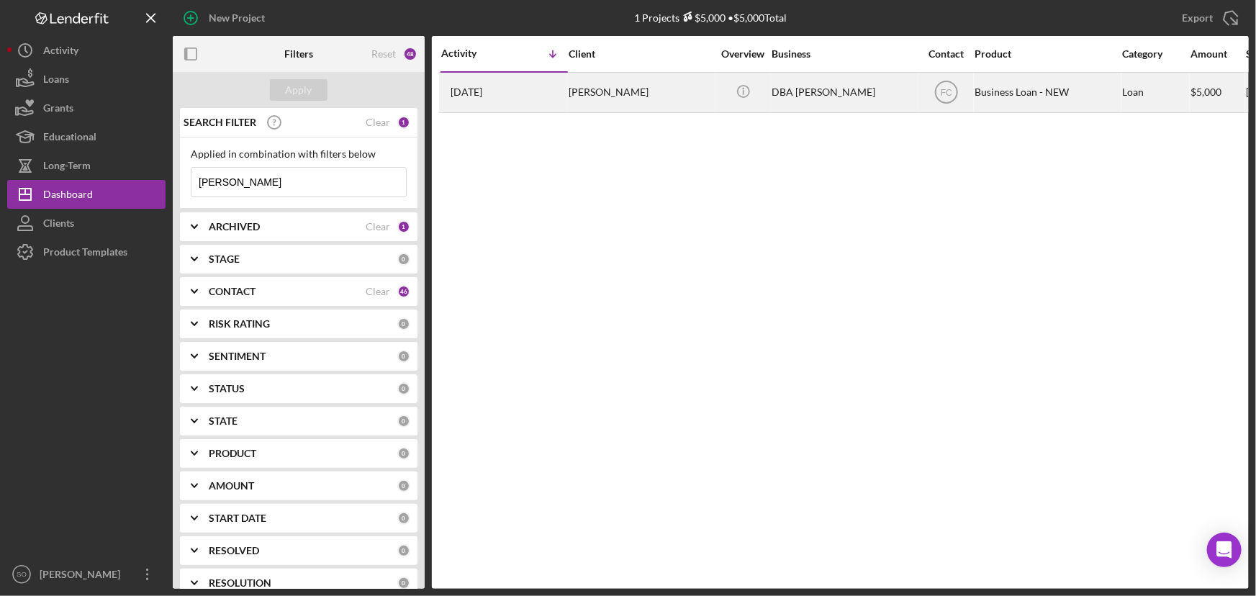
click at [633, 94] on div "Kyshun Clark-Templeton" at bounding box center [640, 92] width 144 height 38
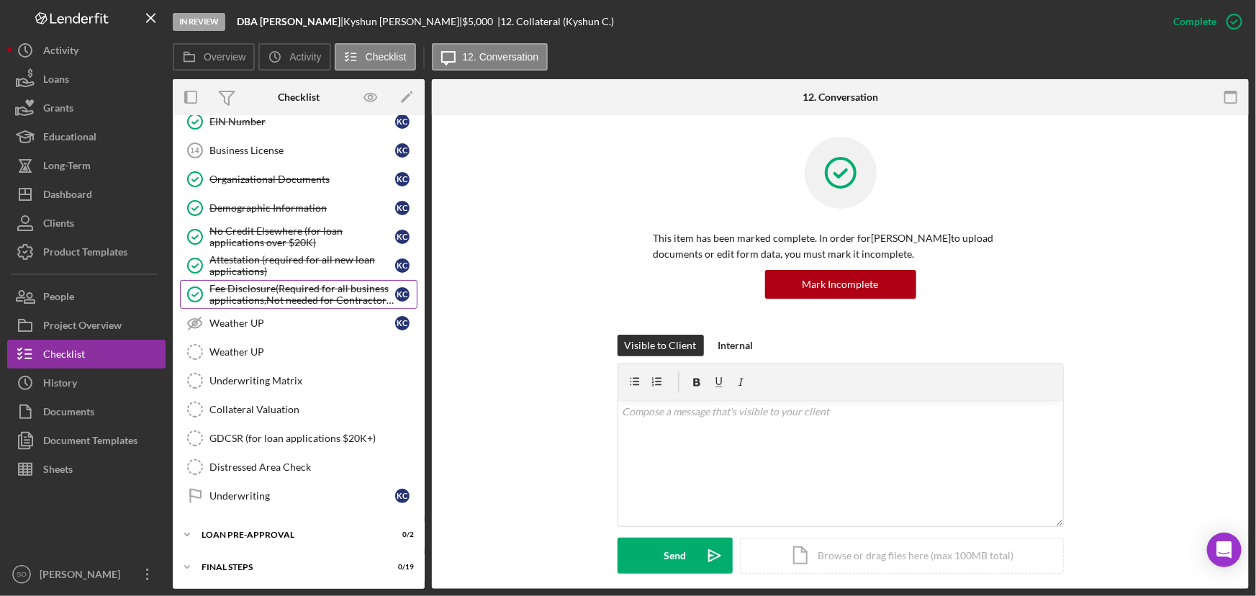
scroll to position [512, 0]
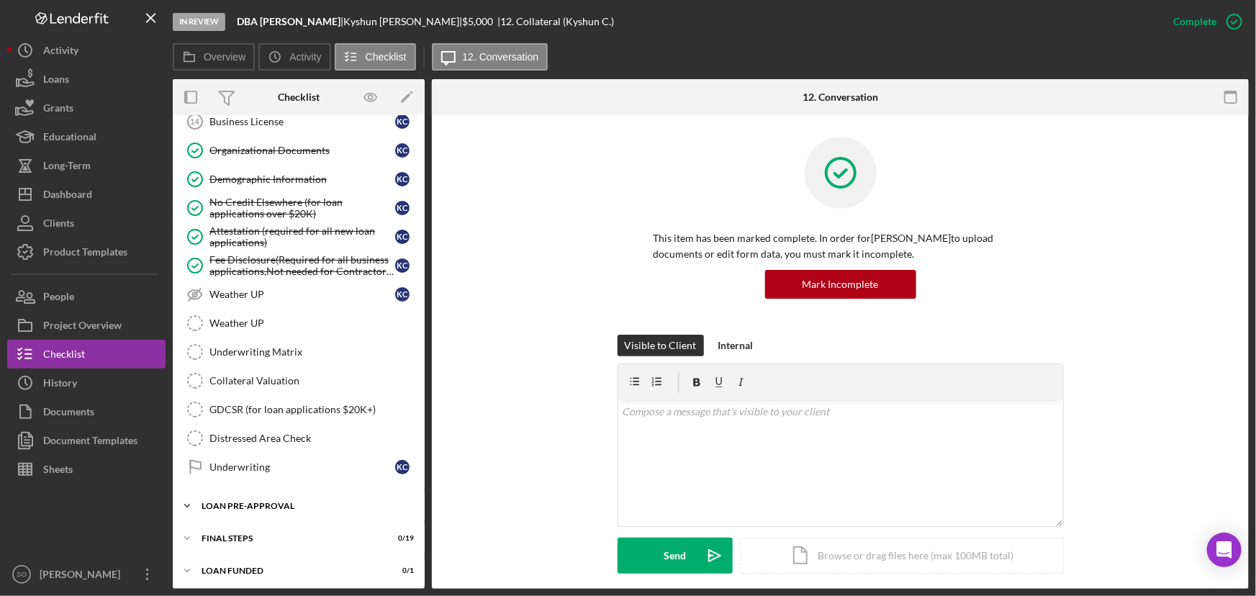
click at [258, 505] on div "LOAN PRE-APPROVAL" at bounding box center [303, 505] width 205 height 9
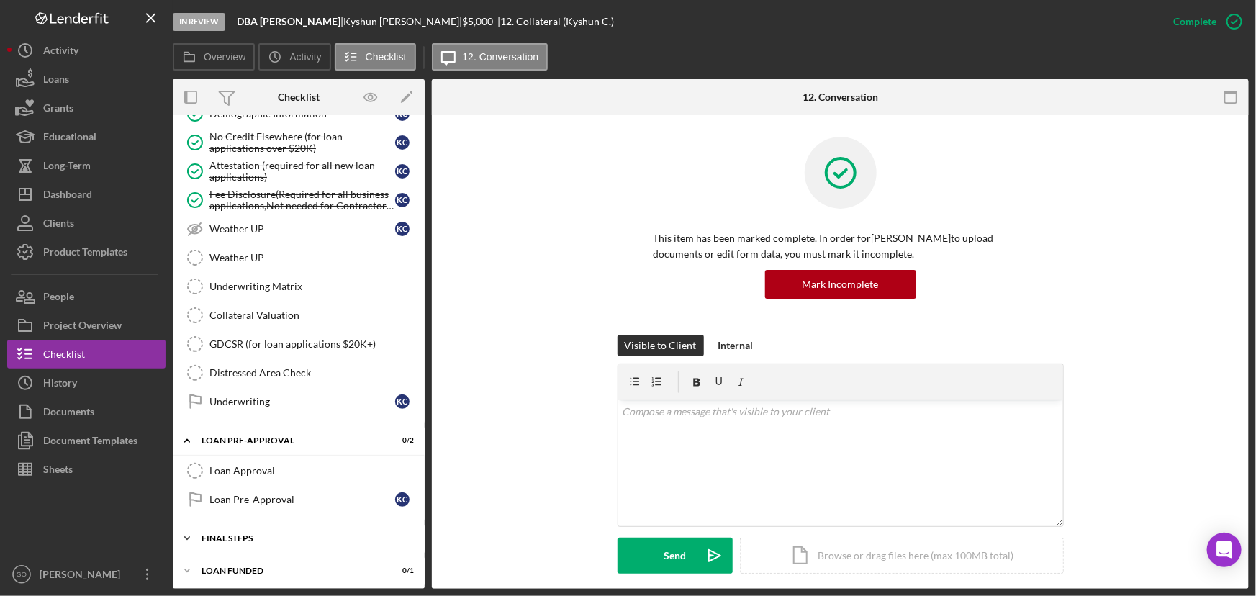
click at [237, 534] on div "FINAL STEPS" at bounding box center [303, 538] width 205 height 9
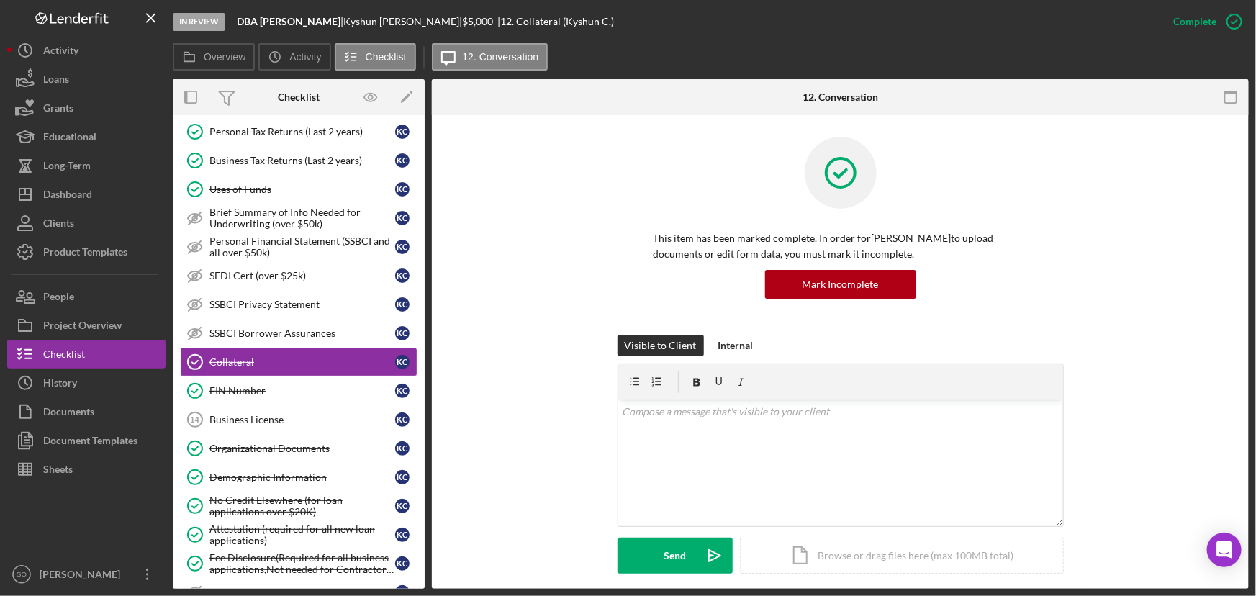
scroll to position [0, 0]
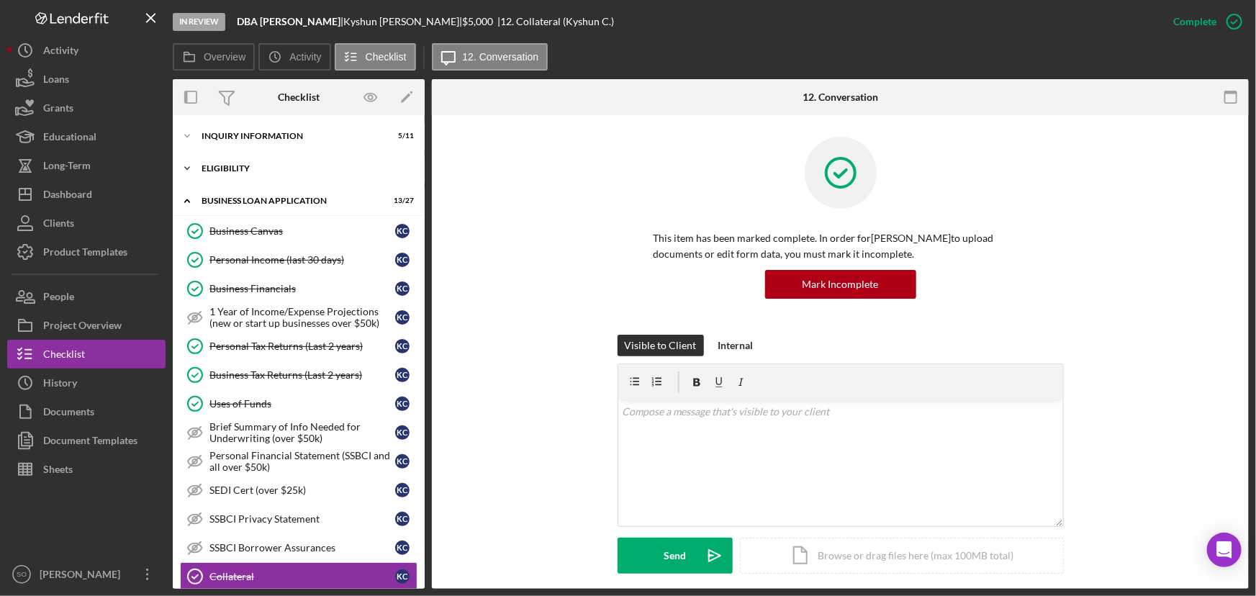
click at [259, 164] on div "ELIGIBILITY" at bounding box center [303, 168] width 205 height 9
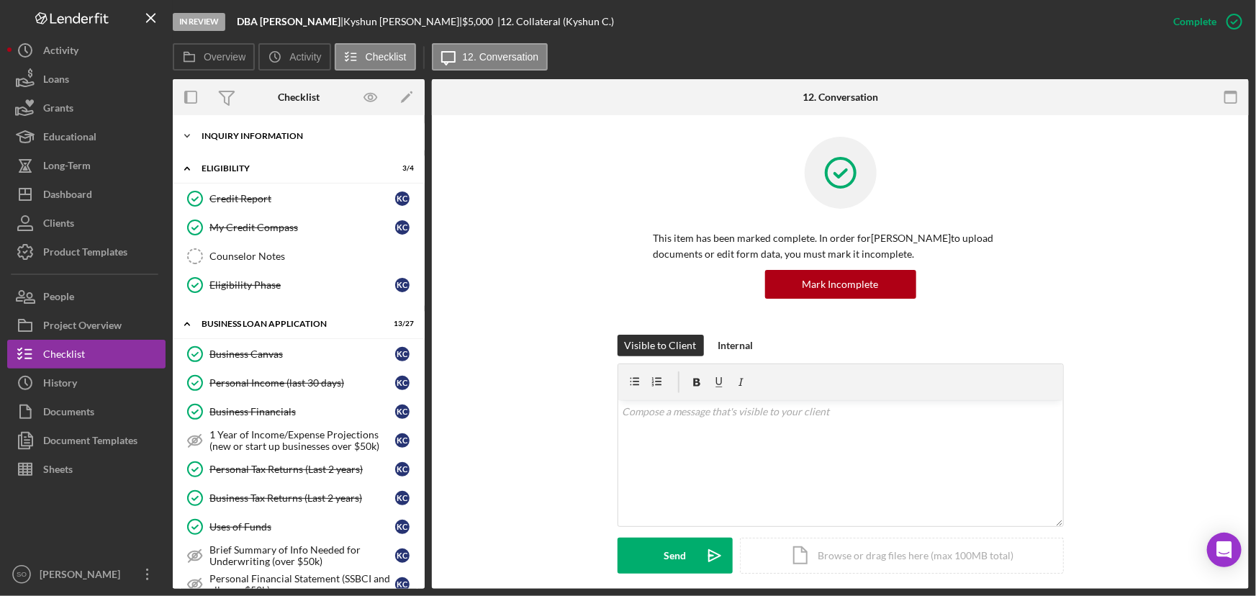
click at [266, 133] on div "INQUIRY INFORMATION" at bounding box center [303, 136] width 205 height 9
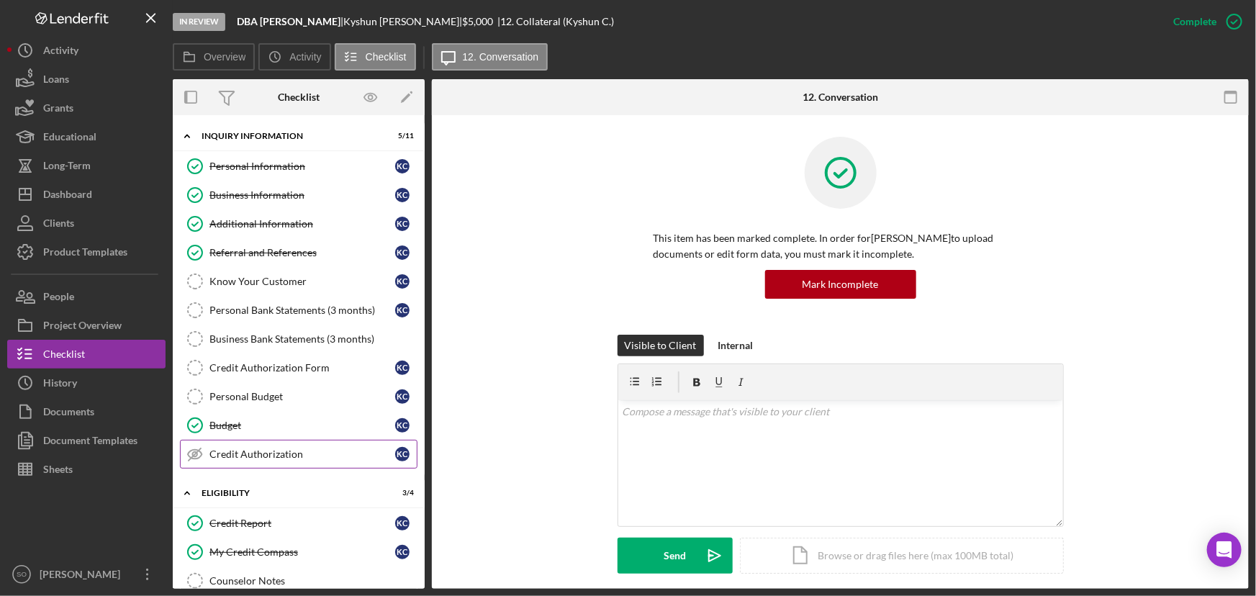
scroll to position [261, 0]
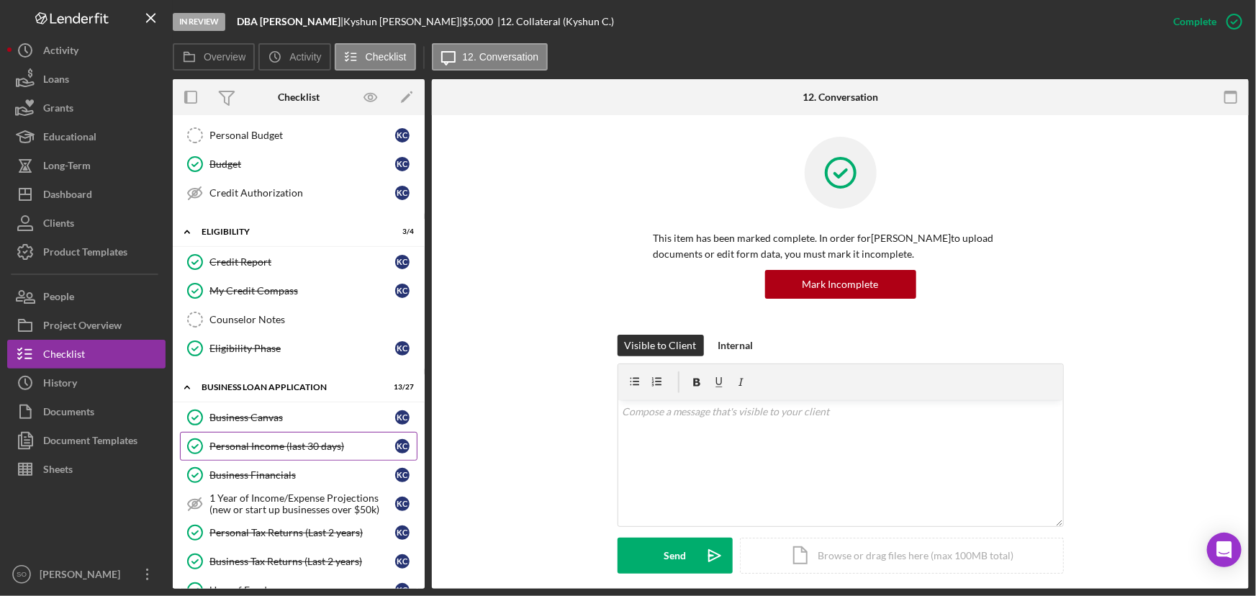
click at [280, 444] on div "Personal Income (last 30 days)" at bounding box center [302, 446] width 186 height 12
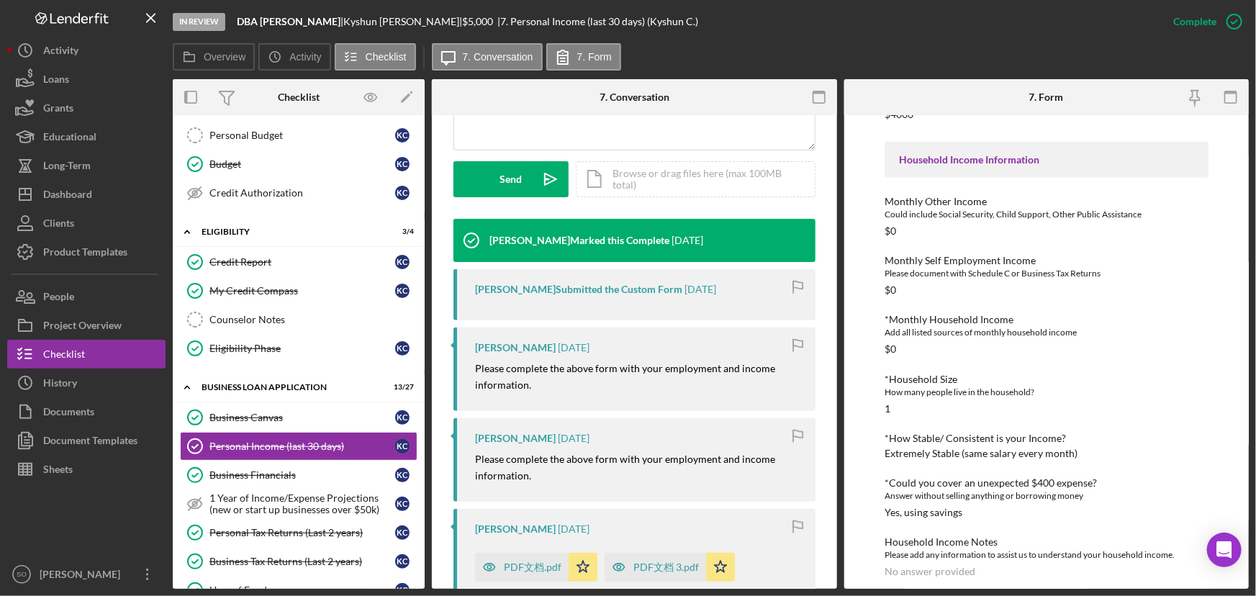
scroll to position [523, 0]
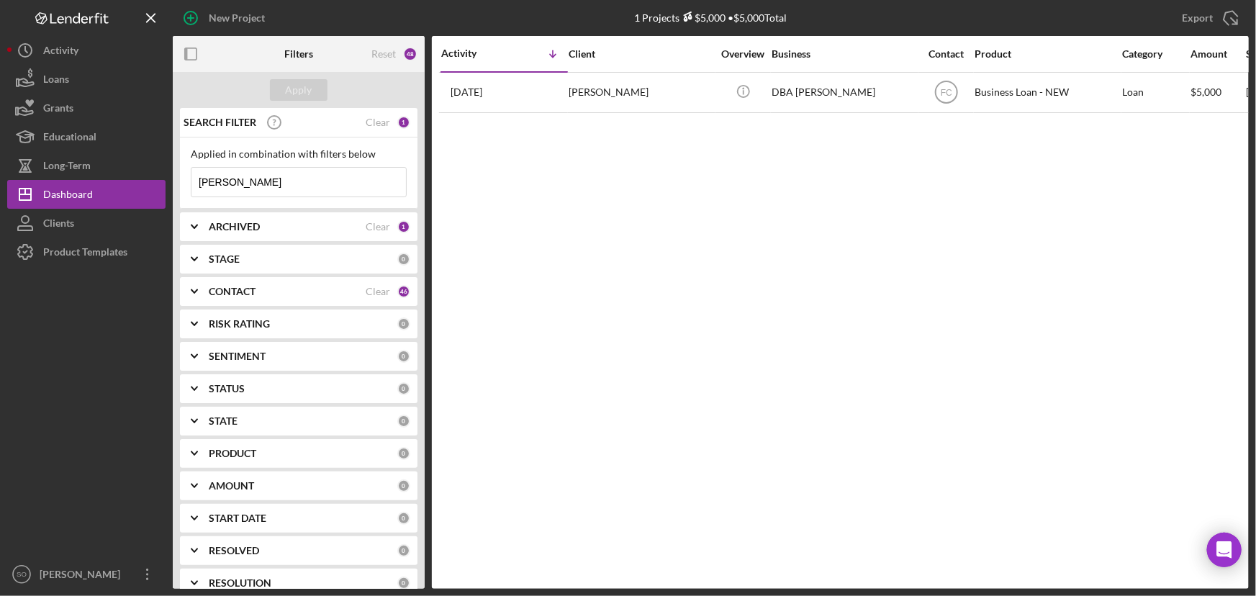
click at [298, 190] on input "templeton" at bounding box center [298, 182] width 214 height 29
drag, startPoint x: 289, startPoint y: 182, endPoint x: 174, endPoint y: 178, distance: 114.5
click at [174, 178] on div "SEARCH FILTER Clear 1 Applied in combination with filters below templeton Icon/…" at bounding box center [299, 348] width 252 height 481
paste input "India Latha"
type input "India Lathan"
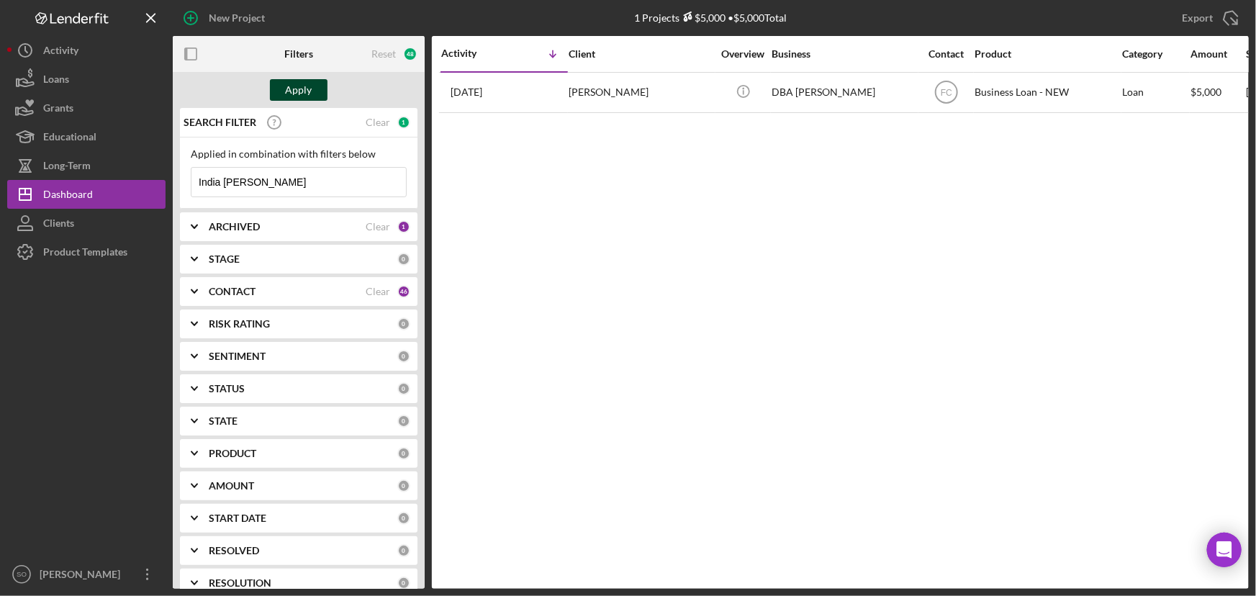
click at [307, 91] on div "Apply" at bounding box center [299, 90] width 27 height 22
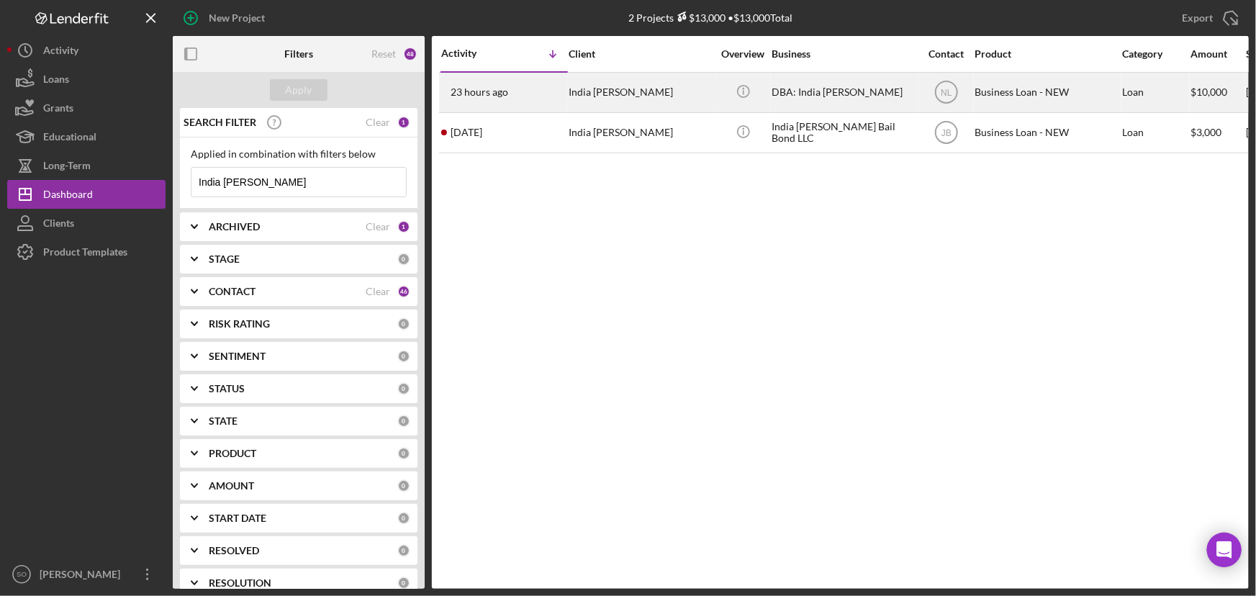
click at [612, 94] on div "India Lathan" at bounding box center [640, 92] width 144 height 38
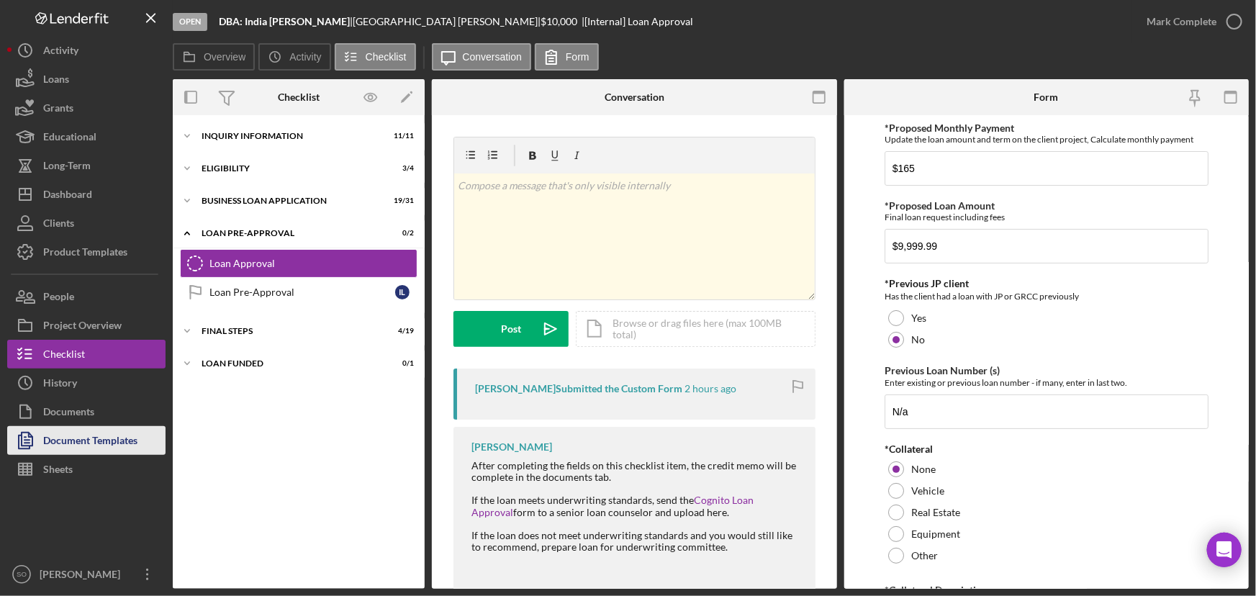
click at [74, 449] on div "Document Templates" at bounding box center [90, 442] width 94 height 32
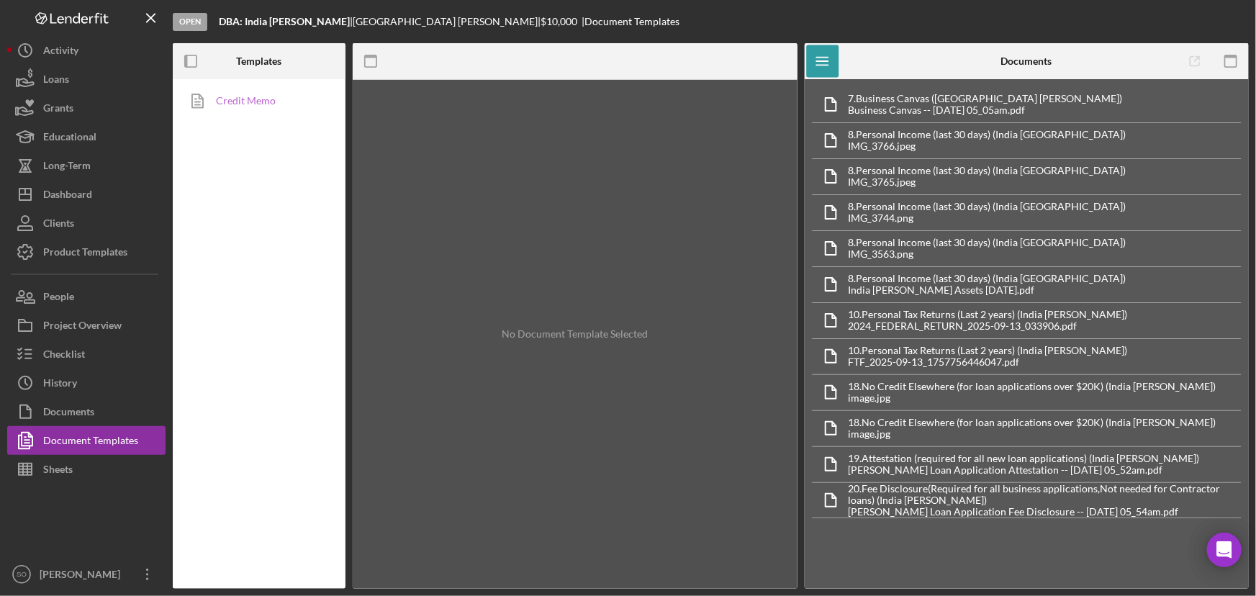
click at [250, 100] on link "Credit Memo" at bounding box center [255, 100] width 151 height 29
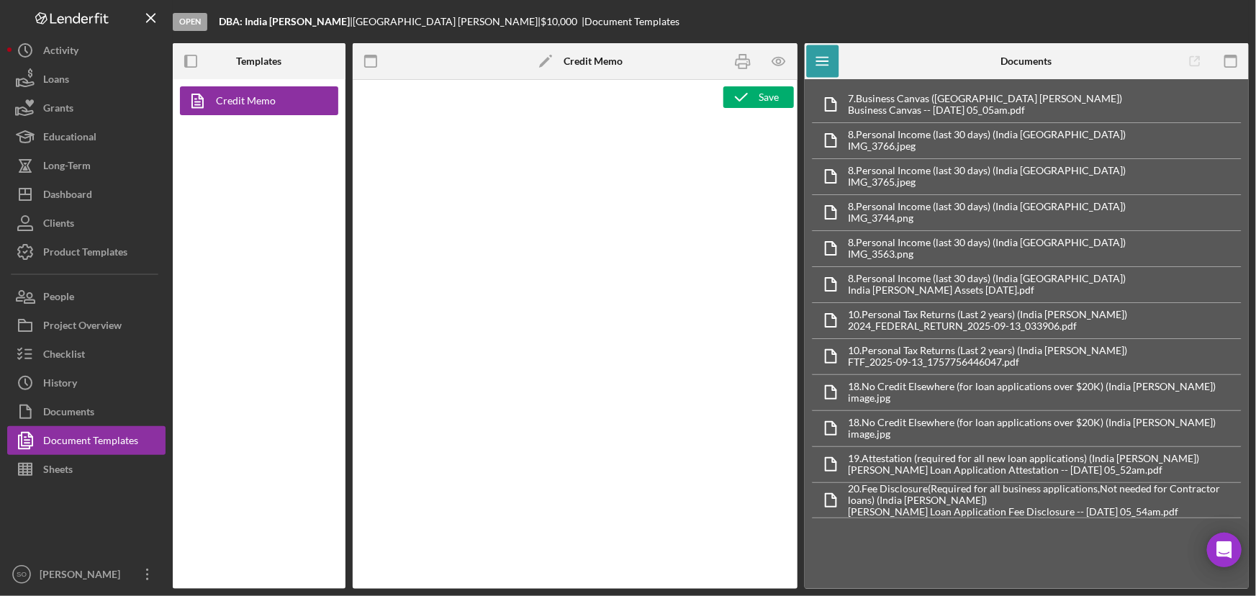
type textarea "<h1>Business Loan Risk Assessment</h1> <p>Loan Officer: &nbsp;<span id="Lender_…"
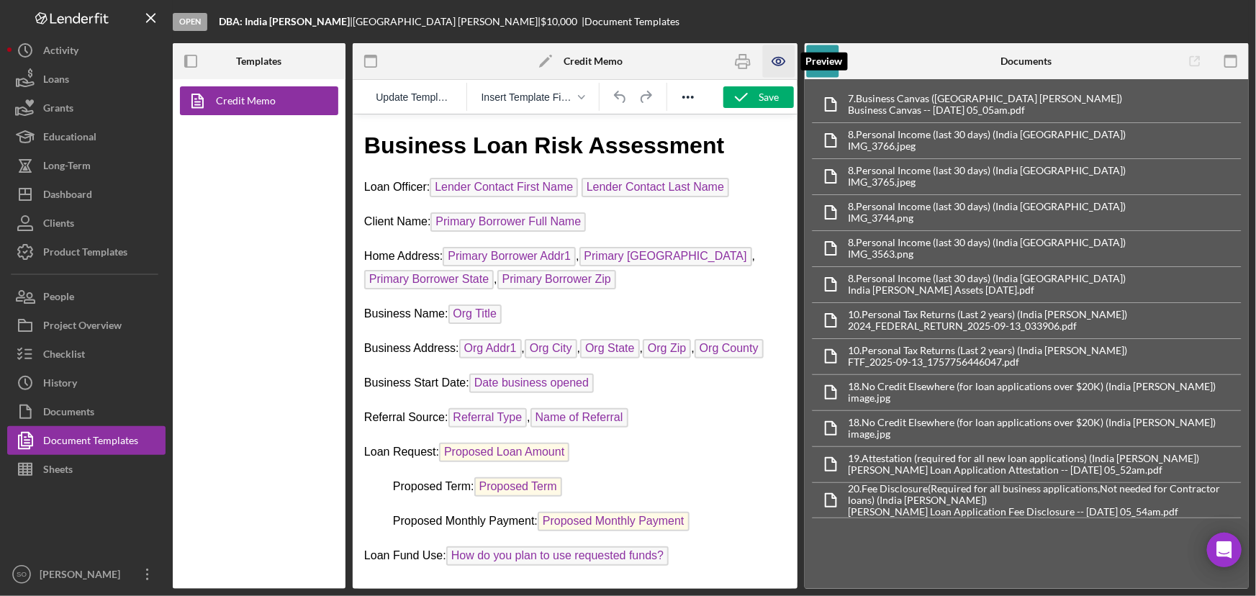
click at [771, 64] on icon "button" at bounding box center [779, 61] width 32 height 32
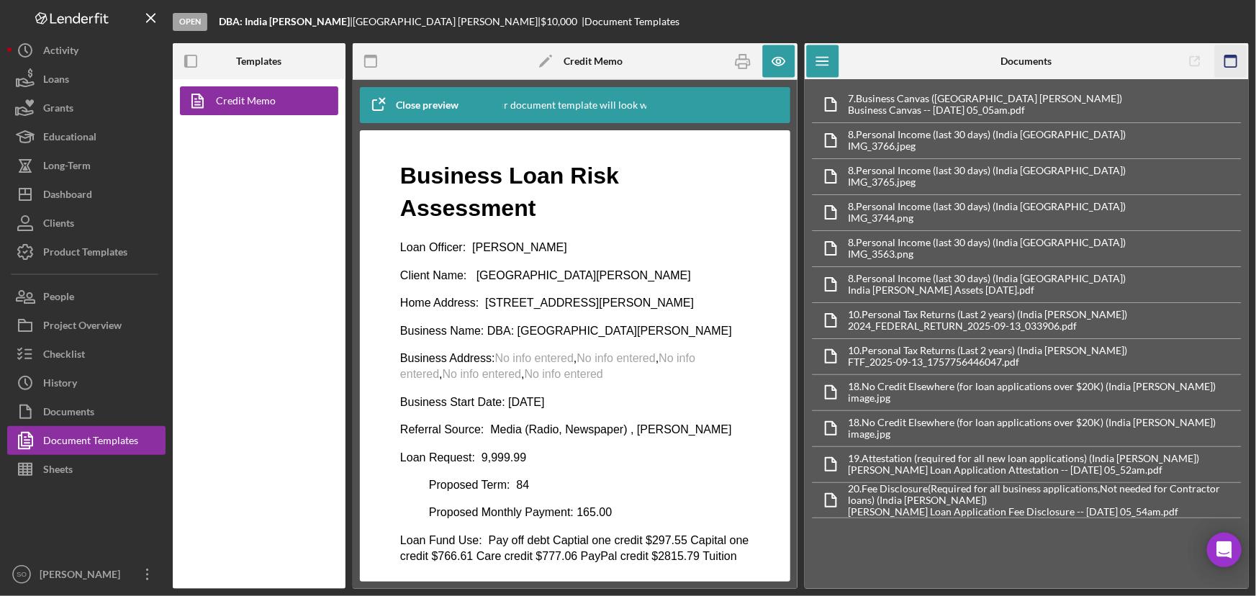
click at [1238, 68] on icon "button" at bounding box center [1230, 61] width 32 height 32
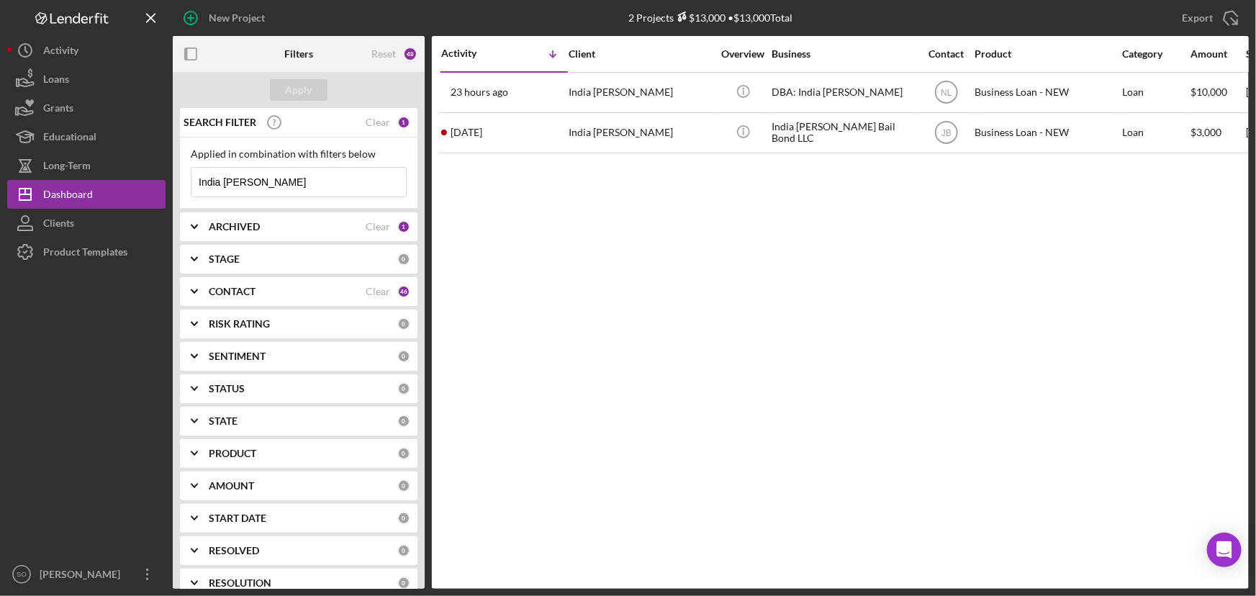
drag, startPoint x: 286, startPoint y: 183, endPoint x: 174, endPoint y: 184, distance: 112.2
click at [174, 184] on div "SEARCH FILTER Clear 1 Applied in combination with filters below India [PERSON_N…" at bounding box center [299, 348] width 252 height 481
paste input "[PERSON_NAME]"
type input "[PERSON_NAME]"
click at [304, 83] on div "Apply" at bounding box center [299, 90] width 27 height 22
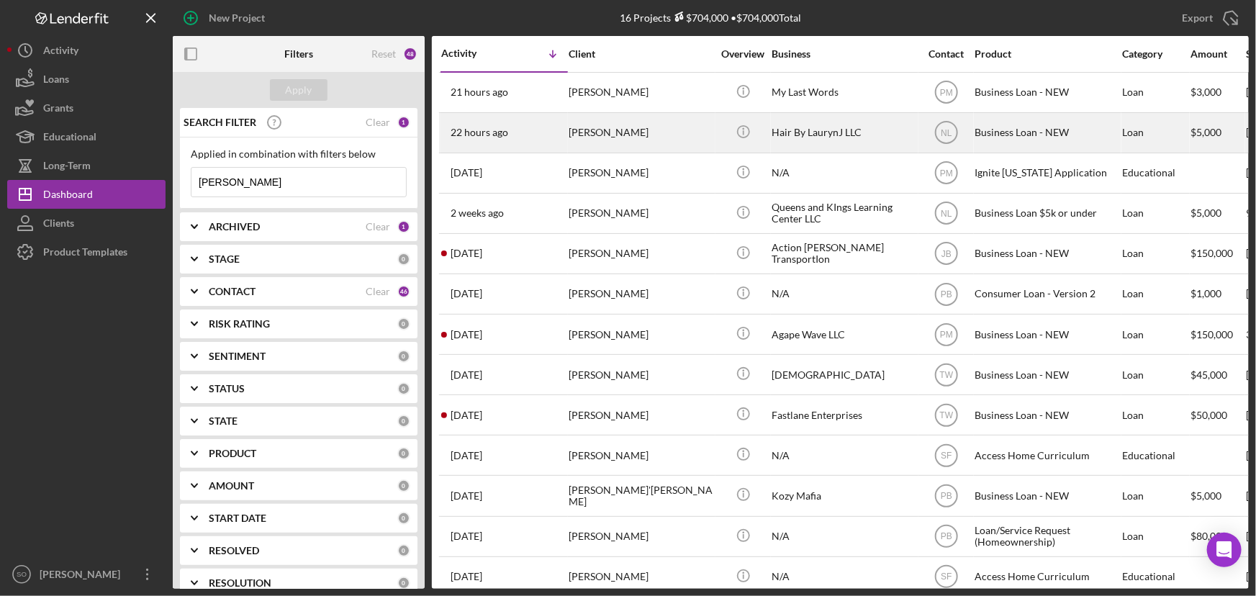
click at [660, 137] on div "[PERSON_NAME]" at bounding box center [640, 133] width 144 height 38
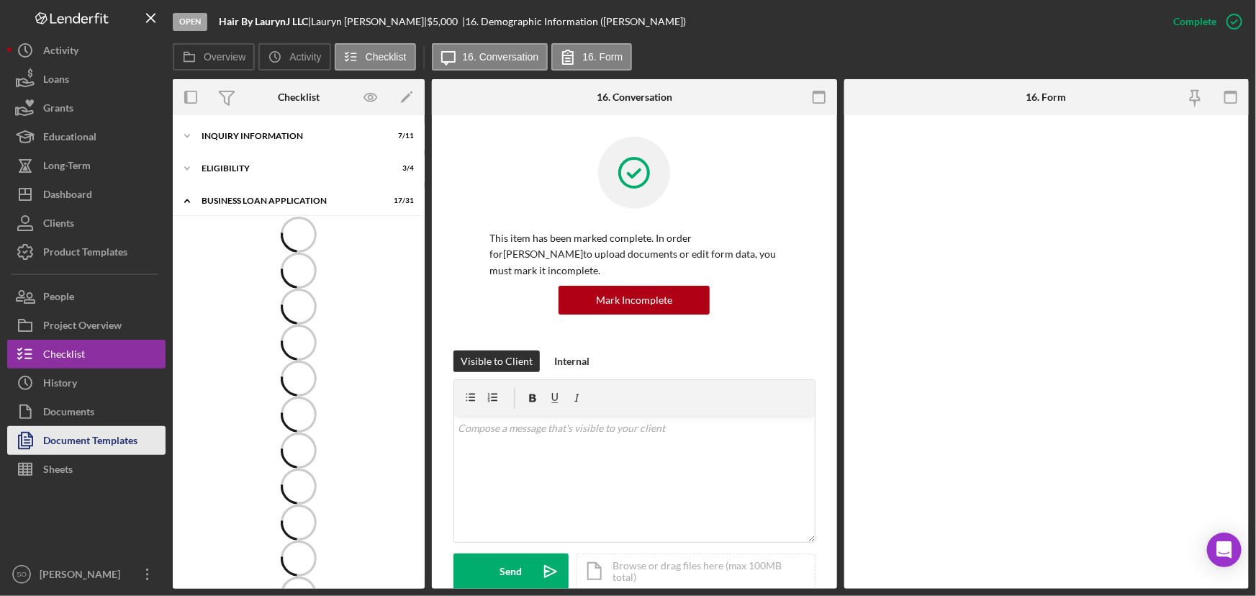
scroll to position [452, 0]
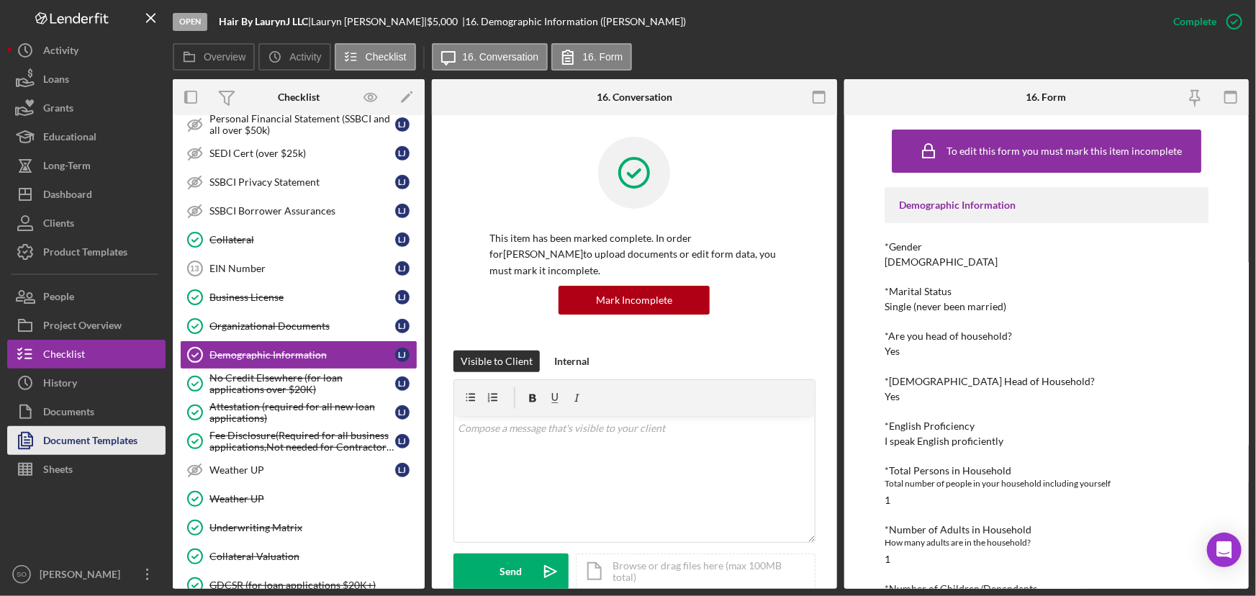
drag, startPoint x: 72, startPoint y: 442, endPoint x: 77, endPoint y: 430, distance: 12.6
click at [72, 442] on div "Document Templates" at bounding box center [90, 442] width 94 height 32
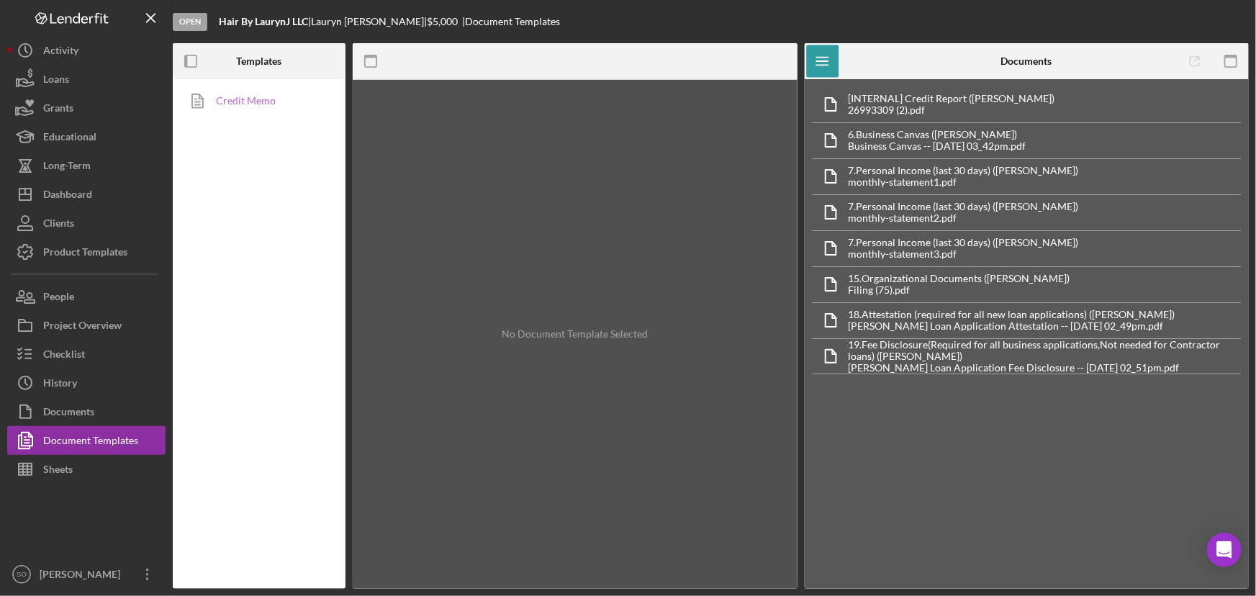
click at [271, 96] on link "Credit Memo" at bounding box center [255, 100] width 151 height 29
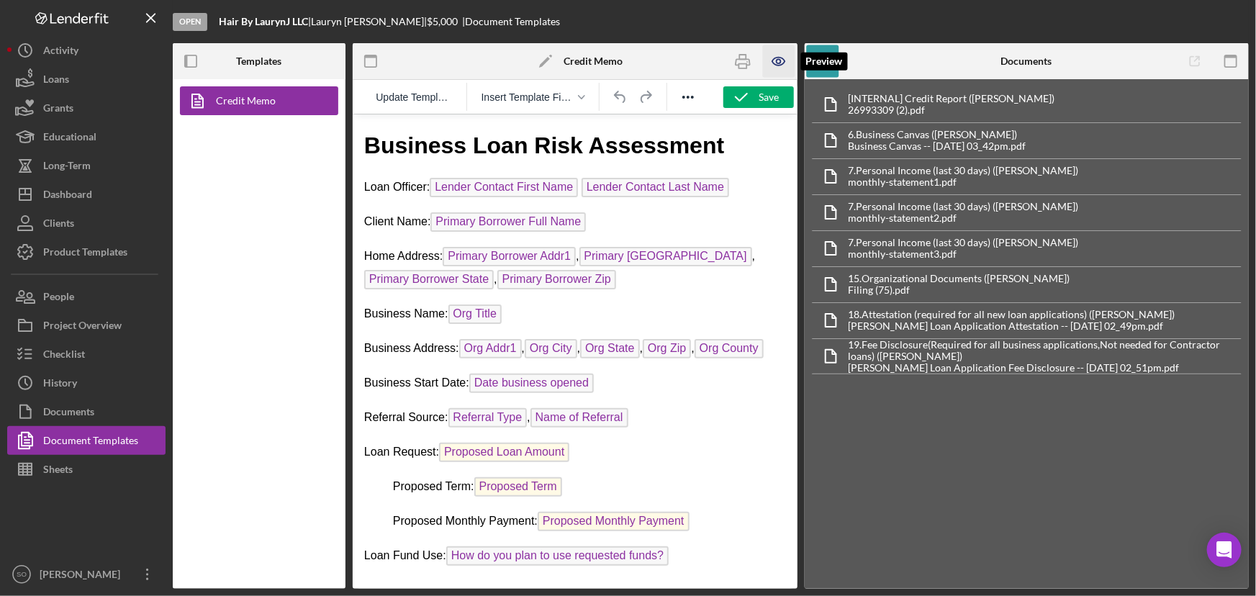
click at [776, 63] on icon "button" at bounding box center [779, 61] width 32 height 32
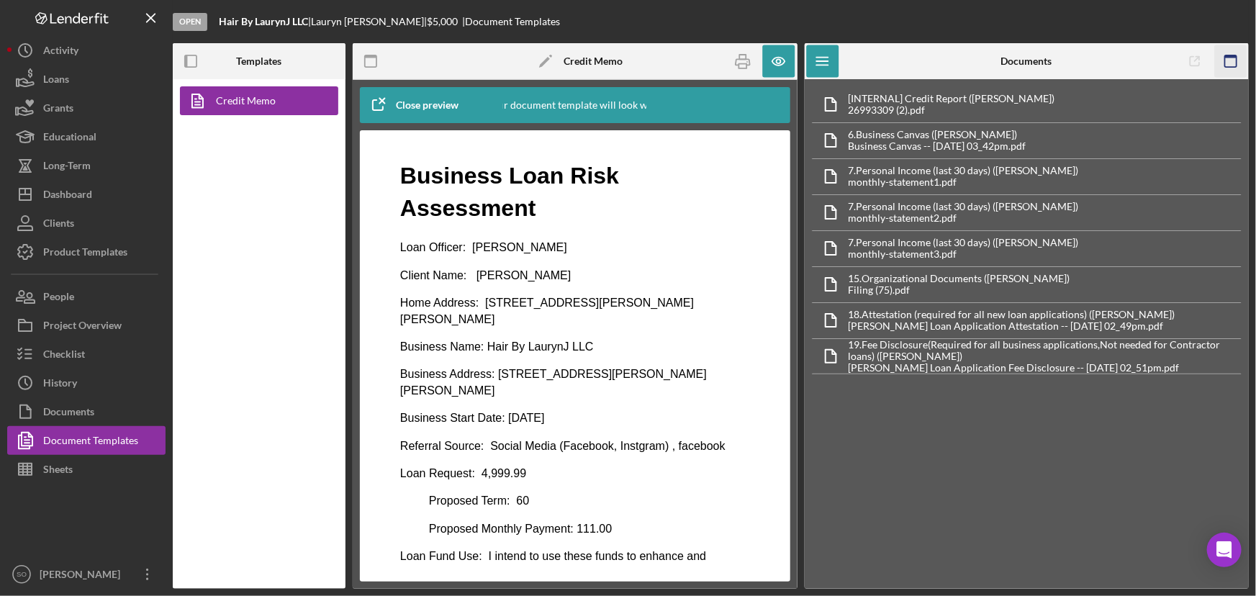
click at [1236, 62] on rect "button" at bounding box center [1231, 61] width 12 height 12
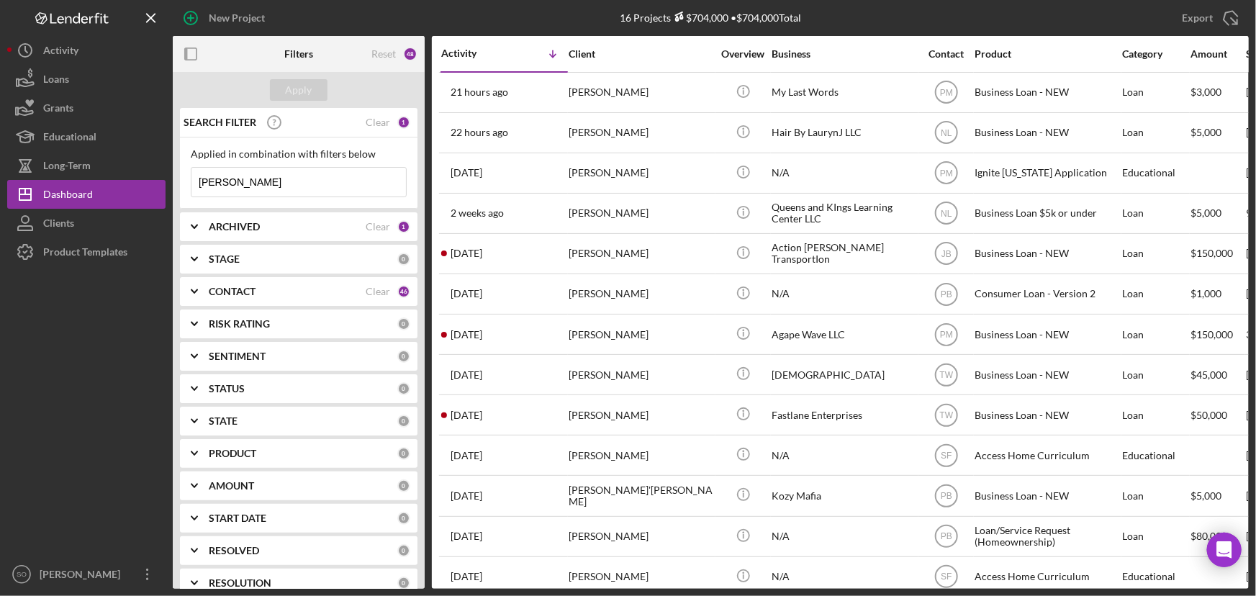
drag, startPoint x: 232, startPoint y: 179, endPoint x: 176, endPoint y: 178, distance: 55.4
click at [176, 178] on div "SEARCH FILTER Clear 1 Applied in combination with filters below [PERSON_NAME] I…" at bounding box center [299, 348] width 252 height 481
paste input "[PERSON_NAME]"
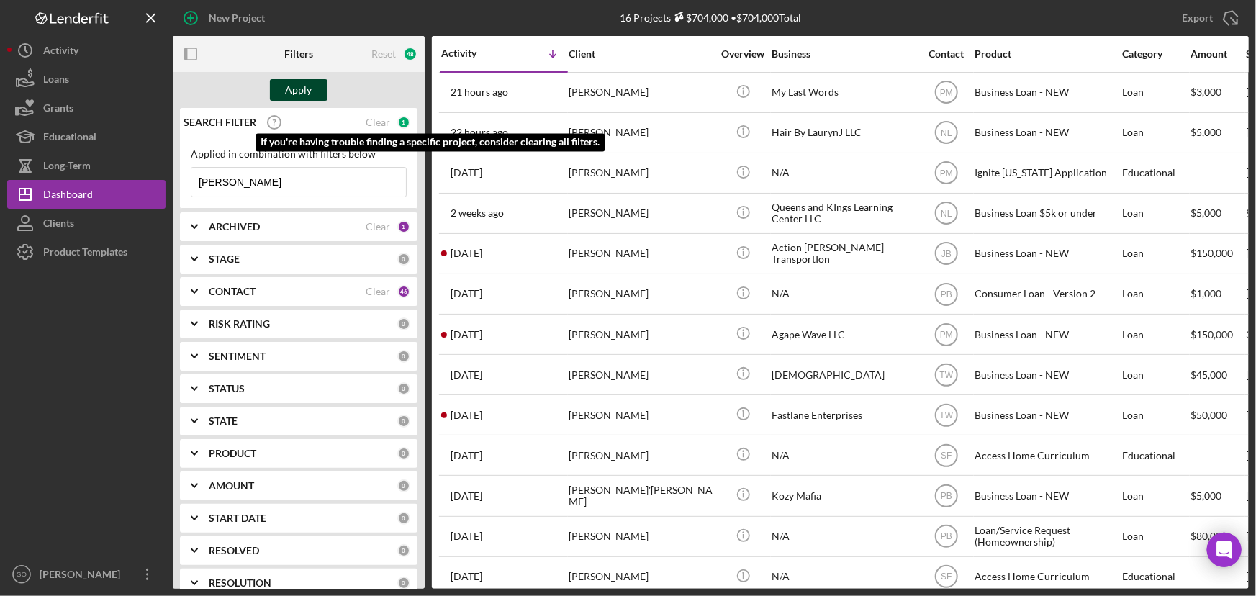
type input "Heather Mincer"
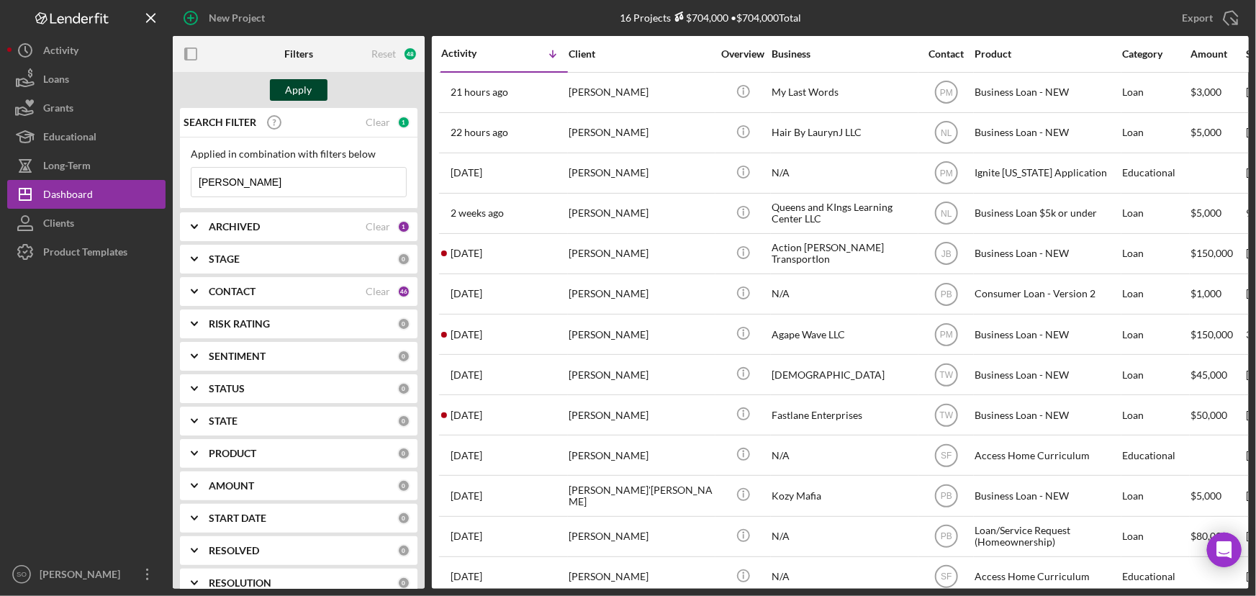
click at [305, 87] on div "Apply" at bounding box center [299, 90] width 27 height 22
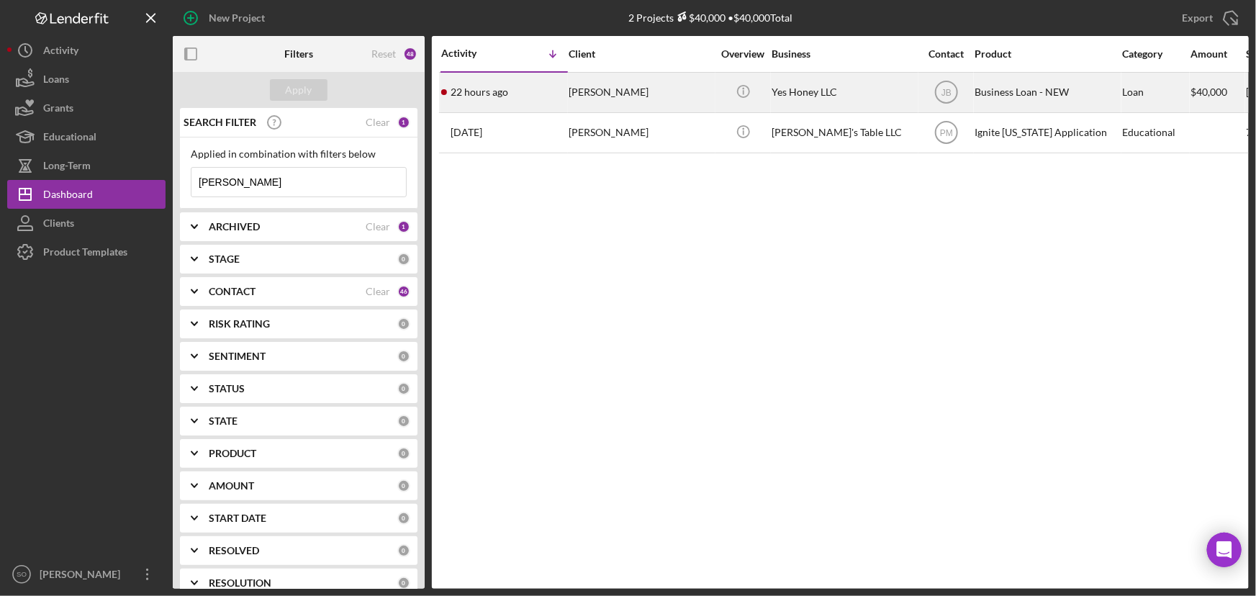
click at [592, 94] on div "Heather Mincer" at bounding box center [640, 92] width 144 height 38
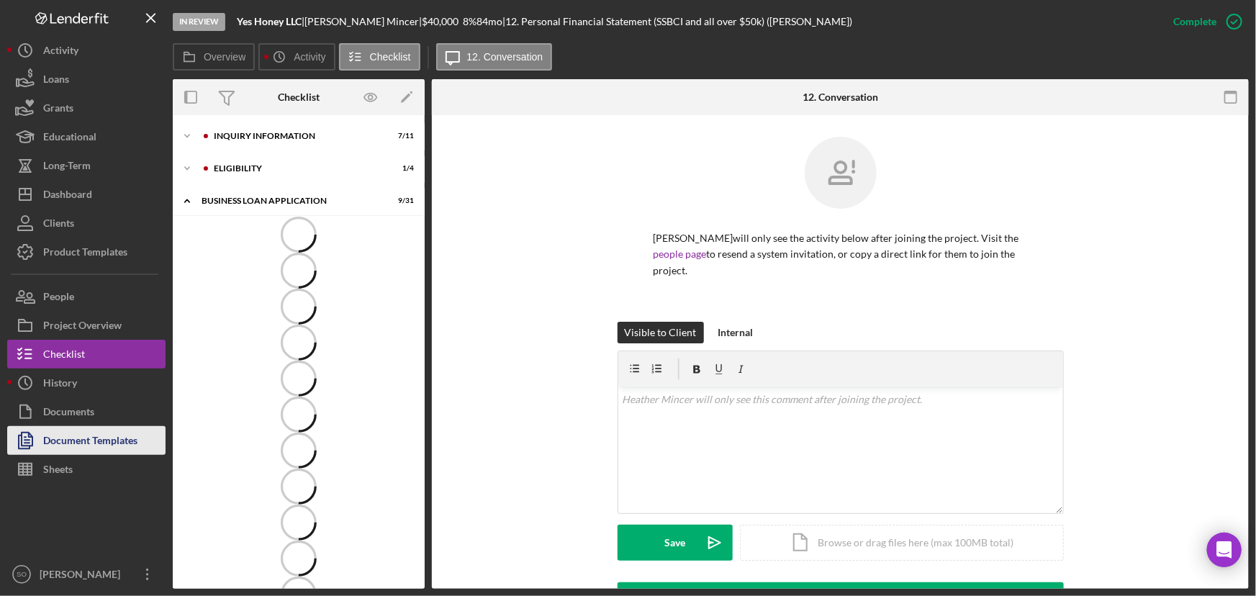
click at [96, 433] on div "Document Templates" at bounding box center [90, 442] width 94 height 32
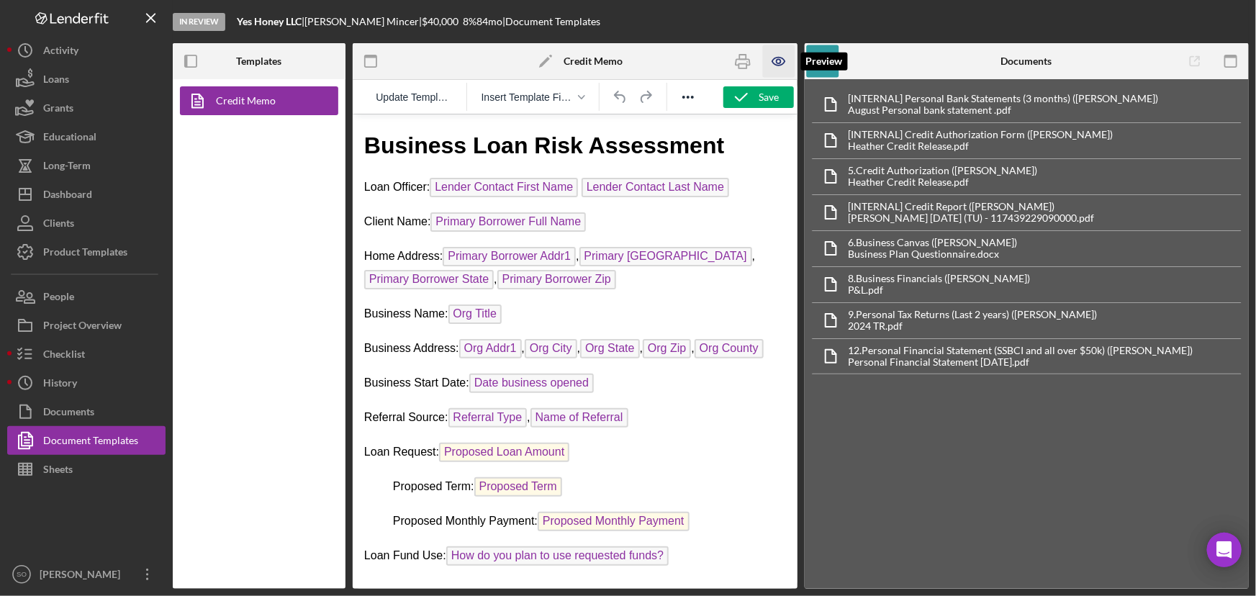
click at [776, 65] on icon "button" at bounding box center [778, 62] width 12 height 8
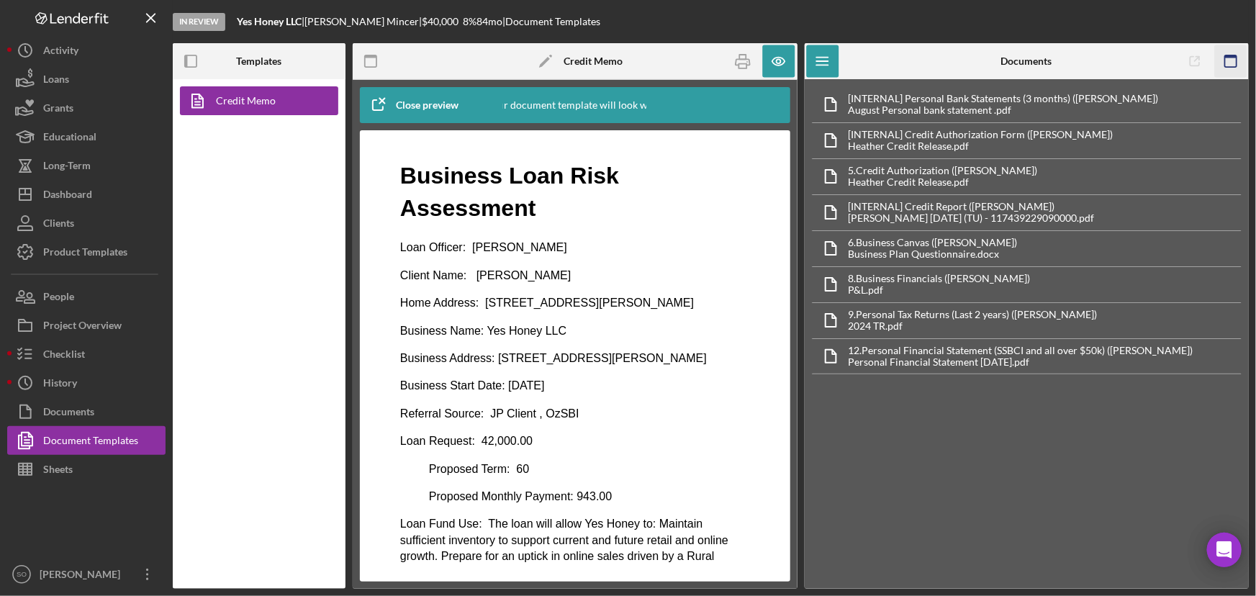
click at [1230, 69] on icon "button" at bounding box center [1230, 61] width 32 height 32
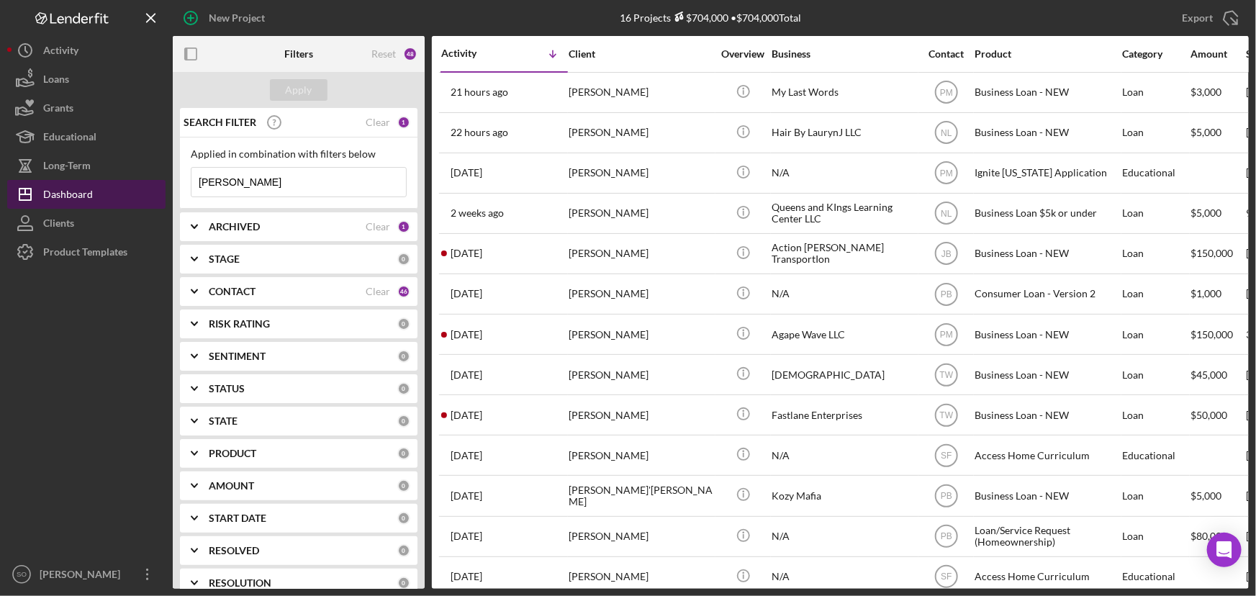
drag, startPoint x: 297, startPoint y: 180, endPoint x: 163, endPoint y: 179, distance: 134.5
click at [163, 179] on div "New Project 16 Projects $704,000 • $704,000 Total Lauryn Jackson Export Icon/Ex…" at bounding box center [627, 294] width 1241 height 589
paste input "Cassaundra Young"
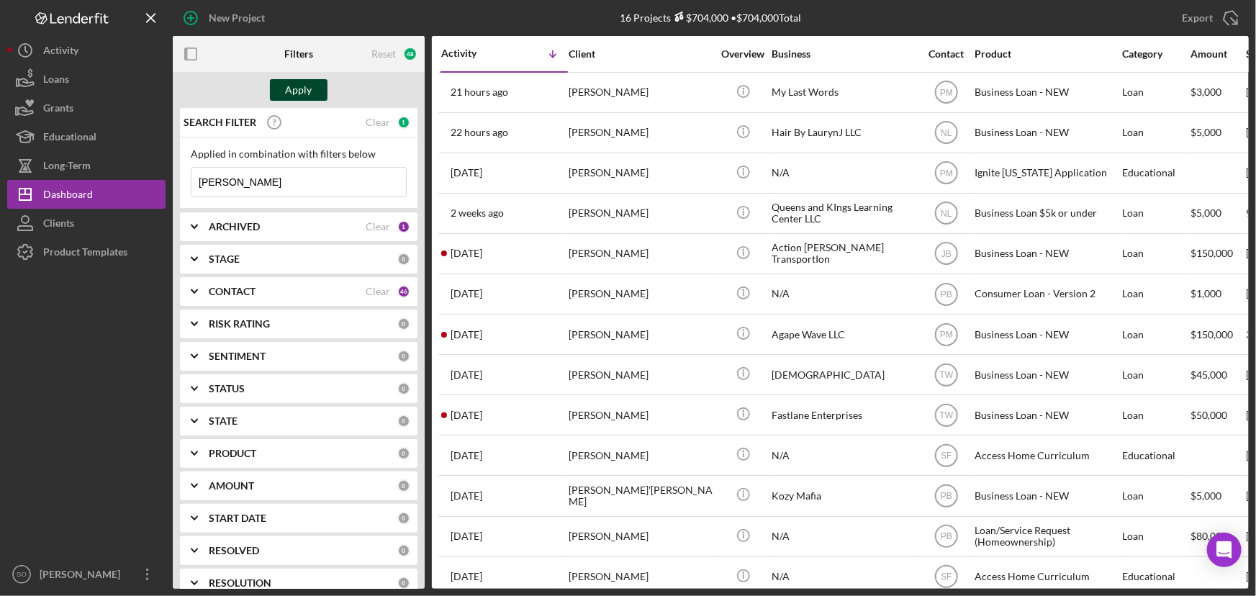
type input "Cassaundra Young"
click at [300, 89] on div "Apply" at bounding box center [299, 90] width 27 height 22
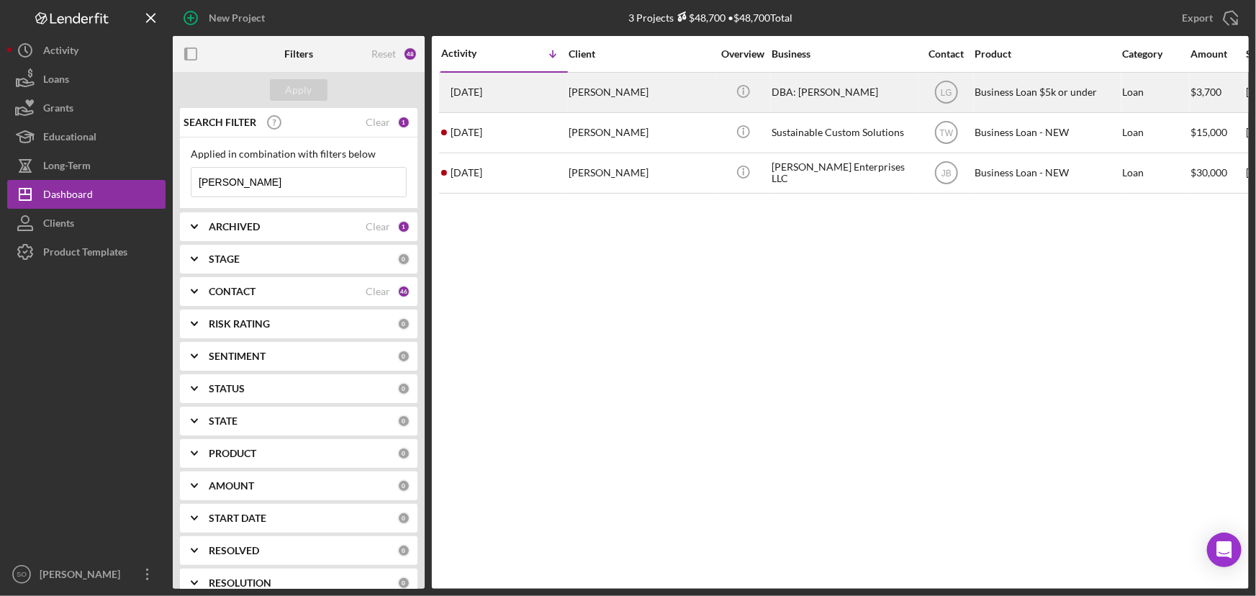
click at [658, 94] on div "Cassaundra Young" at bounding box center [640, 92] width 144 height 38
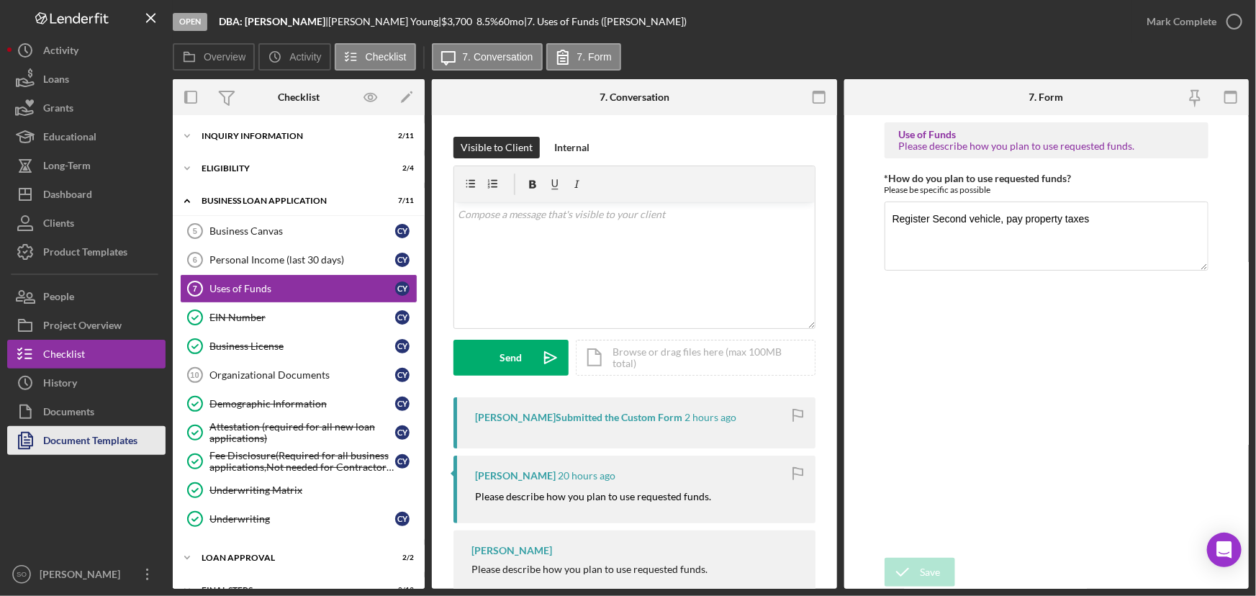
click at [91, 442] on div "Document Templates" at bounding box center [90, 442] width 94 height 32
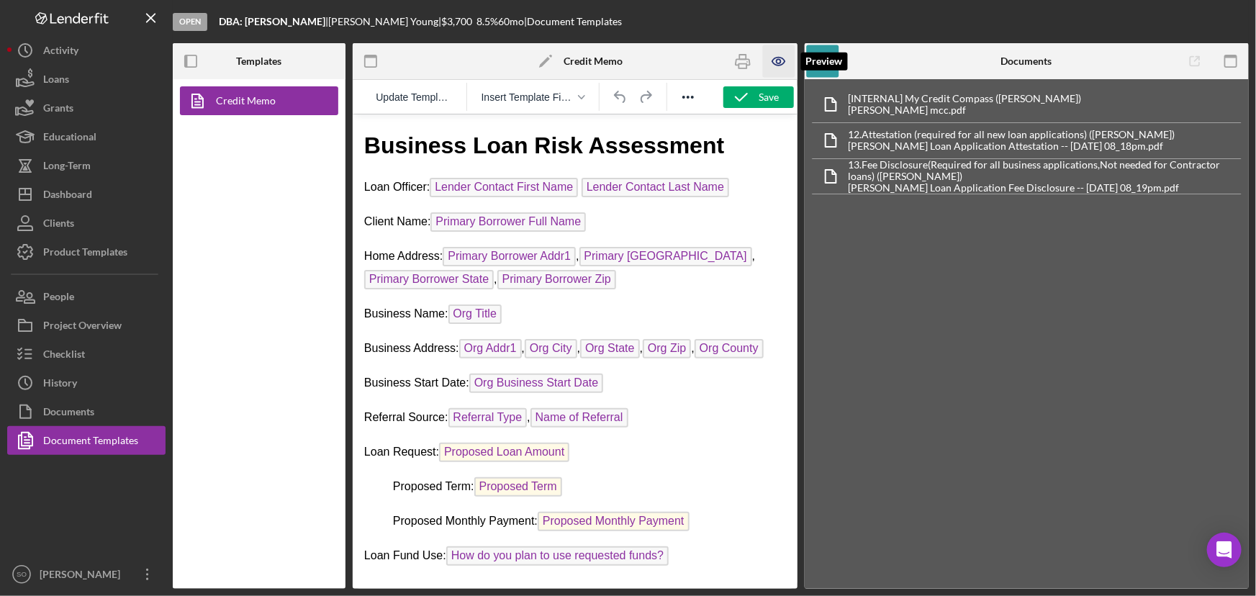
click at [777, 60] on icon "button" at bounding box center [778, 61] width 4 height 4
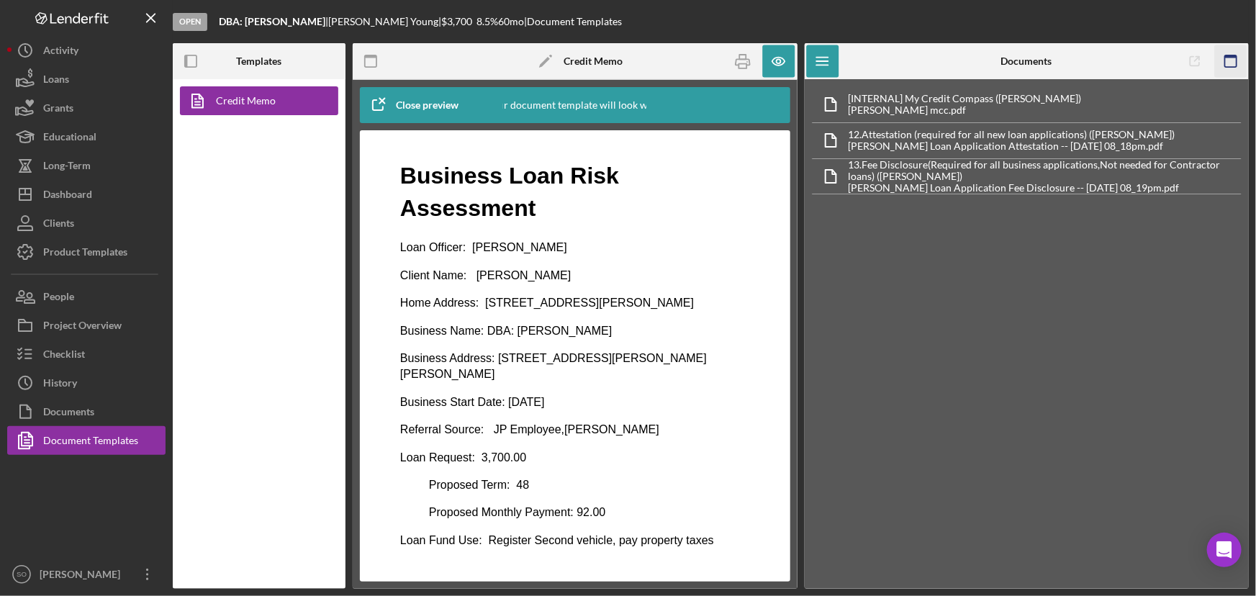
click at [1238, 53] on icon "button" at bounding box center [1230, 61] width 32 height 32
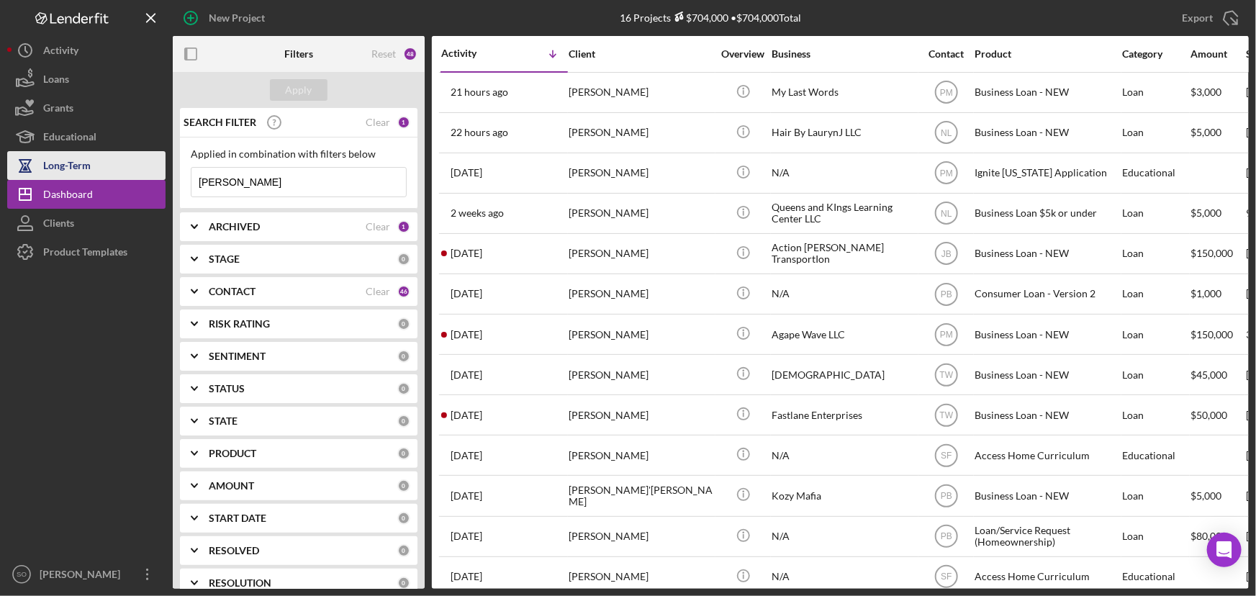
drag, startPoint x: 261, startPoint y: 183, endPoint x: 153, endPoint y: 178, distance: 108.7
click at [153, 178] on div "New Project 16 Projects $704,000 • $704,000 Total Lauryn Jackson Export Icon/Ex…" at bounding box center [627, 294] width 1241 height 589
paste input "Pasion Williams"
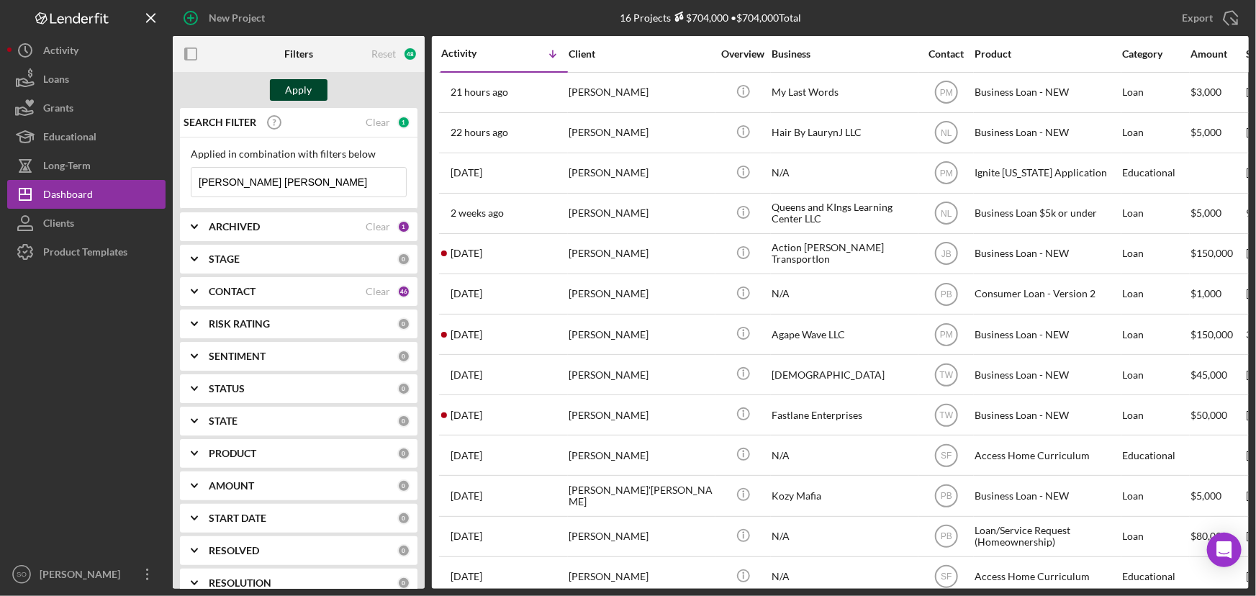
type input "Pasion Williams"
click at [303, 83] on div "Apply" at bounding box center [299, 90] width 27 height 22
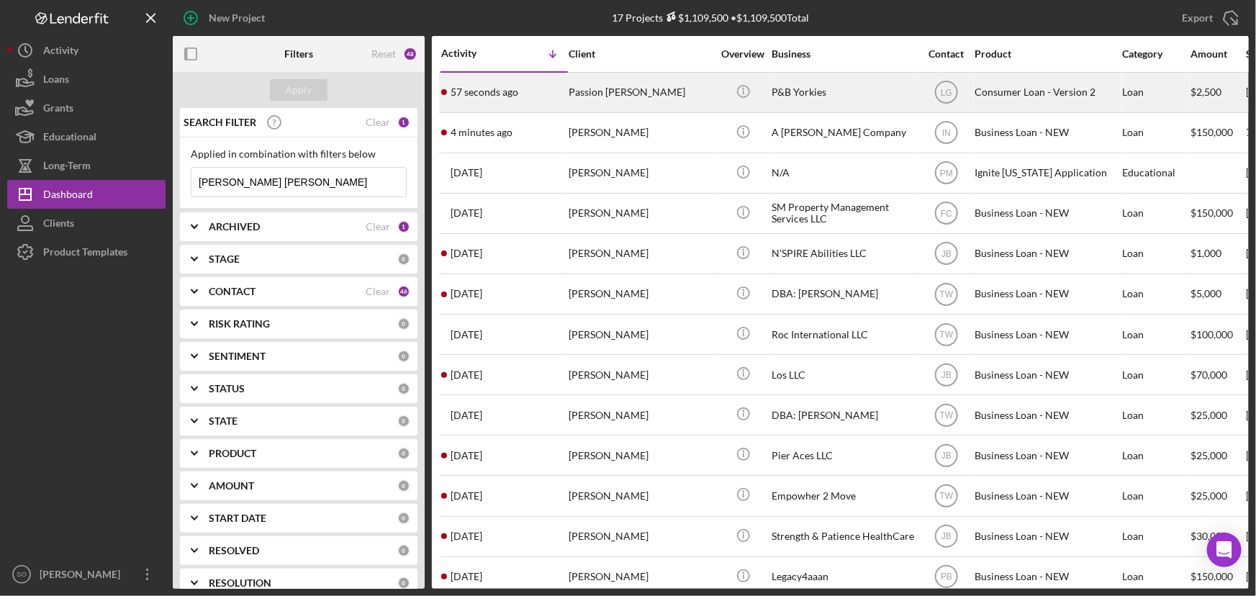
click at [631, 99] on div "Passion Williams" at bounding box center [640, 92] width 144 height 38
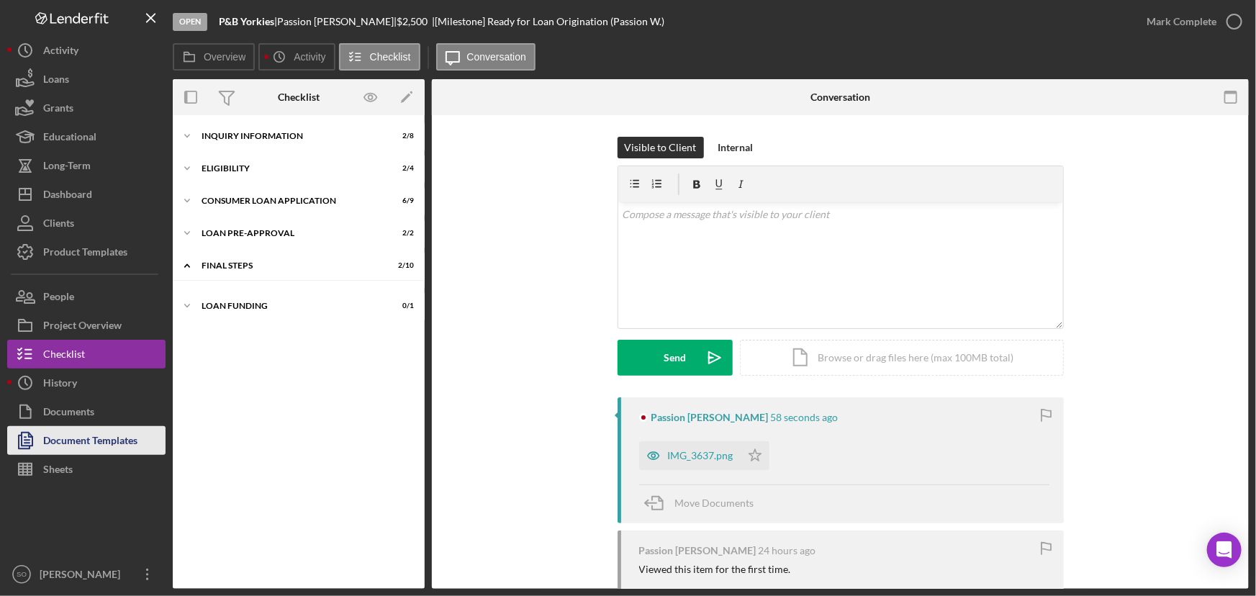
scroll to position [25, 0]
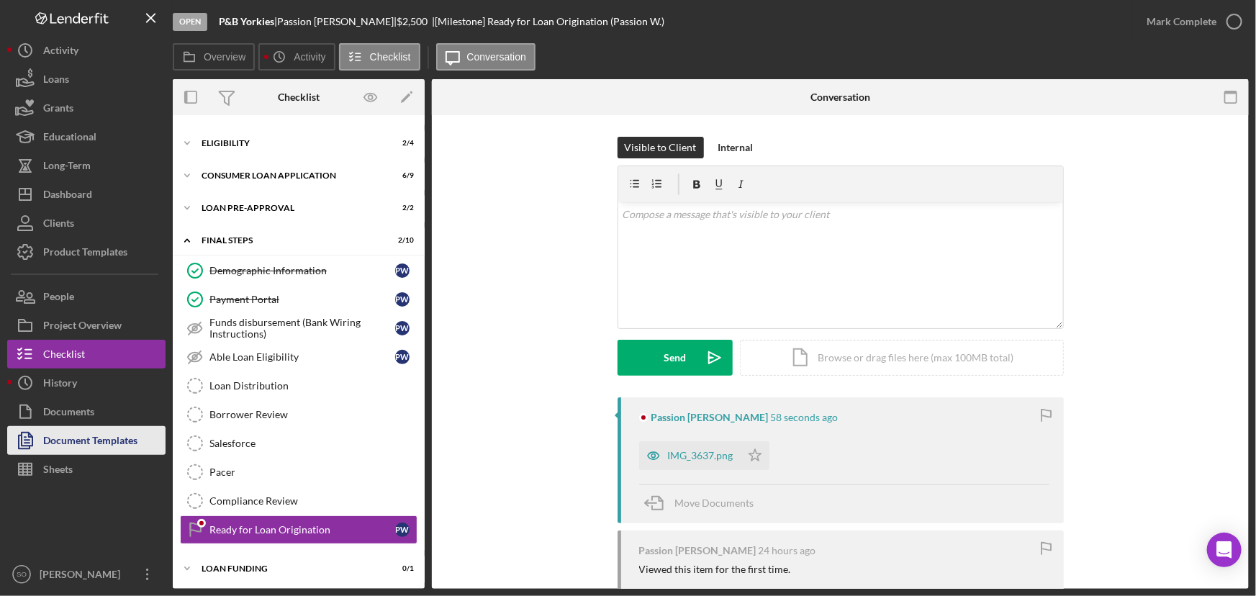
click at [64, 435] on div "Document Templates" at bounding box center [90, 442] width 94 height 32
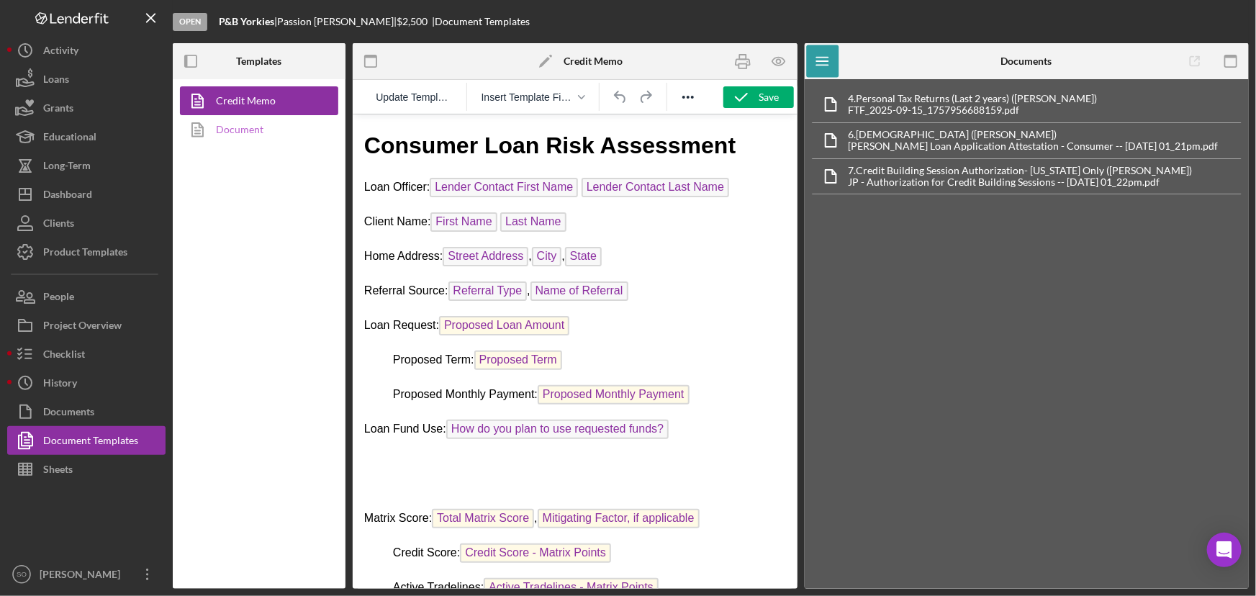
click at [223, 137] on link "Document" at bounding box center [255, 129] width 151 height 29
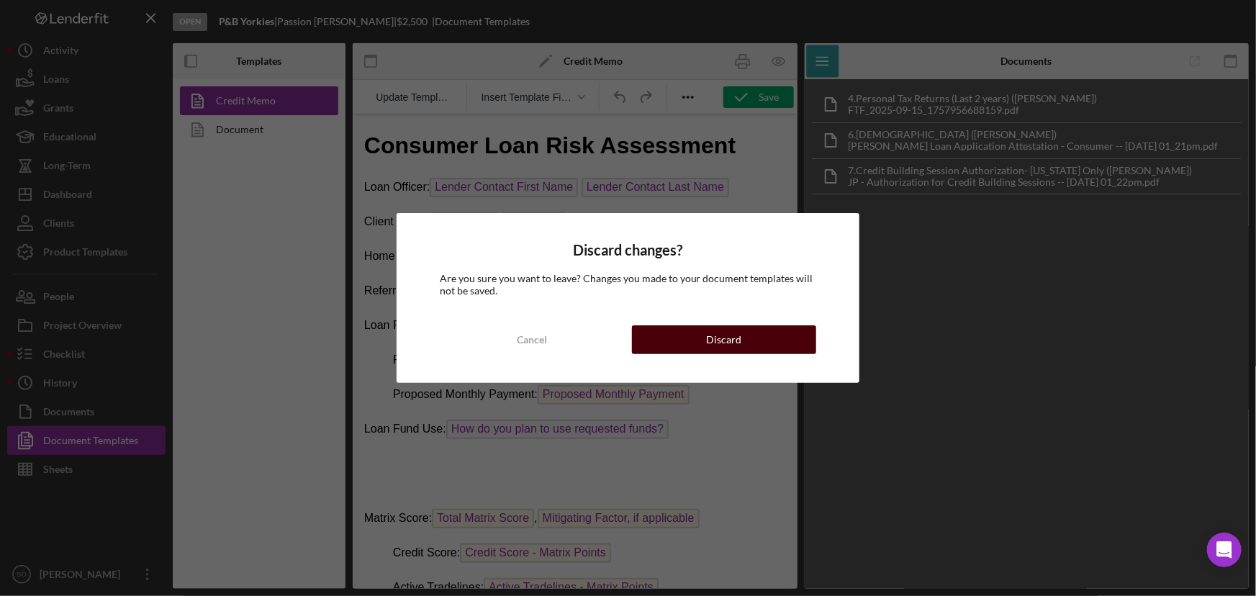
click at [714, 342] on div "Discard" at bounding box center [723, 339] width 35 height 29
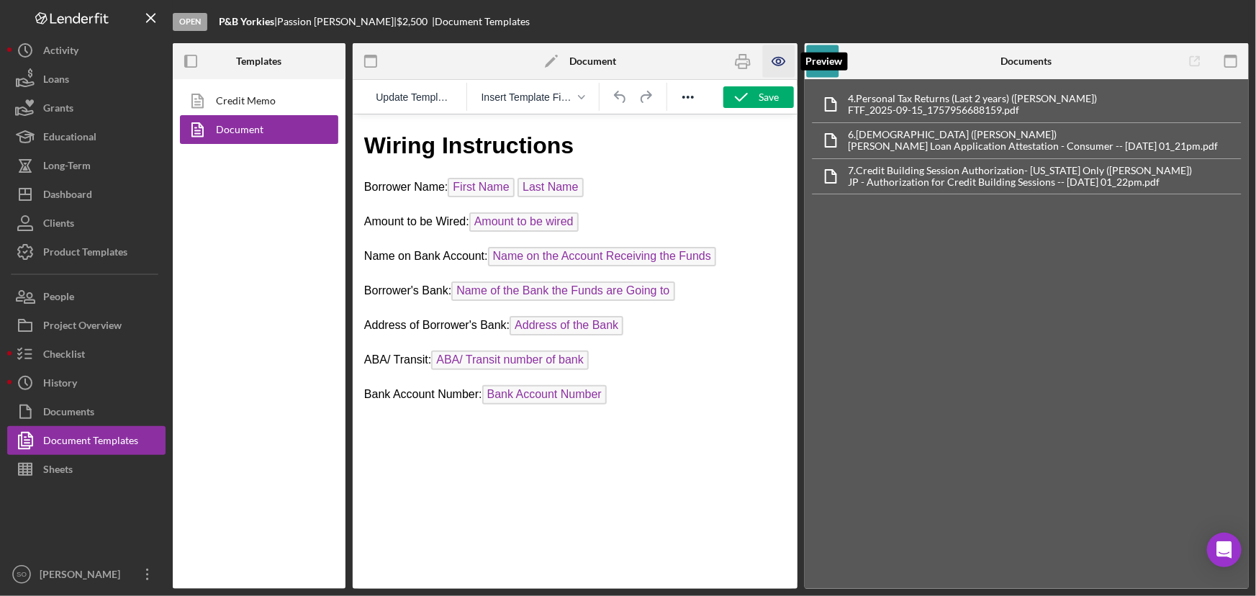
click at [782, 59] on icon "button" at bounding box center [779, 61] width 32 height 32
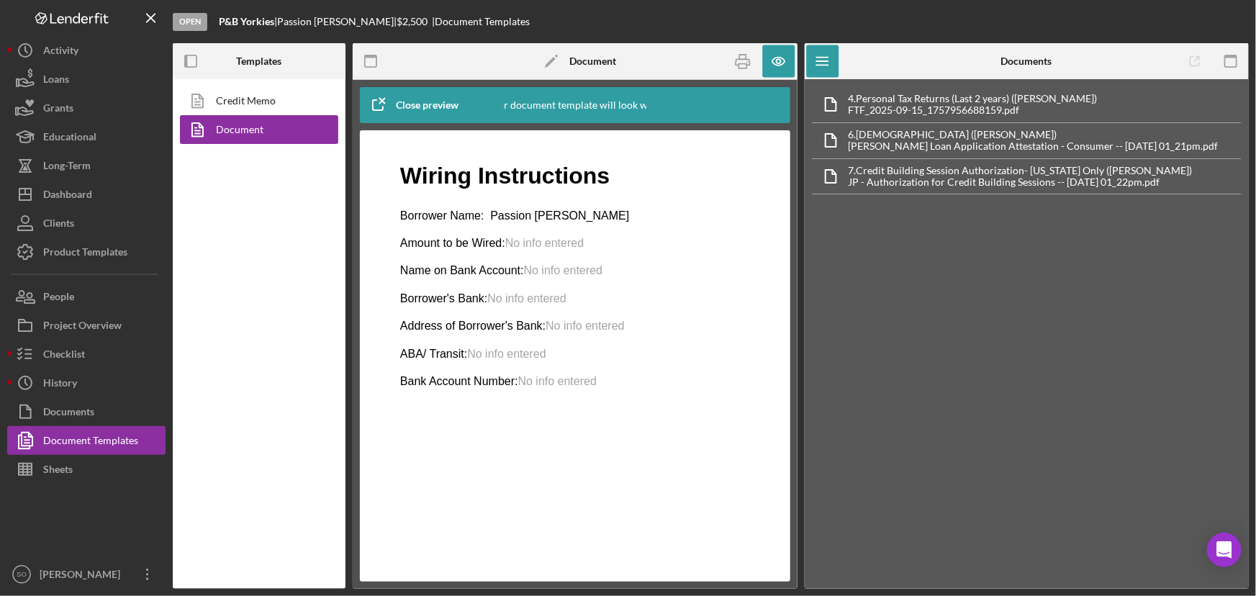
click at [245, 85] on div "Credit Memo Document" at bounding box center [259, 333] width 173 height 509
click at [252, 101] on link "Credit Memo" at bounding box center [255, 100] width 151 height 29
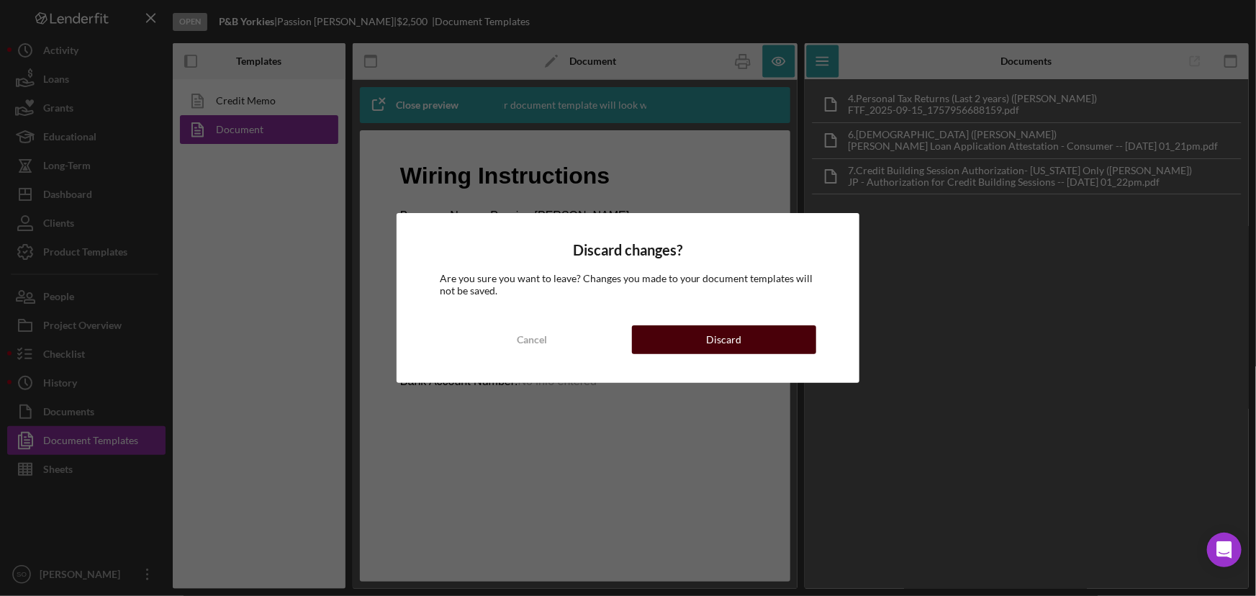
click at [668, 342] on button "Discard" at bounding box center [724, 339] width 185 height 29
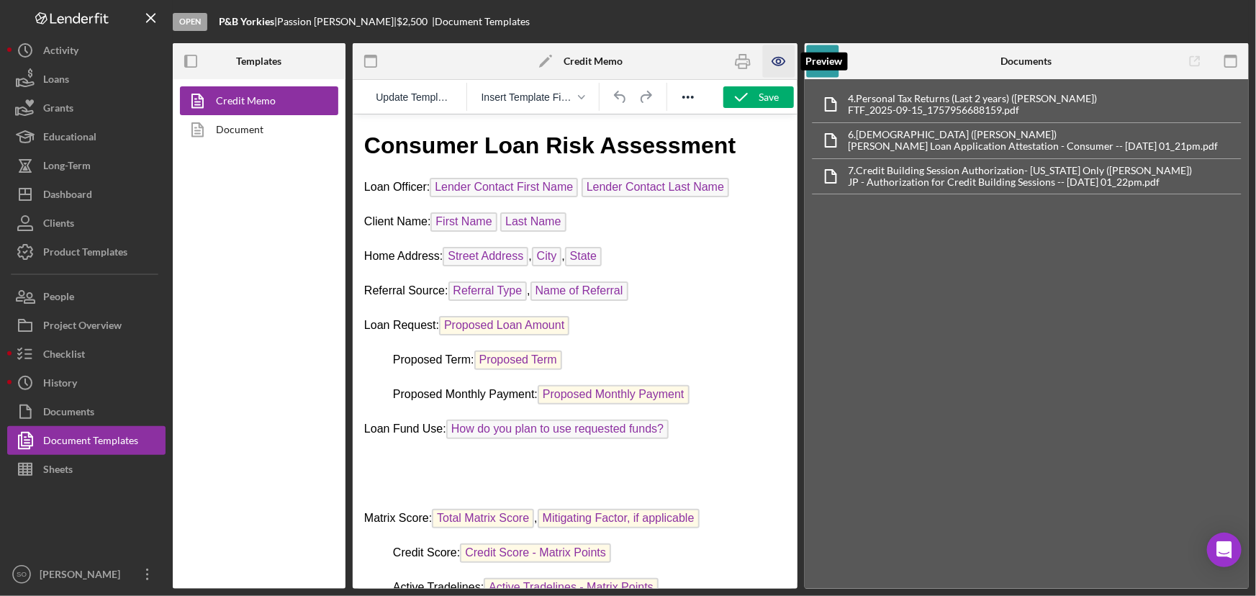
click at [778, 58] on icon "button" at bounding box center [778, 62] width 12 height 8
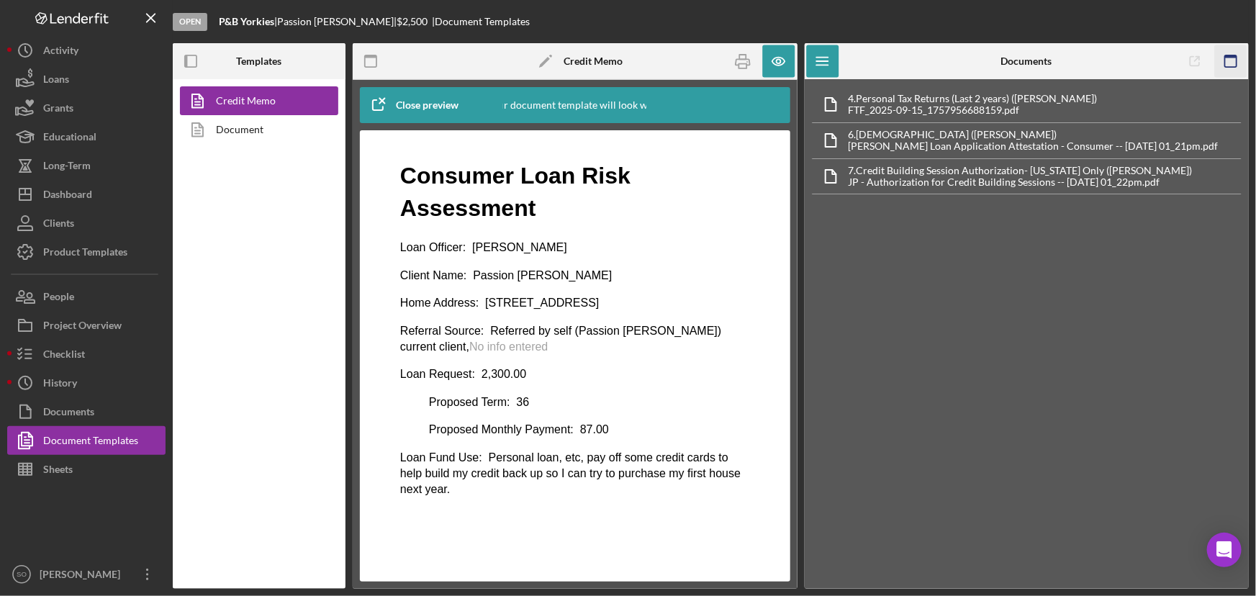
click at [1218, 65] on icon "button" at bounding box center [1230, 61] width 32 height 32
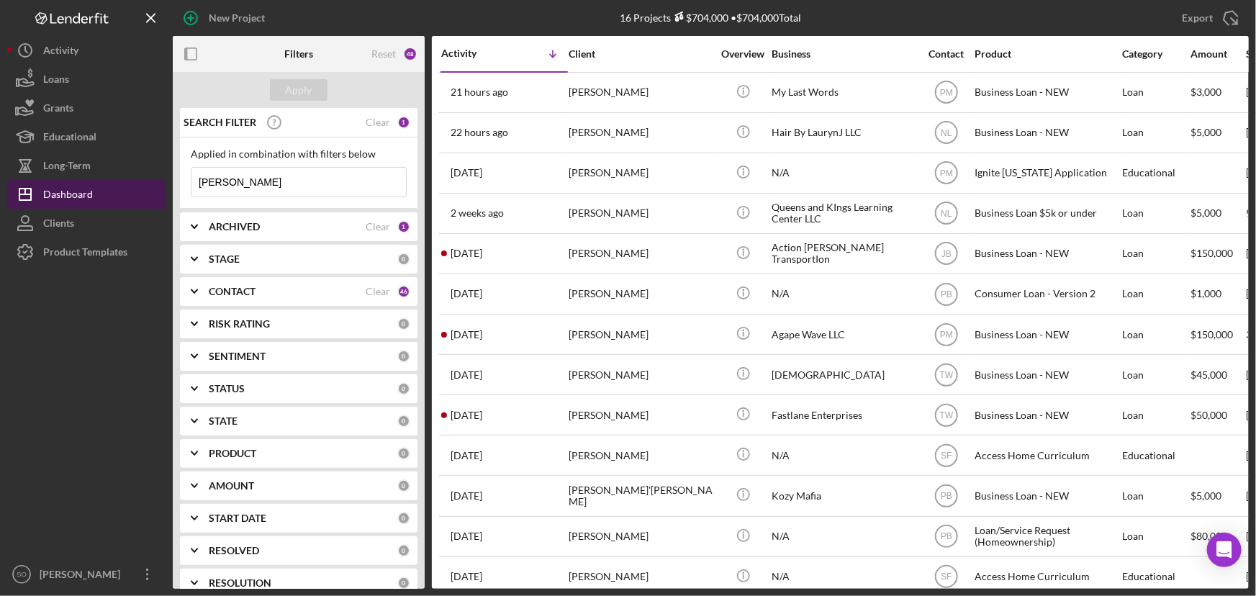
drag, startPoint x: 295, startPoint y: 182, endPoint x: 161, endPoint y: 184, distance: 133.8
click at [161, 184] on div "New Project 16 Projects $704,000 • $704,000 Total Lauryn Jackson Export Icon/Ex…" at bounding box center [627, 294] width 1241 height 589
paste input "Tammy Brade"
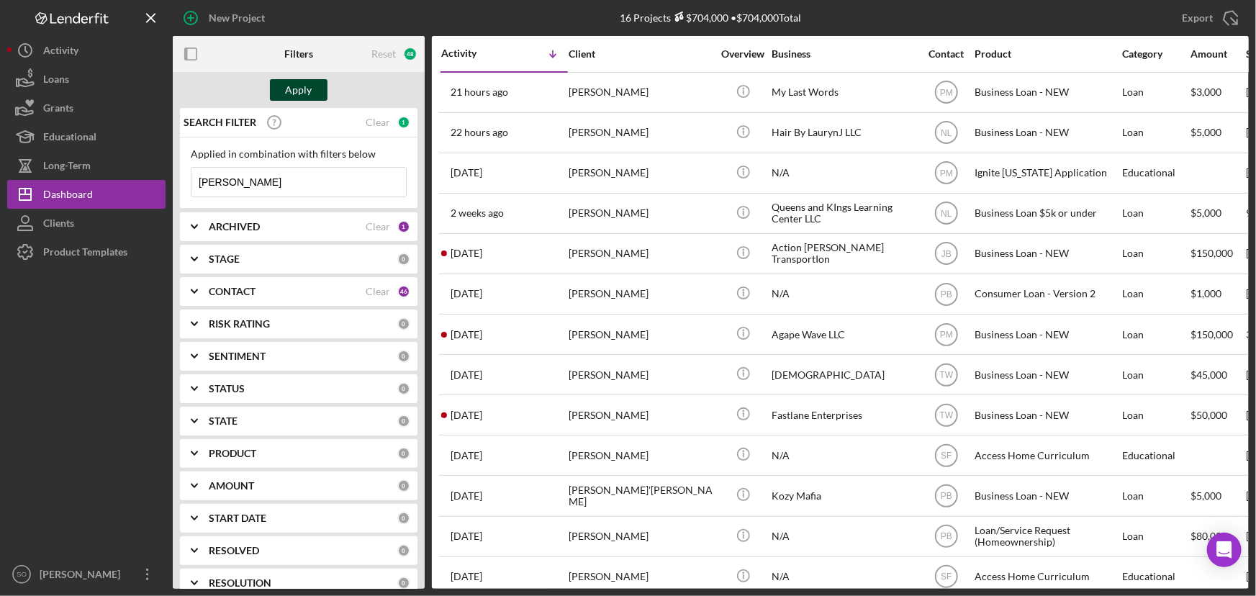
type input "Tammy Braden"
click at [311, 86] on div "Apply" at bounding box center [299, 90] width 27 height 22
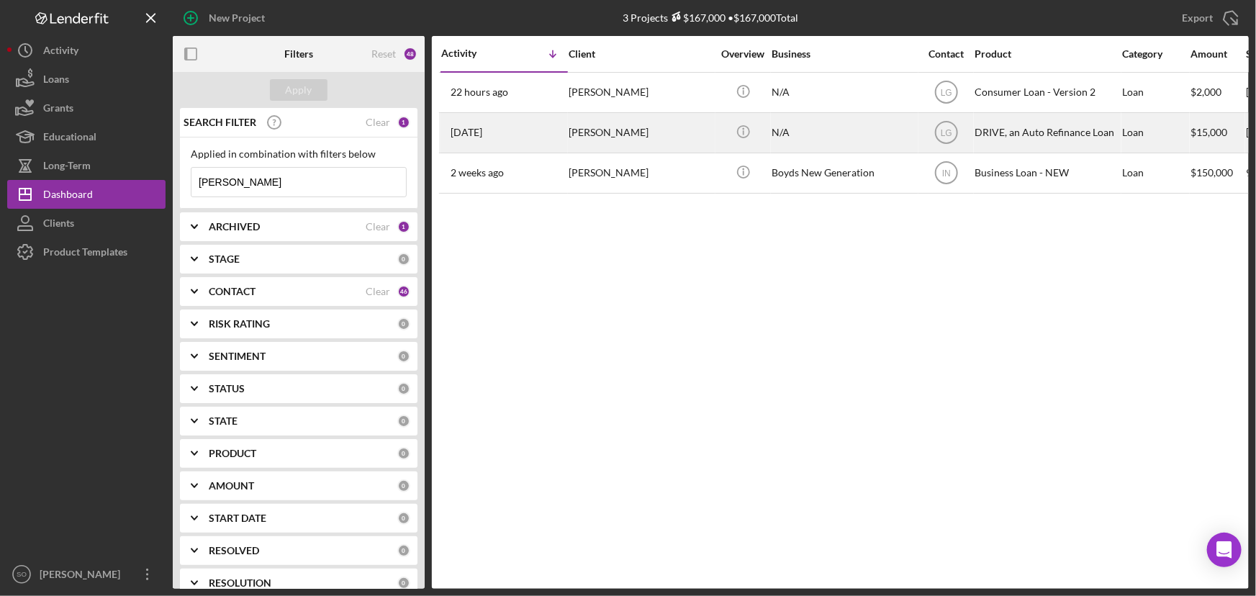
click at [640, 136] on div "Tammy Braden" at bounding box center [640, 133] width 144 height 38
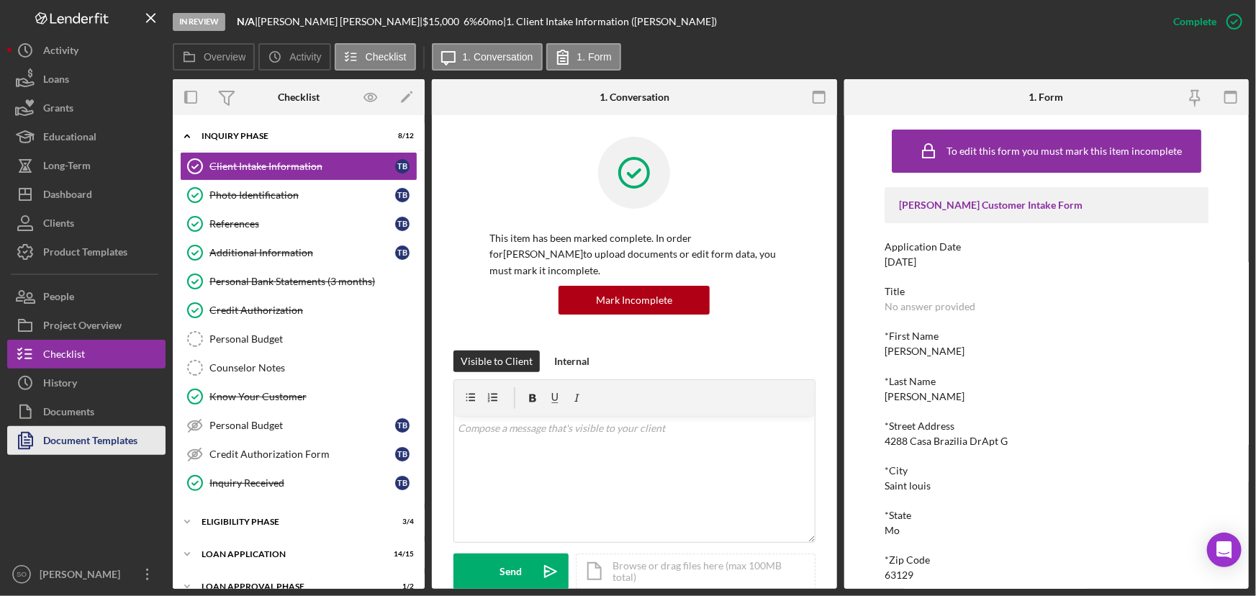
click at [78, 443] on div "Document Templates" at bounding box center [90, 442] width 94 height 32
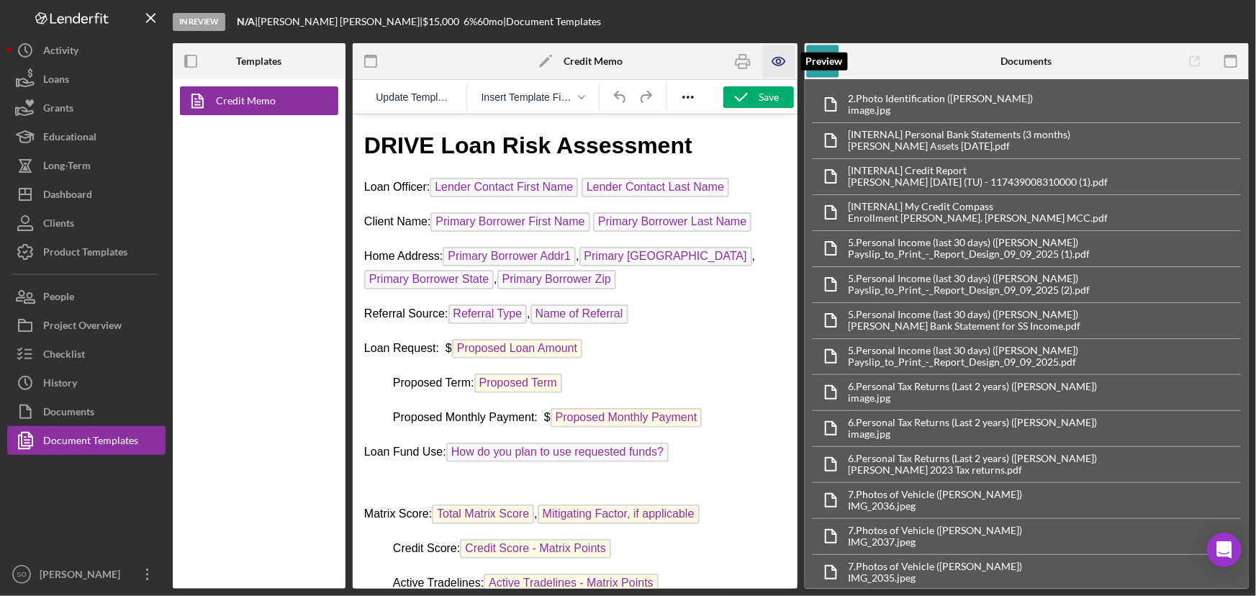
click at [784, 58] on icon "button" at bounding box center [778, 62] width 12 height 8
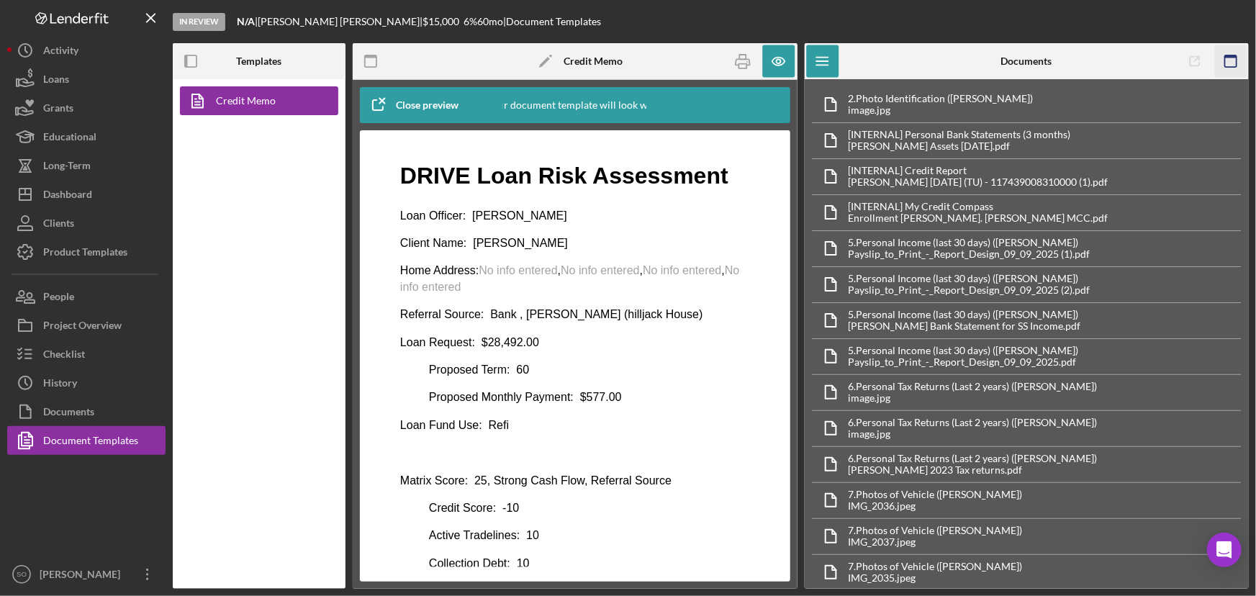
click at [1236, 60] on rect "button" at bounding box center [1231, 61] width 12 height 12
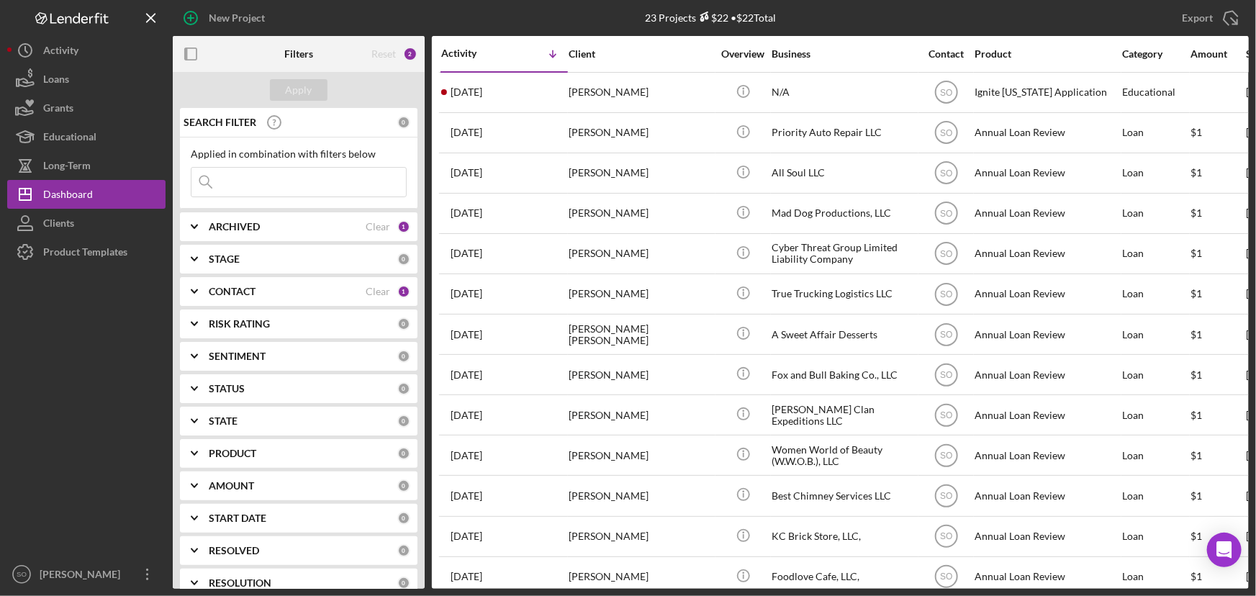
click at [366, 176] on input at bounding box center [298, 182] width 214 height 29
paste input "[PERSON_NAME]"
type input "[PERSON_NAME]"
click at [290, 88] on div "Apply" at bounding box center [299, 90] width 27 height 22
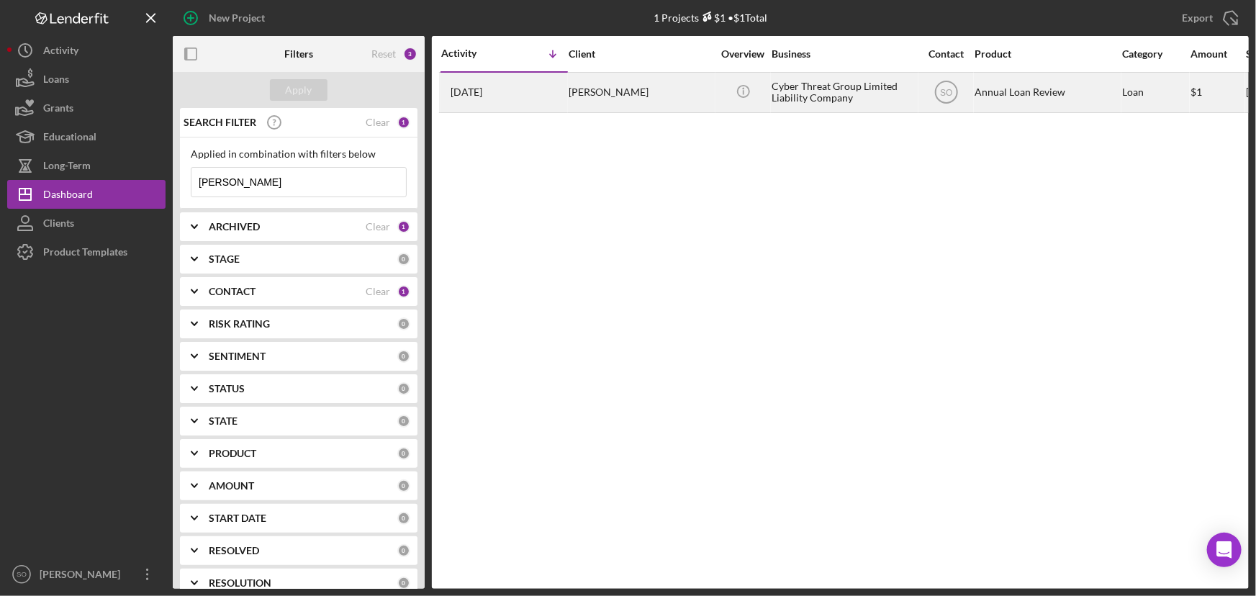
click at [621, 103] on div "[PERSON_NAME]" at bounding box center [640, 92] width 144 height 38
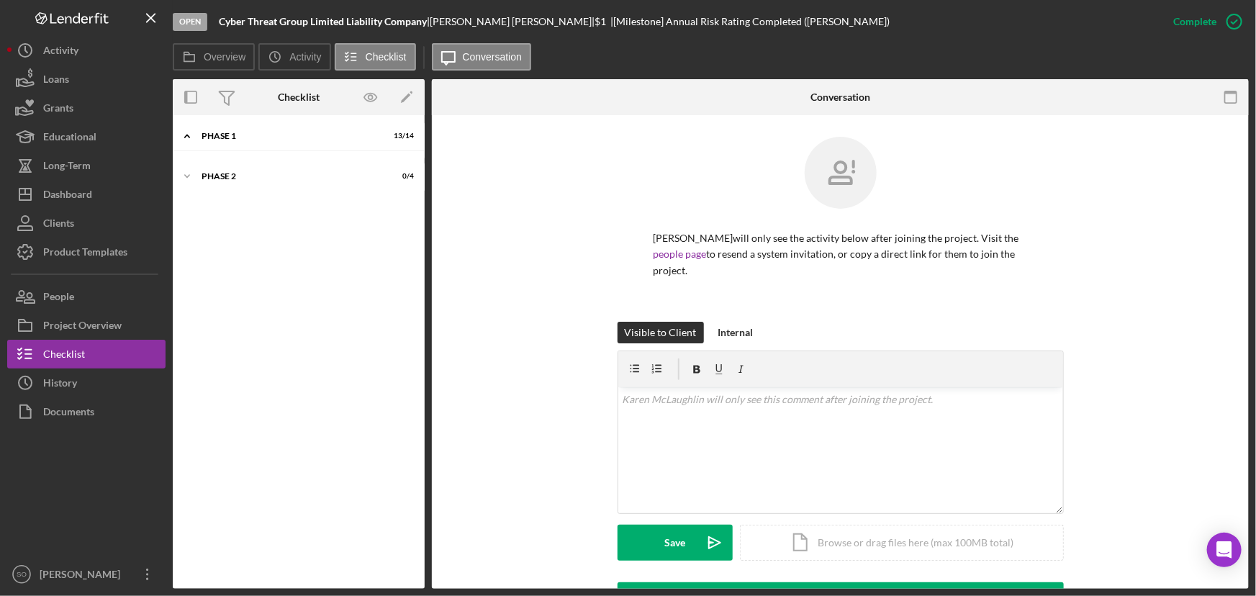
scroll to position [11, 0]
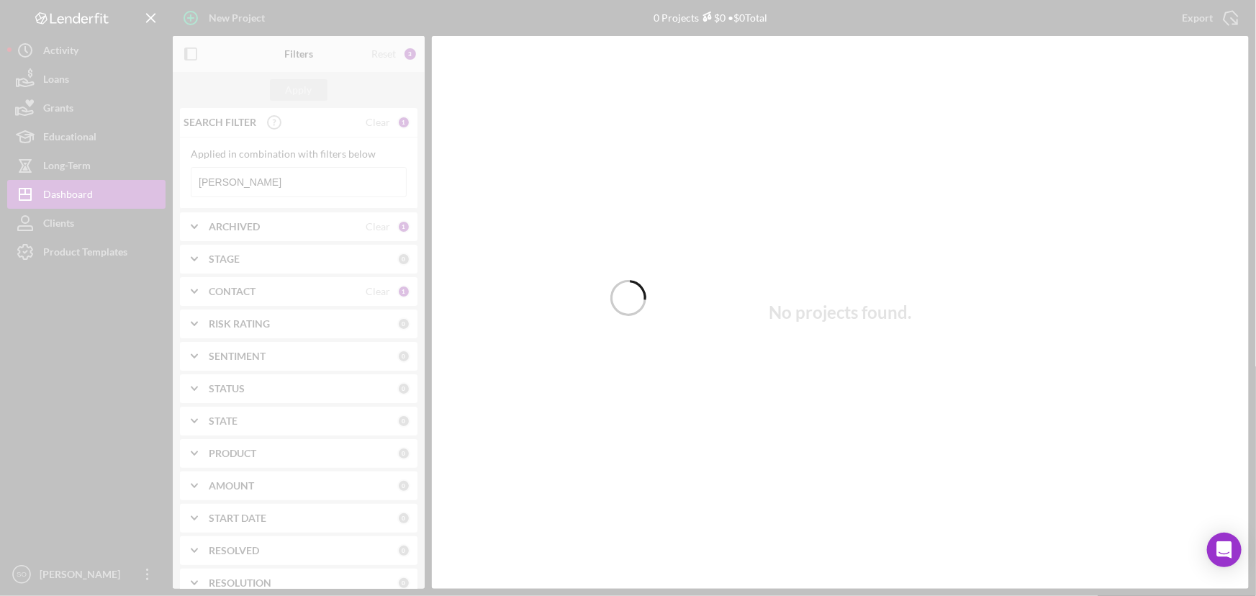
click at [281, 294] on div at bounding box center [628, 298] width 1256 height 596
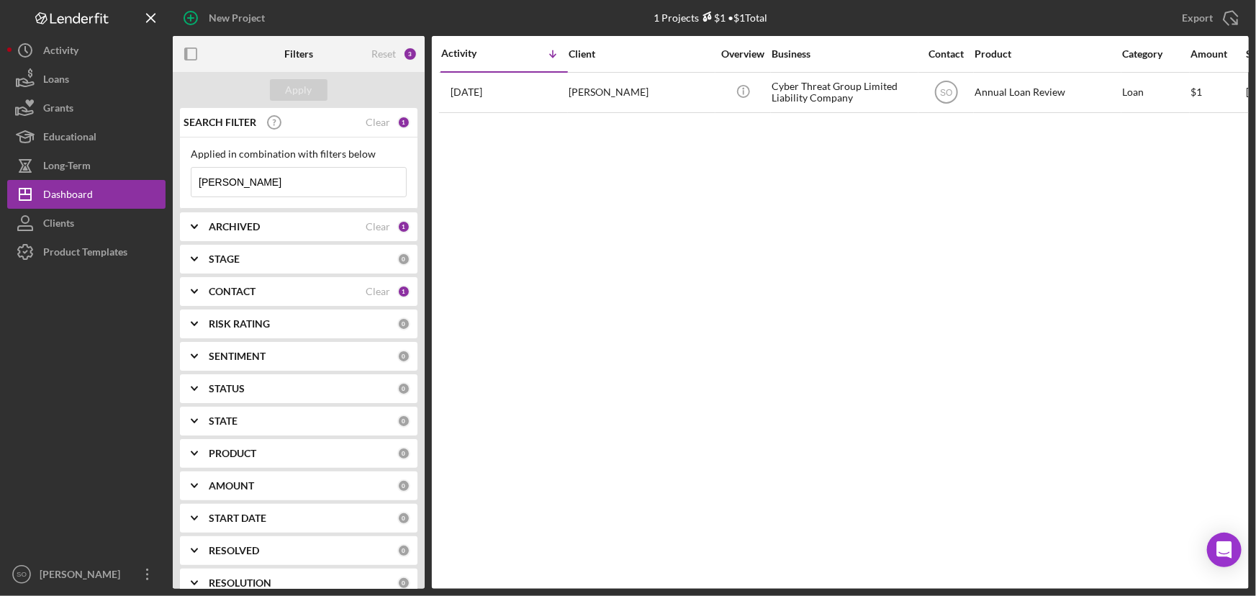
click at [281, 294] on div "CONTACT" at bounding box center [287, 292] width 157 height 12
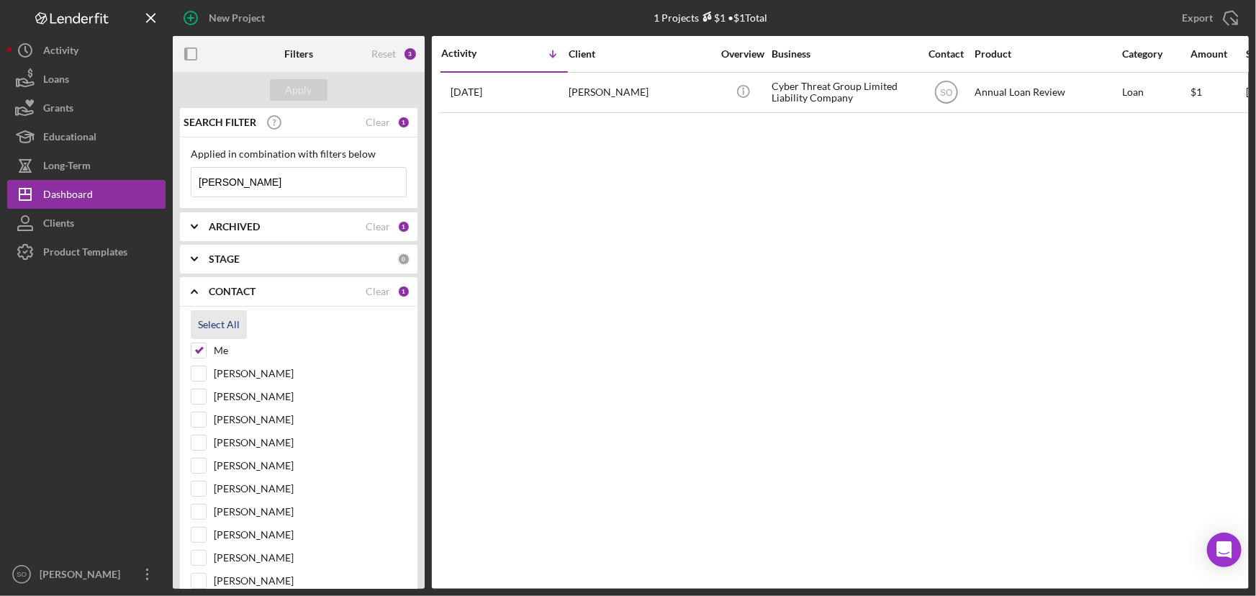
click at [221, 321] on div "Select All" at bounding box center [219, 324] width 42 height 29
checkbox input "true"
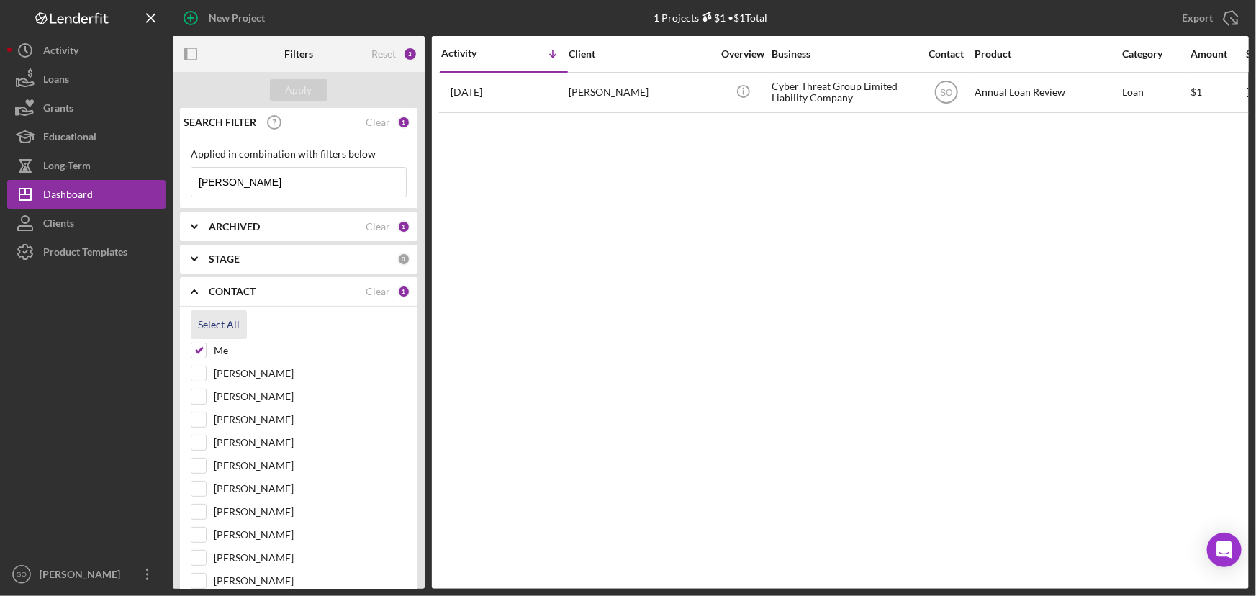
checkbox input "true"
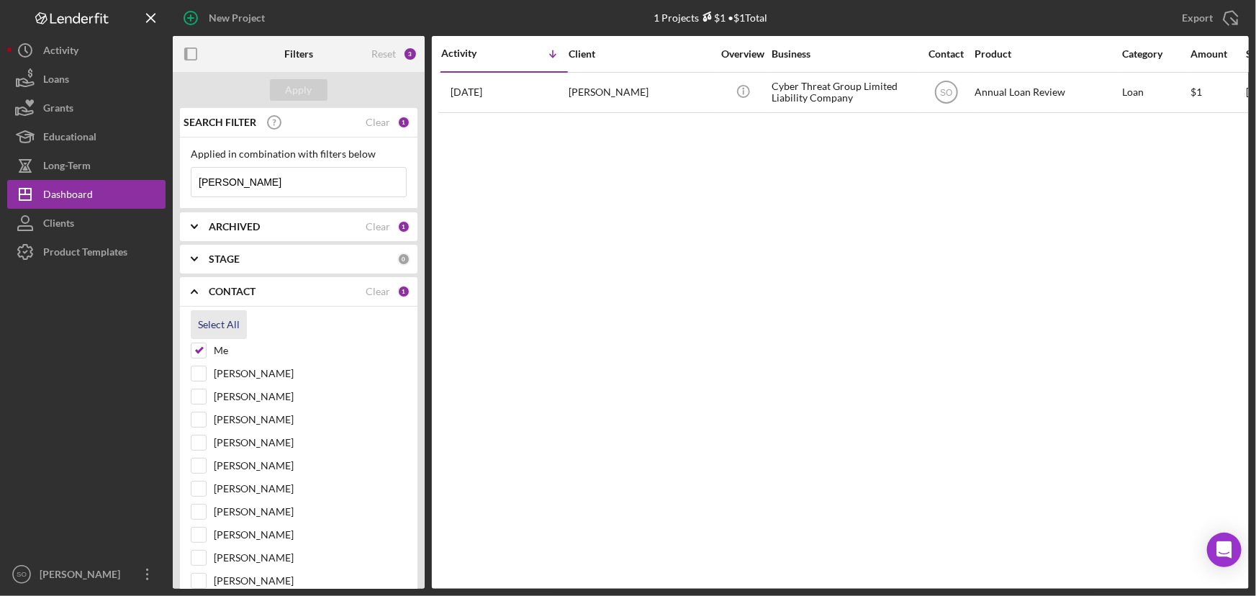
checkbox input "true"
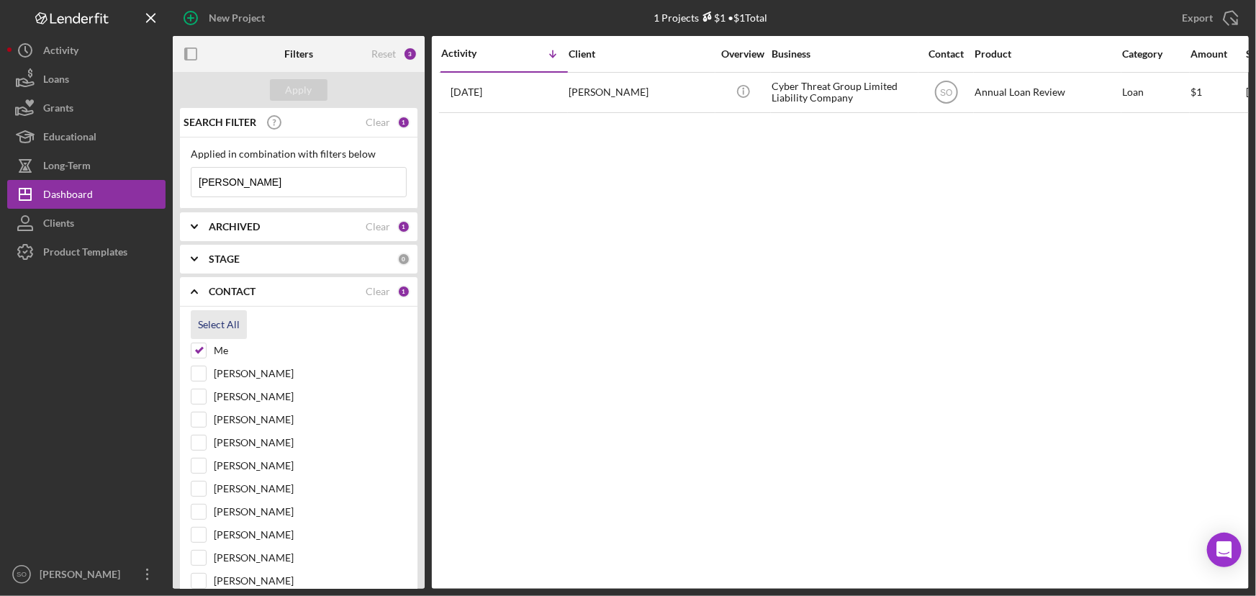
checkbox input "true"
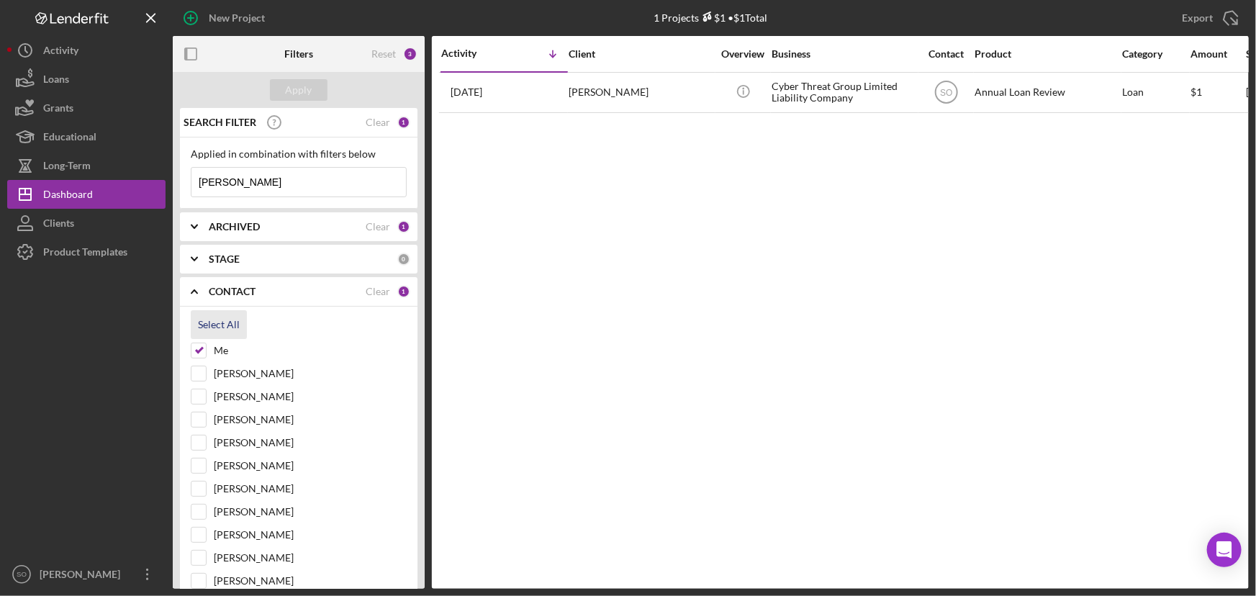
checkbox input "true"
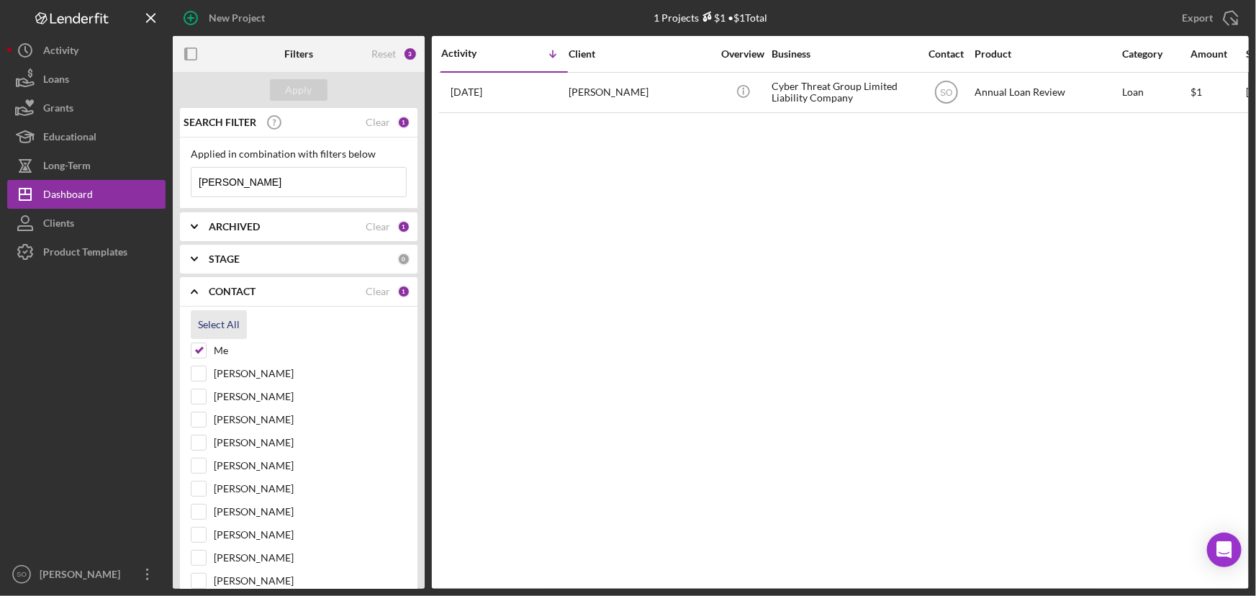
checkbox input "true"
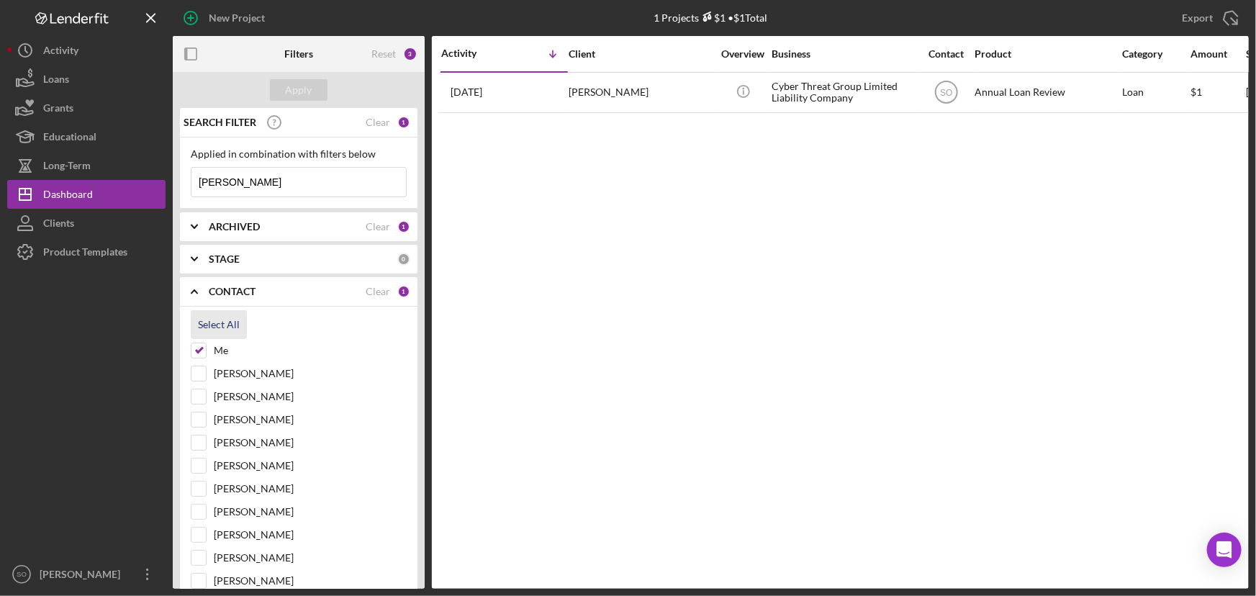
checkbox input "true"
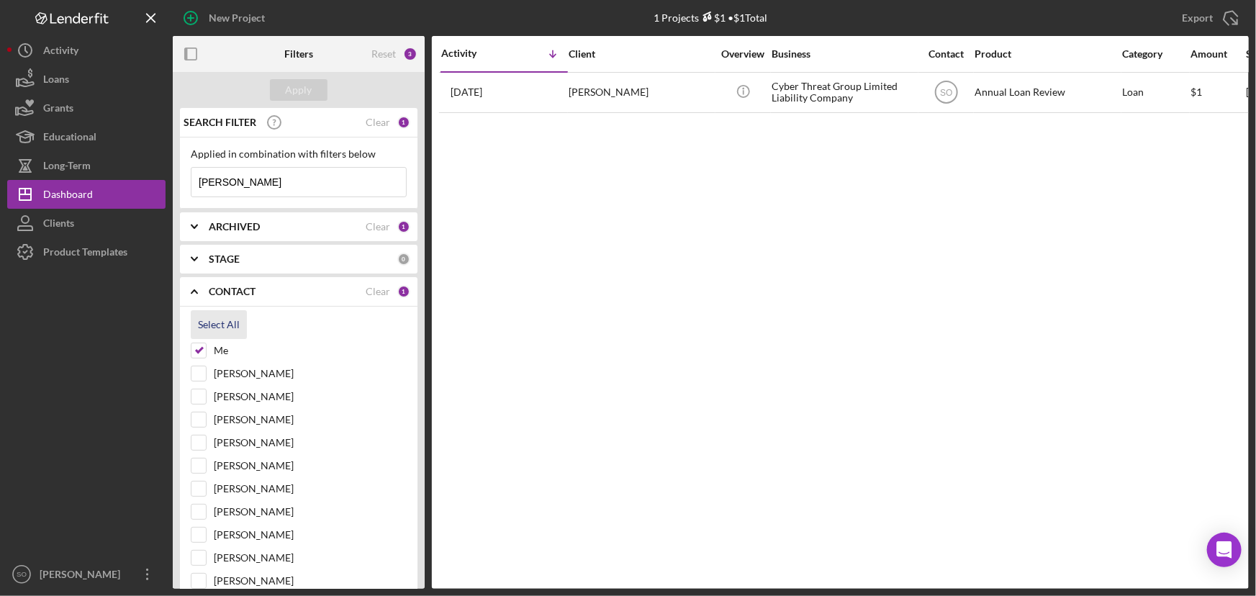
checkbox input "true"
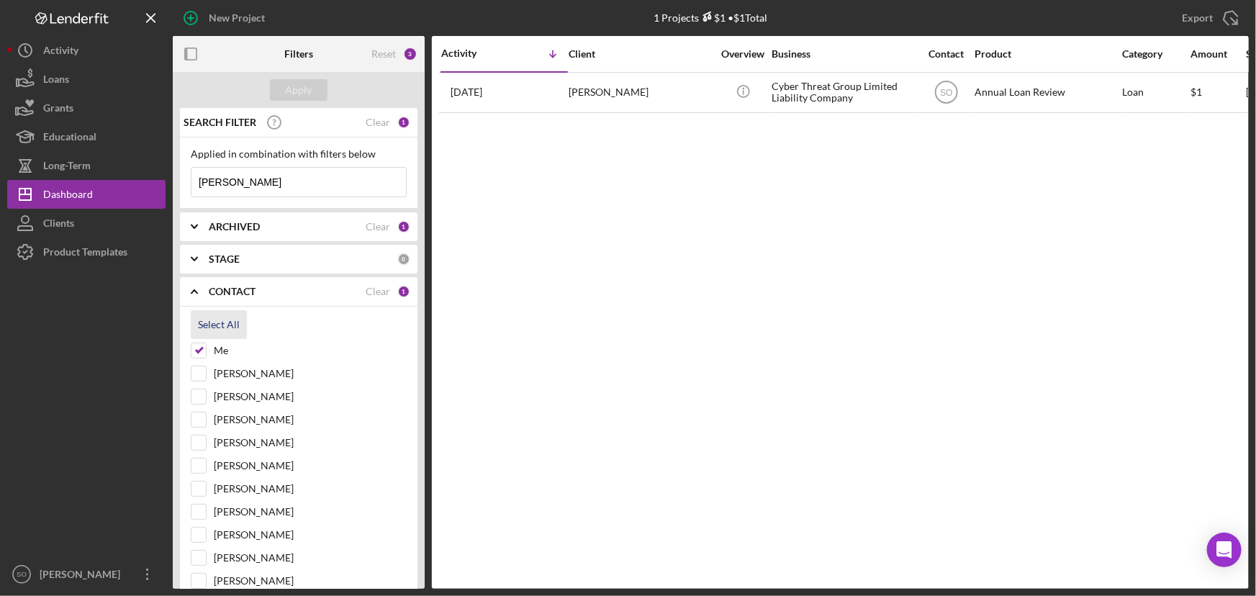
checkbox input "true"
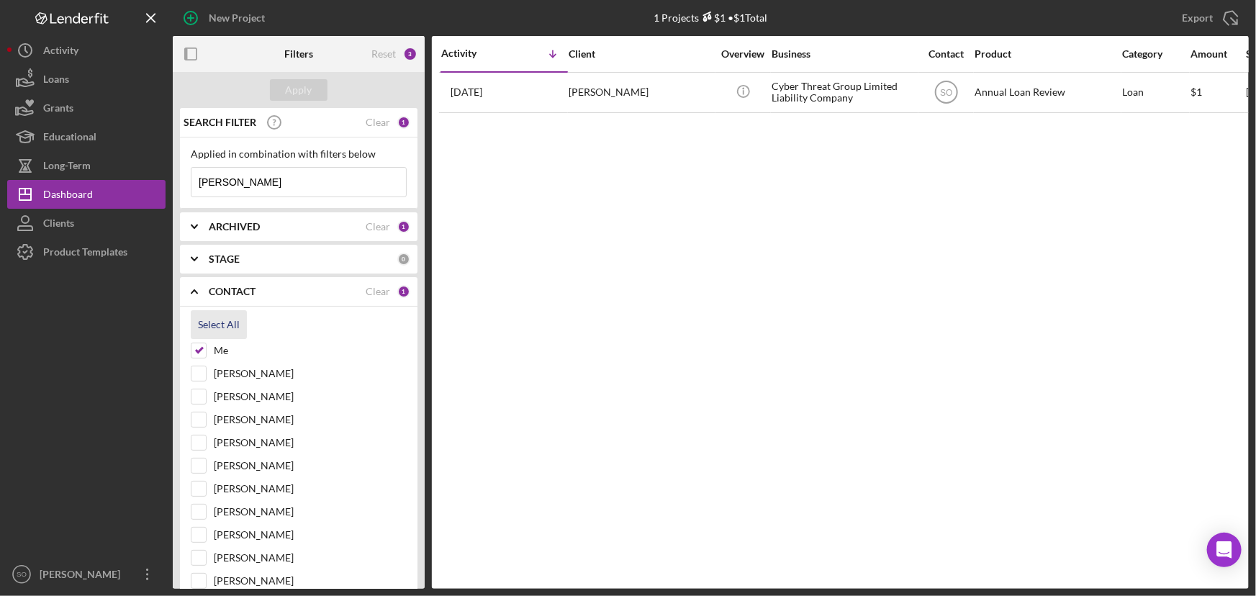
checkbox input "true"
click at [299, 86] on div "Apply" at bounding box center [299, 90] width 27 height 22
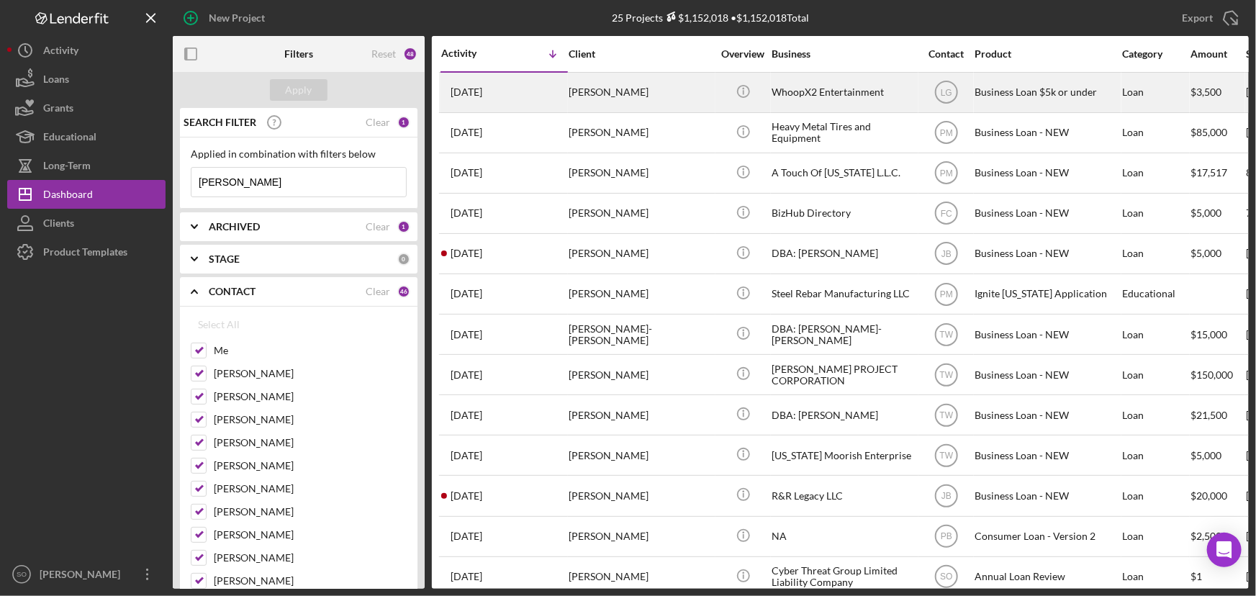
click at [611, 99] on div "John Carr" at bounding box center [640, 92] width 144 height 38
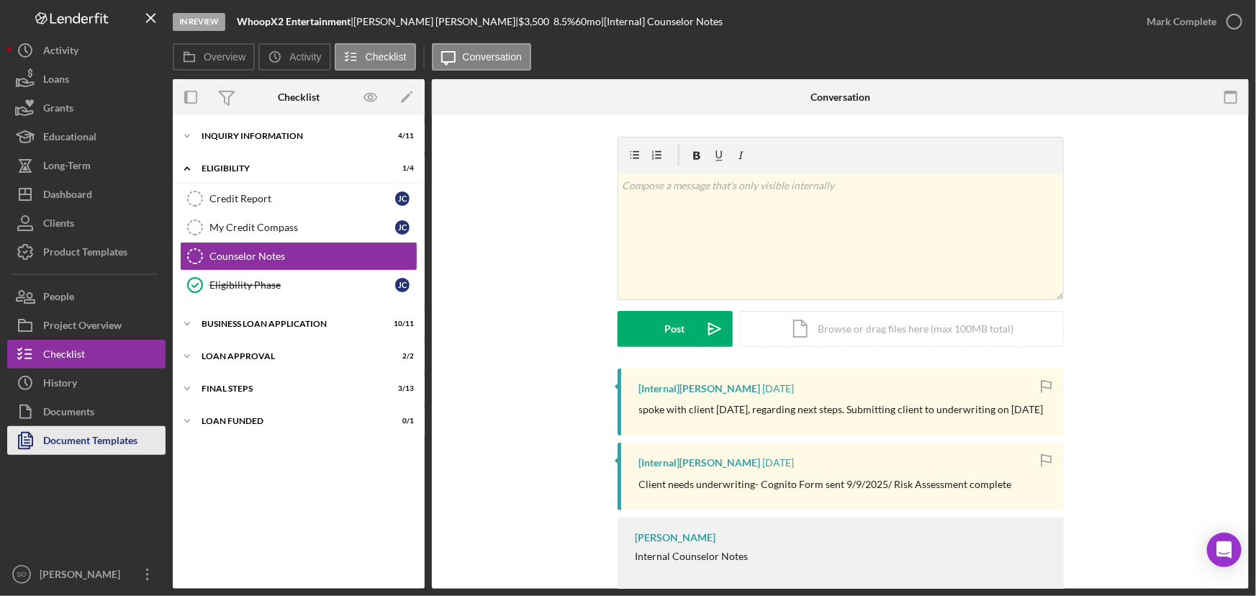
click at [101, 439] on div "Document Templates" at bounding box center [90, 442] width 94 height 32
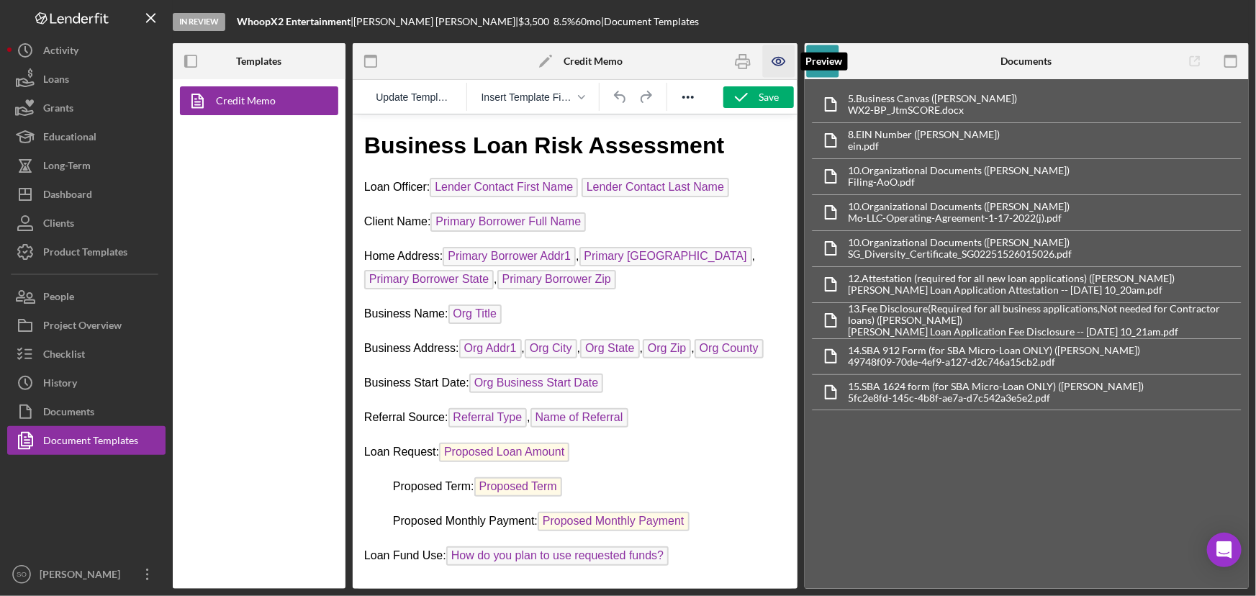
click at [775, 63] on icon "button" at bounding box center [778, 62] width 12 height 8
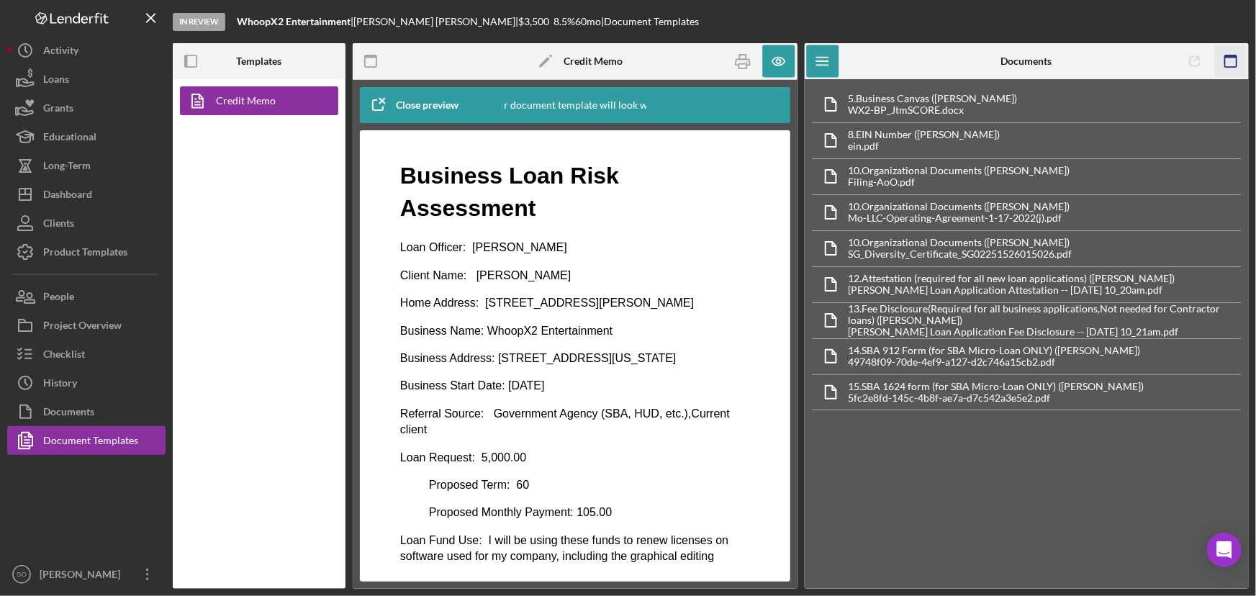
click at [1233, 58] on icon "button" at bounding box center [1230, 61] width 32 height 32
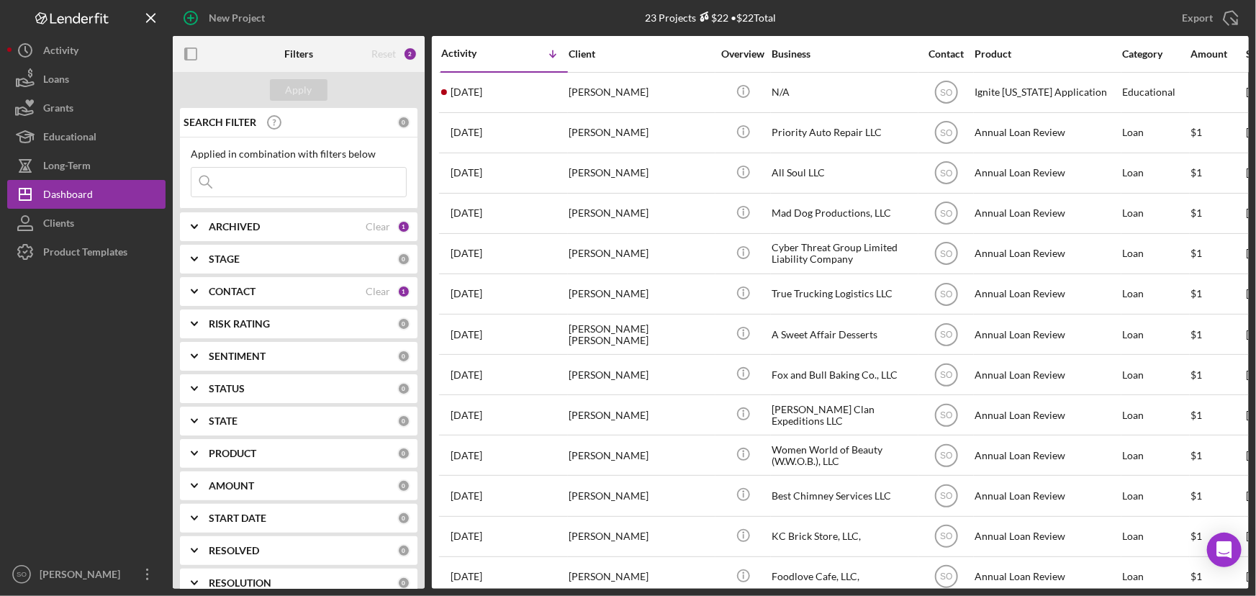
click at [238, 286] on b "CONTACT" at bounding box center [232, 292] width 47 height 12
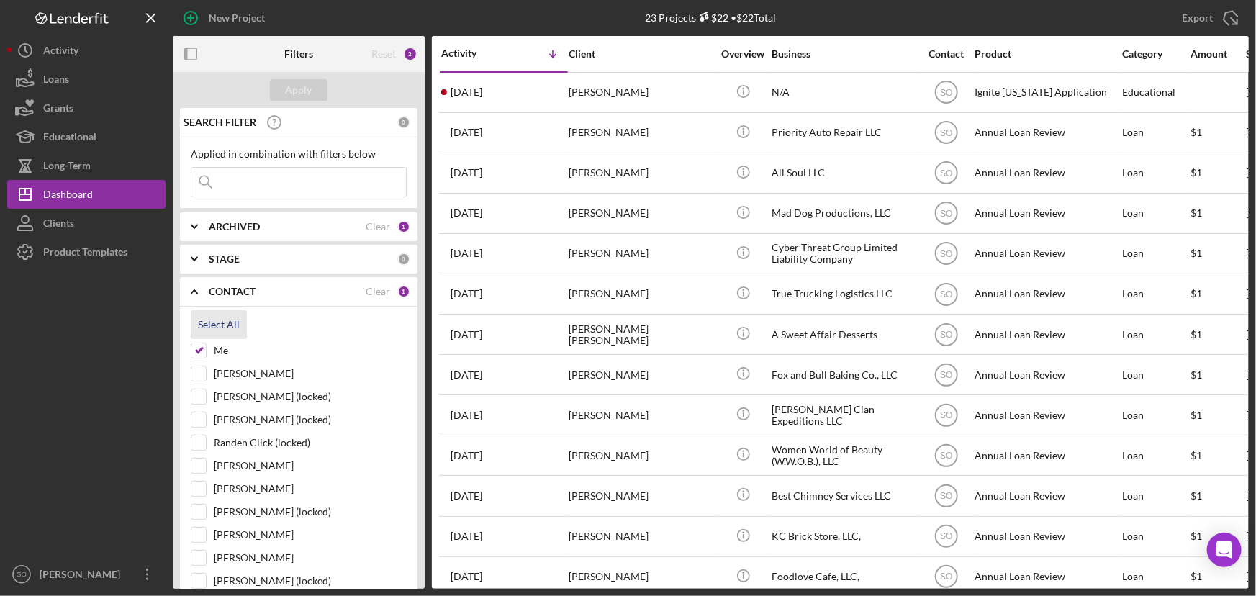
click at [226, 326] on div "Select All" at bounding box center [219, 324] width 42 height 29
checkbox input "true"
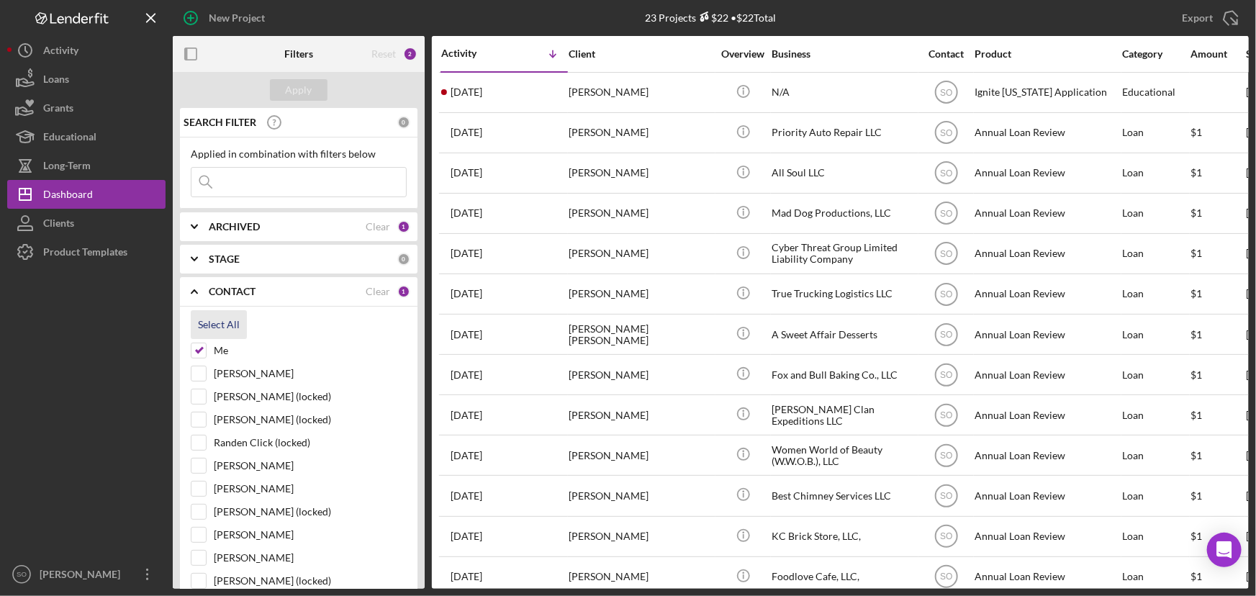
checkbox input "true"
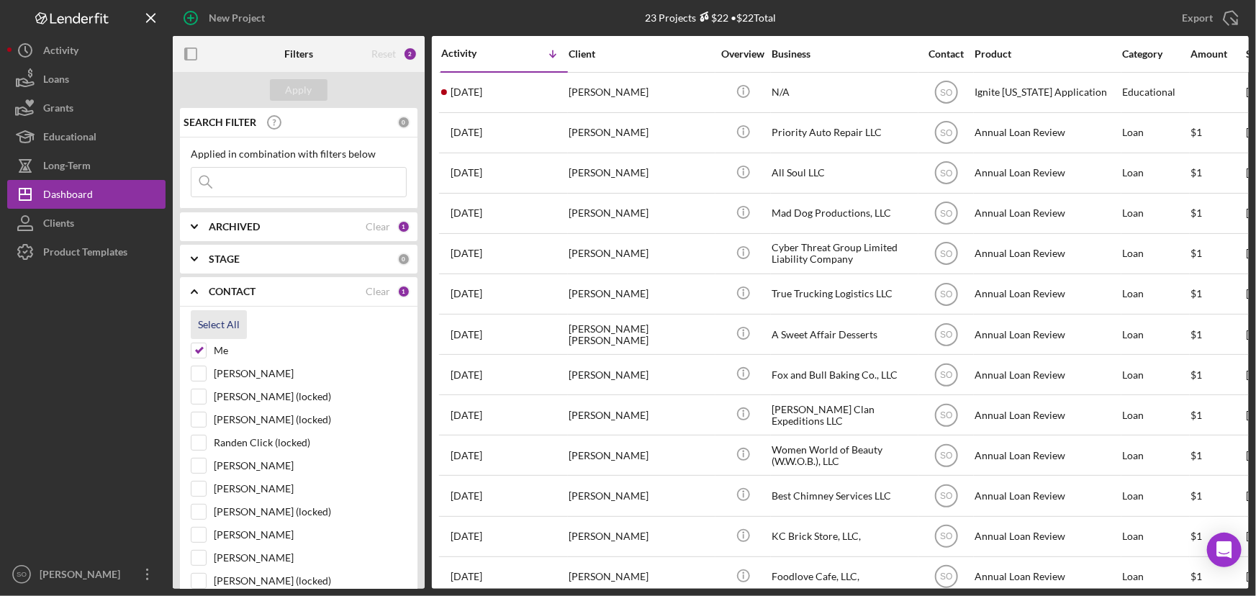
checkbox input "true"
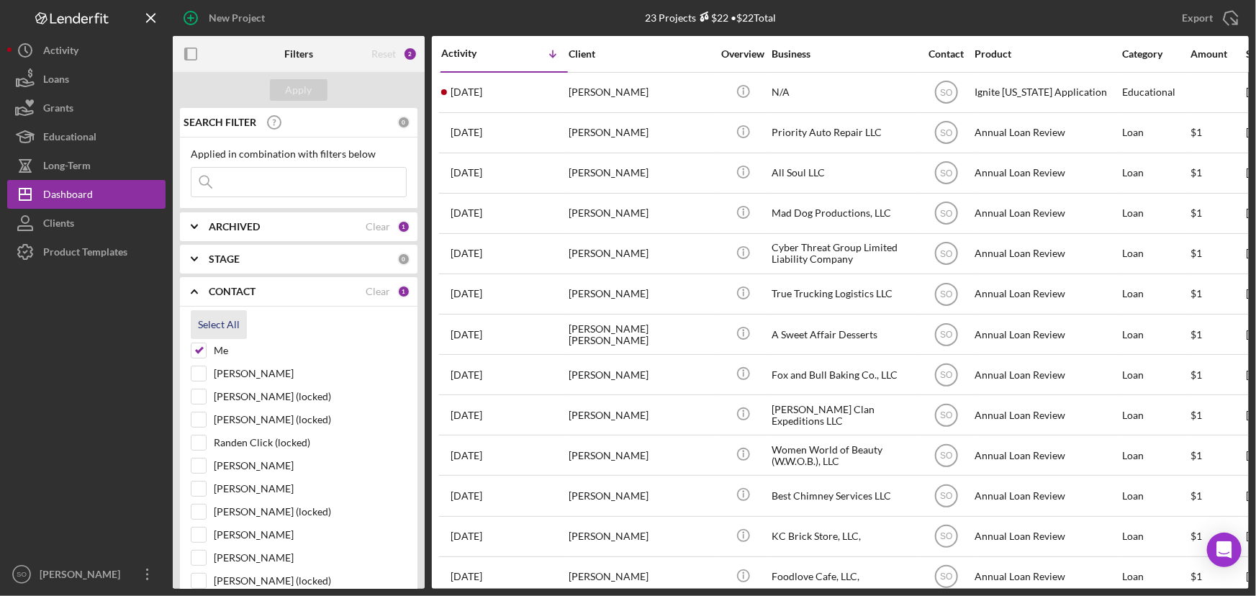
checkbox input "true"
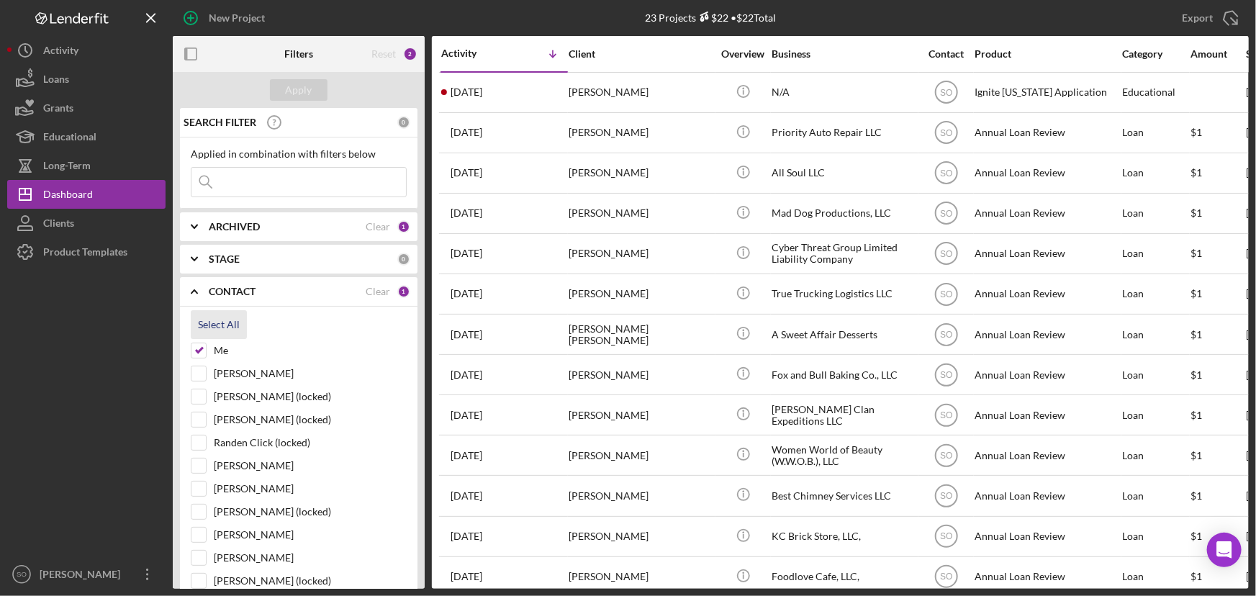
checkbox input "true"
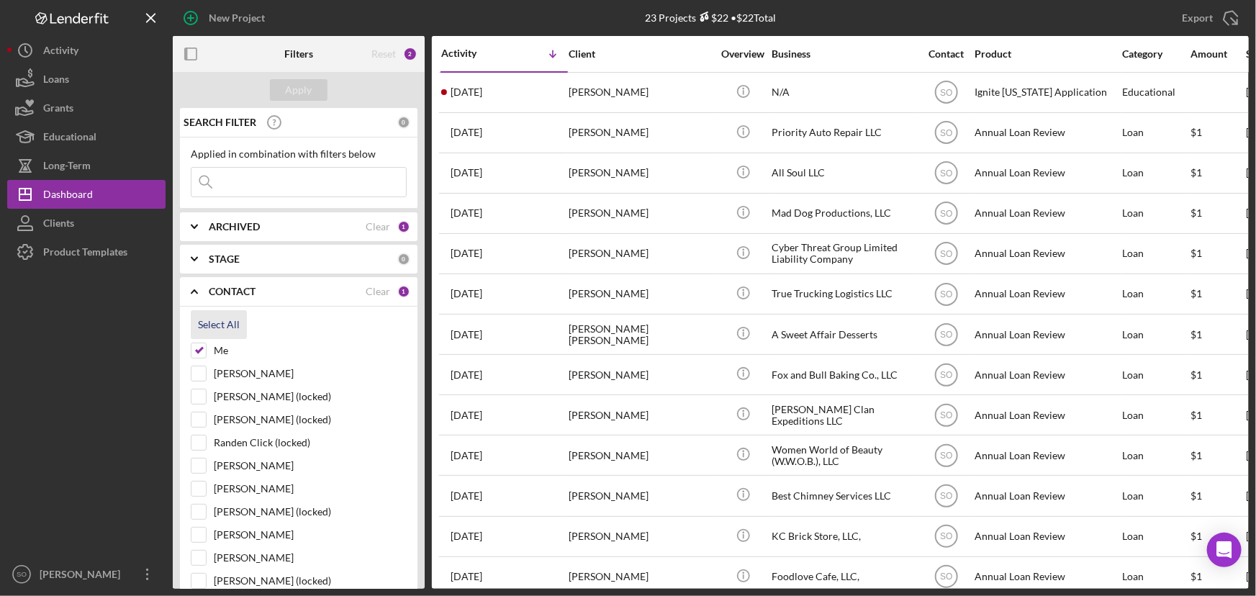
checkbox input "true"
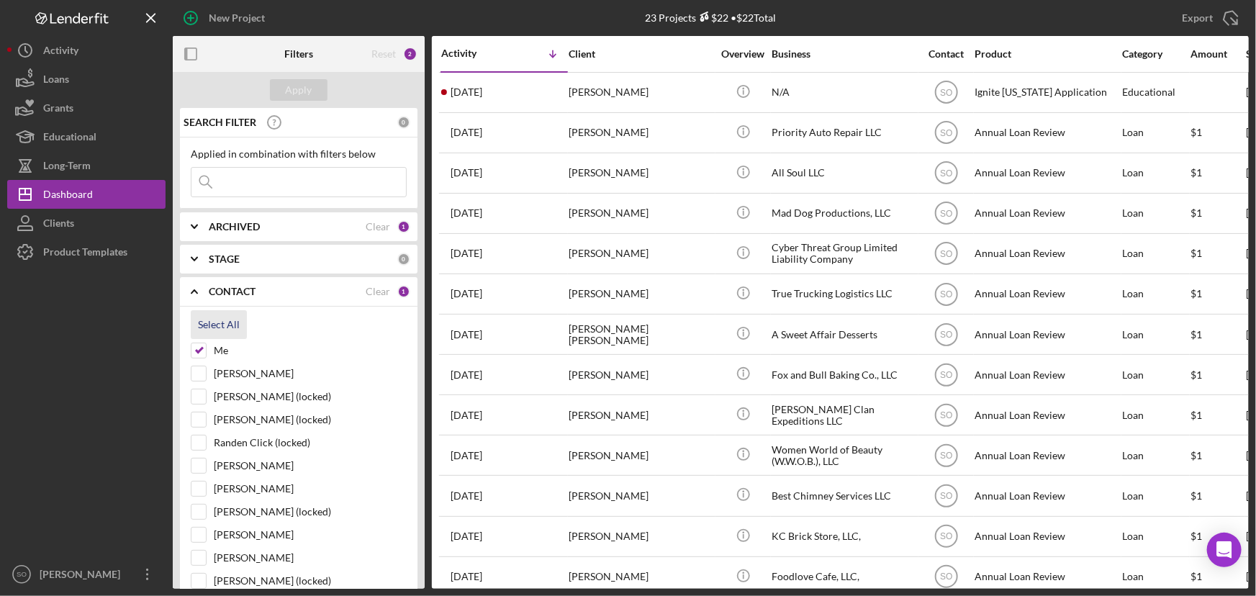
checkbox input "true"
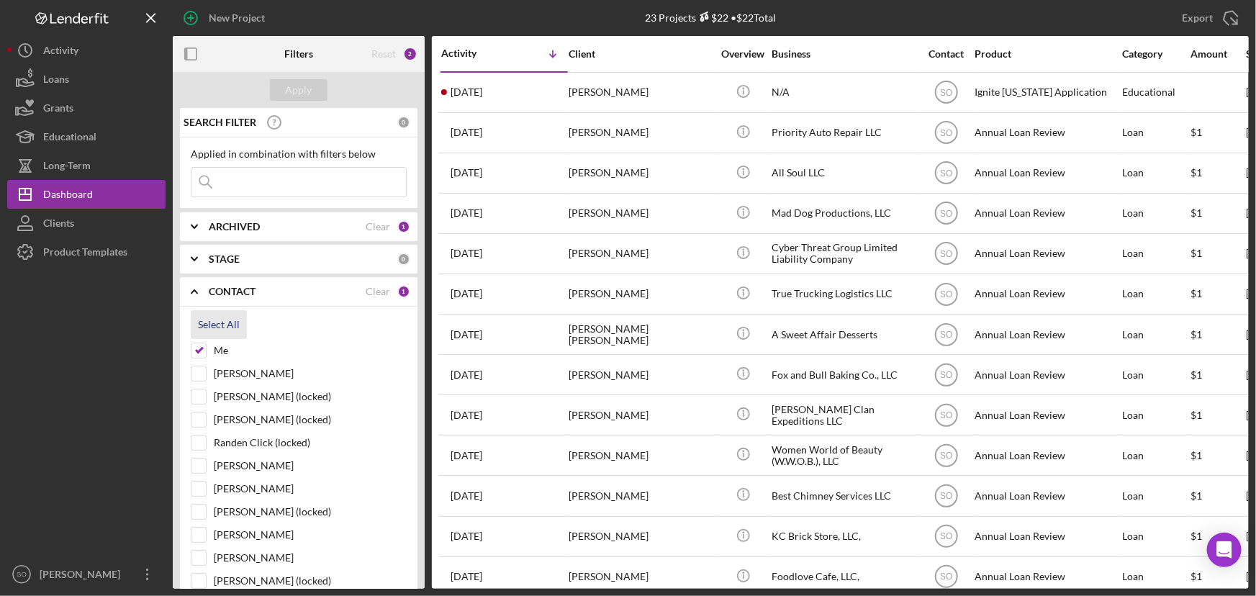
checkbox input "true"
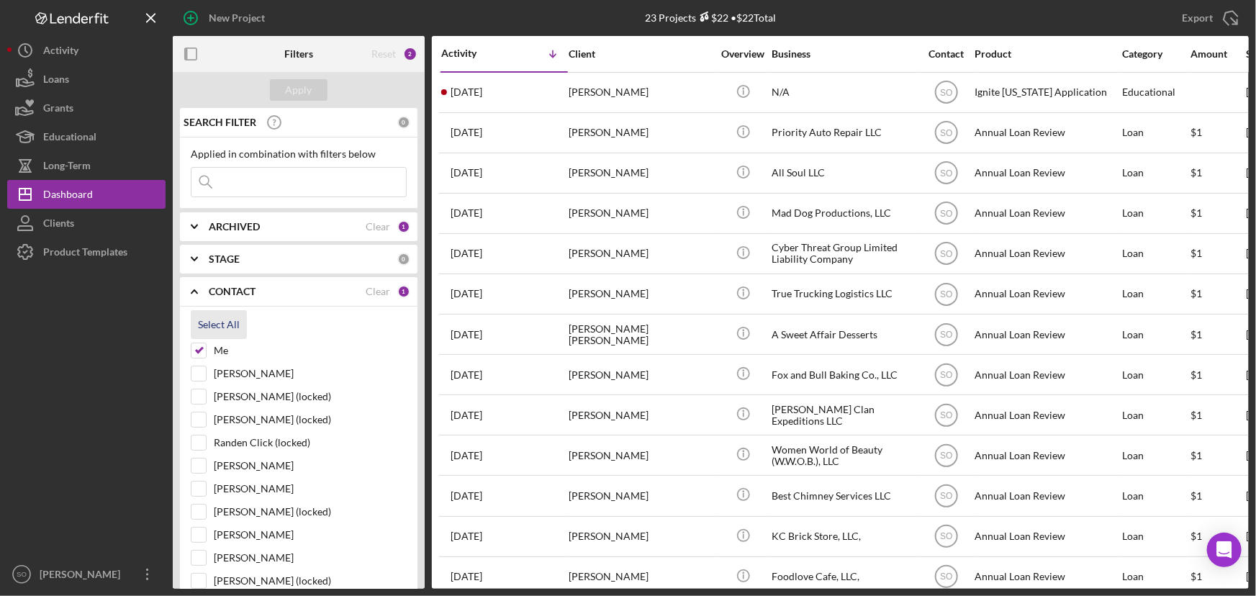
checkbox input "true"
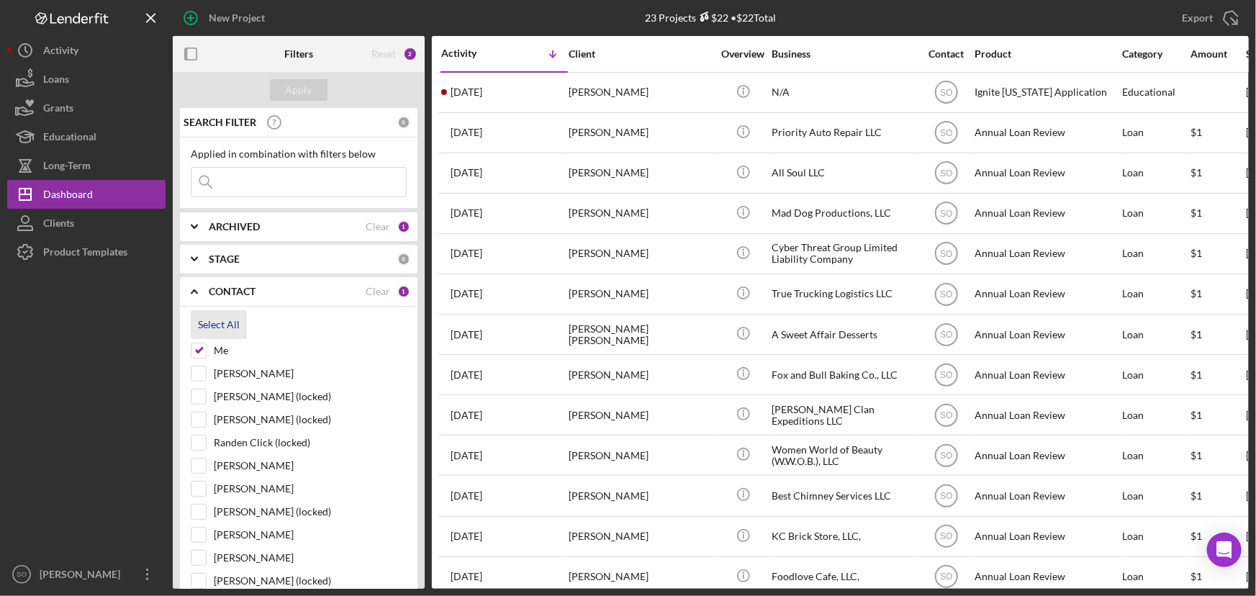
checkbox input "true"
click at [299, 94] on div "Apply" at bounding box center [299, 90] width 27 height 22
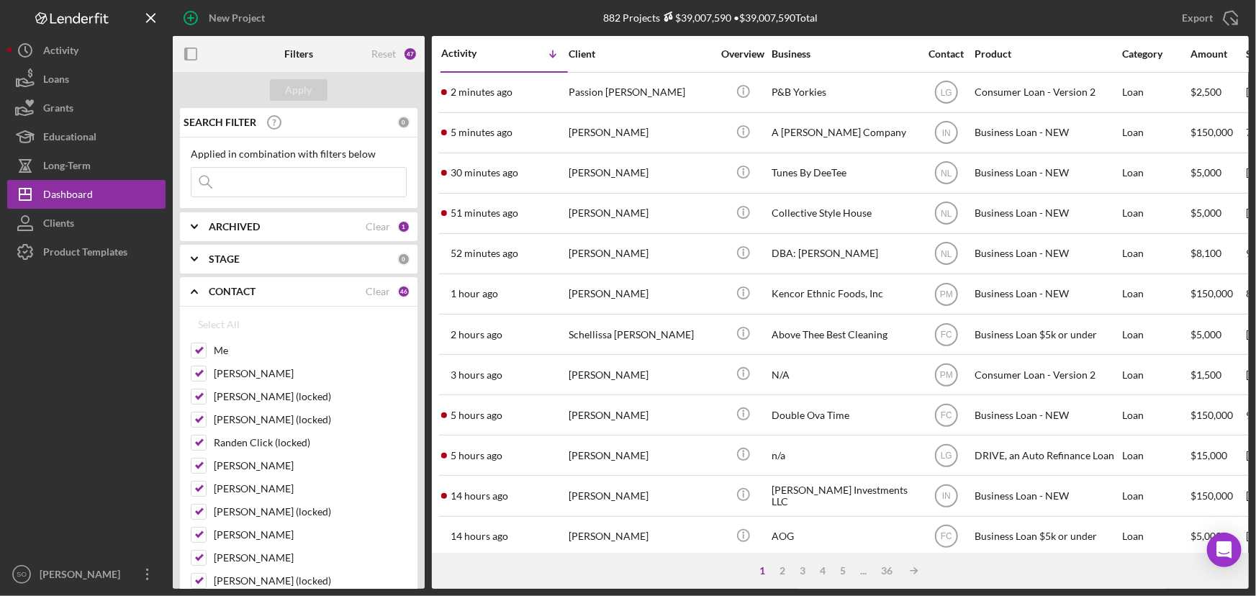
click at [308, 181] on input at bounding box center [298, 182] width 214 height 29
paste input "Marnice Herd"
type input "Marnice Herd"
click at [304, 91] on div "Apply" at bounding box center [299, 90] width 27 height 22
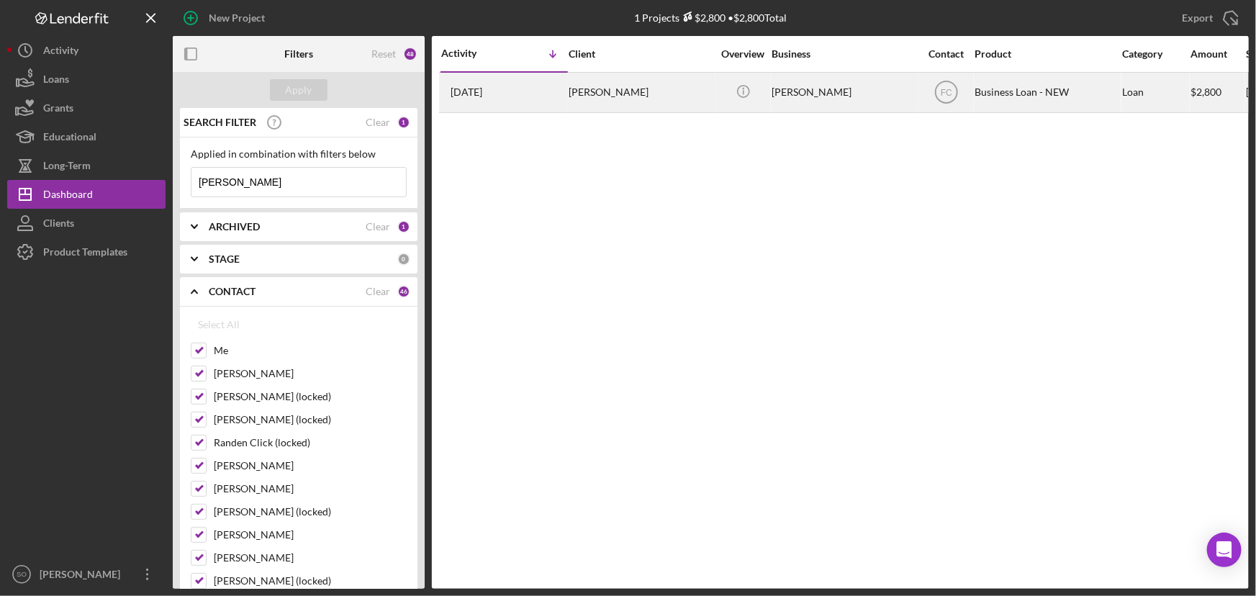
click at [601, 101] on div "Marnice Herd" at bounding box center [640, 92] width 144 height 38
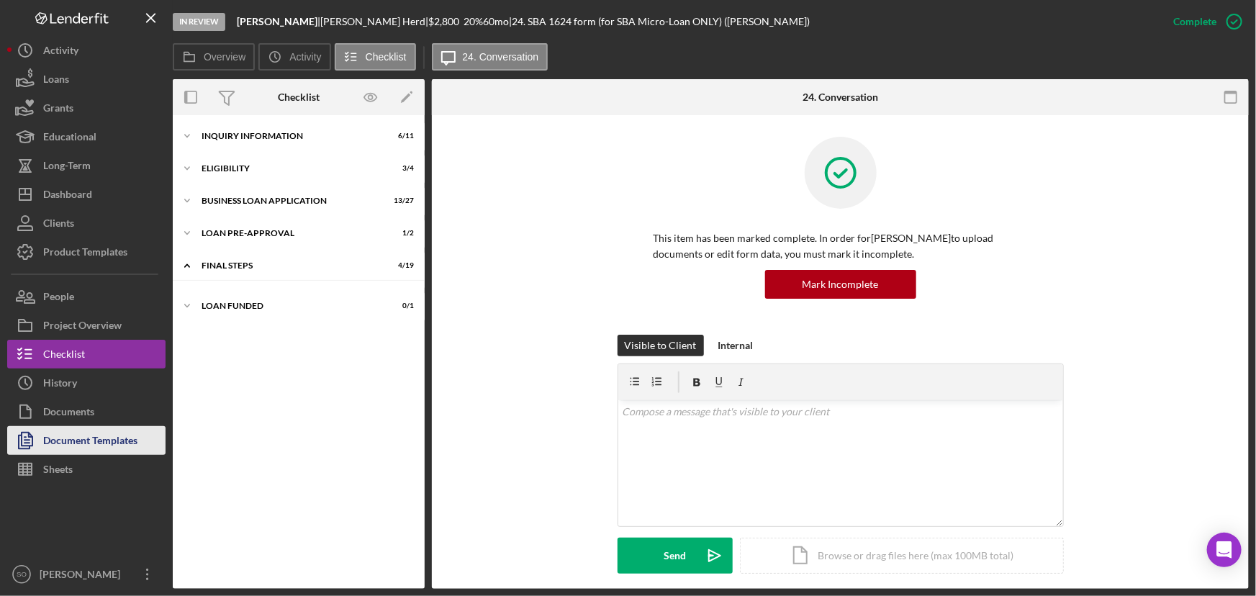
click at [74, 448] on div "Document Templates" at bounding box center [90, 442] width 94 height 32
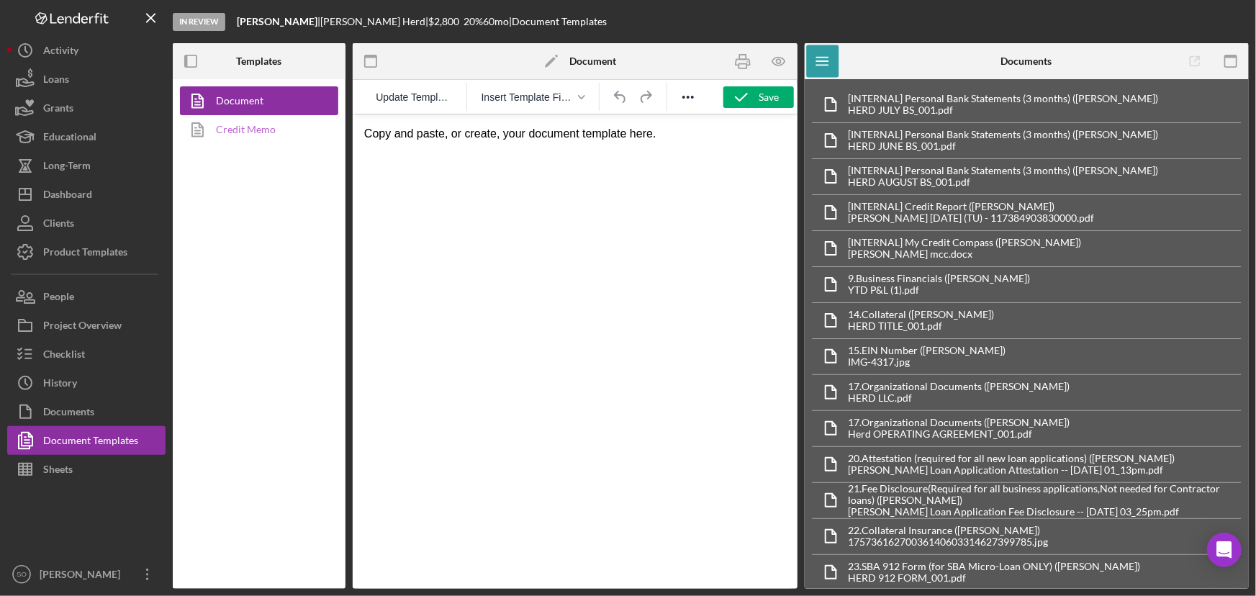
click at [252, 142] on link "Credit Memo" at bounding box center [255, 129] width 151 height 29
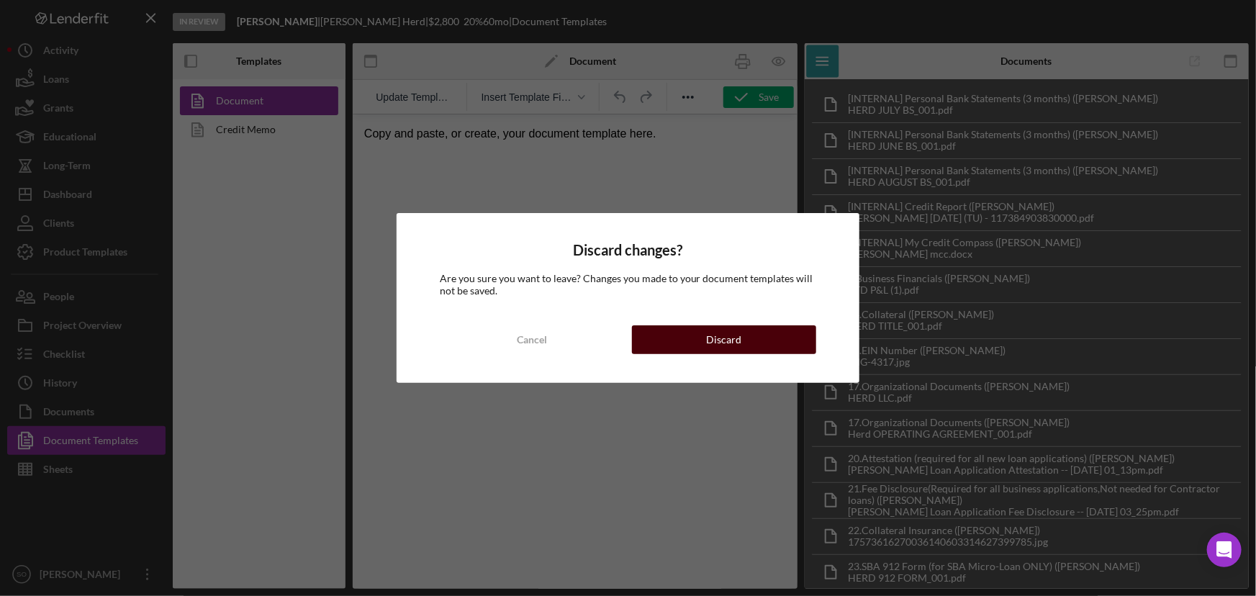
click at [671, 340] on button "Discard" at bounding box center [724, 339] width 185 height 29
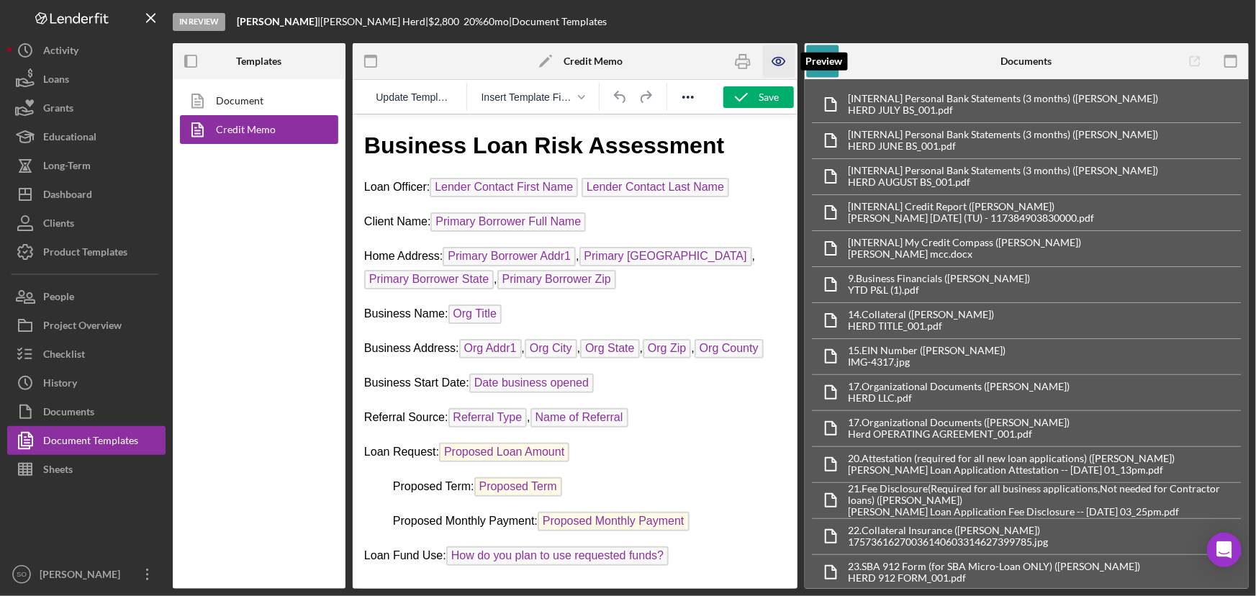
click at [782, 62] on icon "button" at bounding box center [779, 61] width 32 height 32
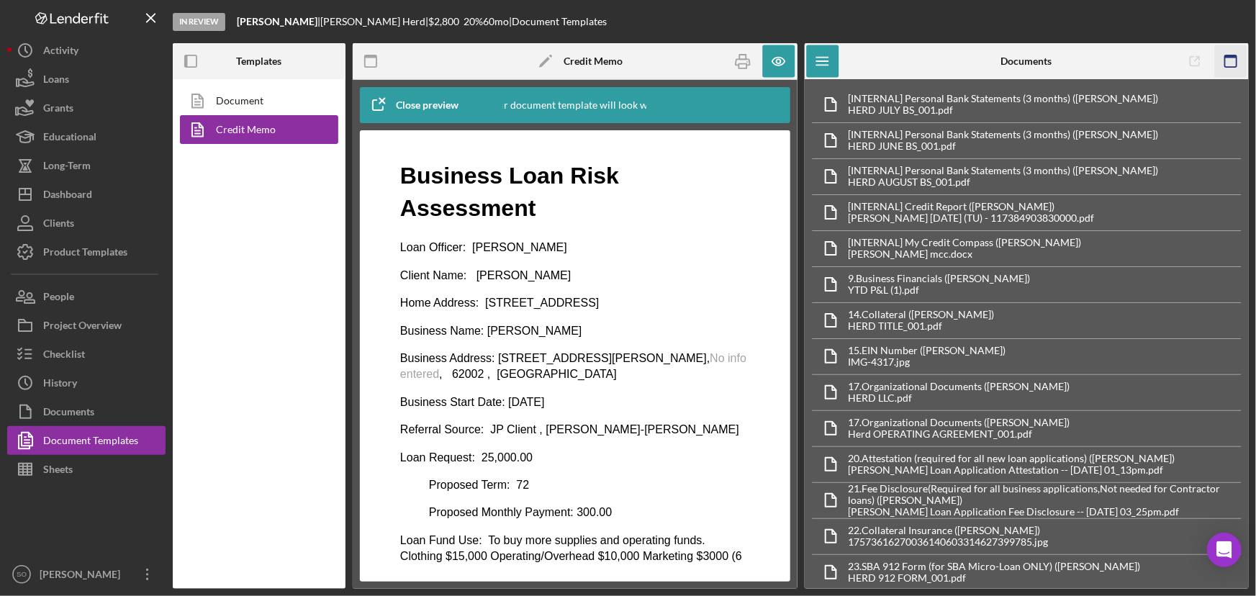
click at [1227, 60] on icon "button" at bounding box center [1230, 61] width 32 height 32
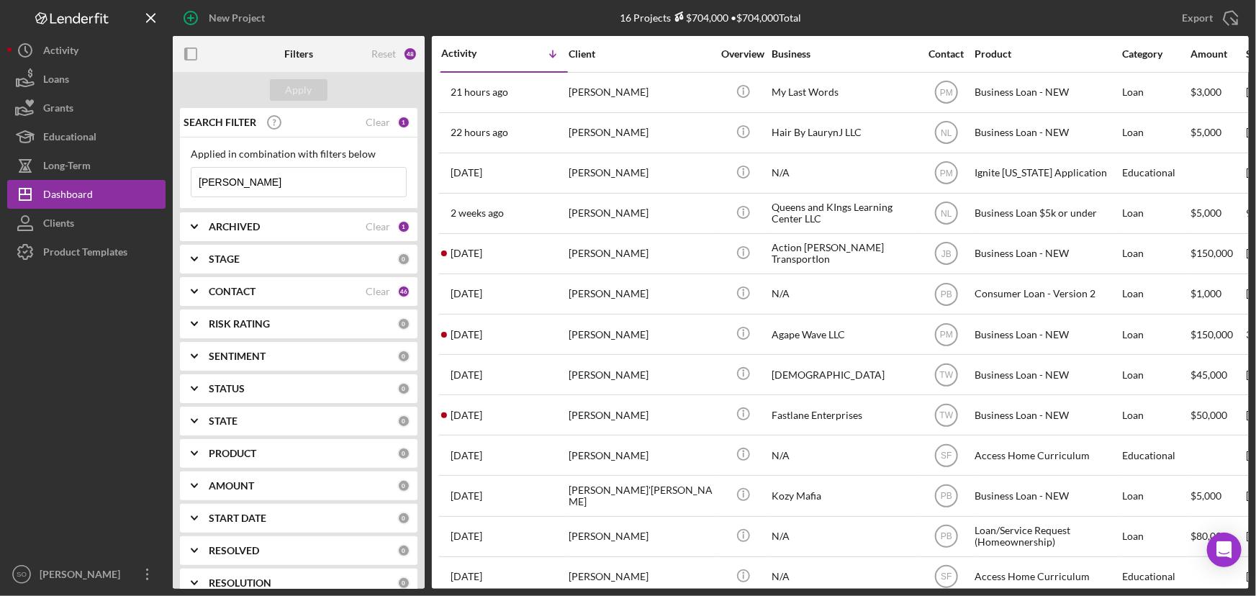
click at [253, 292] on b "CONTACT" at bounding box center [232, 292] width 47 height 12
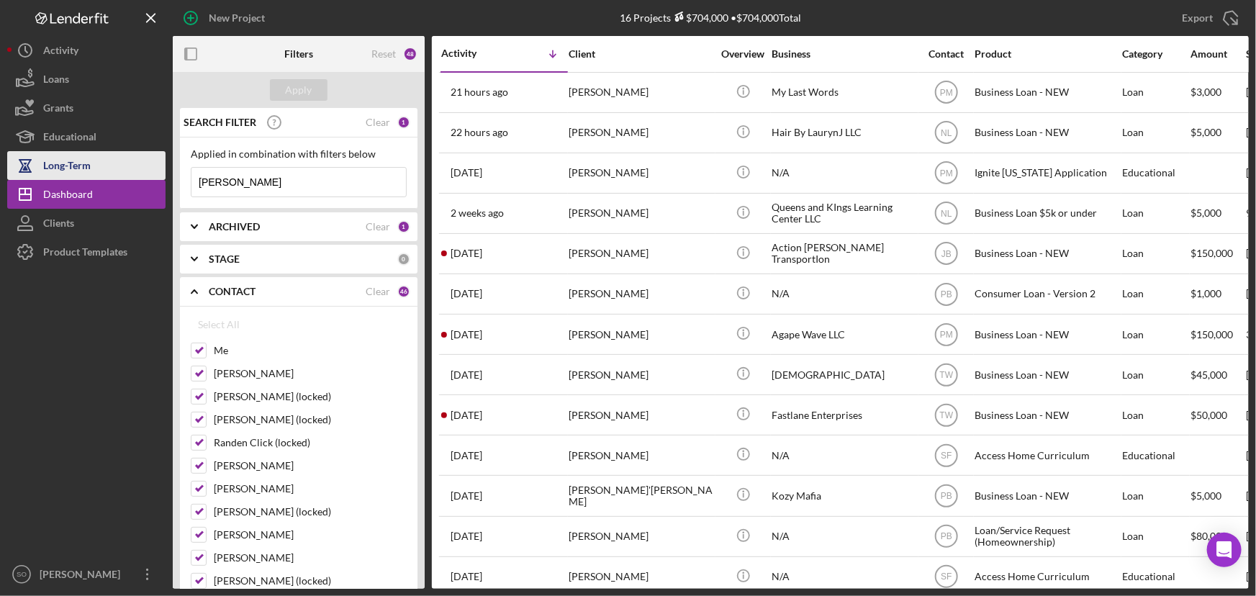
drag, startPoint x: 312, startPoint y: 181, endPoint x: 158, endPoint y: 174, distance: 154.1
click at [158, 174] on div "New Project 16 Projects $704,000 • $704,000 Total Lauryn Jackson Export Icon/Ex…" at bounding box center [627, 294] width 1241 height 589
paste input "Stephen McCrary"
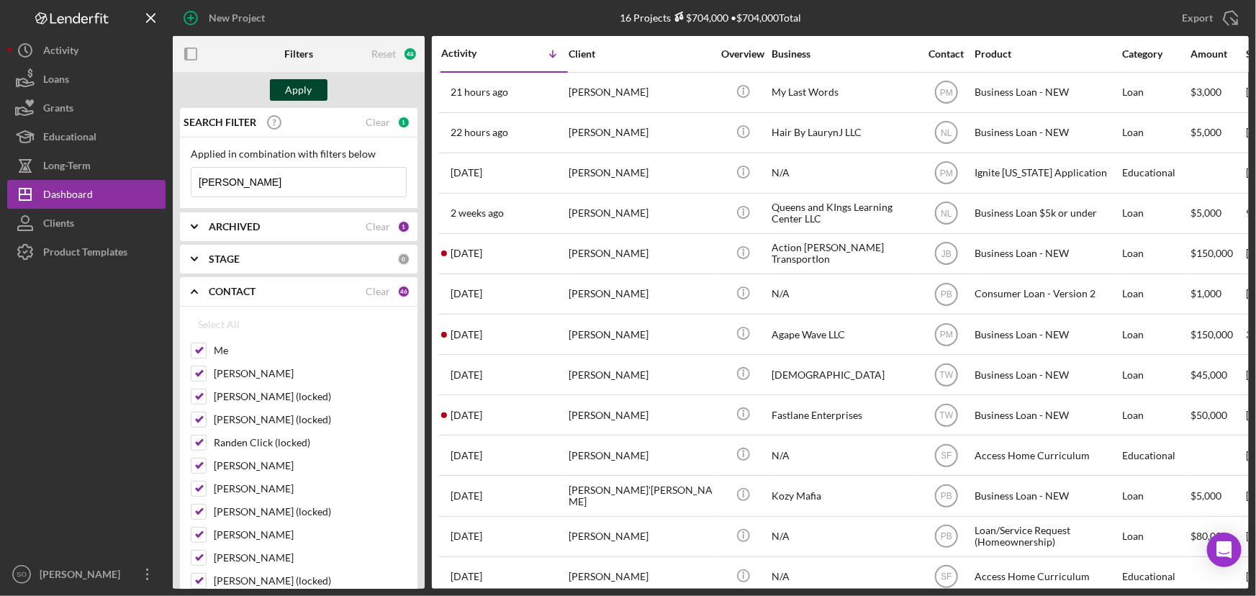
type input "Stephen McCrary"
click at [313, 86] on button "Apply" at bounding box center [299, 90] width 58 height 22
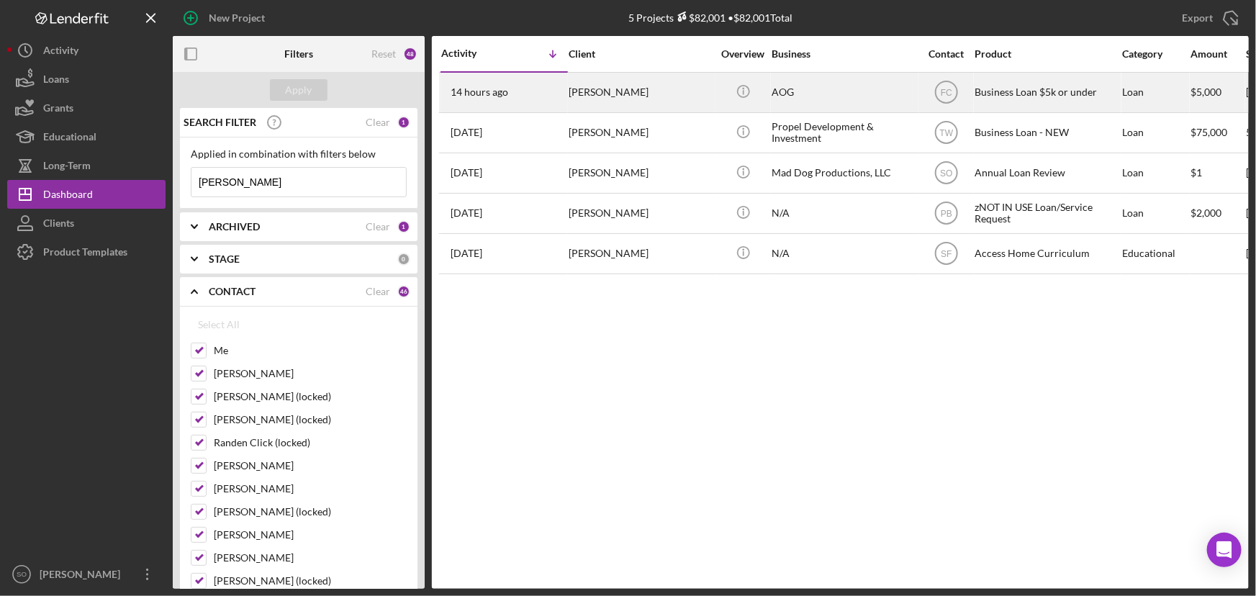
click at [610, 108] on div "Stephen McCrary" at bounding box center [640, 92] width 144 height 38
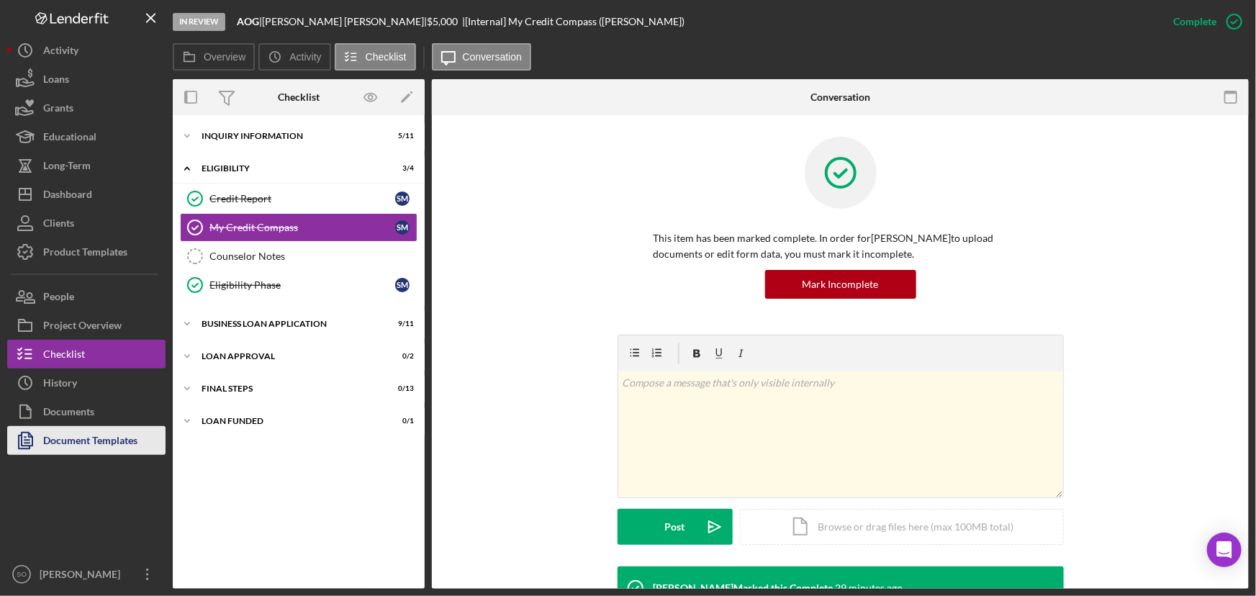
click at [92, 446] on div "Document Templates" at bounding box center [90, 442] width 94 height 32
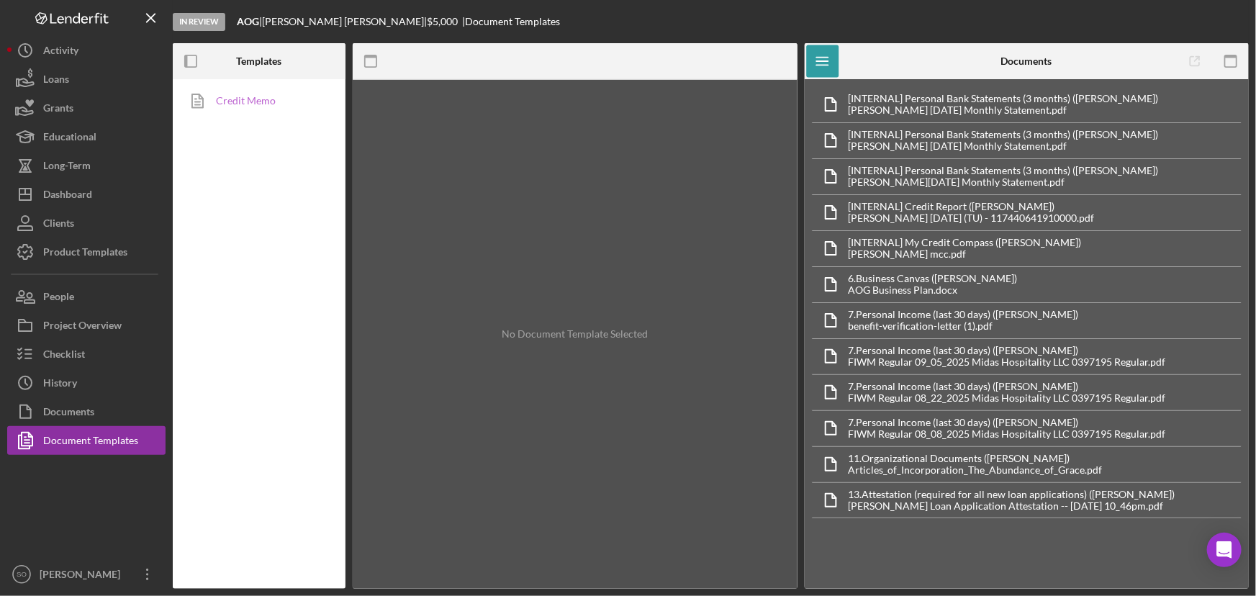
click at [231, 108] on link "Credit Memo" at bounding box center [255, 100] width 151 height 29
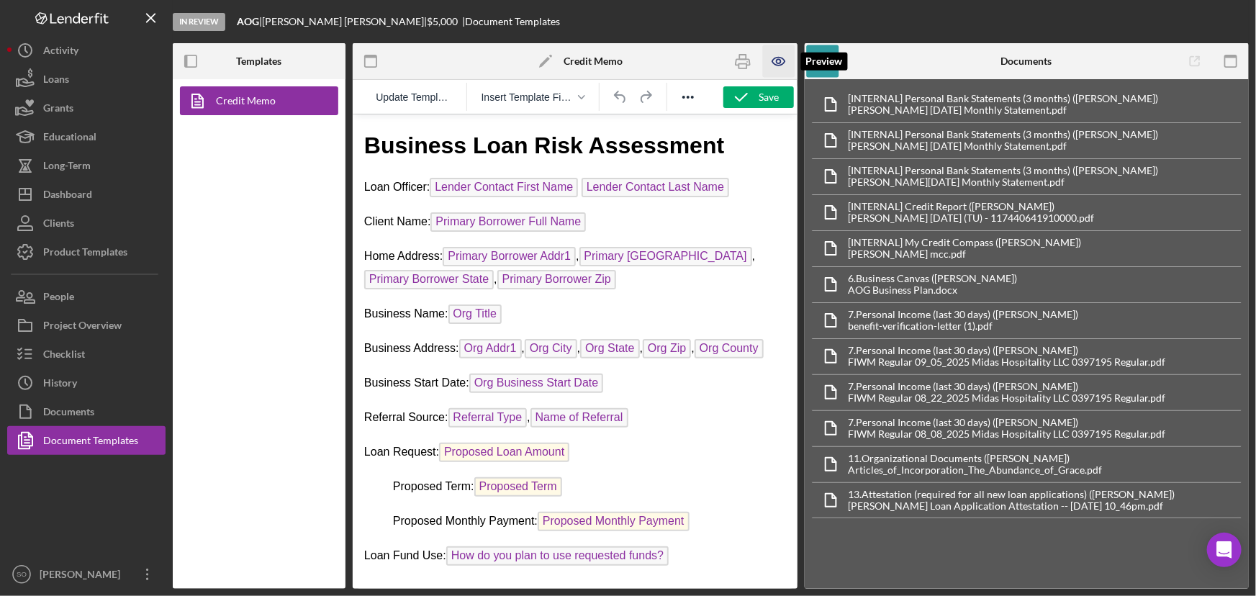
click at [782, 57] on icon "button" at bounding box center [779, 61] width 32 height 32
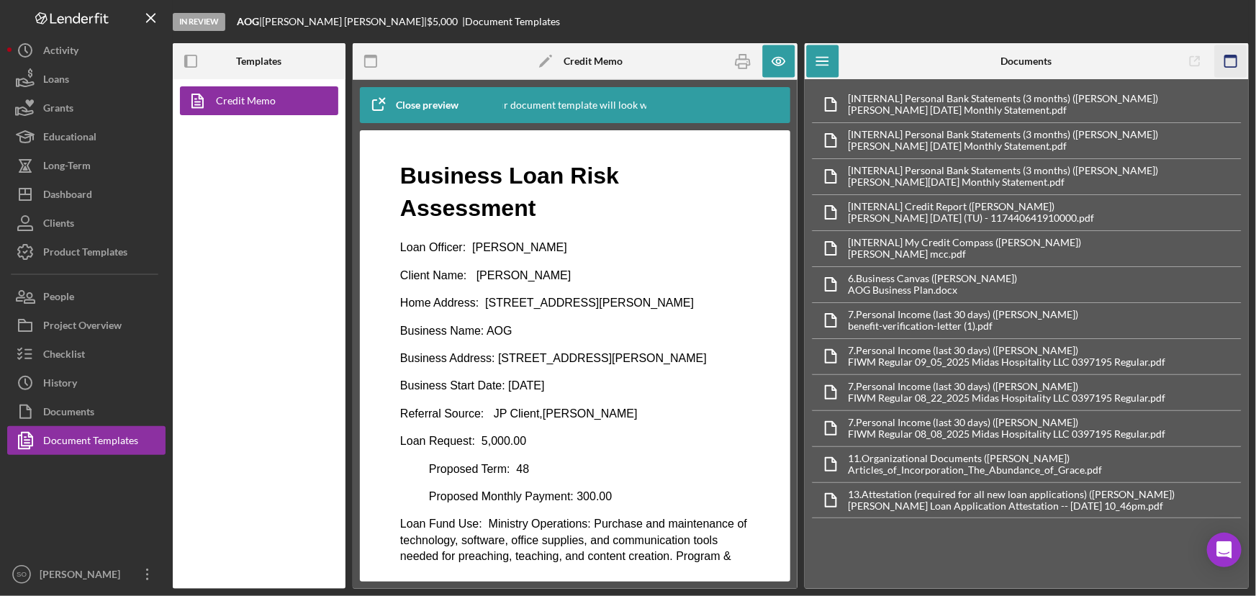
click at [1236, 60] on rect "button" at bounding box center [1231, 61] width 12 height 12
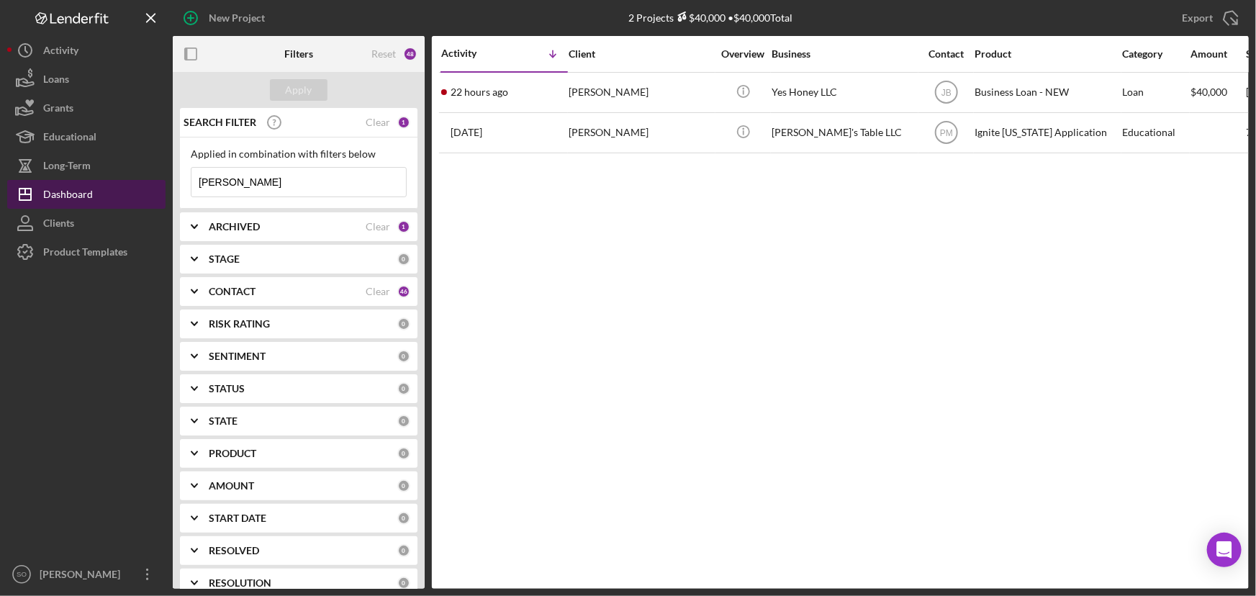
drag, startPoint x: 316, startPoint y: 187, endPoint x: 143, endPoint y: 185, distance: 172.7
click at [143, 185] on div "New Project 2 Projects $40,000 • $40,000 Total [PERSON_NAME] Export Icon/Export…" at bounding box center [627, 294] width 1241 height 589
paste input "[PERSON_NAME]"
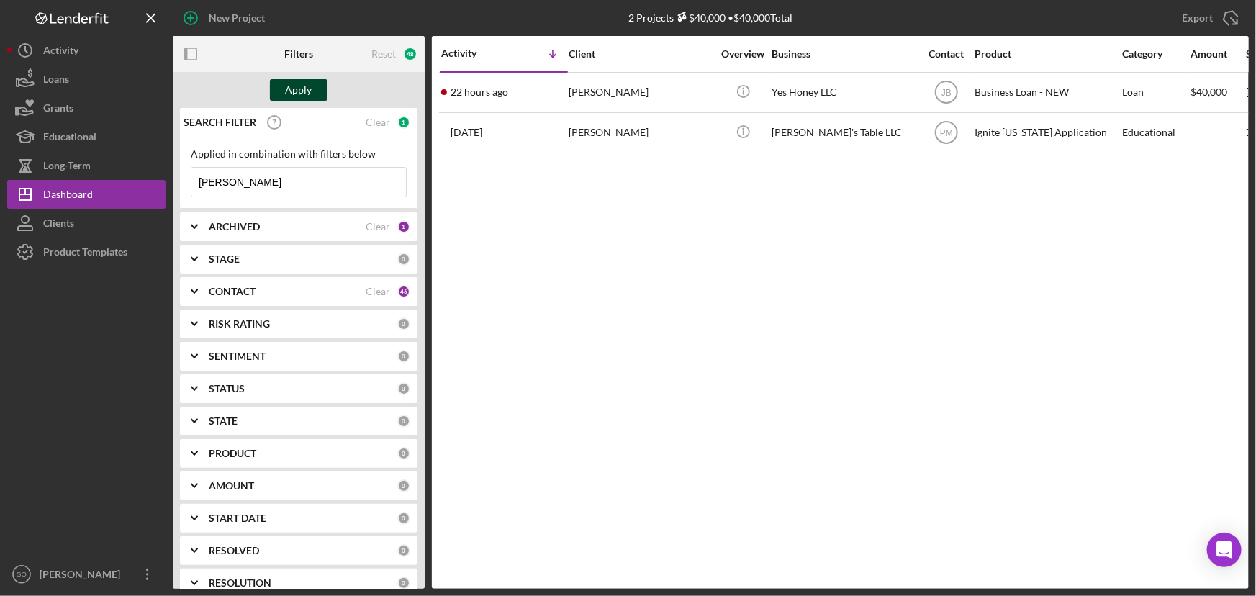
type input "[PERSON_NAME]"
click at [307, 86] on div "Apply" at bounding box center [299, 90] width 27 height 22
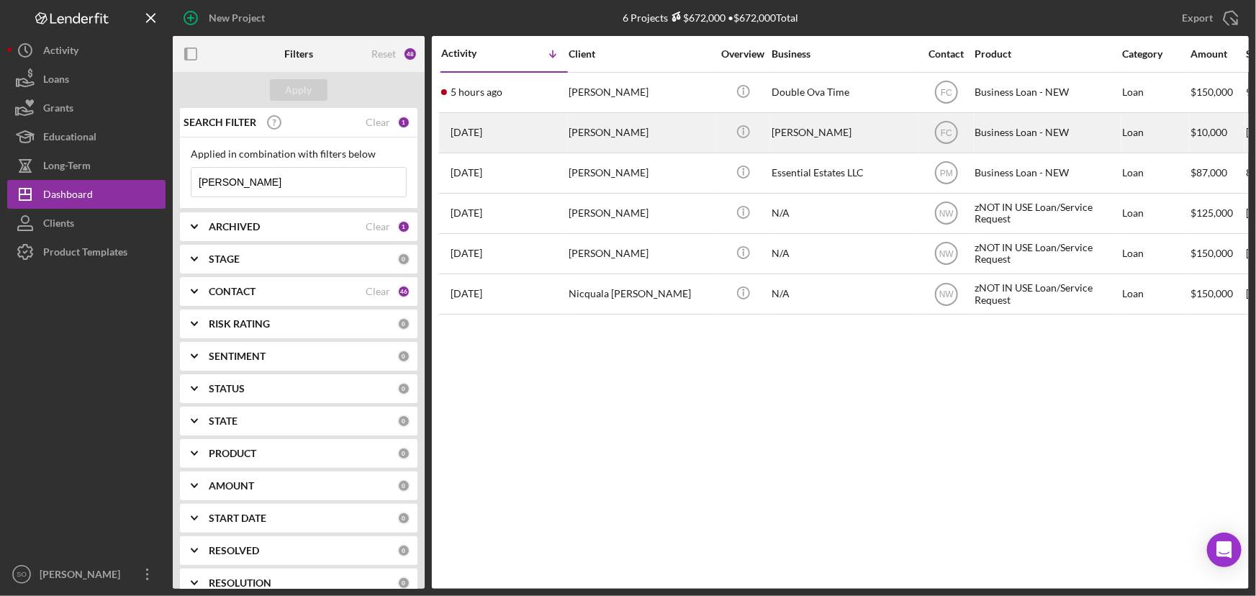
click at [642, 132] on div "Shakera Thomas" at bounding box center [640, 133] width 144 height 38
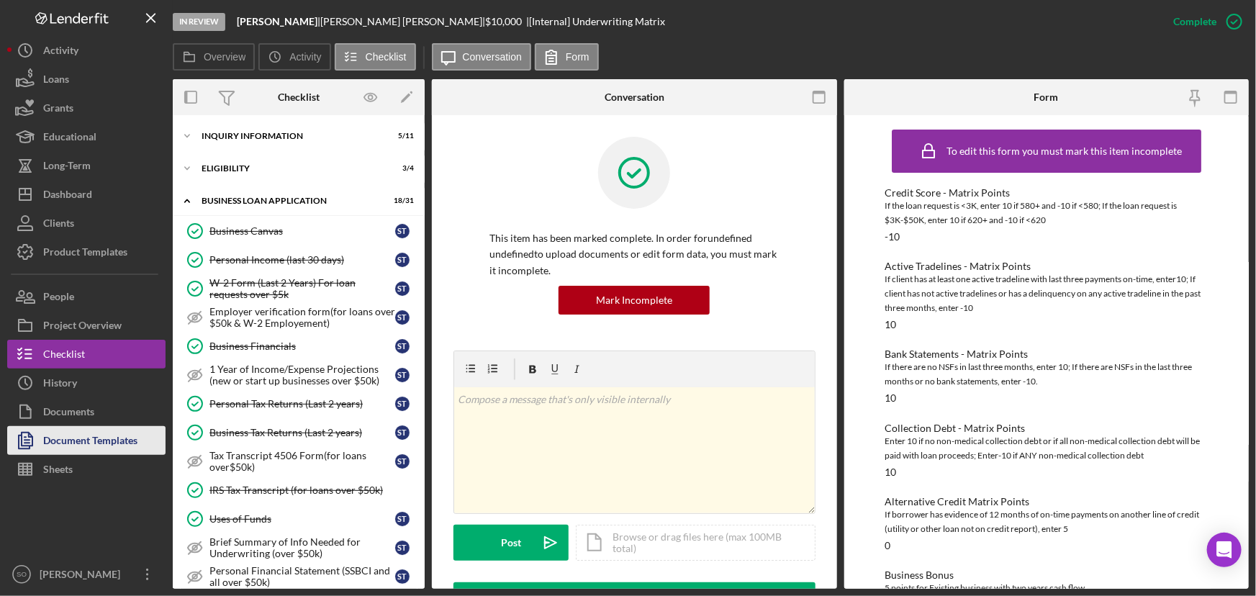
scroll to position [624, 0]
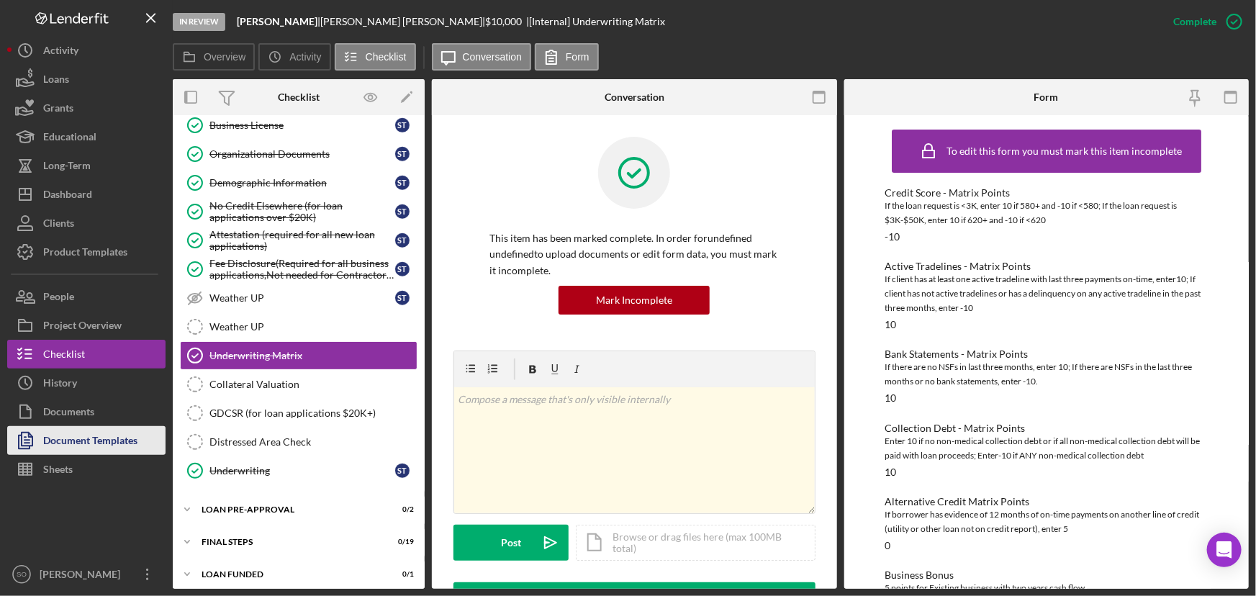
click at [104, 442] on div "Document Templates" at bounding box center [90, 442] width 94 height 32
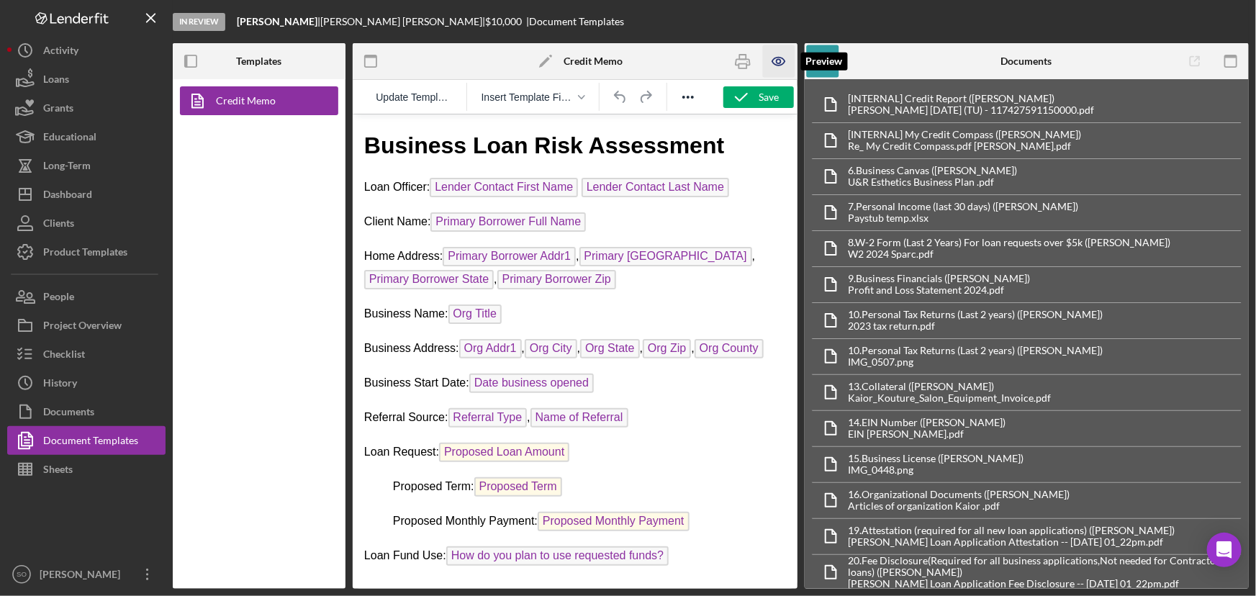
click at [774, 63] on icon "button" at bounding box center [778, 62] width 12 height 8
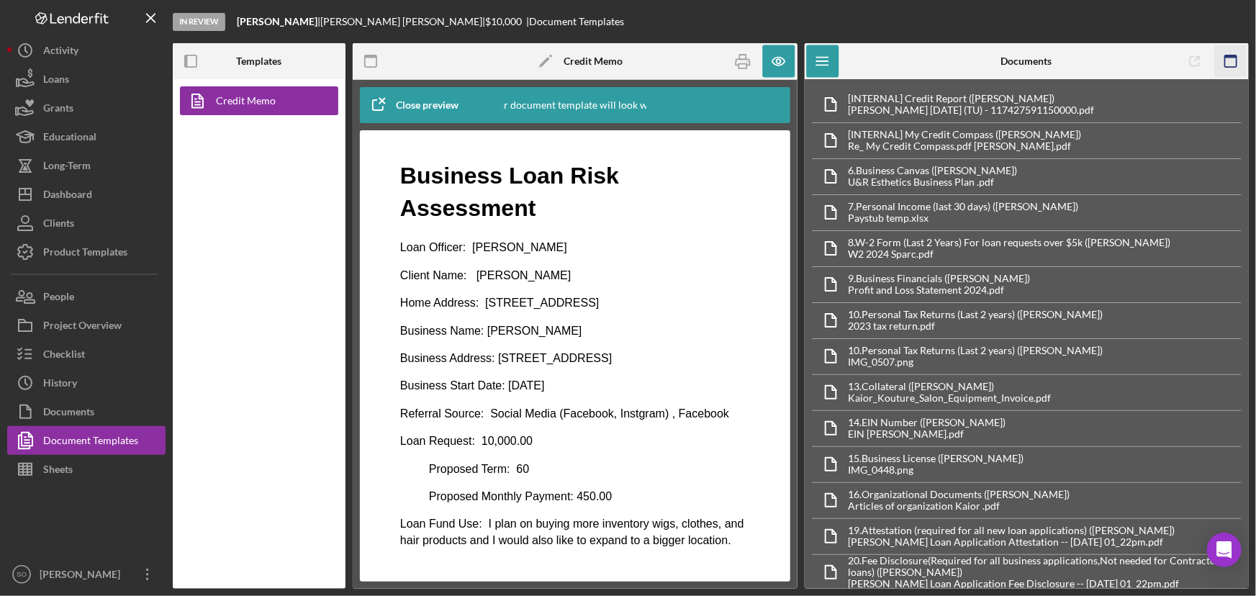
click at [1237, 60] on icon "button" at bounding box center [1230, 61] width 32 height 32
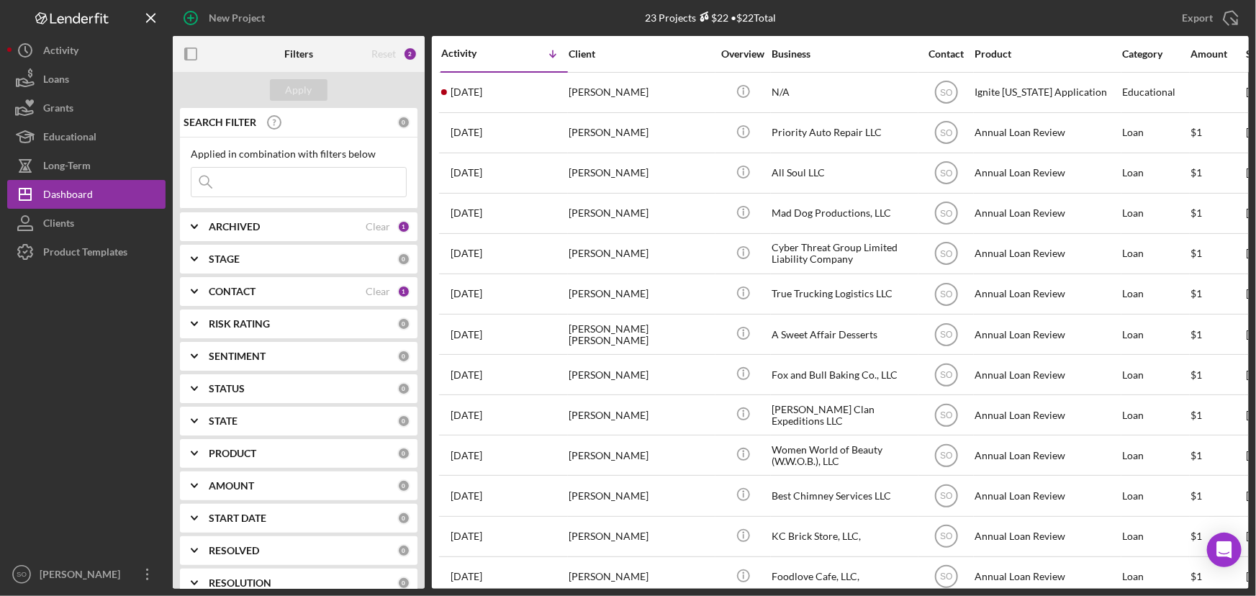
click at [304, 185] on input at bounding box center [298, 182] width 214 height 29
paste input "Madysen Almus"
type input "Madysen Almus"
click at [309, 90] on div "Apply" at bounding box center [299, 90] width 27 height 22
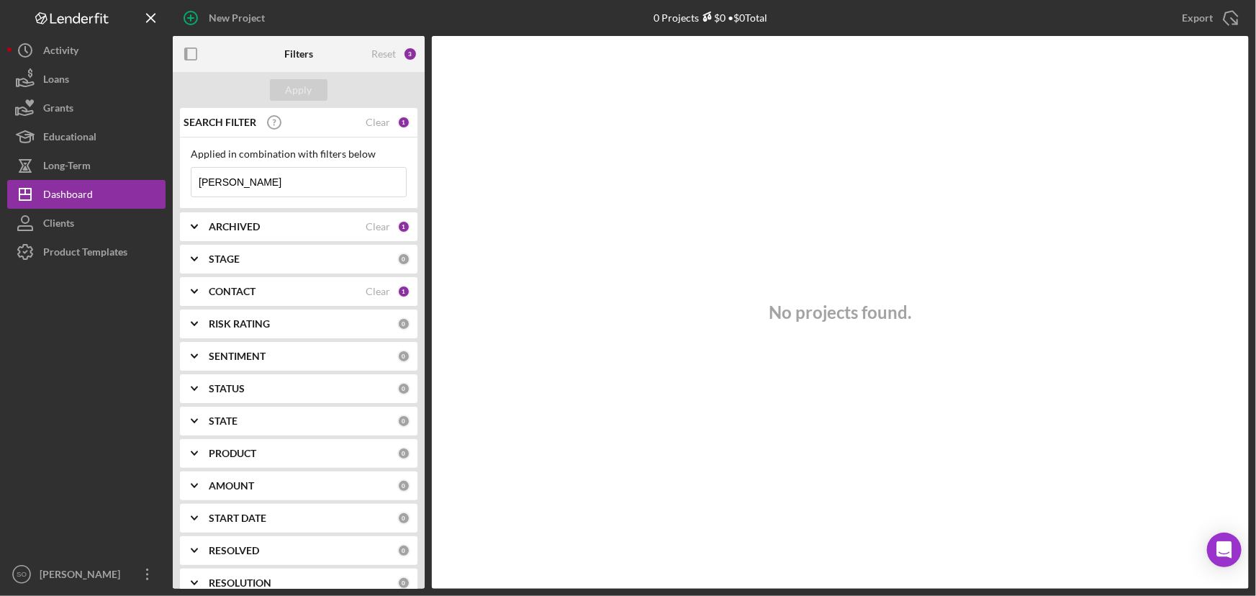
drag, startPoint x: 257, startPoint y: 278, endPoint x: 260, endPoint y: 288, distance: 10.5
click at [257, 278] on div "CONTACT Clear 1" at bounding box center [309, 291] width 201 height 29
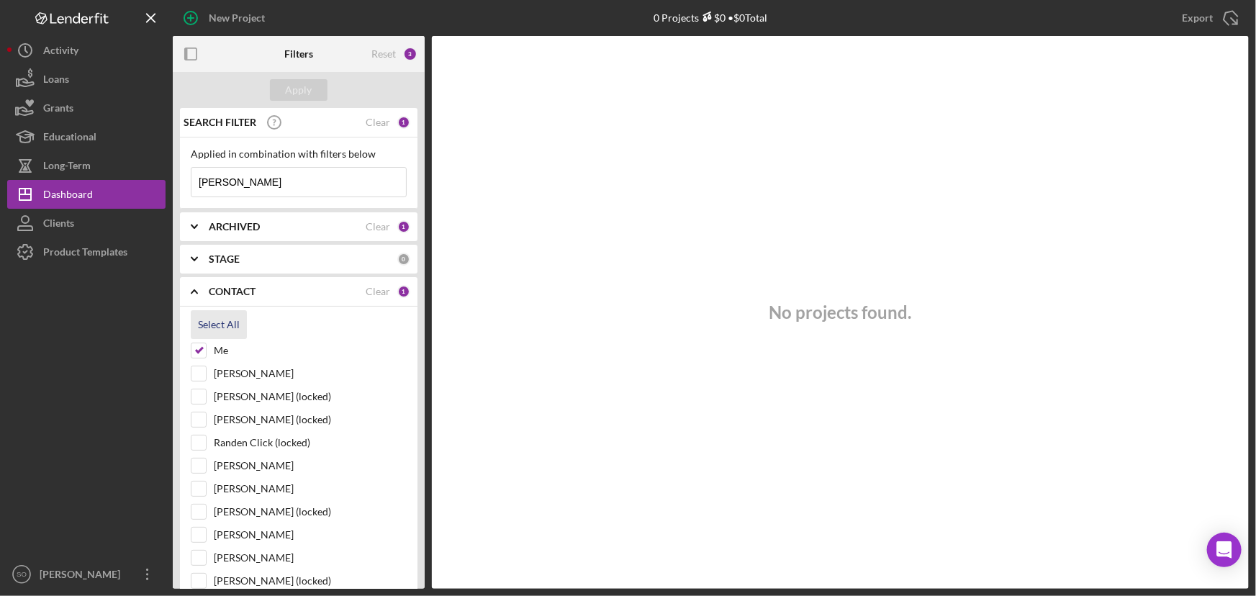
click at [235, 323] on div "Select All" at bounding box center [219, 324] width 42 height 29
checkbox input "true"
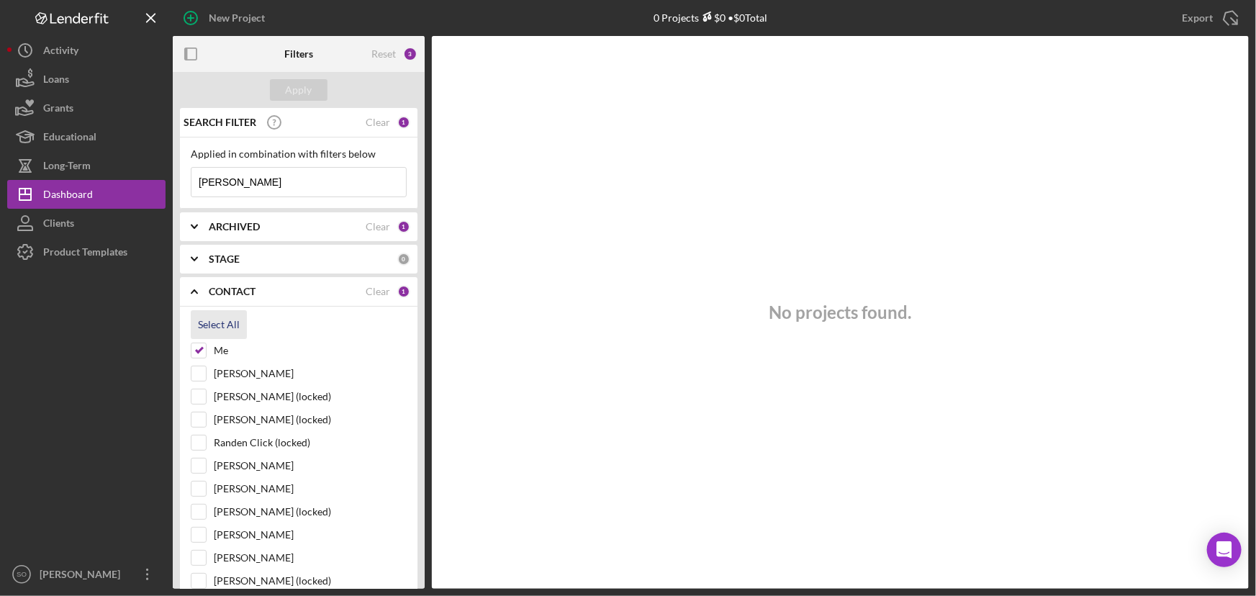
checkbox input "true"
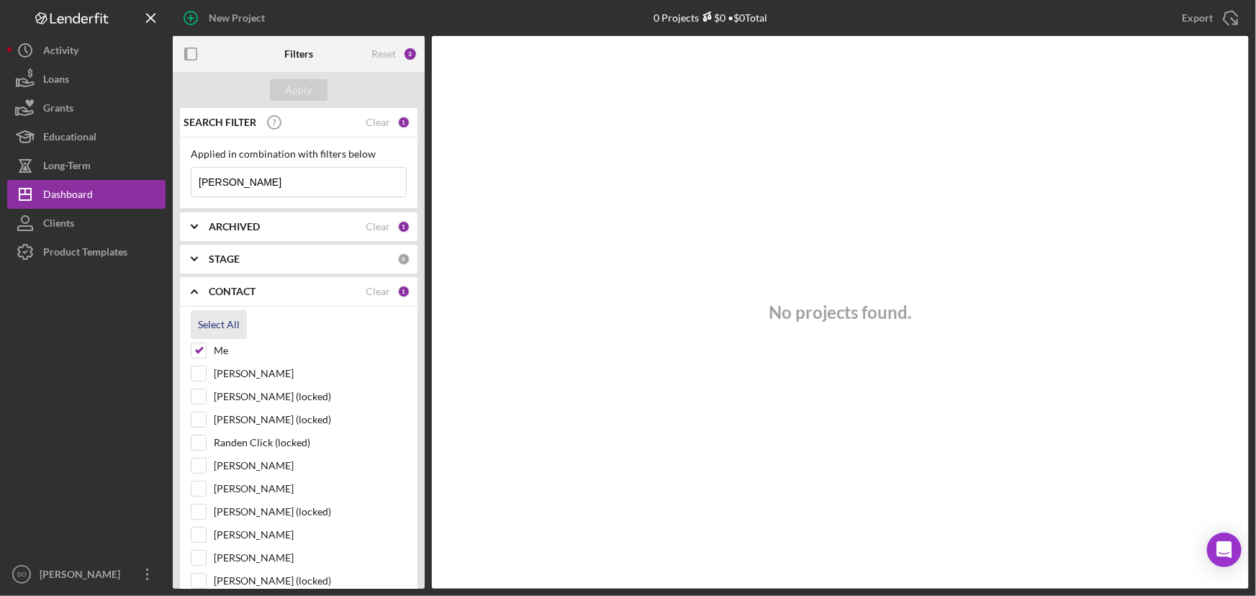
checkbox input "true"
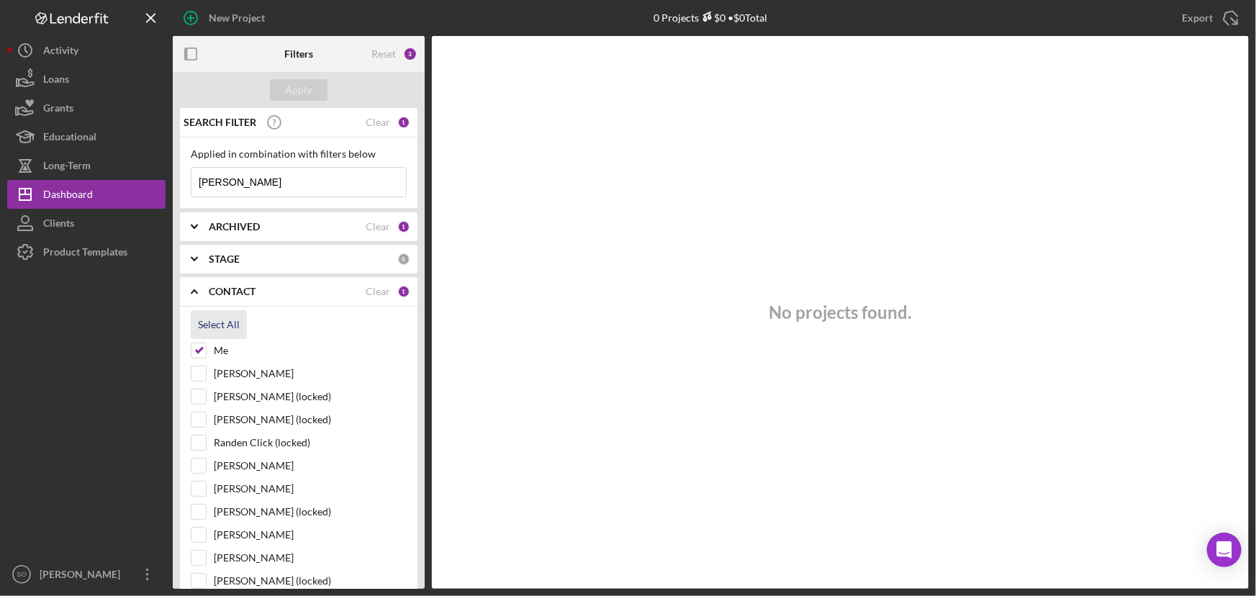
checkbox input "true"
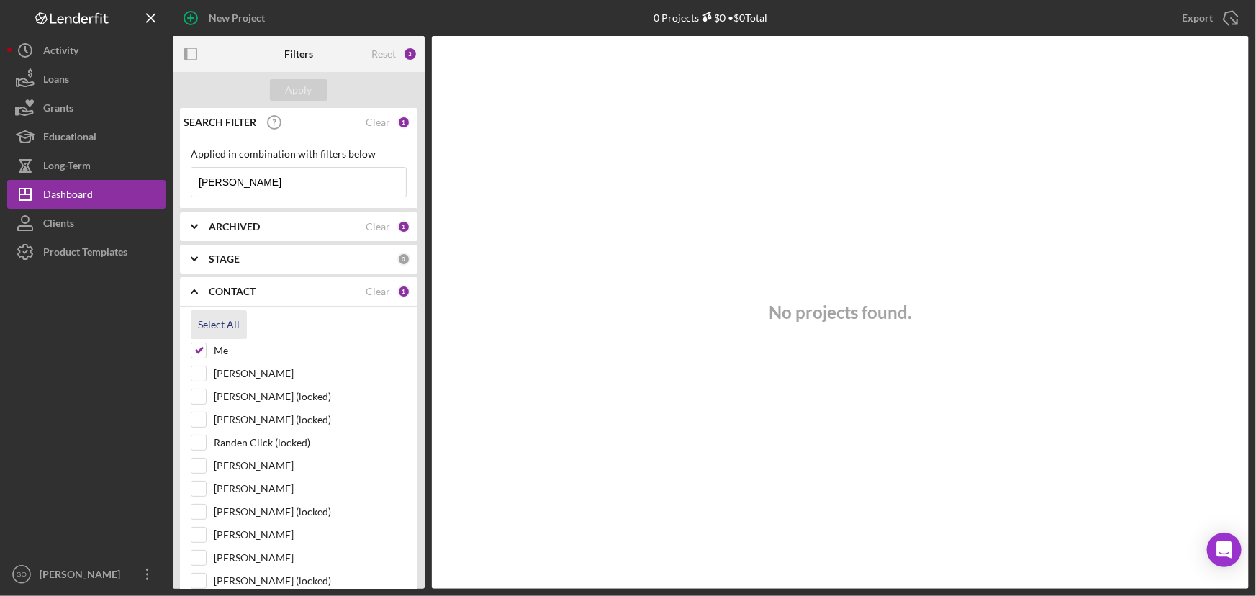
checkbox input "true"
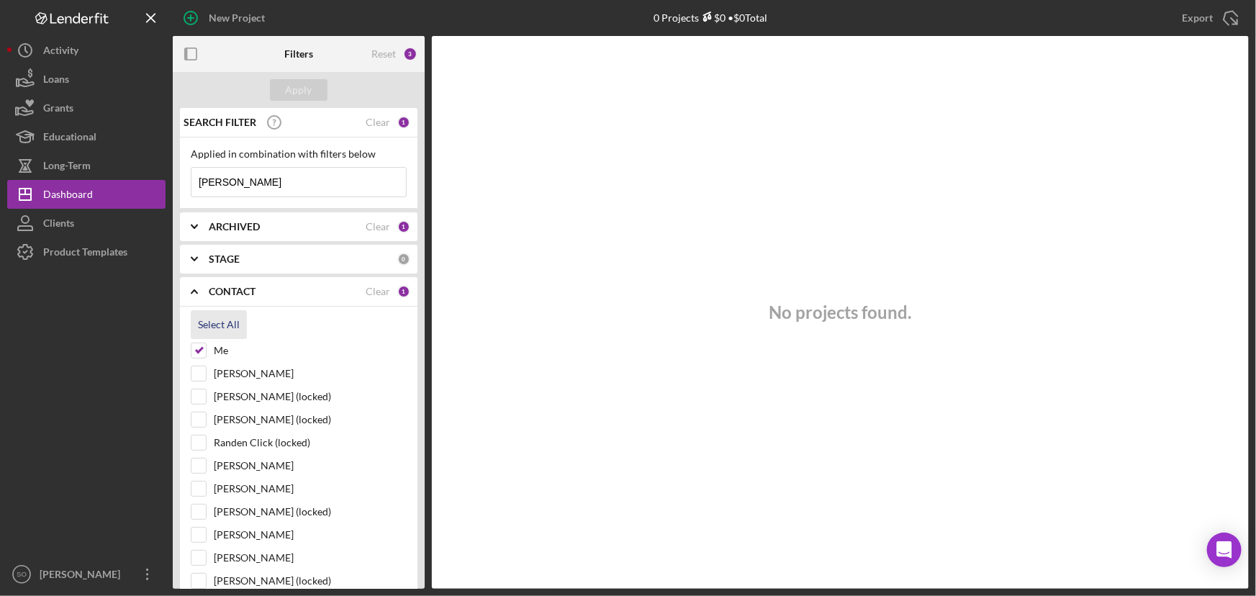
checkbox input "true"
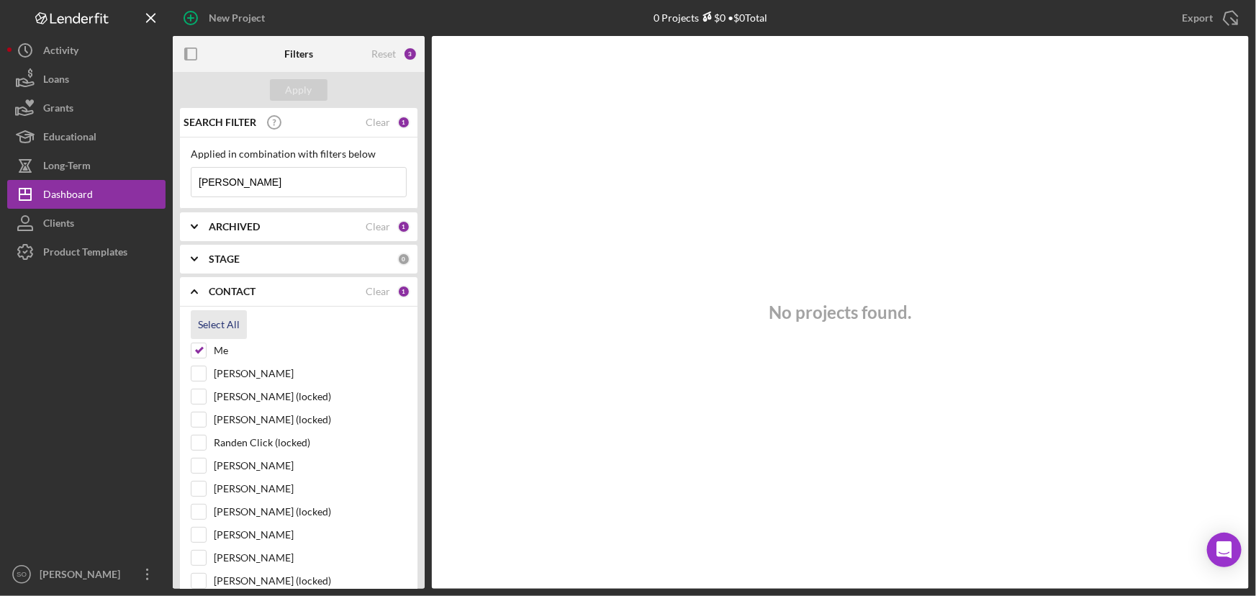
checkbox input "true"
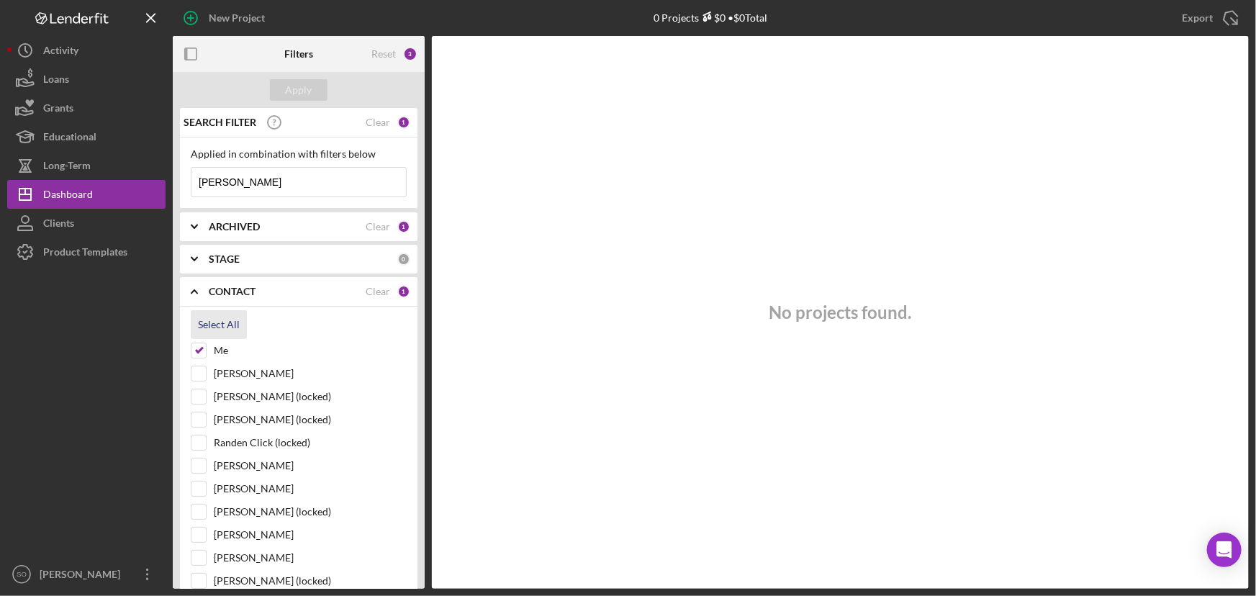
checkbox input "true"
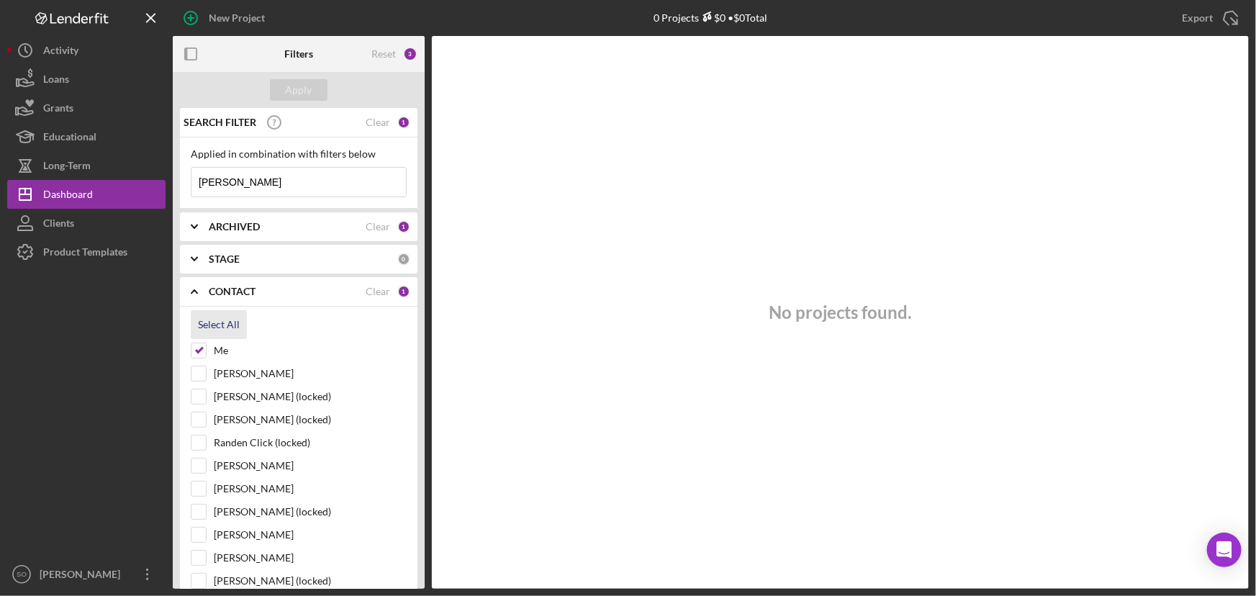
checkbox input "true"
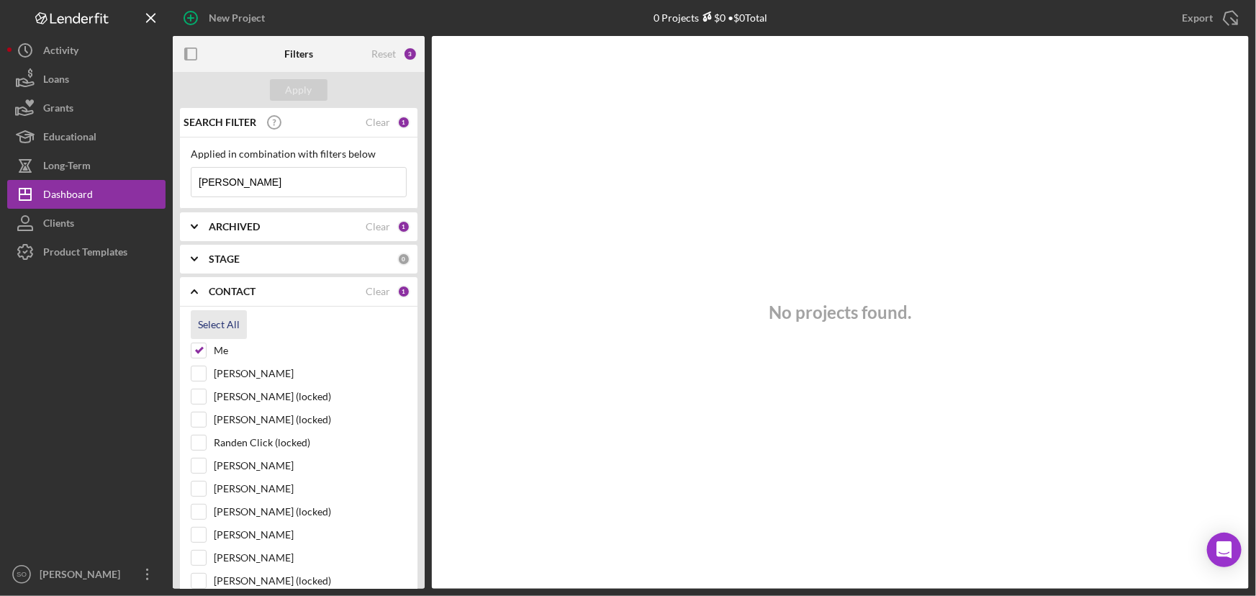
checkbox input "true"
click at [309, 87] on div "Apply" at bounding box center [299, 90] width 27 height 22
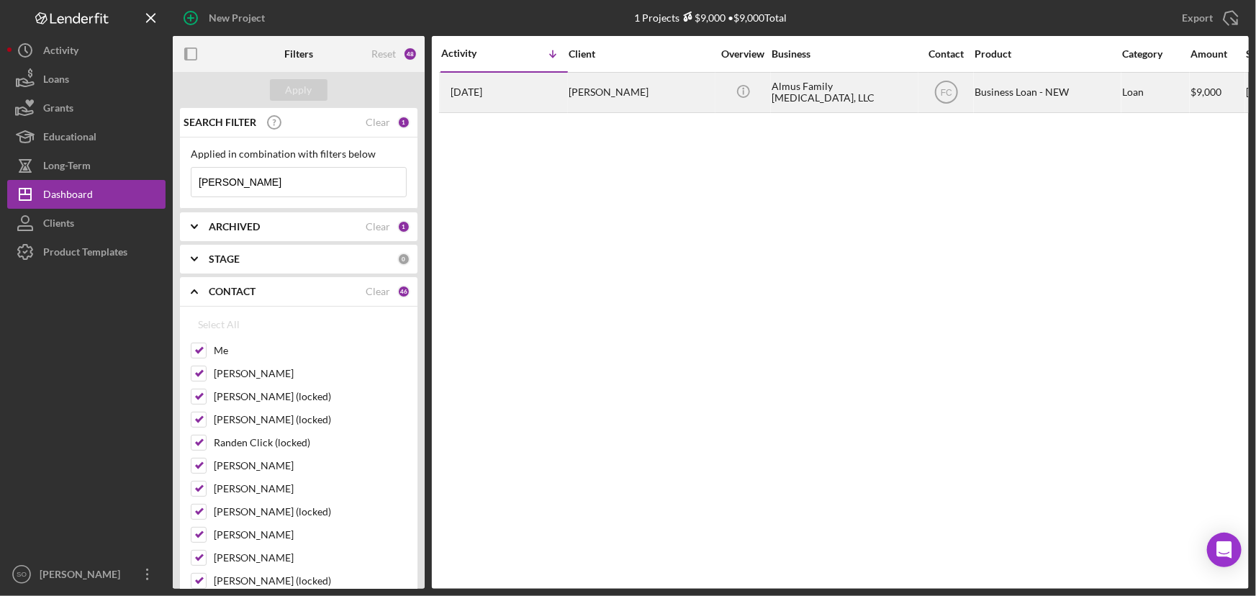
click at [547, 100] on div "4 weeks ago Madysen Almus" at bounding box center [504, 92] width 126 height 38
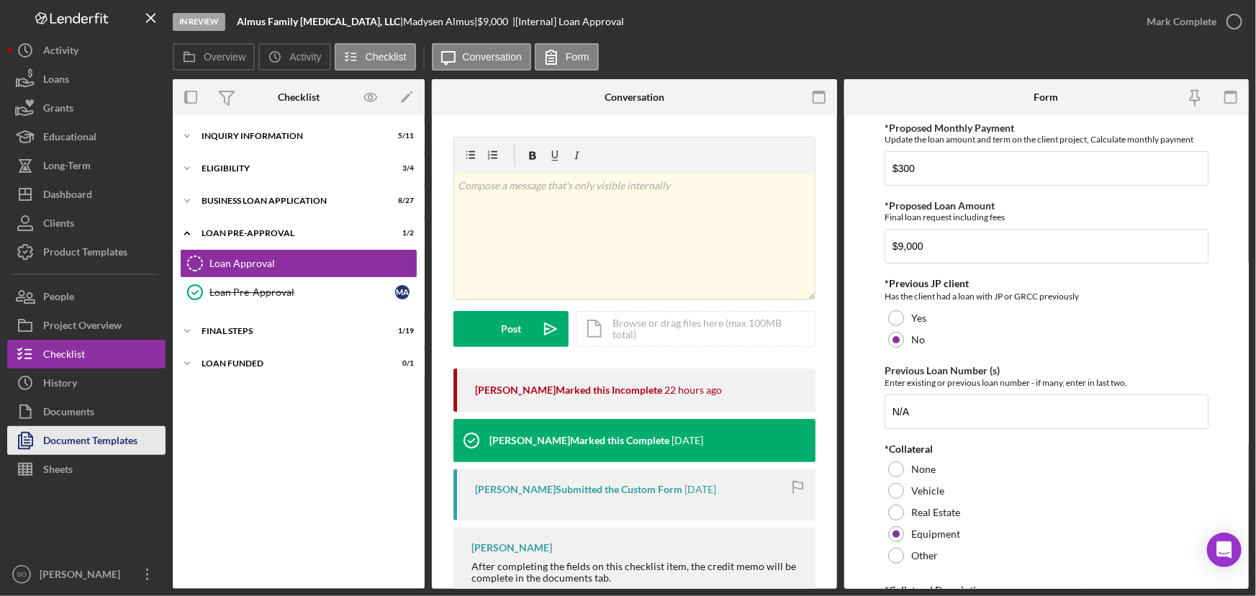
click at [103, 444] on div "Document Templates" at bounding box center [90, 442] width 94 height 32
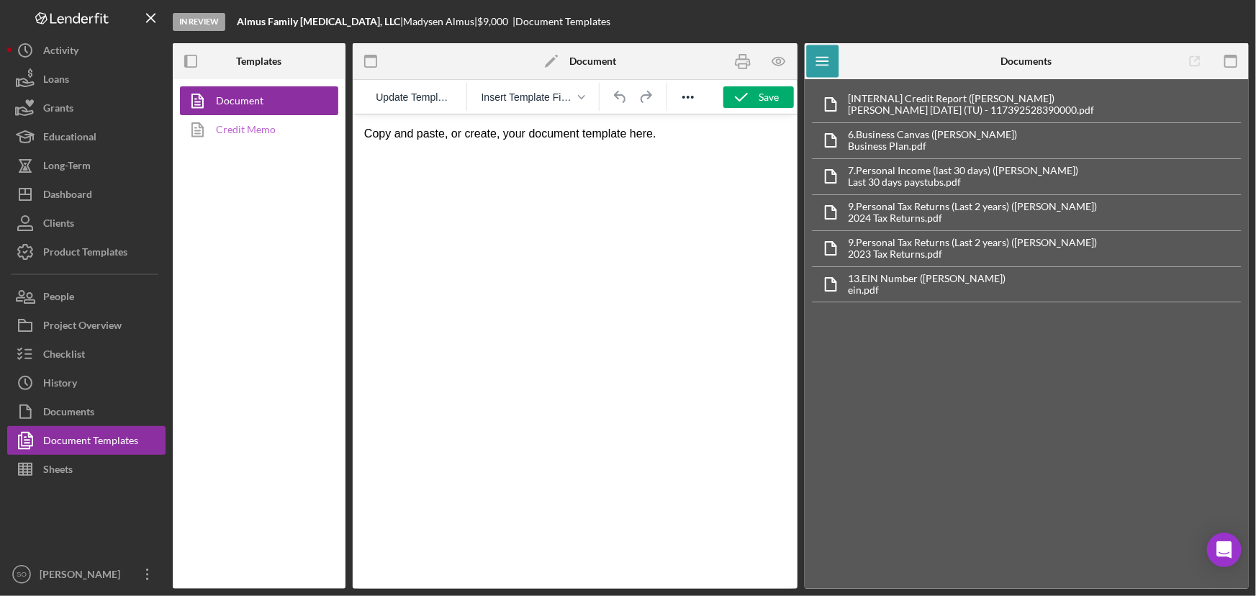
click at [248, 131] on link "Credit Memo" at bounding box center [255, 129] width 151 height 29
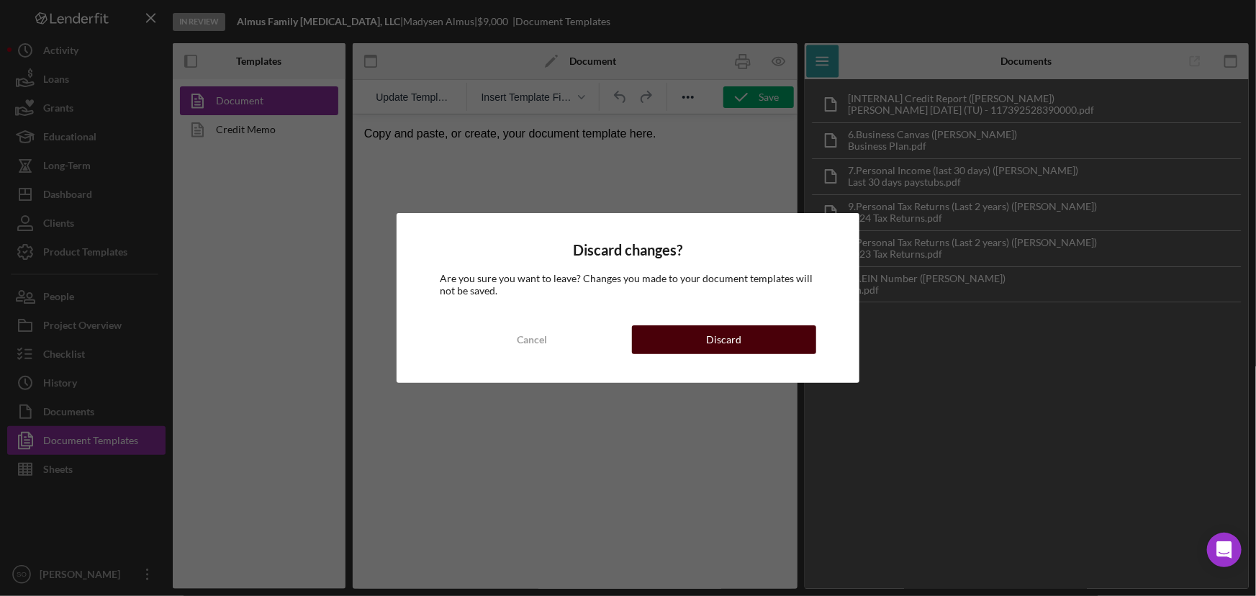
click at [701, 330] on button "Discard" at bounding box center [724, 339] width 185 height 29
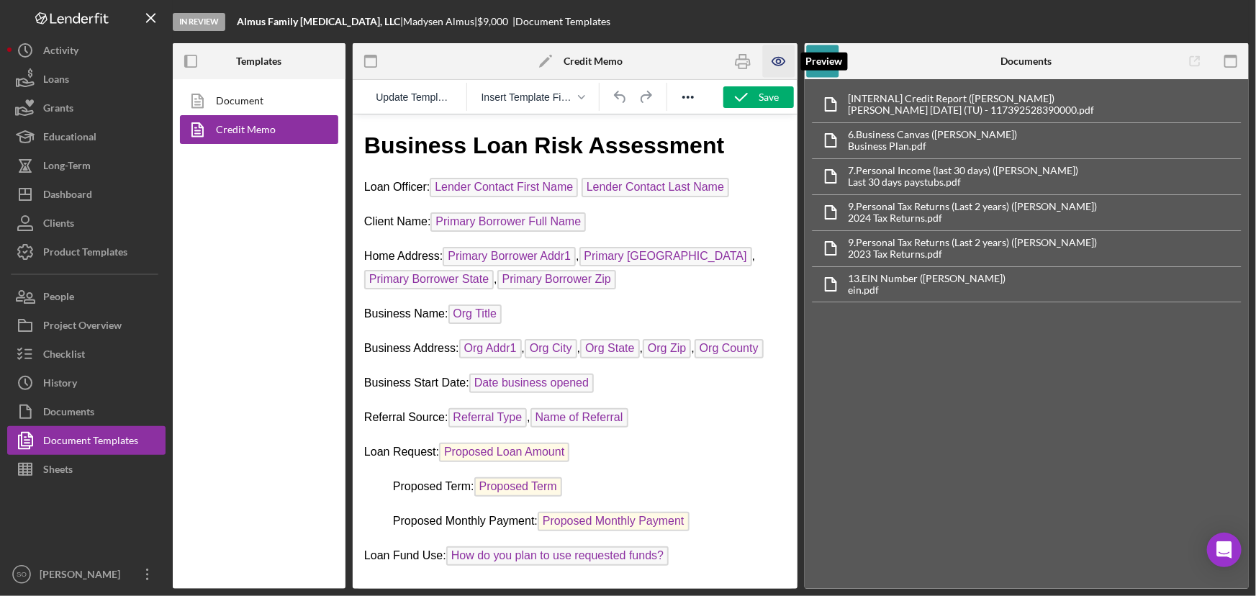
click at [782, 58] on icon "button" at bounding box center [779, 61] width 32 height 32
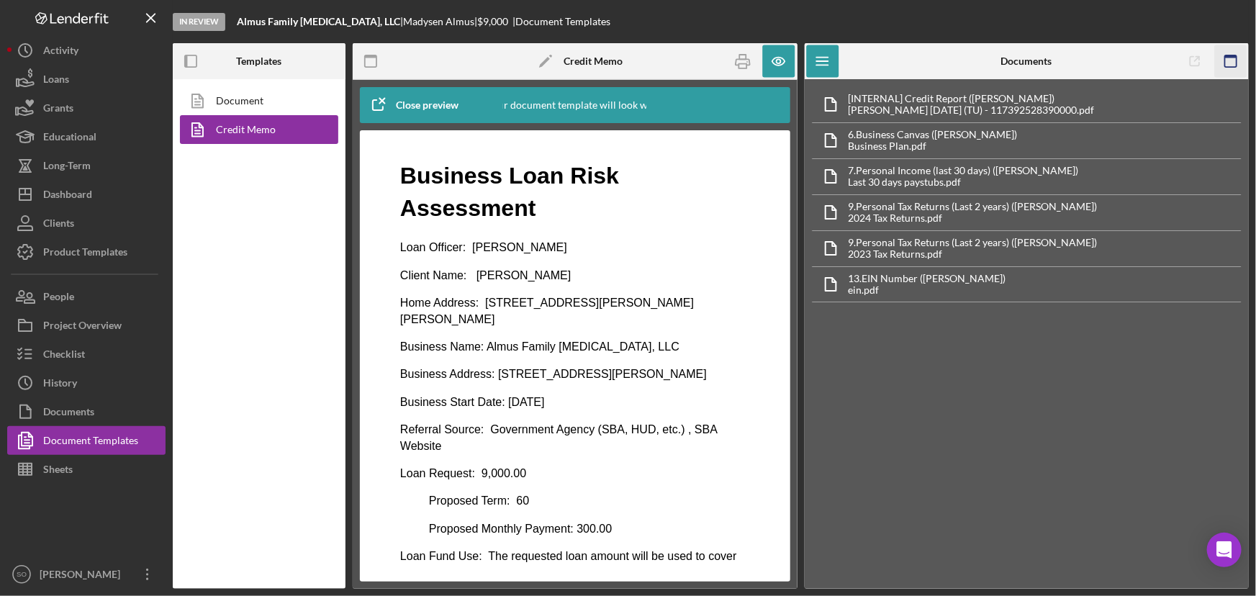
click at [1230, 58] on icon "button" at bounding box center [1230, 61] width 32 height 32
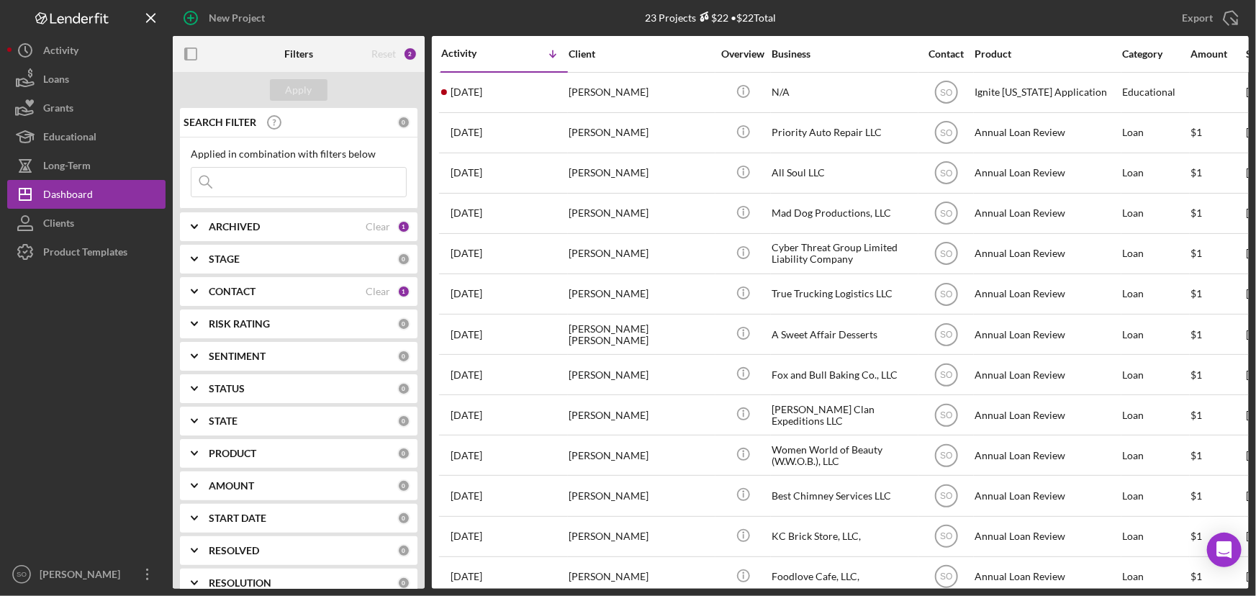
click at [336, 291] on div "CONTACT" at bounding box center [287, 292] width 157 height 12
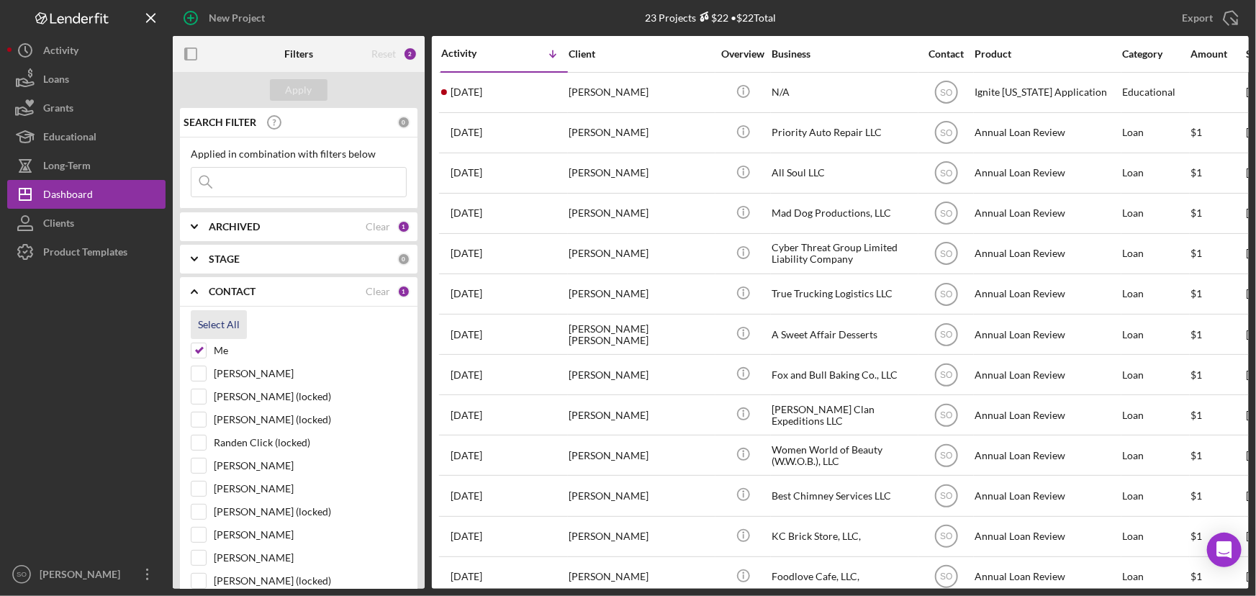
click at [243, 322] on button "Select All" at bounding box center [219, 324] width 56 height 29
checkbox input "true"
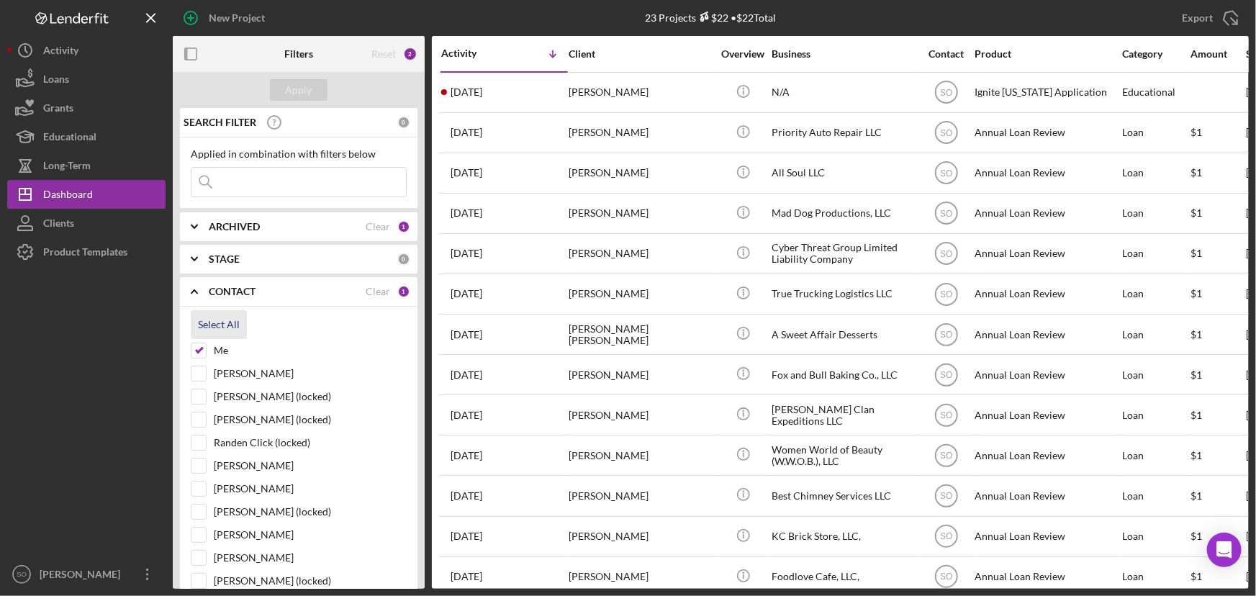
checkbox input "true"
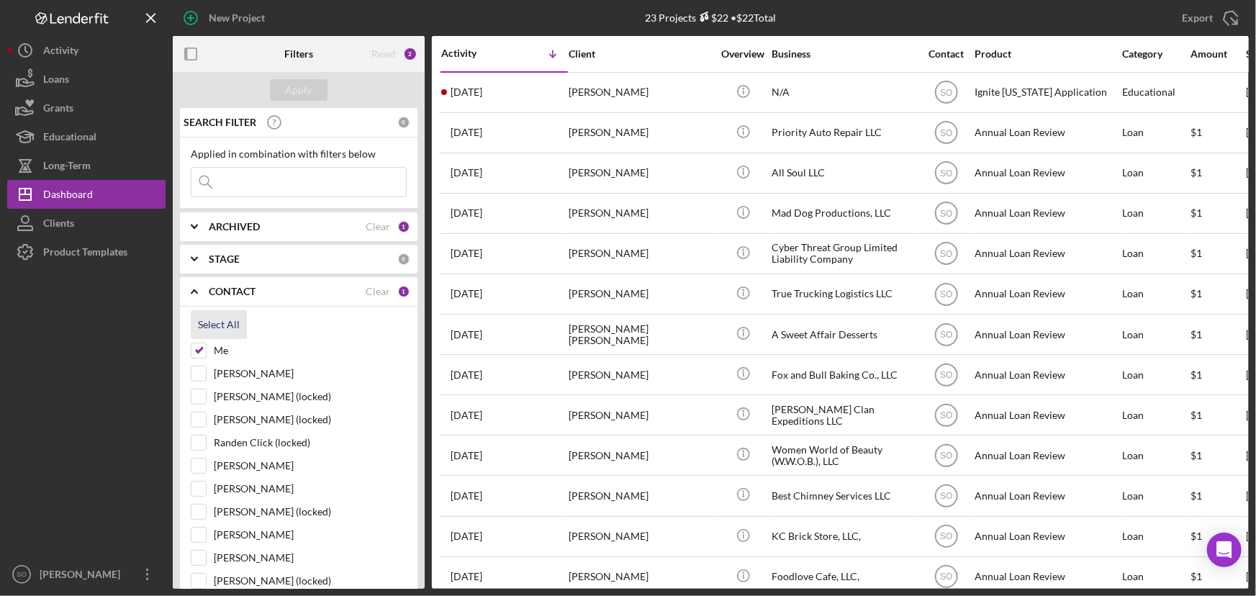
checkbox input "true"
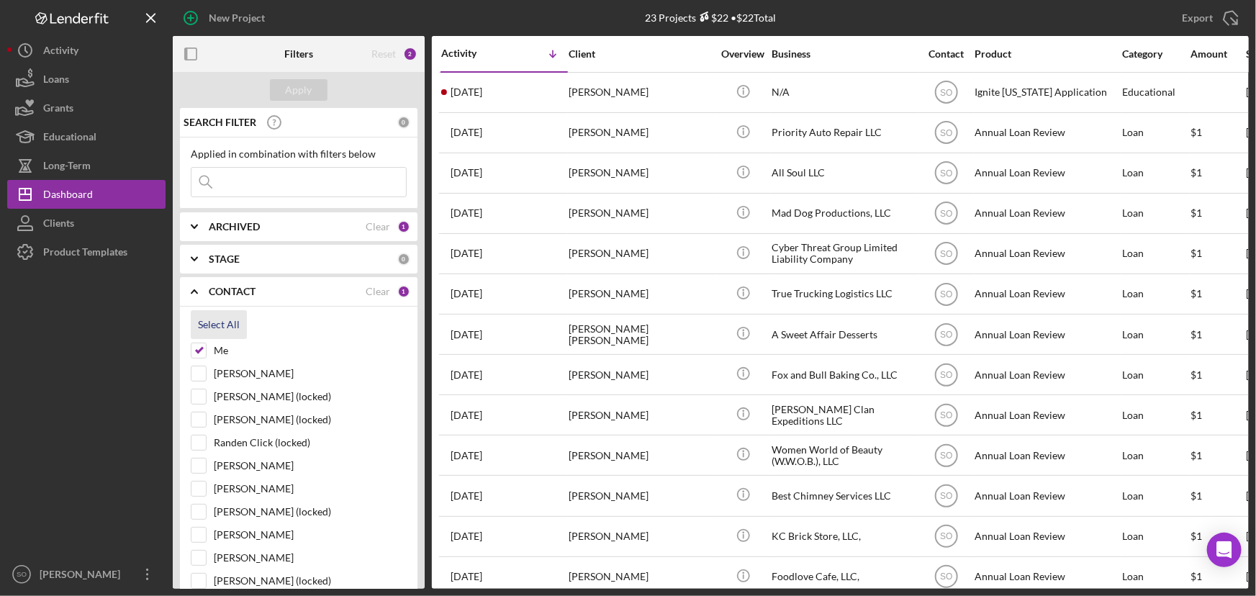
checkbox input "true"
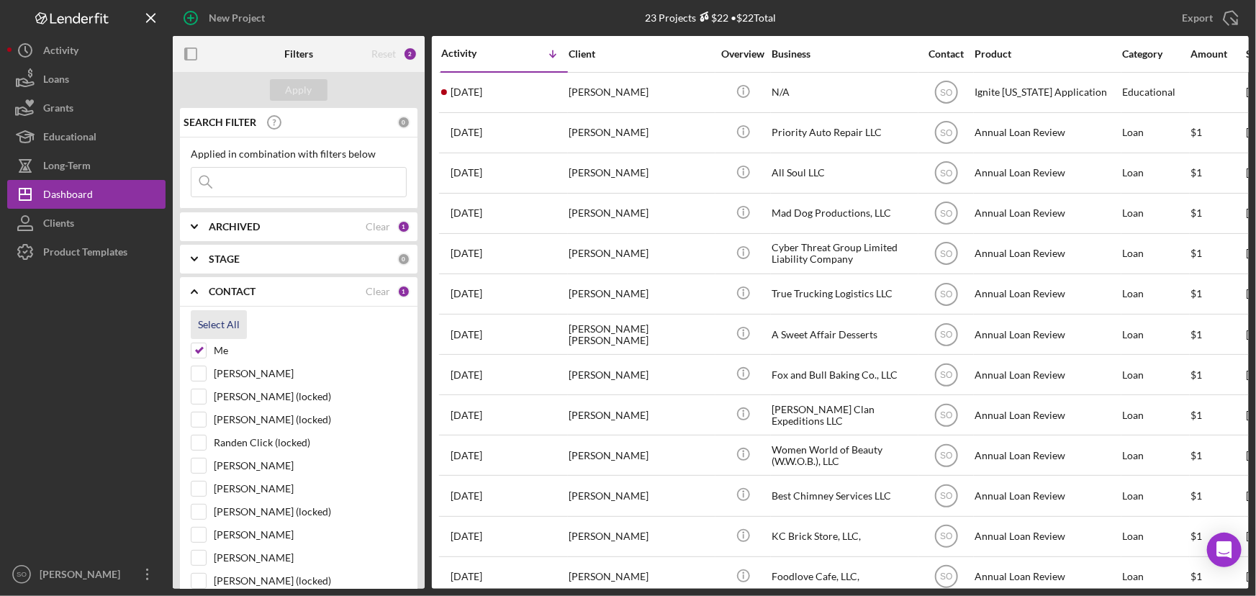
checkbox input "true"
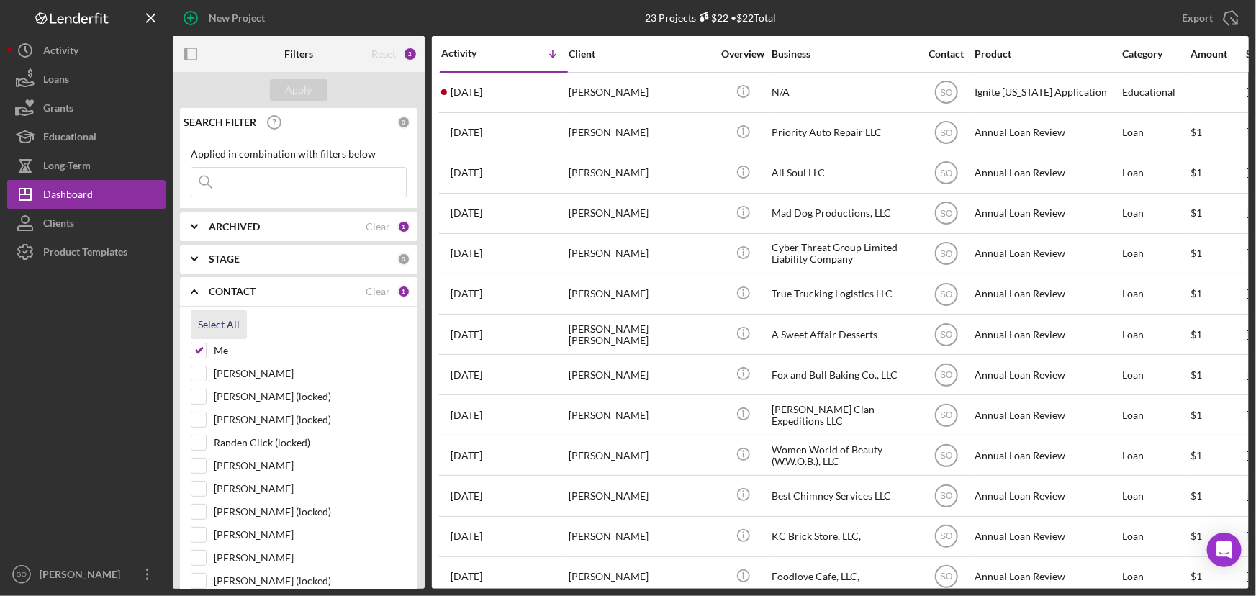
checkbox input "true"
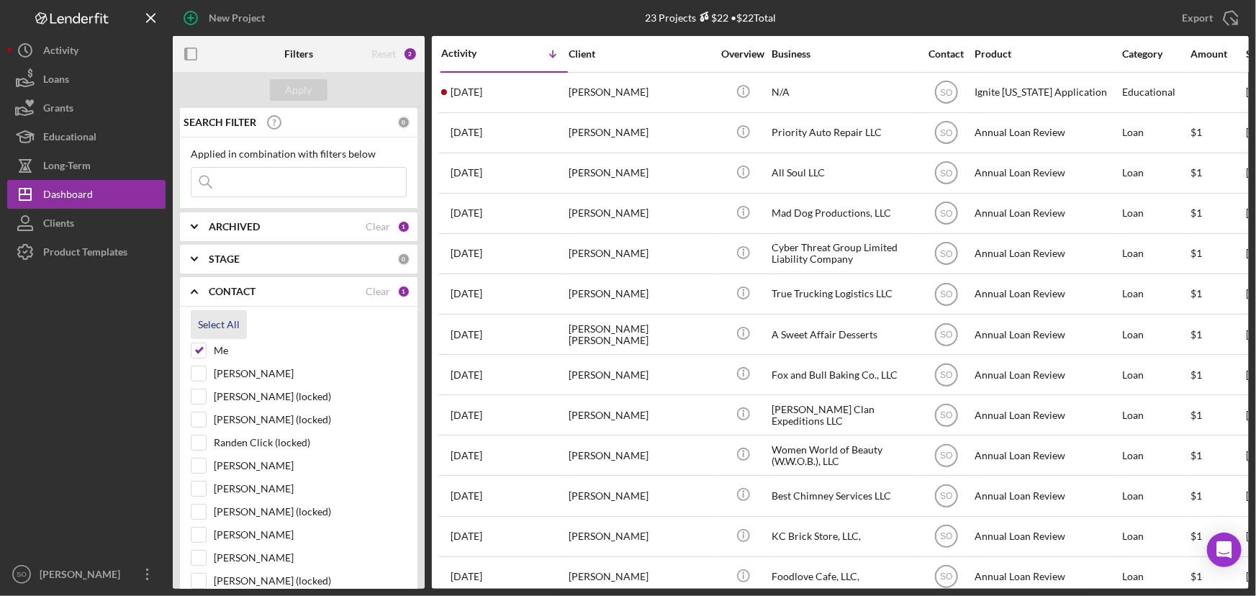
checkbox input "true"
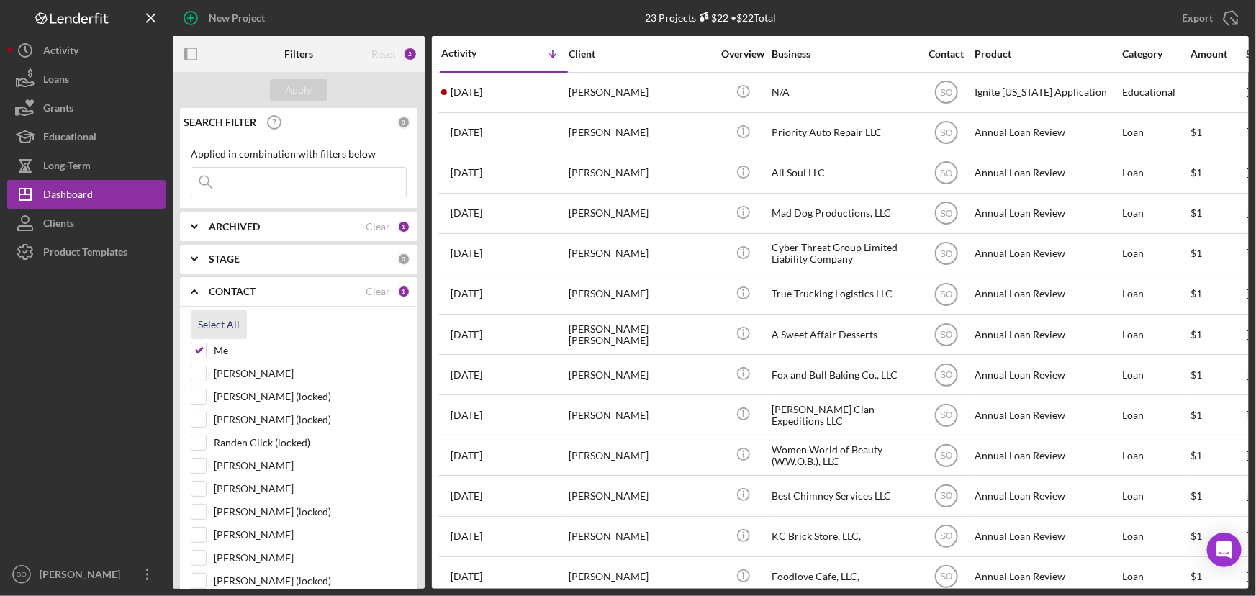
checkbox input "true"
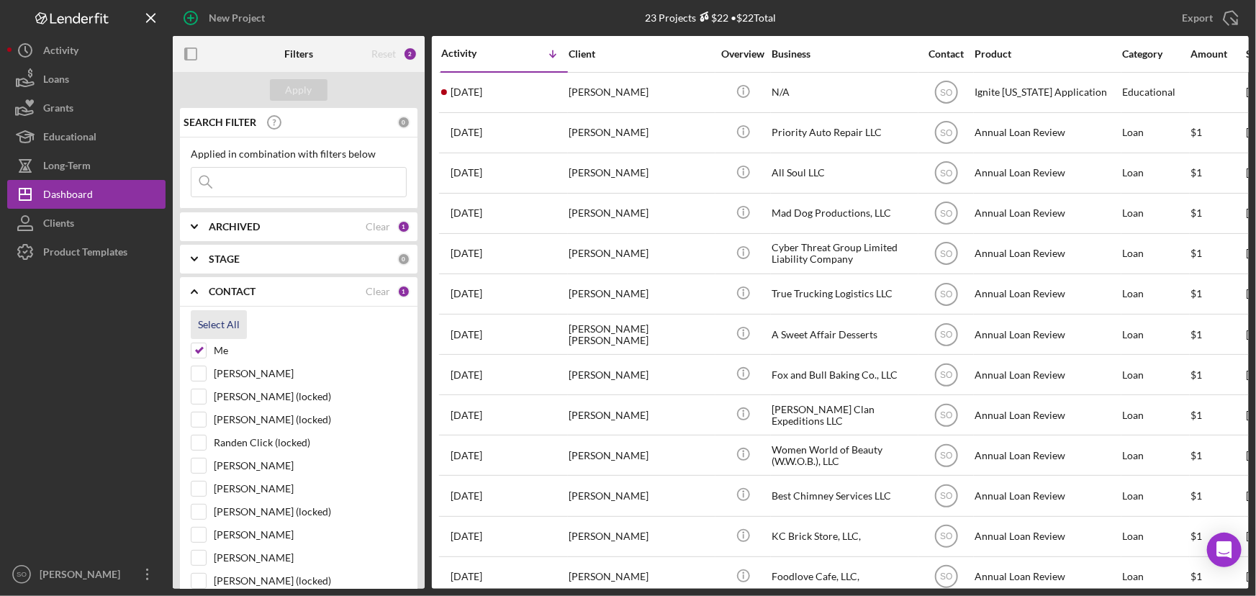
checkbox input "true"
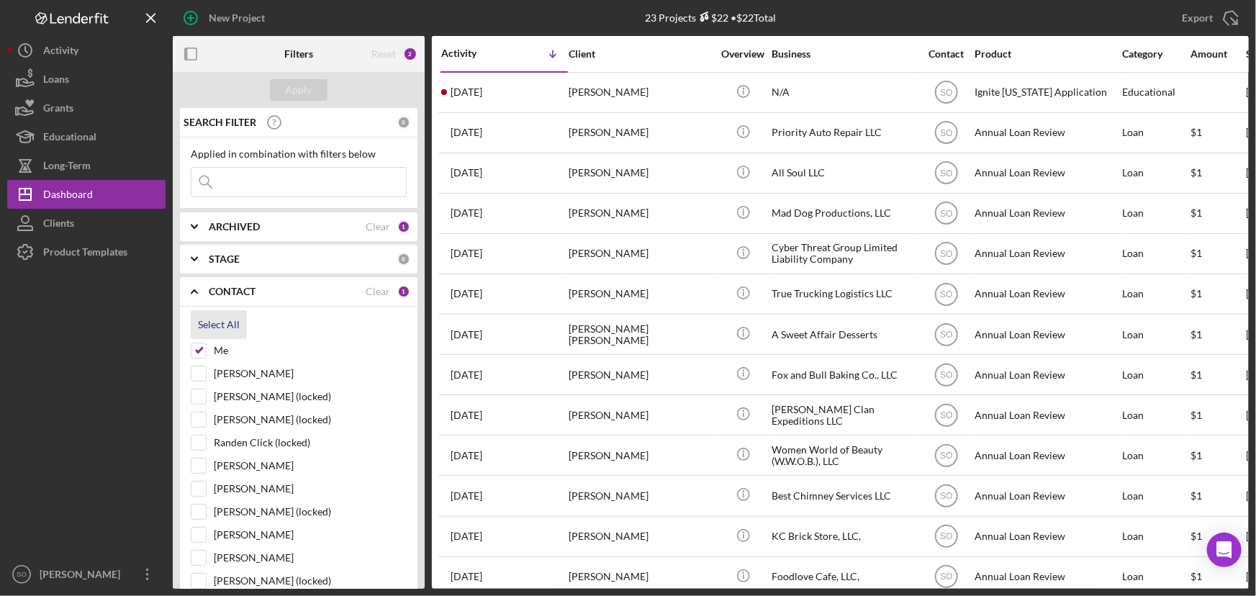
checkbox input "true"
click at [268, 188] on input at bounding box center [298, 182] width 214 height 29
paste input "Briona Fitzgerald"
type input "Briona Fitzgerald"
click at [304, 98] on div "Apply" at bounding box center [299, 90] width 27 height 22
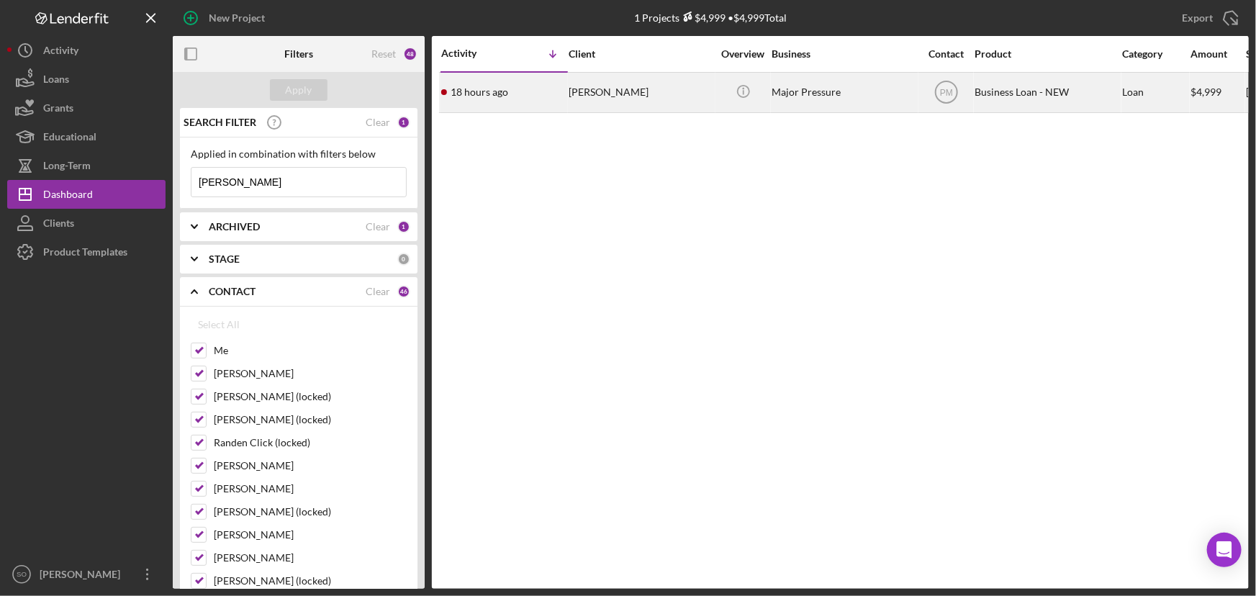
click at [587, 99] on div "Briona Fitzgerald" at bounding box center [640, 92] width 144 height 38
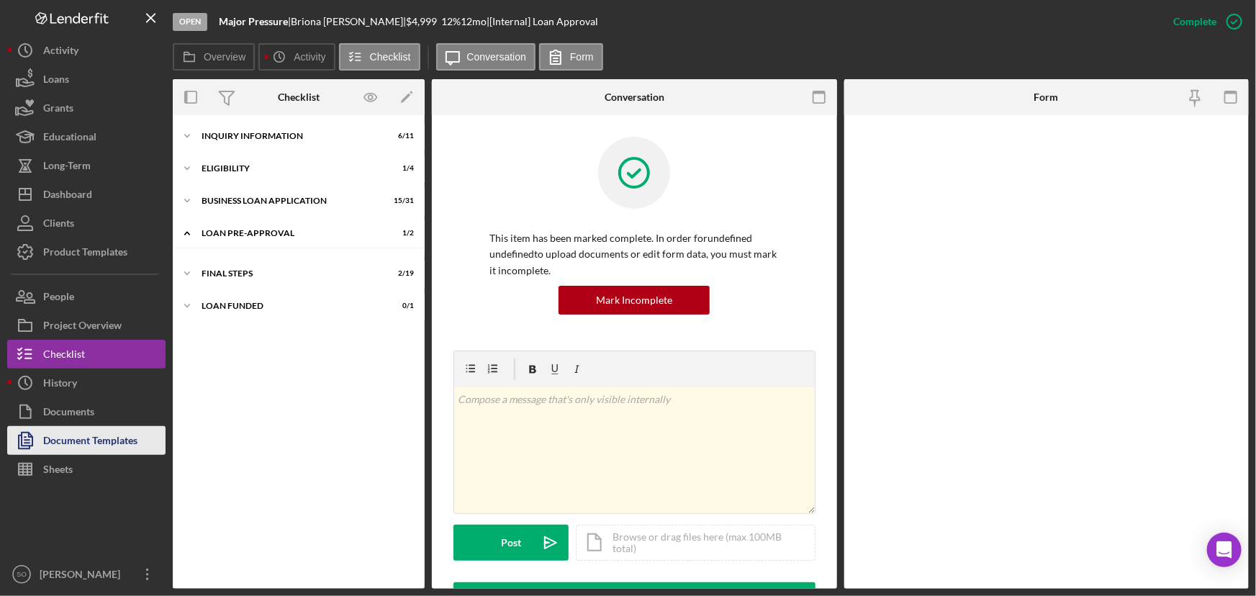
click at [67, 437] on div "Document Templates" at bounding box center [90, 442] width 94 height 32
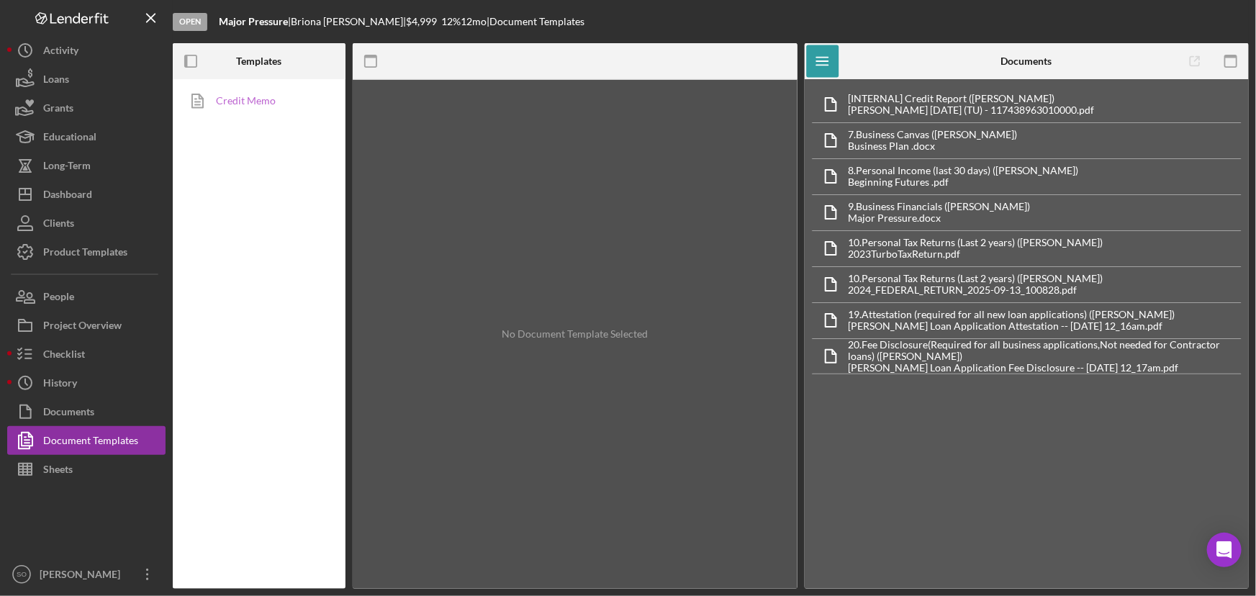
click at [259, 99] on link "Credit Memo" at bounding box center [255, 100] width 151 height 29
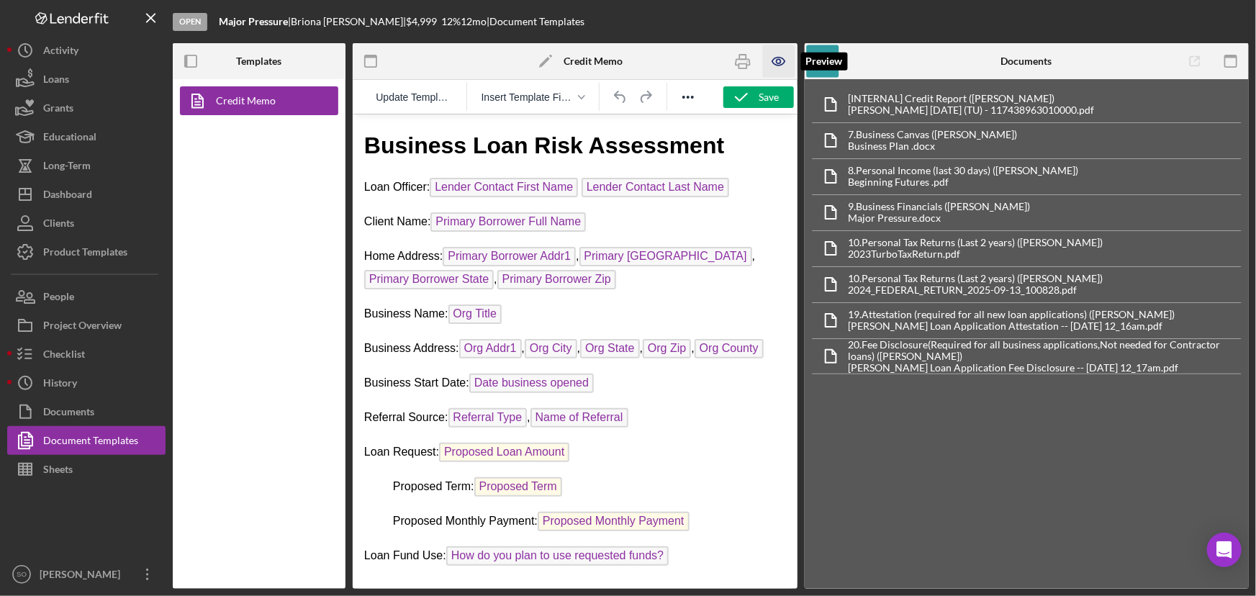
click at [781, 60] on icon "button" at bounding box center [778, 61] width 4 height 4
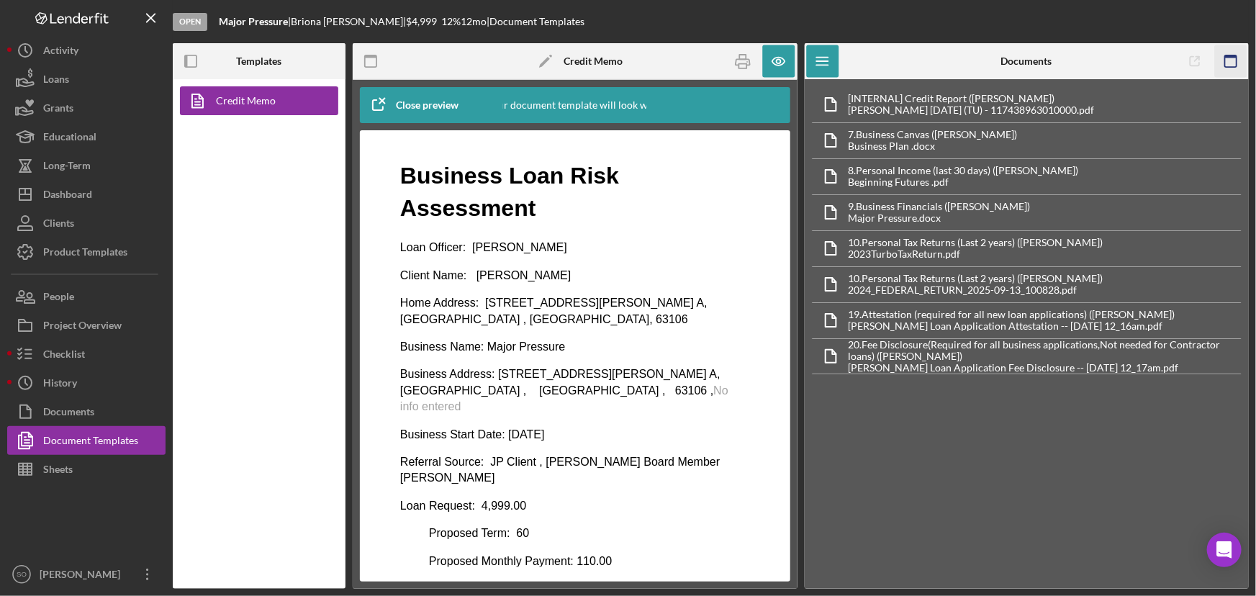
click at [1227, 63] on icon "button" at bounding box center [1230, 61] width 32 height 32
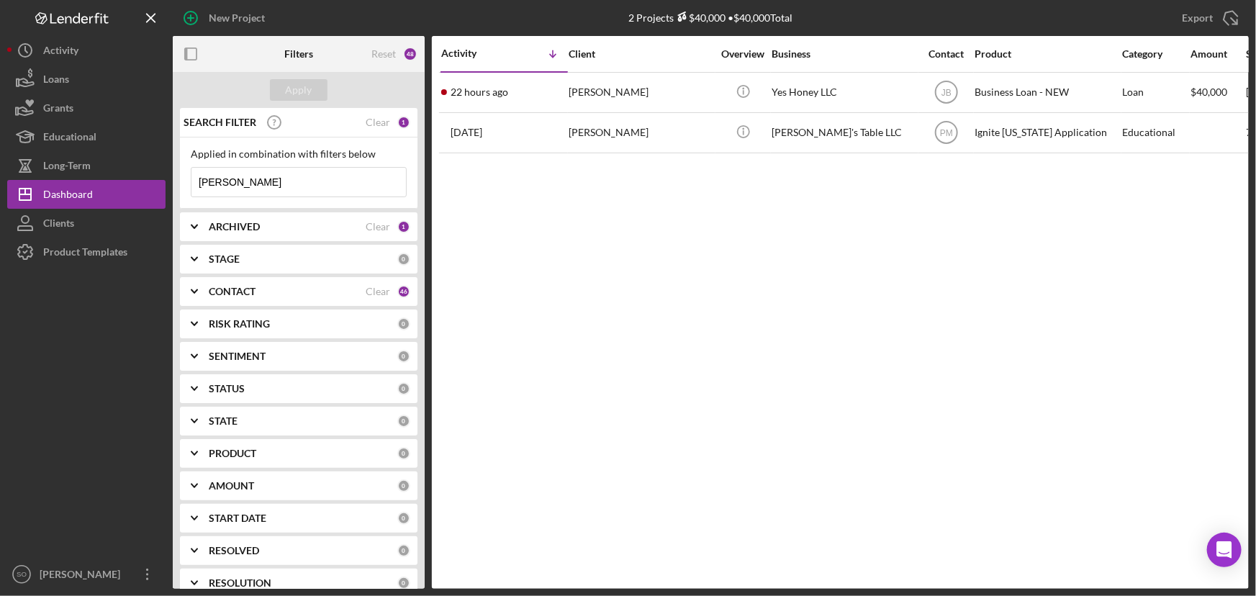
drag, startPoint x: 302, startPoint y: 189, endPoint x: 180, endPoint y: 187, distance: 122.3
click at [180, 187] on div "Applied in combination with filters below [PERSON_NAME] Icon/Menu Close" at bounding box center [298, 172] width 237 height 71
click at [298, 89] on div "Apply" at bounding box center [299, 90] width 27 height 22
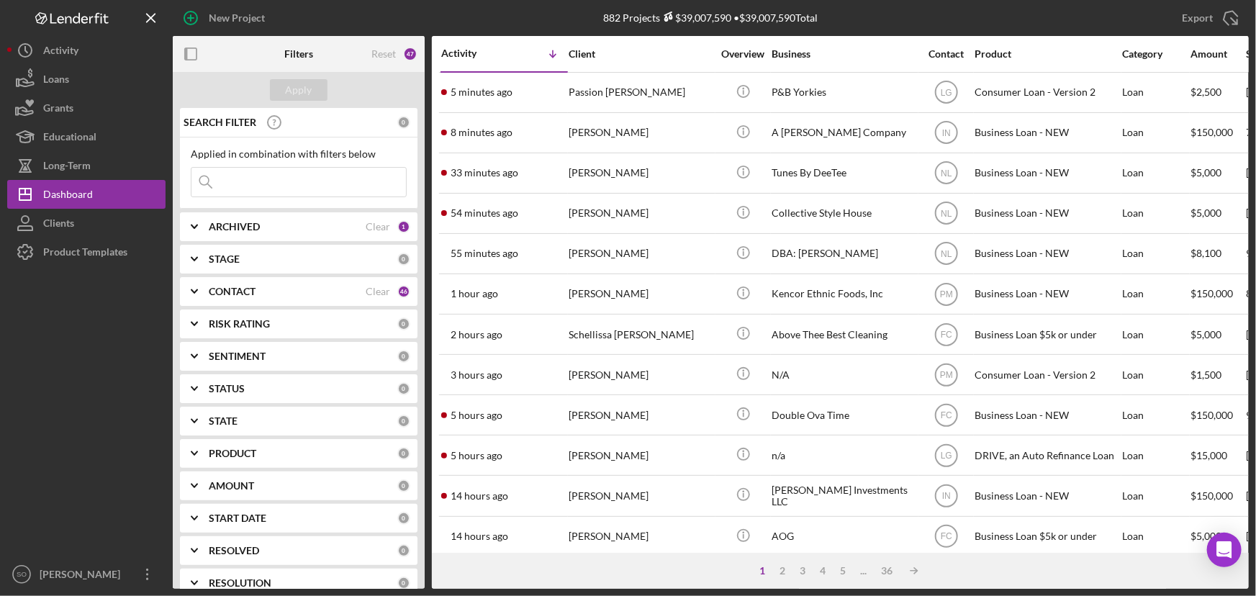
click at [318, 185] on input at bounding box center [298, 182] width 214 height 29
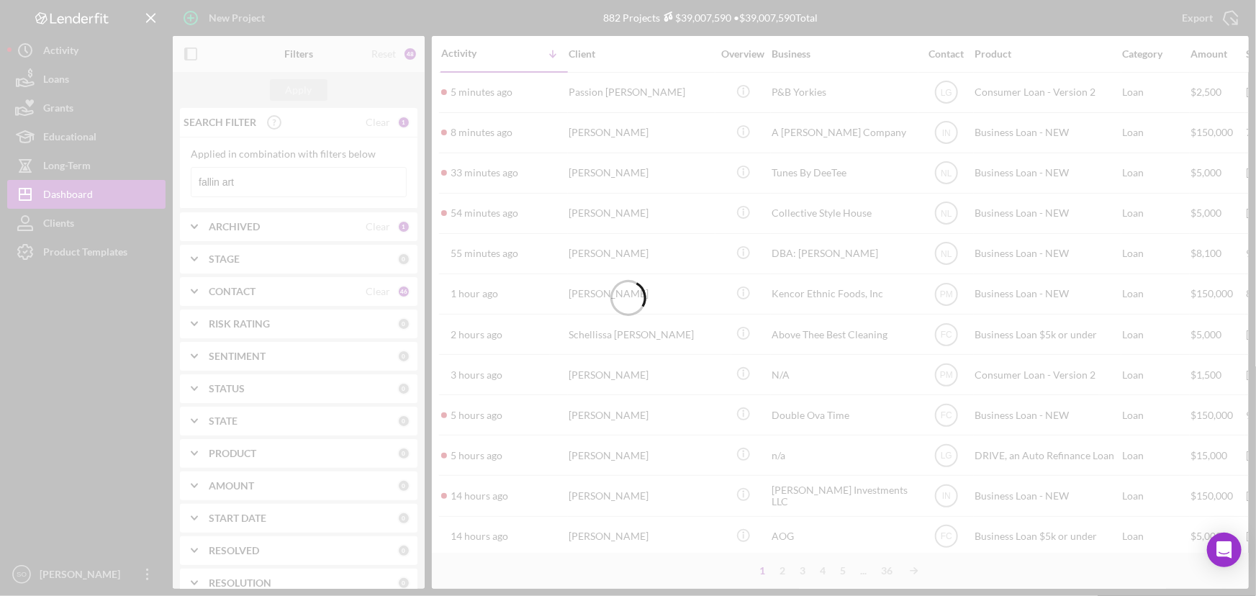
type input "fallin art"
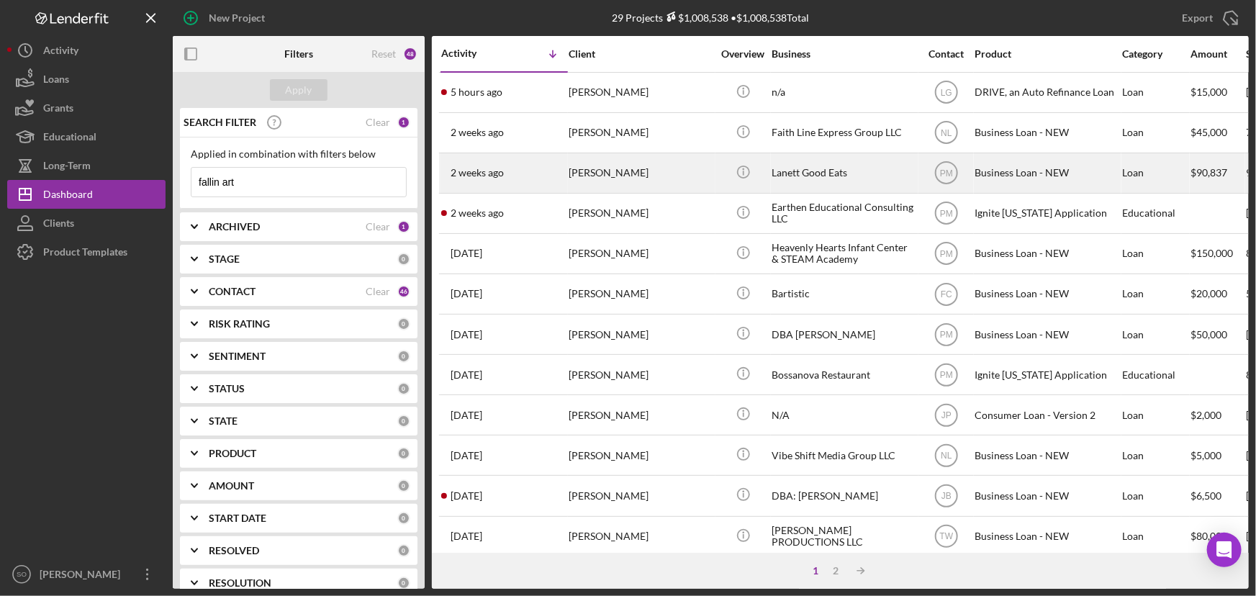
click at [635, 176] on div "[PERSON_NAME]" at bounding box center [640, 173] width 144 height 38
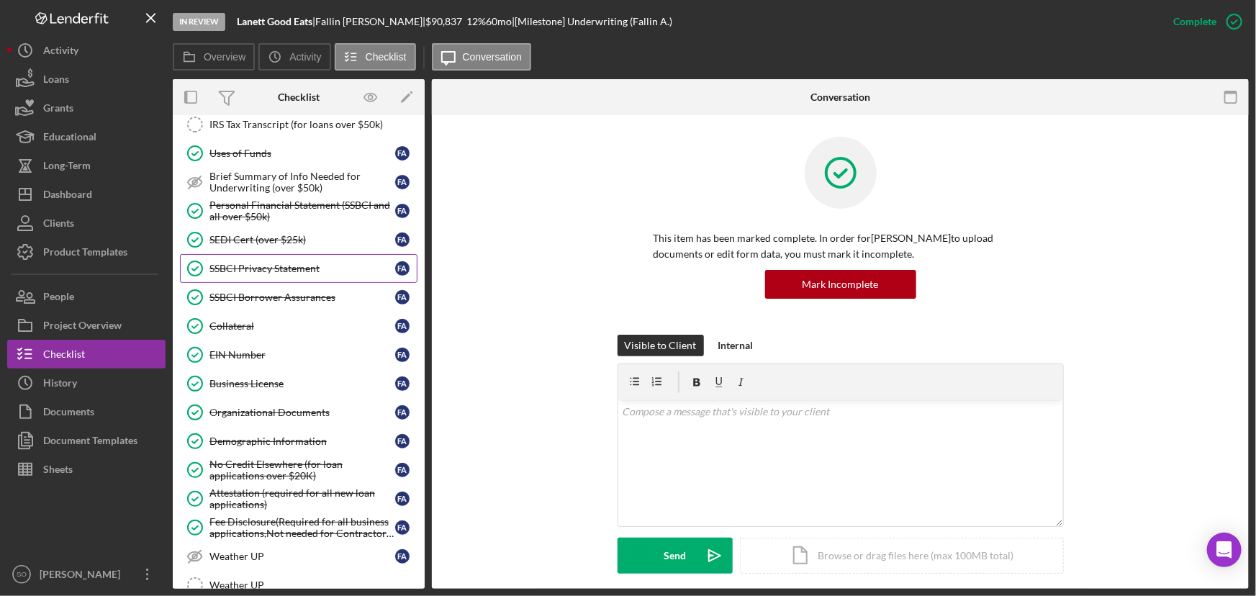
scroll to position [104, 0]
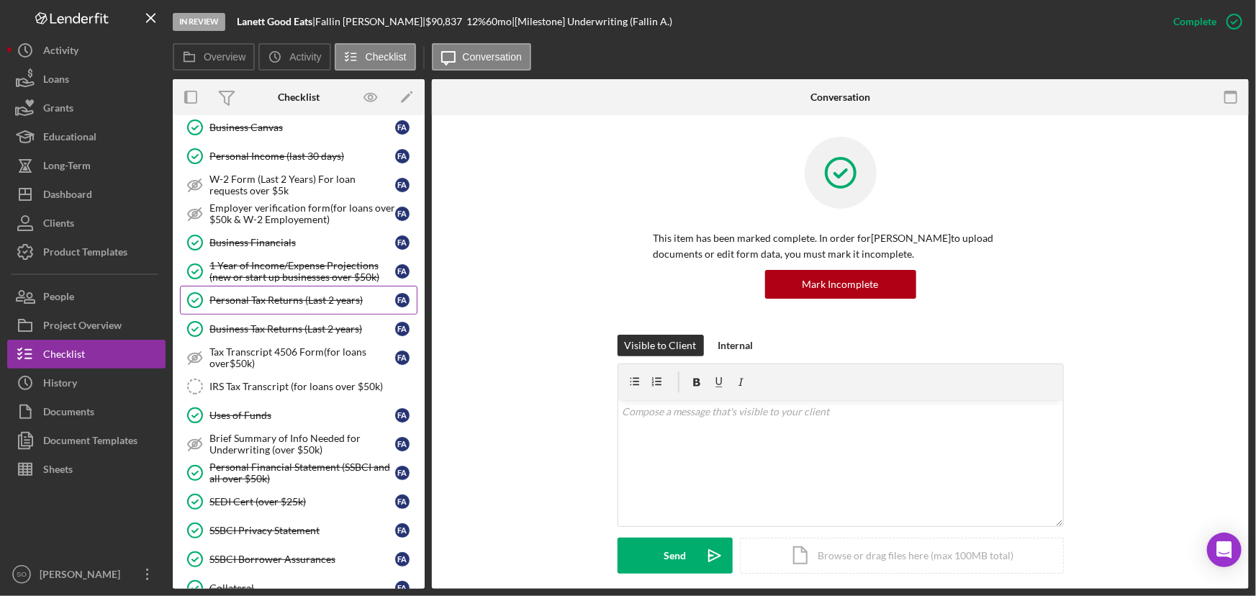
click at [294, 302] on div "Personal Tax Returns (Last 2 years)" at bounding box center [302, 300] width 186 height 12
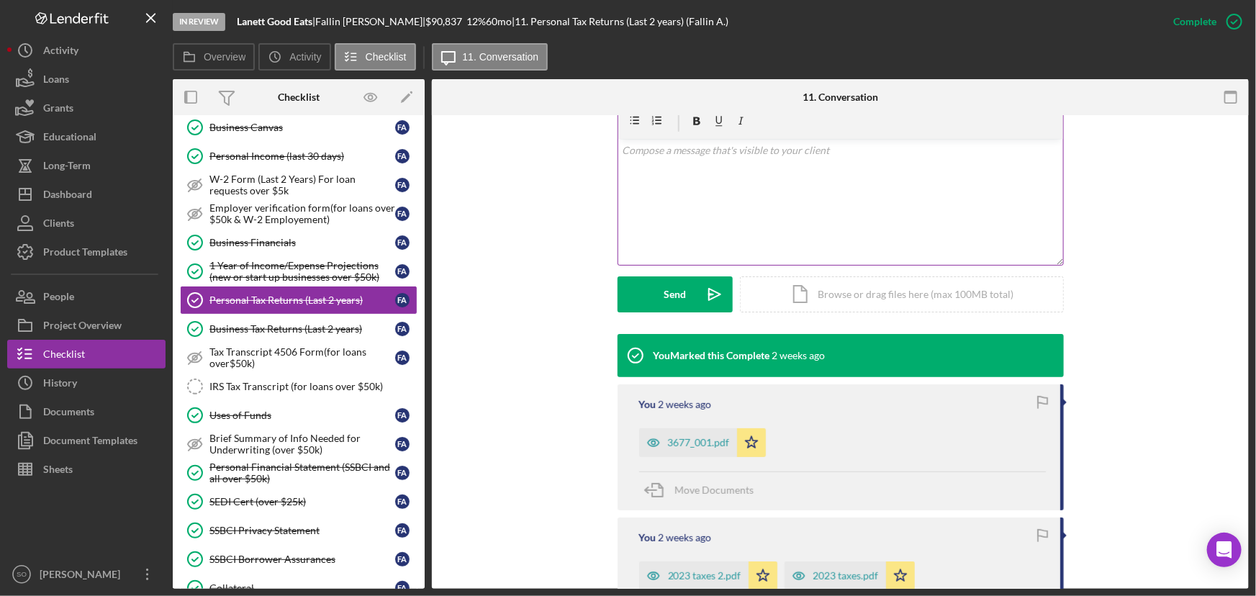
scroll to position [392, 0]
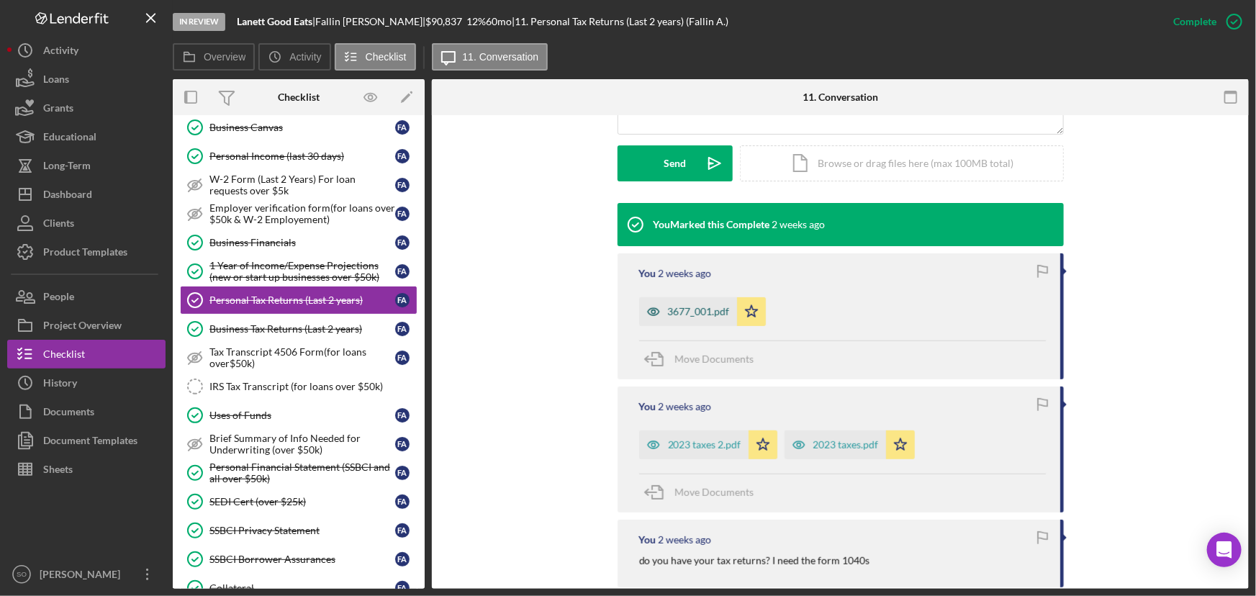
click at [704, 314] on div "3677_001.pdf" at bounding box center [699, 312] width 62 height 12
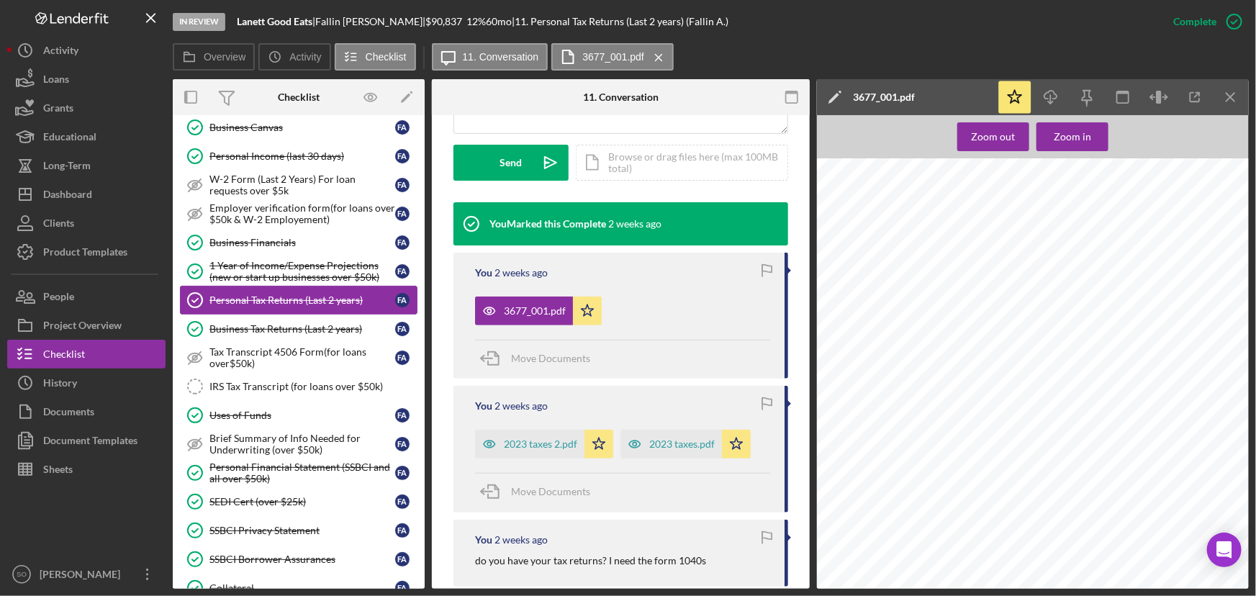
scroll to position [0, 0]
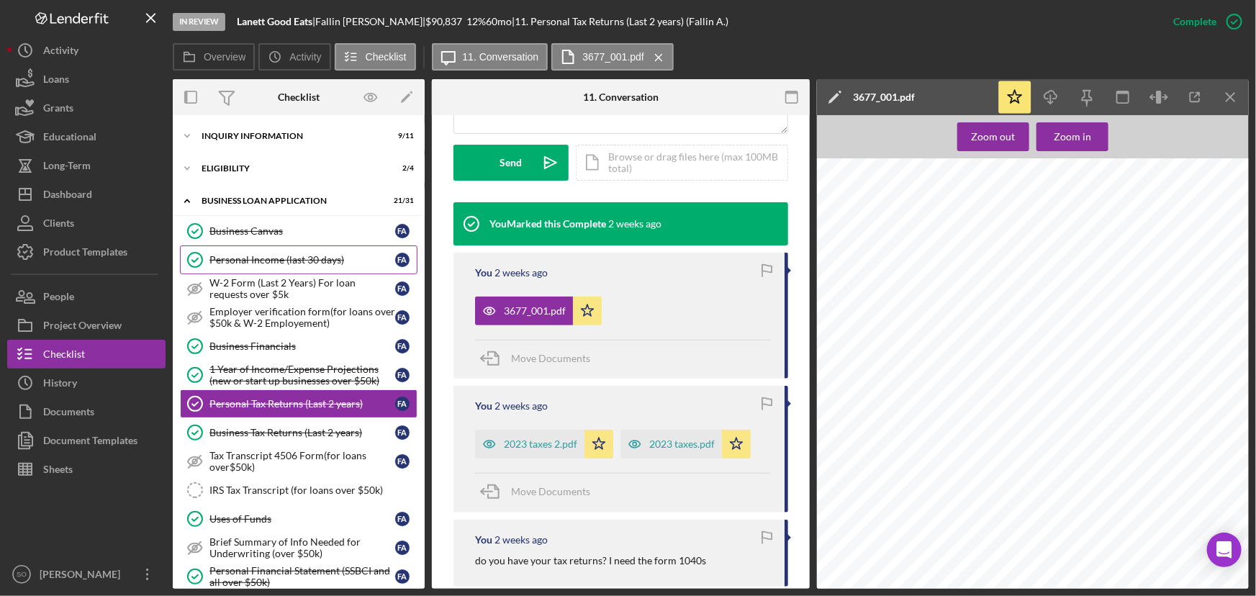
click at [307, 261] on div "Personal Income (last 30 days)" at bounding box center [302, 260] width 186 height 12
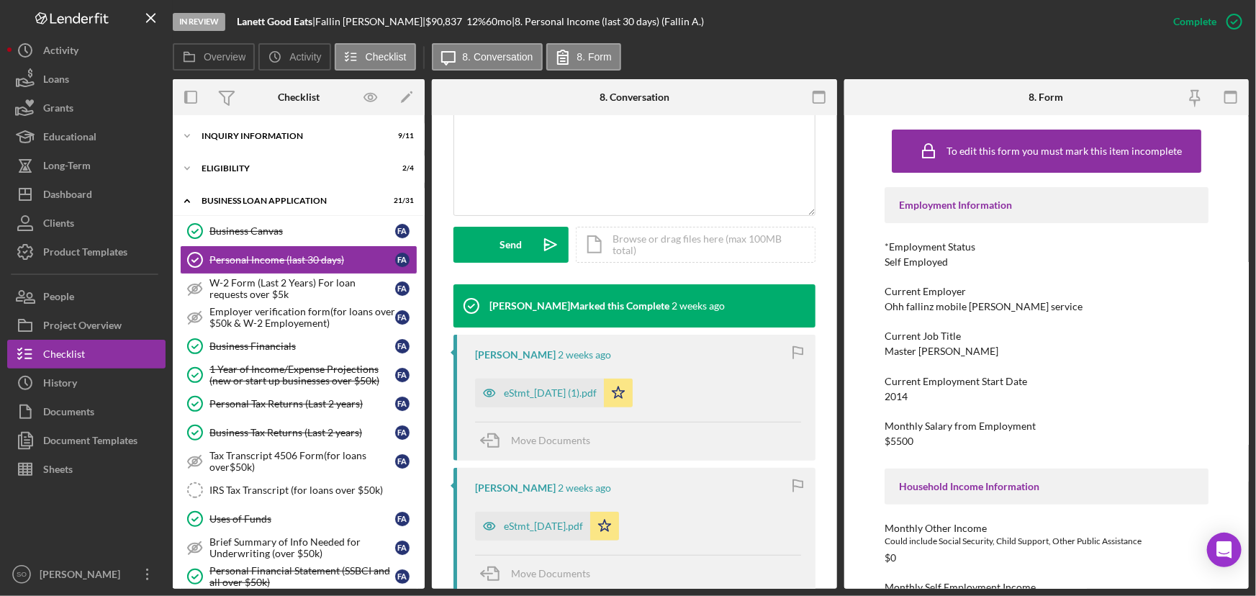
scroll to position [196, 0]
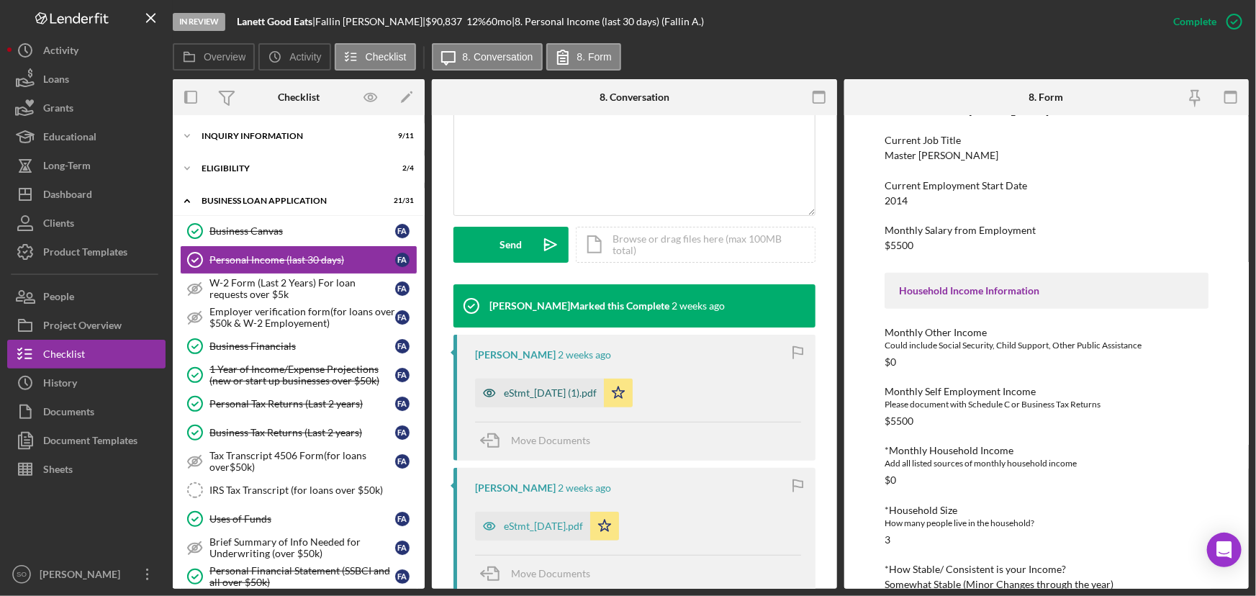
click at [553, 394] on div "eStmt_[DATE] (1).pdf" at bounding box center [550, 393] width 93 height 12
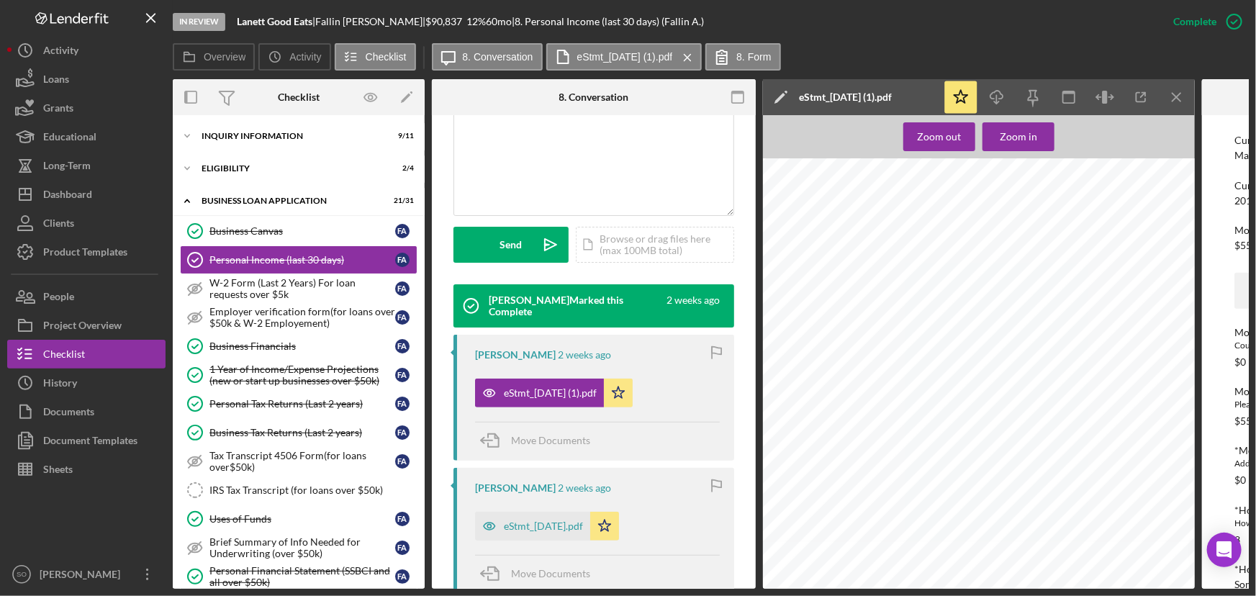
scroll to position [1635, 0]
drag, startPoint x: 283, startPoint y: 396, endPoint x: 413, endPoint y: 378, distance: 130.8
click at [283, 398] on div "Personal Tax Returns (Last 2 years)" at bounding box center [302, 404] width 186 height 12
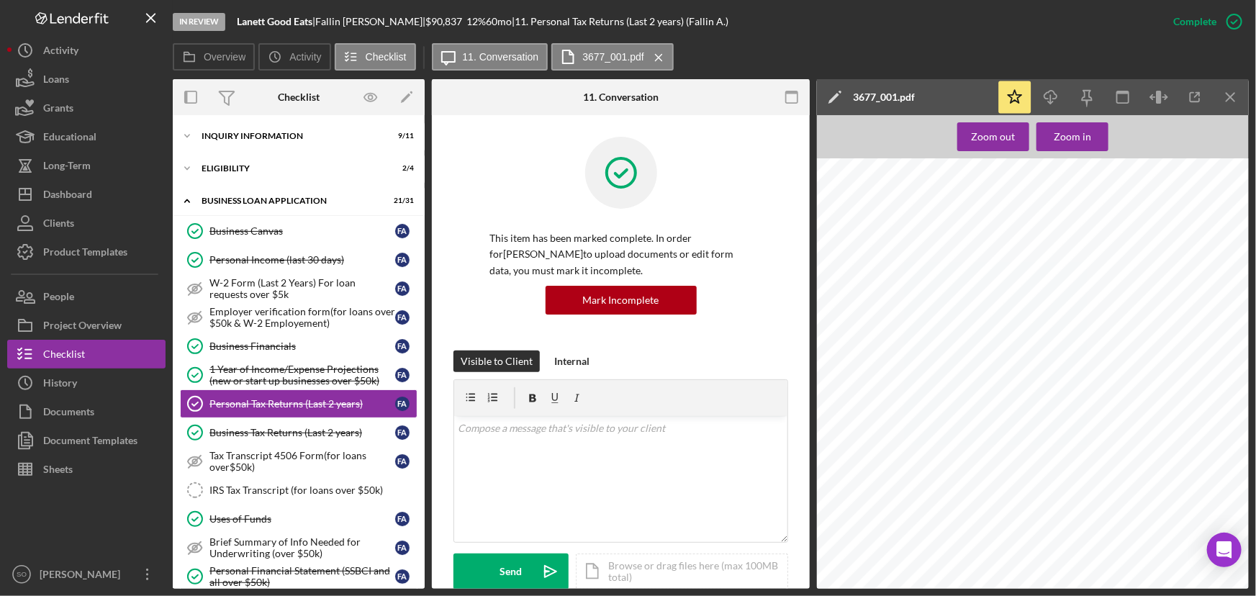
scroll to position [327, 0]
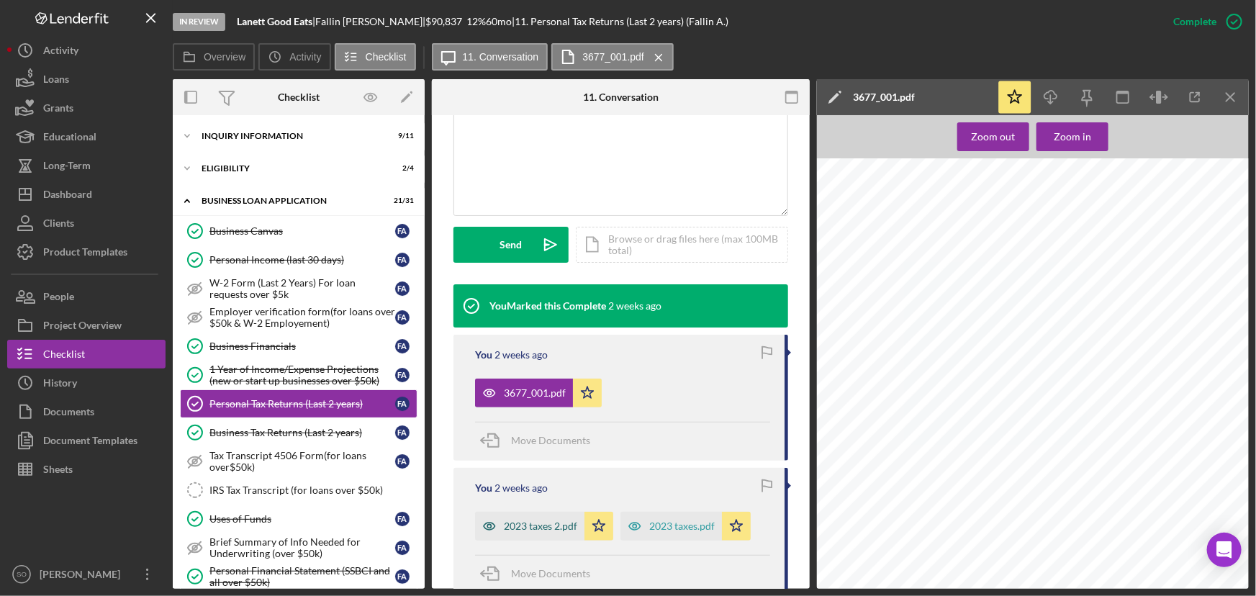
click at [540, 527] on div "2023 taxes 2.pdf" at bounding box center [540, 526] width 73 height 12
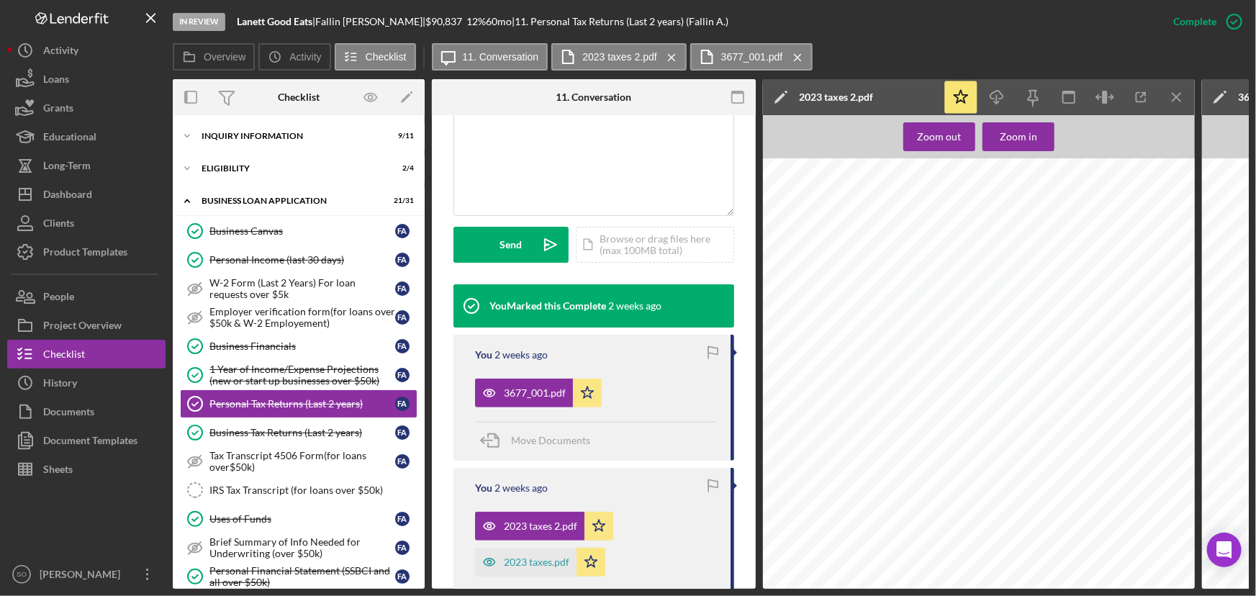
scroll to position [3572, 0]
click at [548, 558] on div "2023 taxes.pdf" at bounding box center [536, 562] width 65 height 12
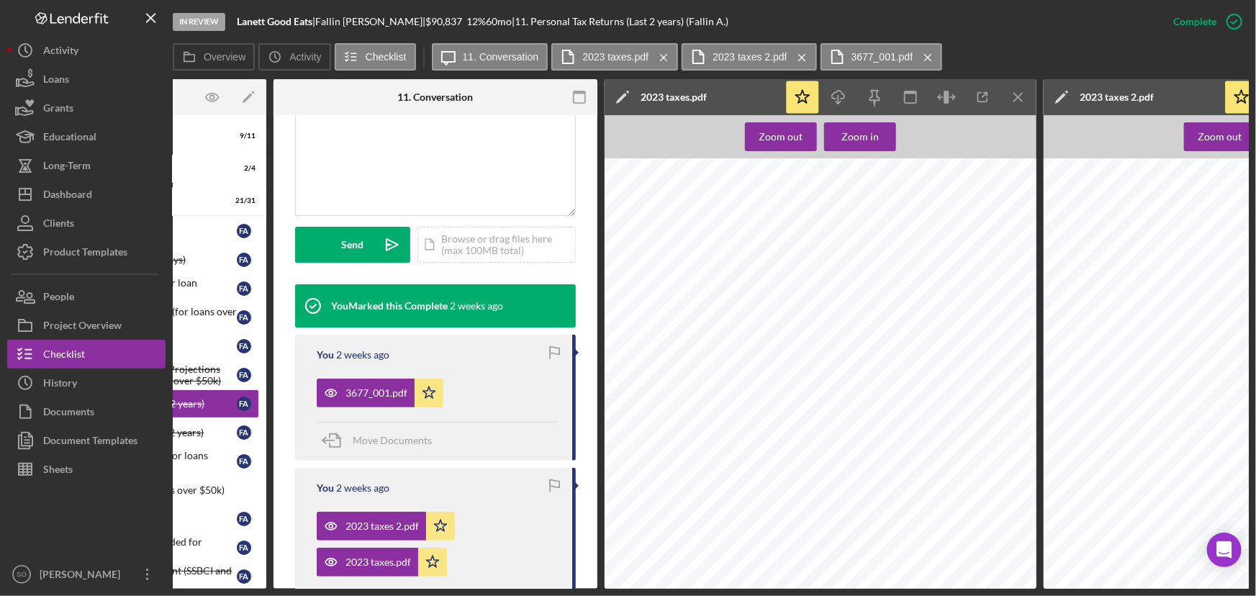
scroll to position [0, 0]
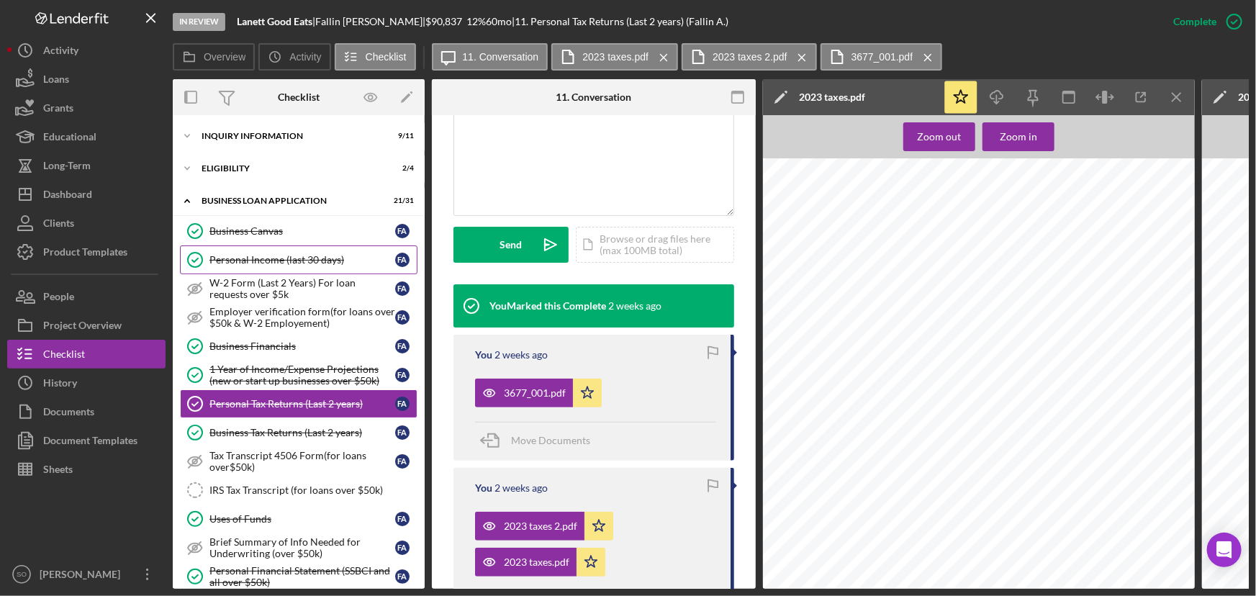
click at [276, 262] on div "Personal Income (last 30 days)" at bounding box center [302, 260] width 186 height 12
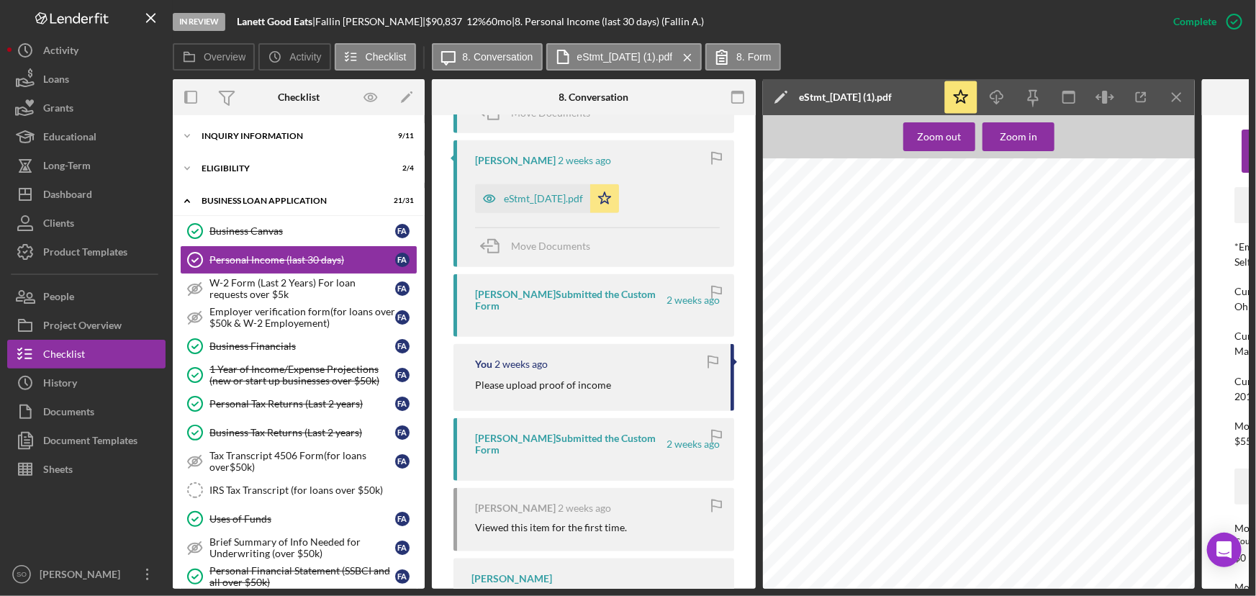
scroll to position [784, 0]
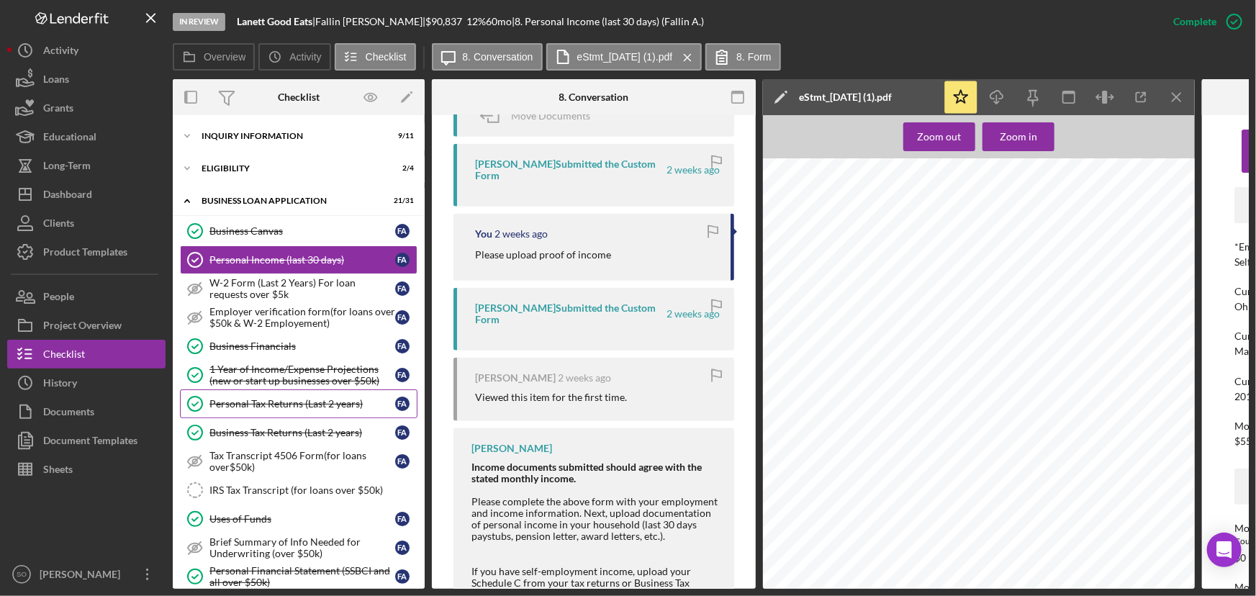
click at [258, 403] on div "Personal Tax Returns (Last 2 years)" at bounding box center [302, 404] width 186 height 12
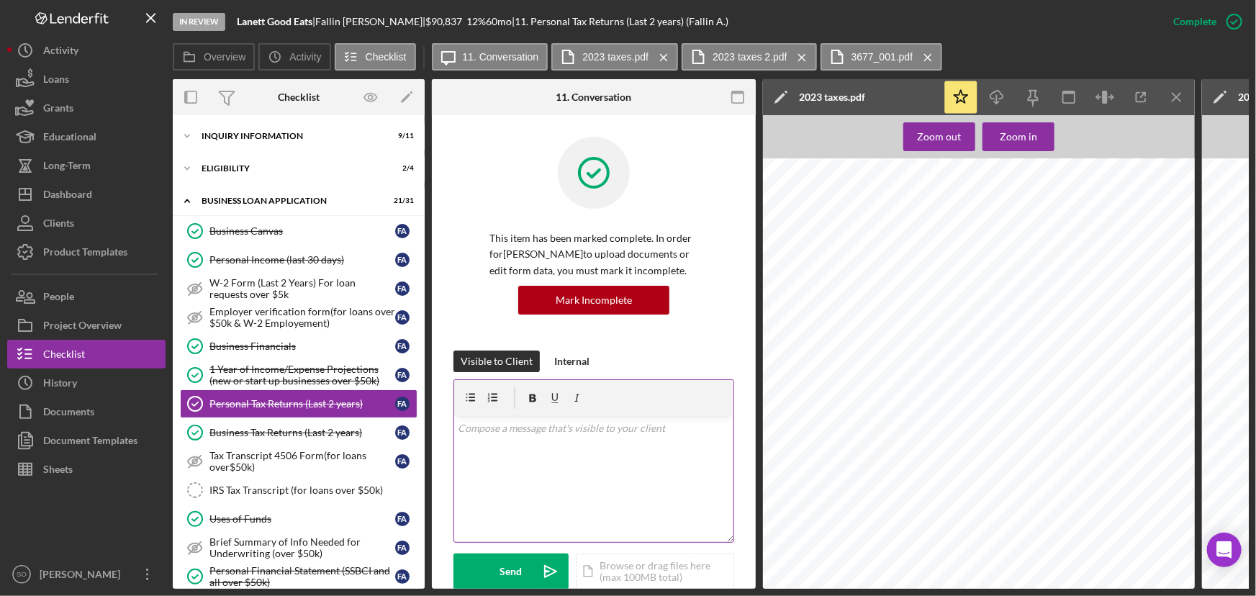
scroll to position [196, 0]
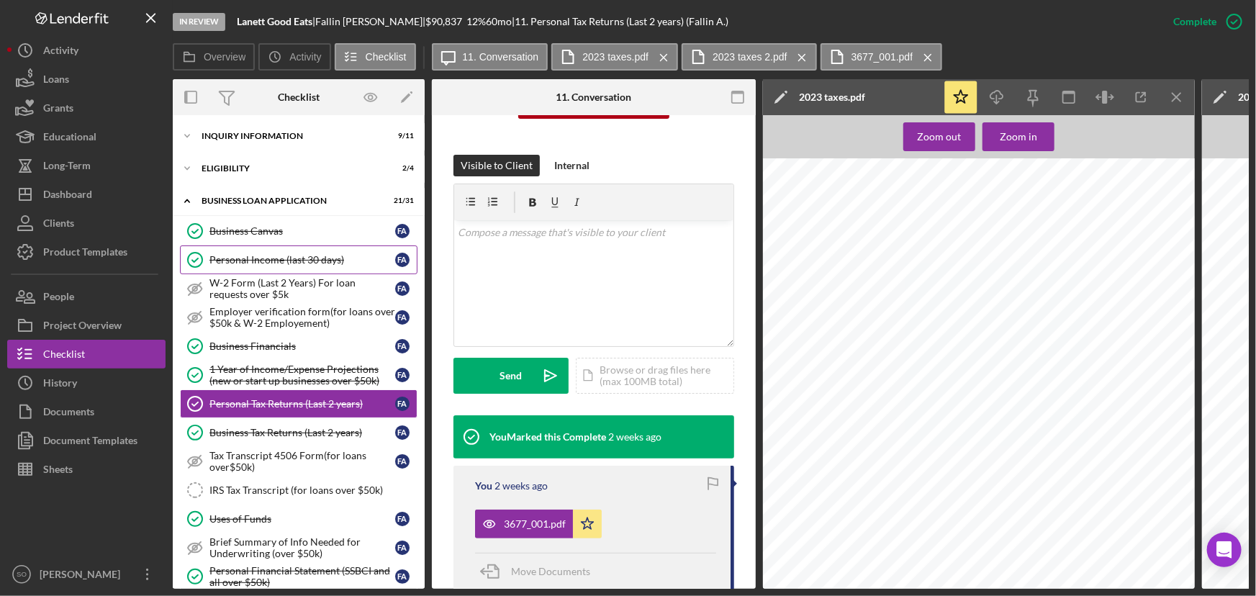
click at [307, 261] on div "Personal Income (last 30 days)" at bounding box center [302, 260] width 186 height 12
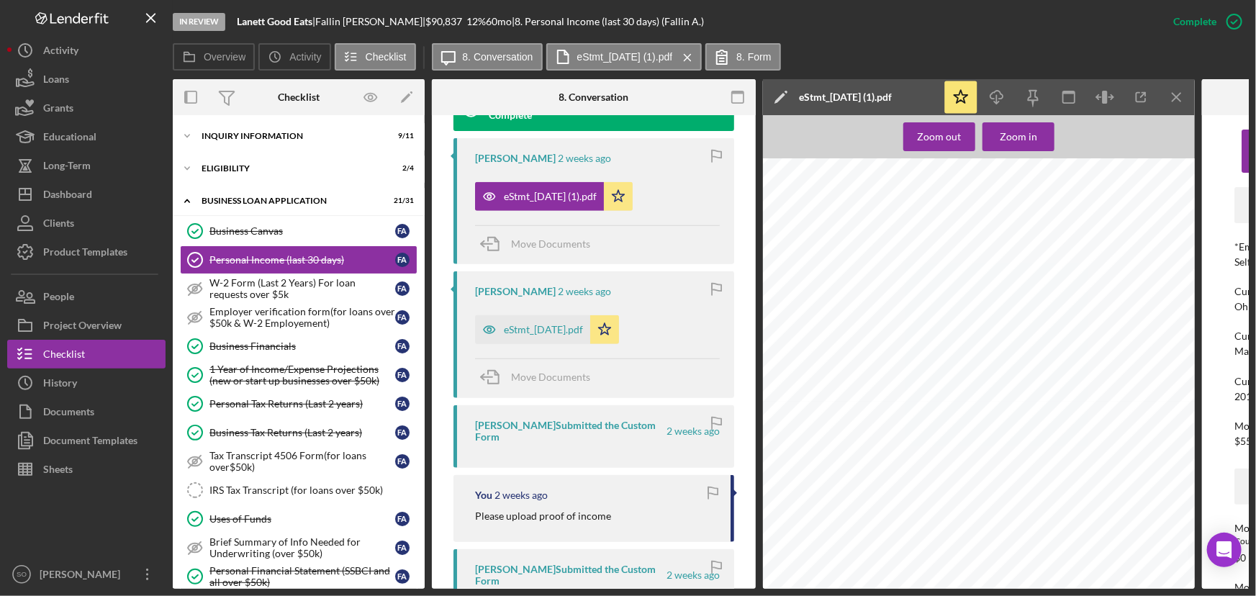
scroll to position [65, 0]
click at [548, 338] on div "eStmt_2025-07-31.pdf" at bounding box center [532, 329] width 115 height 29
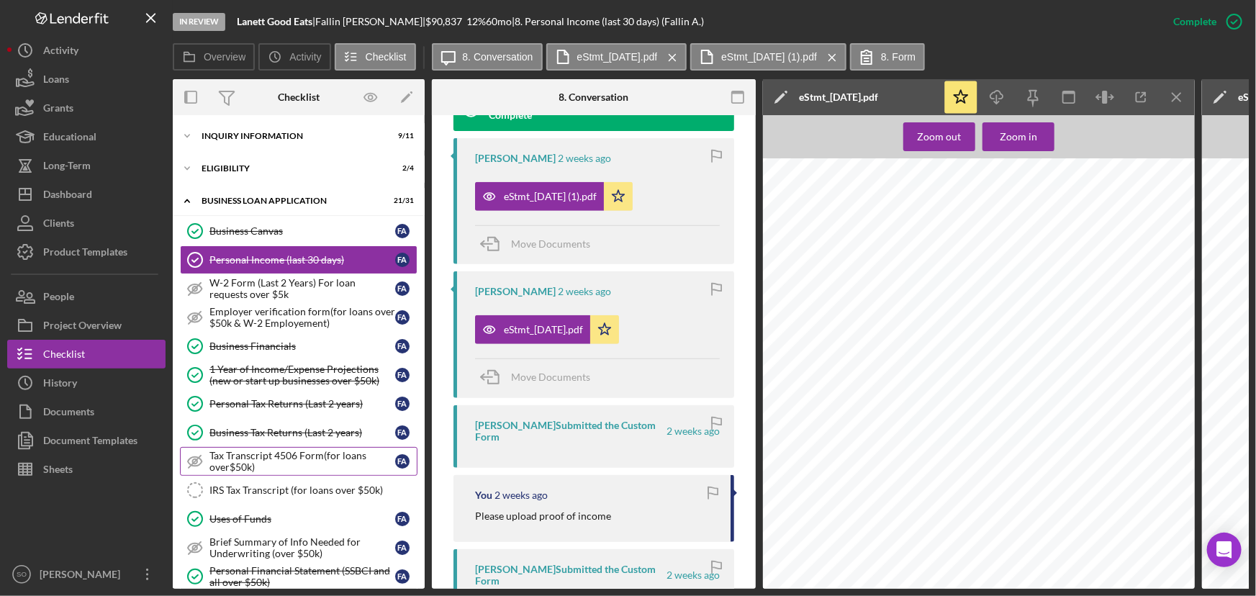
scroll to position [261, 0]
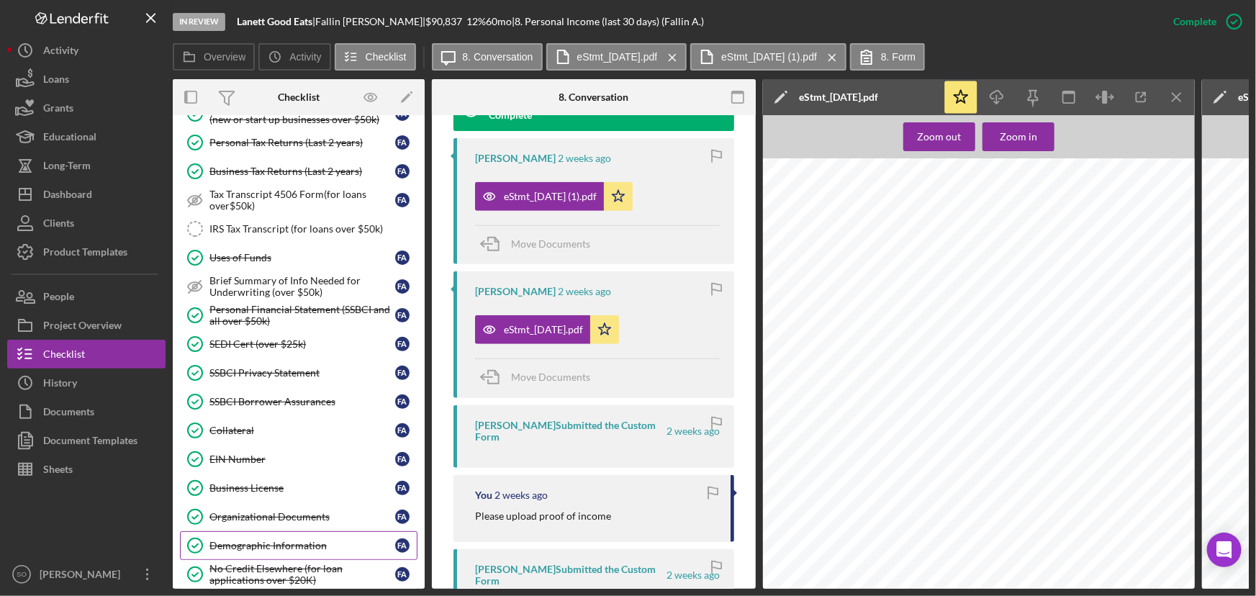
click at [255, 542] on div "Demographic Information" at bounding box center [302, 546] width 186 height 12
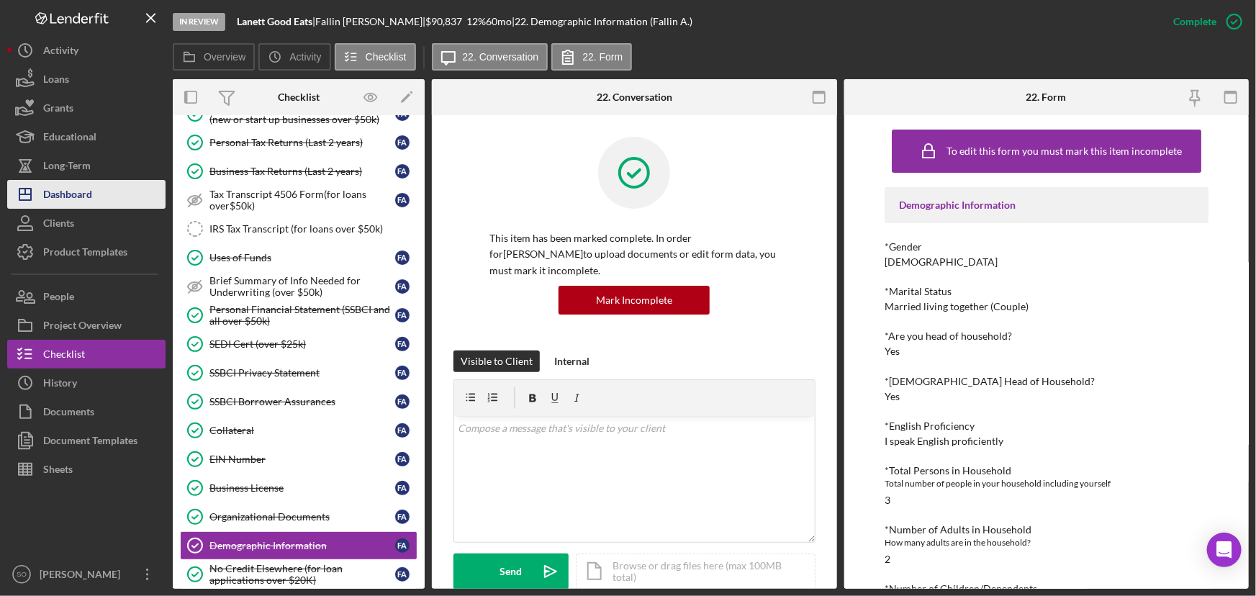
click at [79, 198] on div "Dashboard" at bounding box center [67, 196] width 49 height 32
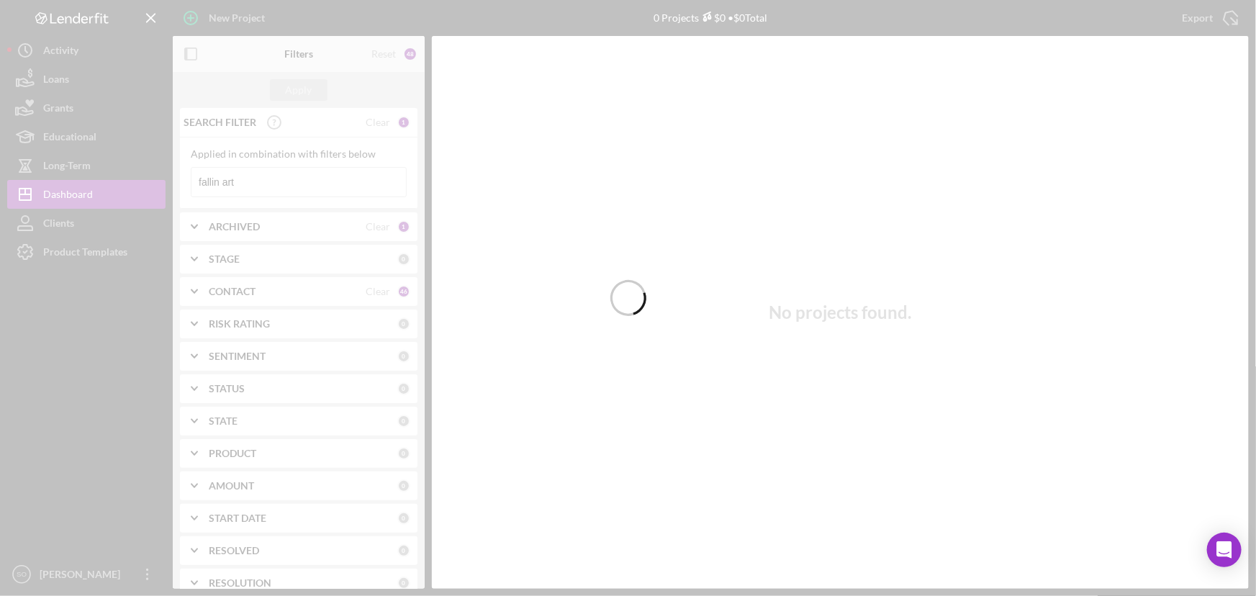
click at [244, 178] on div at bounding box center [628, 298] width 1256 height 596
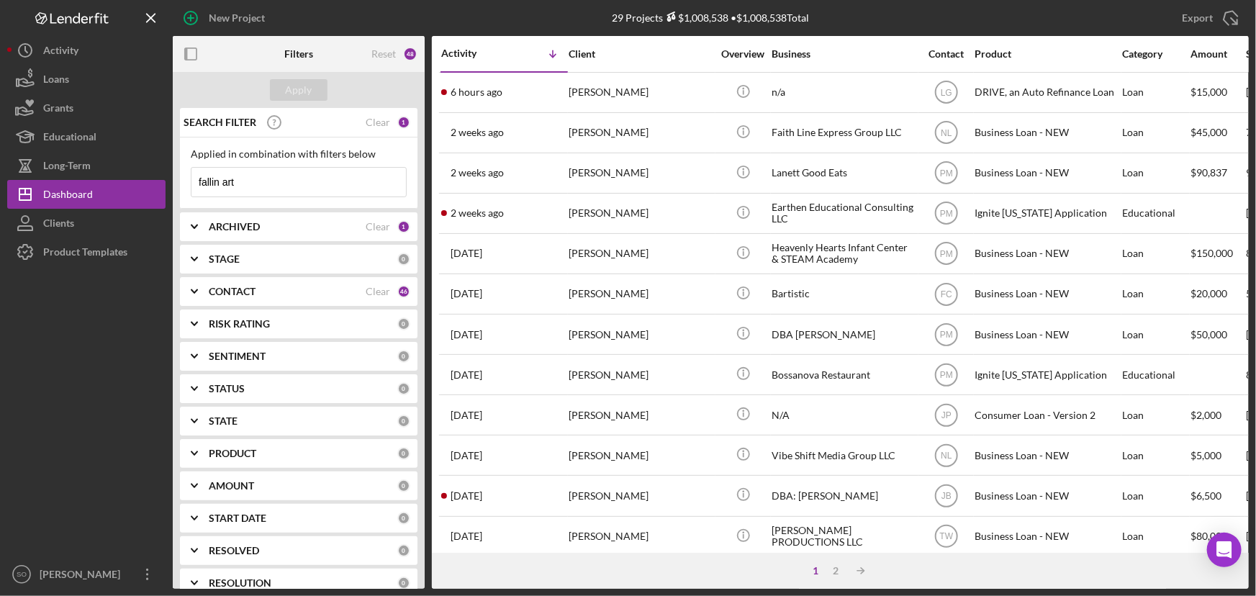
drag, startPoint x: 194, startPoint y: 3, endPoint x: 296, endPoint y: 318, distance: 331.3
drag, startPoint x: 296, startPoint y: 318, endPoint x: 295, endPoint y: 6, distance: 311.5
drag, startPoint x: 295, startPoint y: 6, endPoint x: 150, endPoint y: 63, distance: 155.1
drag, startPoint x: 321, startPoint y: 188, endPoint x: 169, endPoint y: 181, distance: 152.0
click at [169, 181] on div "New Project 29 Projects $1,008,538 • $1,008,538 Total fallin art Export Icon/Ex…" at bounding box center [627, 294] width 1241 height 589
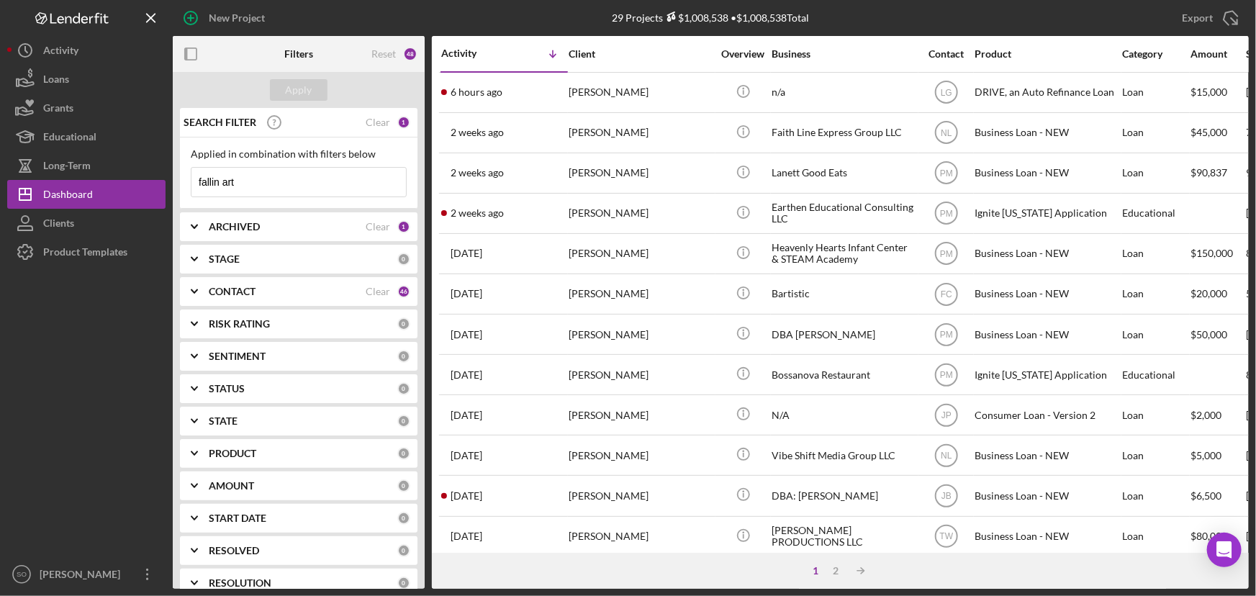
paste input "Michelle Lindsey"
type input "Michelle Lindsey"
click at [295, 87] on div "Apply" at bounding box center [299, 90] width 27 height 22
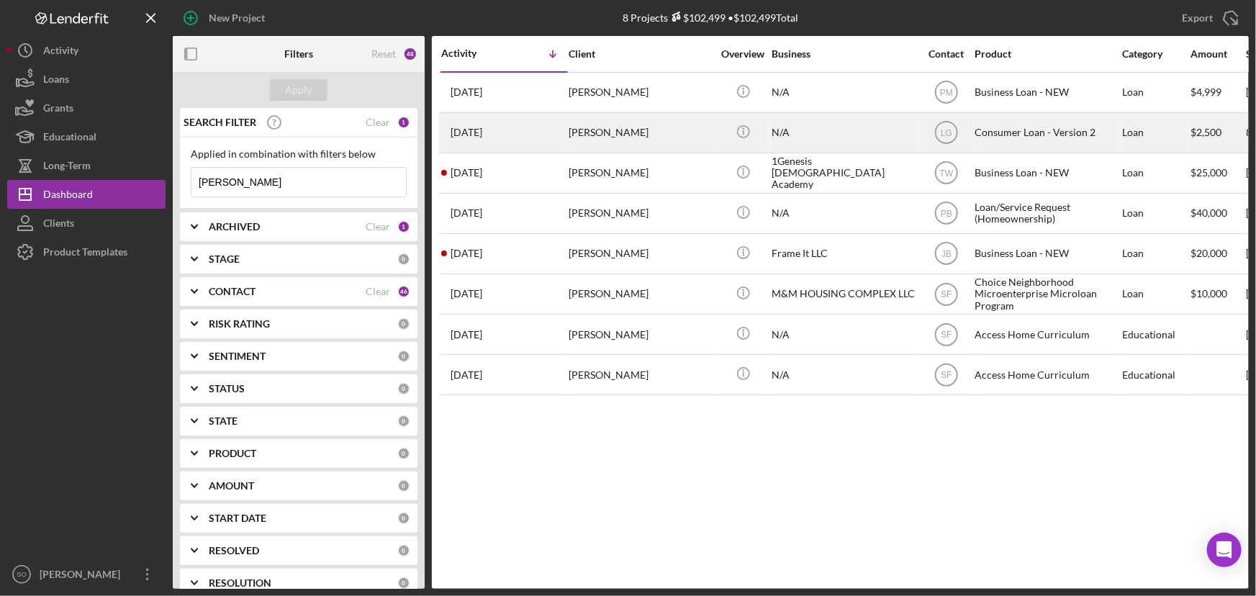
click at [676, 142] on div "Michelle Lindsey-Woods" at bounding box center [640, 133] width 144 height 38
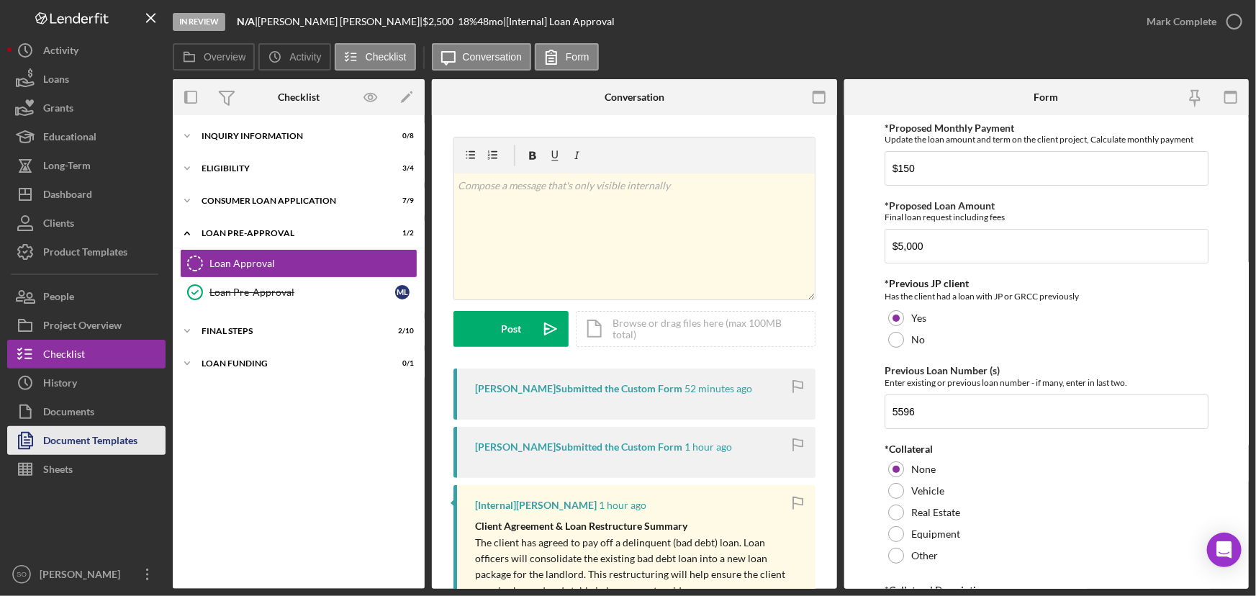
click at [78, 437] on div "Document Templates" at bounding box center [90, 442] width 94 height 32
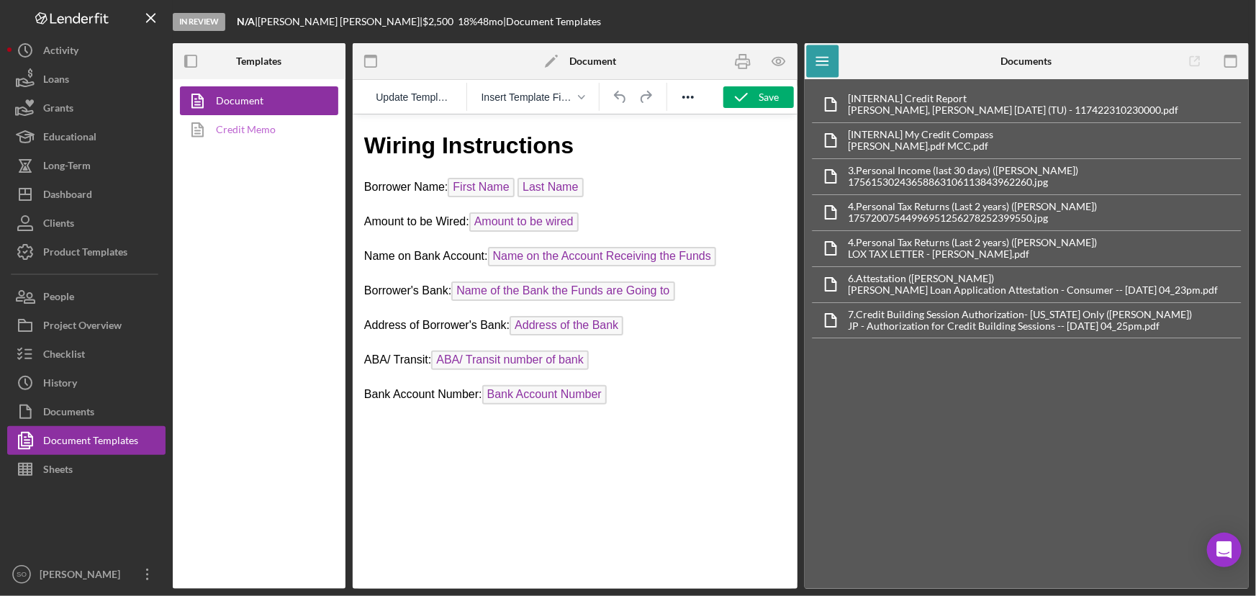
click at [246, 130] on link "Credit Memo" at bounding box center [255, 129] width 151 height 29
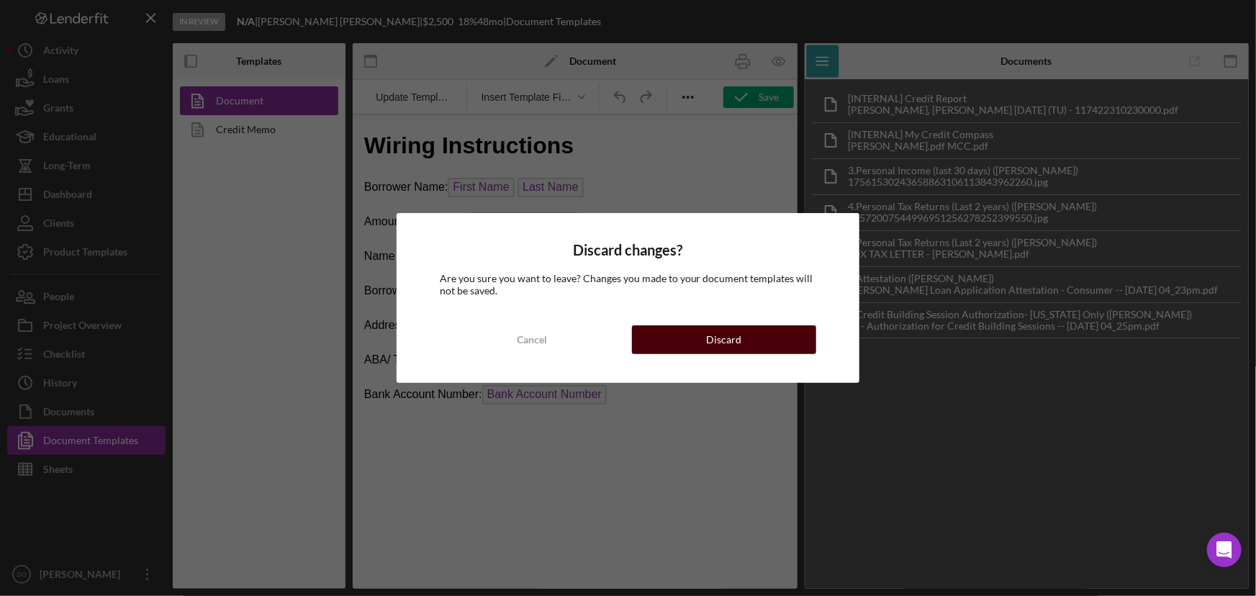
click at [722, 332] on div "Discard" at bounding box center [723, 339] width 35 height 29
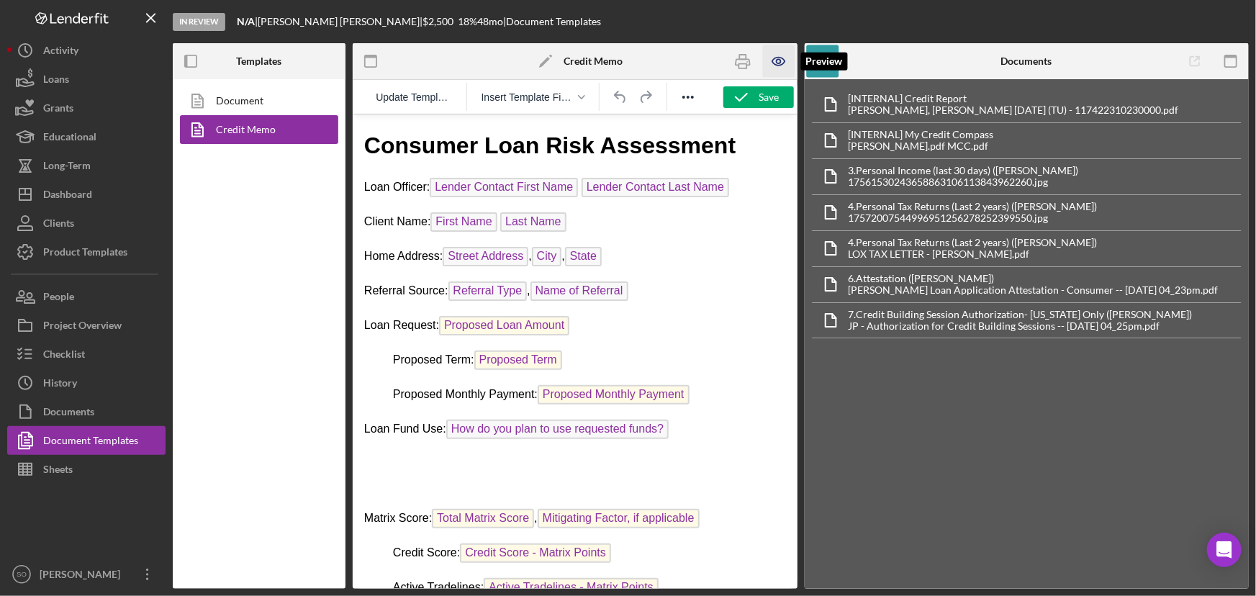
click at [780, 65] on icon "button" at bounding box center [779, 61] width 32 height 32
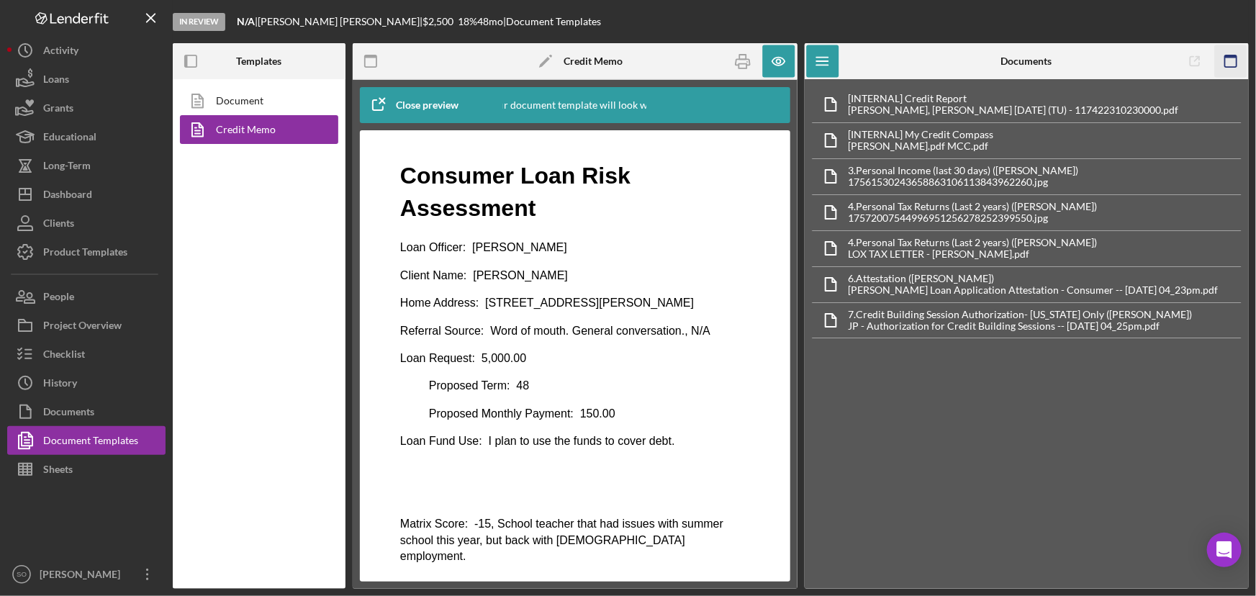
click at [1230, 60] on icon "button" at bounding box center [1230, 61] width 32 height 32
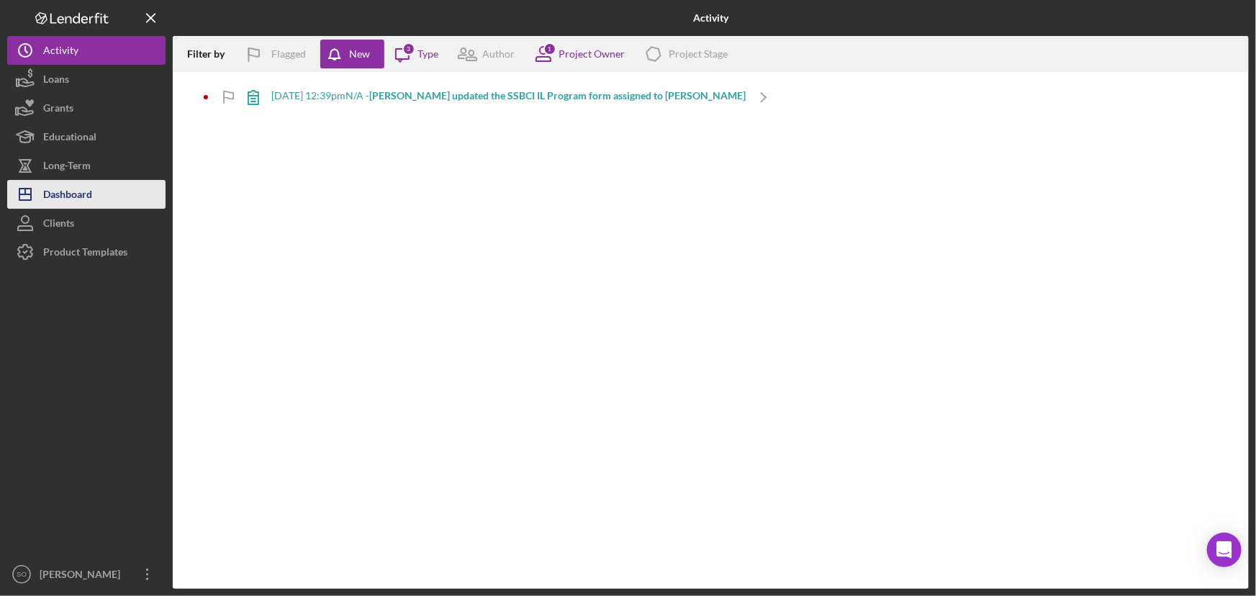
click at [99, 196] on button "Icon/Dashboard Dashboard" at bounding box center [86, 194] width 158 height 29
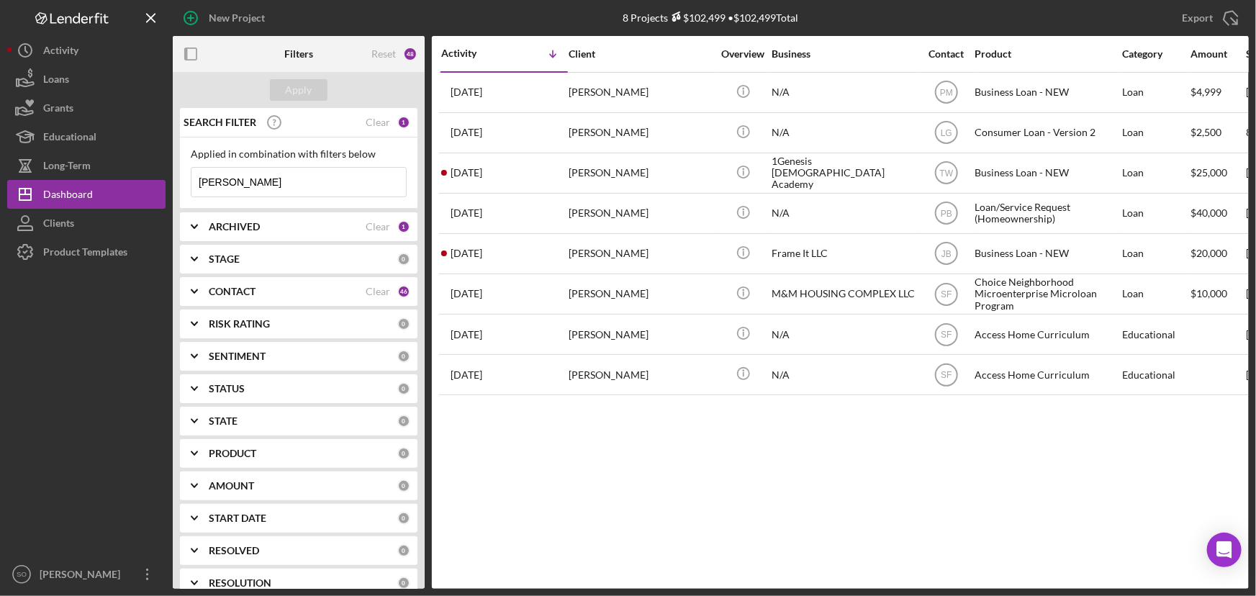
drag, startPoint x: 301, startPoint y: 183, endPoint x: 178, endPoint y: 193, distance: 123.4
click at [178, 193] on div "SEARCH FILTER Clear 1 Applied in combination with filters below [PERSON_NAME] I…" at bounding box center [299, 348] width 252 height 481
click at [309, 91] on div "Apply" at bounding box center [299, 90] width 27 height 22
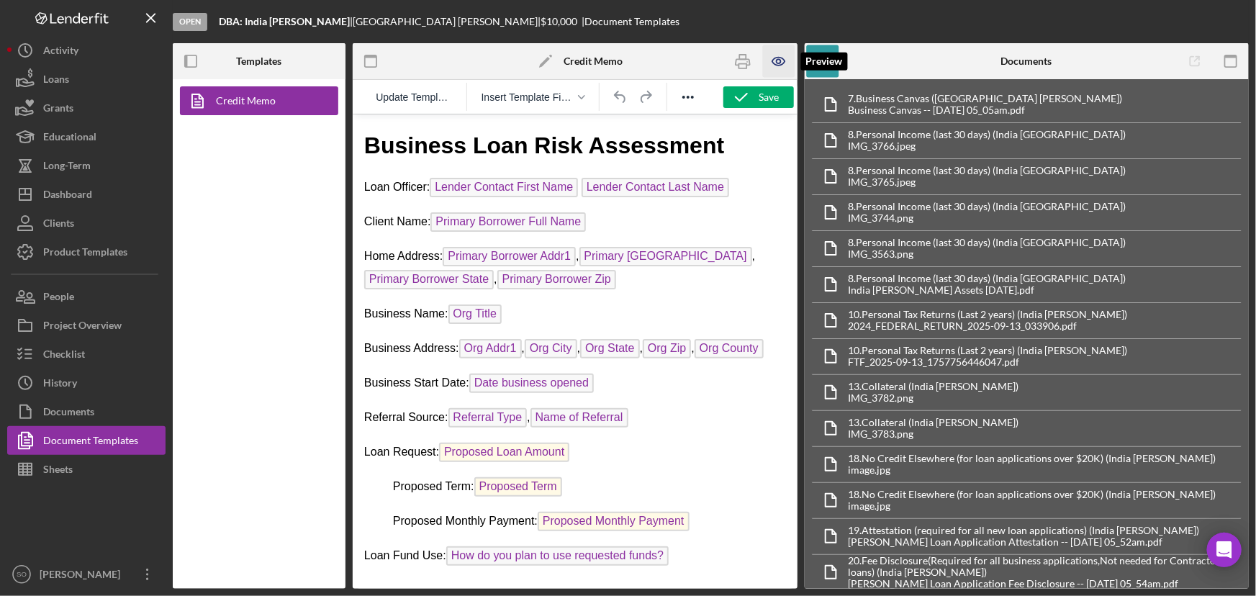
click at [773, 62] on icon "button" at bounding box center [778, 62] width 12 height 8
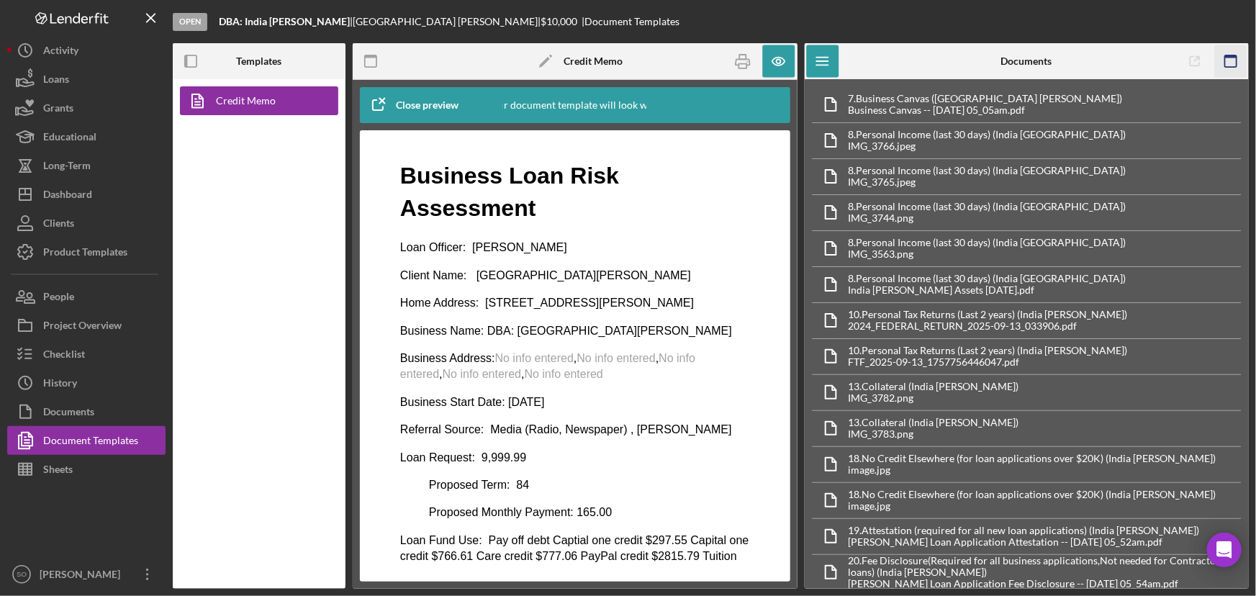
click at [1227, 61] on icon "button" at bounding box center [1230, 61] width 32 height 32
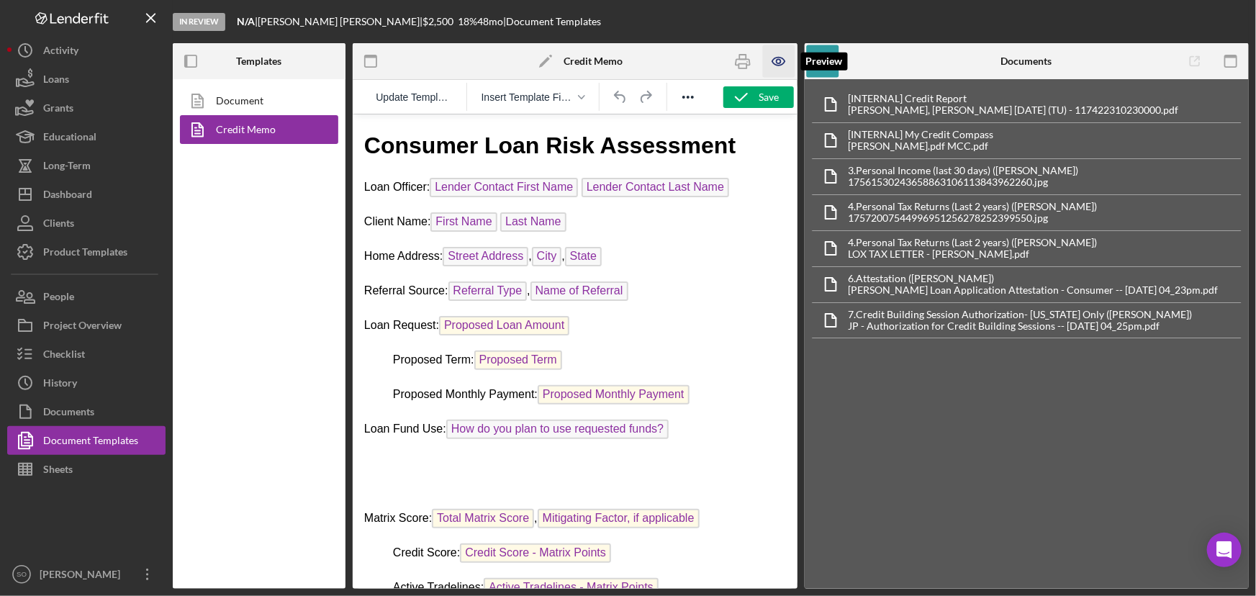
click at [773, 61] on icon "button" at bounding box center [779, 61] width 32 height 32
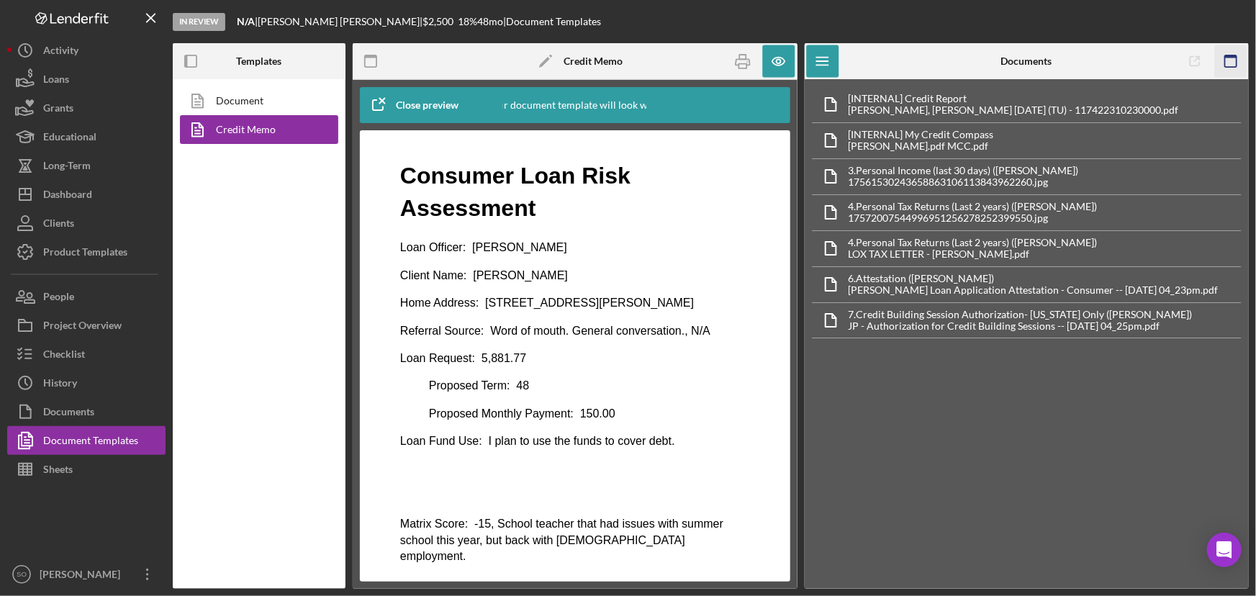
click at [1227, 57] on rect "button" at bounding box center [1231, 56] width 12 height 3
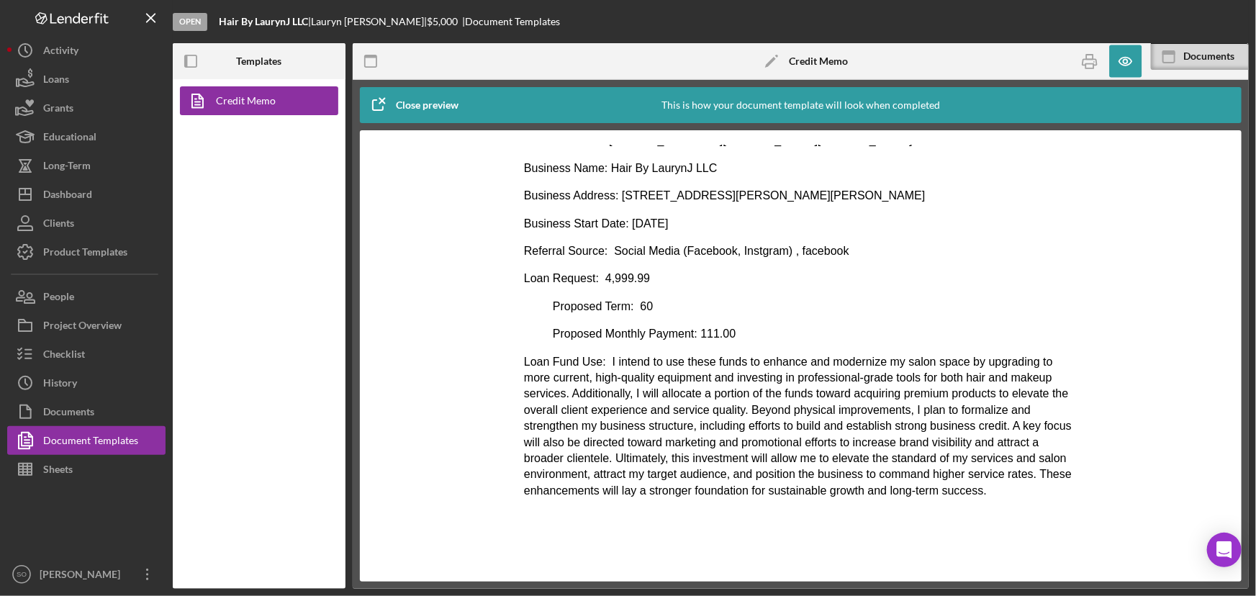
scroll to position [65, 0]
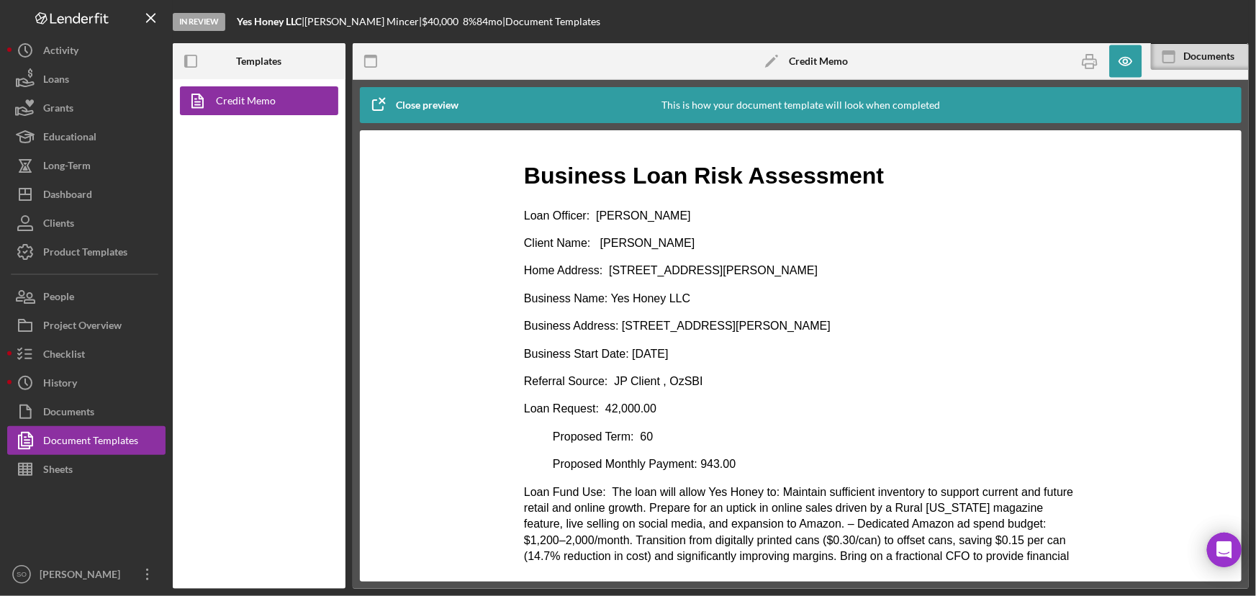
scroll to position [65, 0]
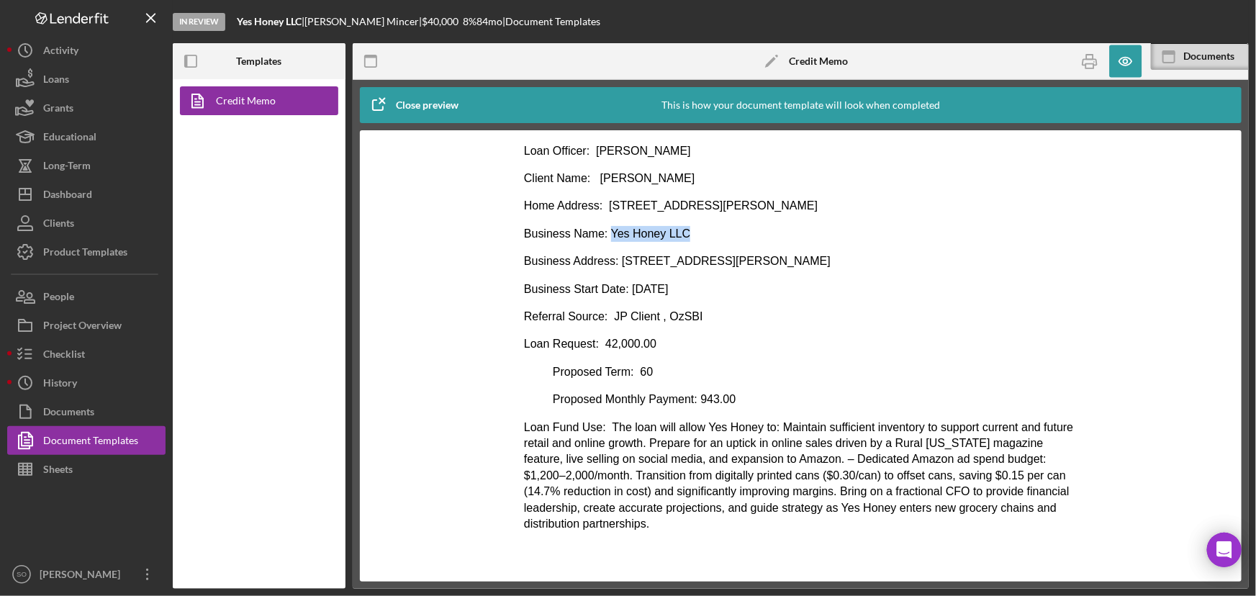
drag, startPoint x: 695, startPoint y: 232, endPoint x: 607, endPoint y: 229, distance: 88.6
click at [607, 229] on p "Business Name: Yes Honey LLC" at bounding box center [800, 233] width 554 height 16
copy p "Yes Honey LLC"
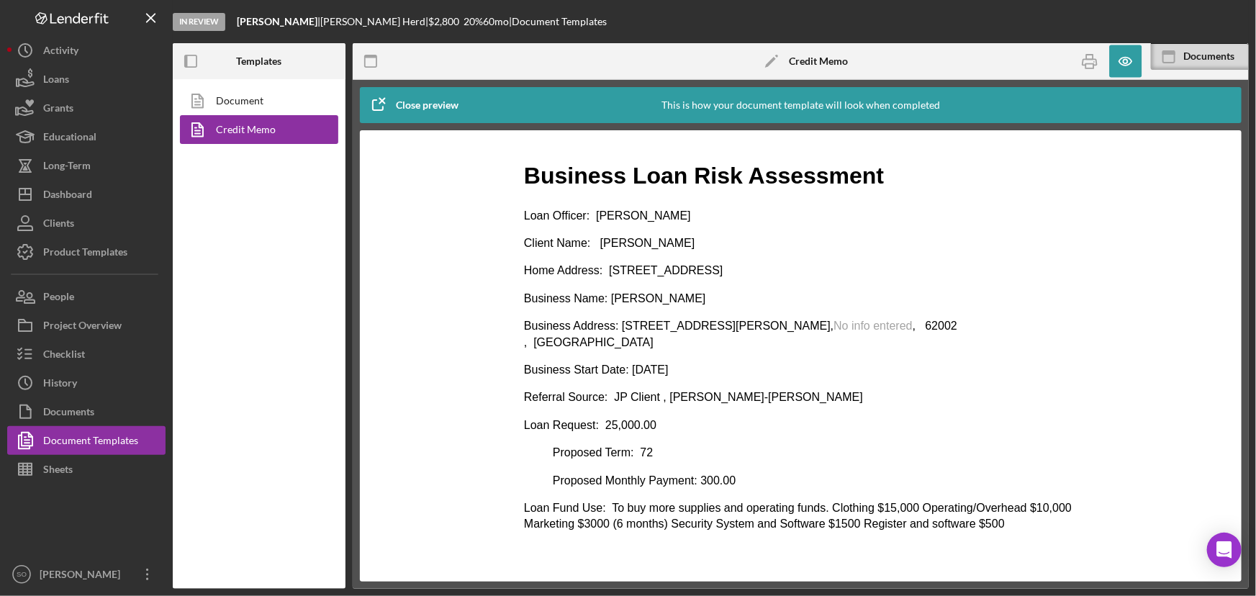
click at [746, 444] on p "Proposed Term: 72" at bounding box center [800, 452] width 554 height 16
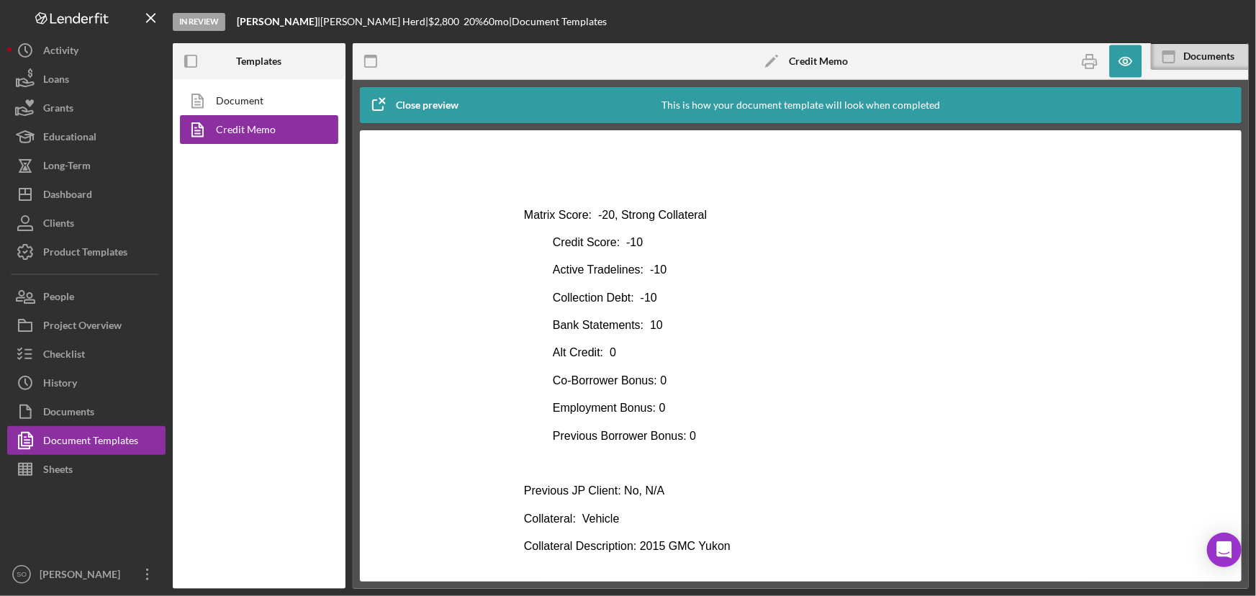
scroll to position [523, 0]
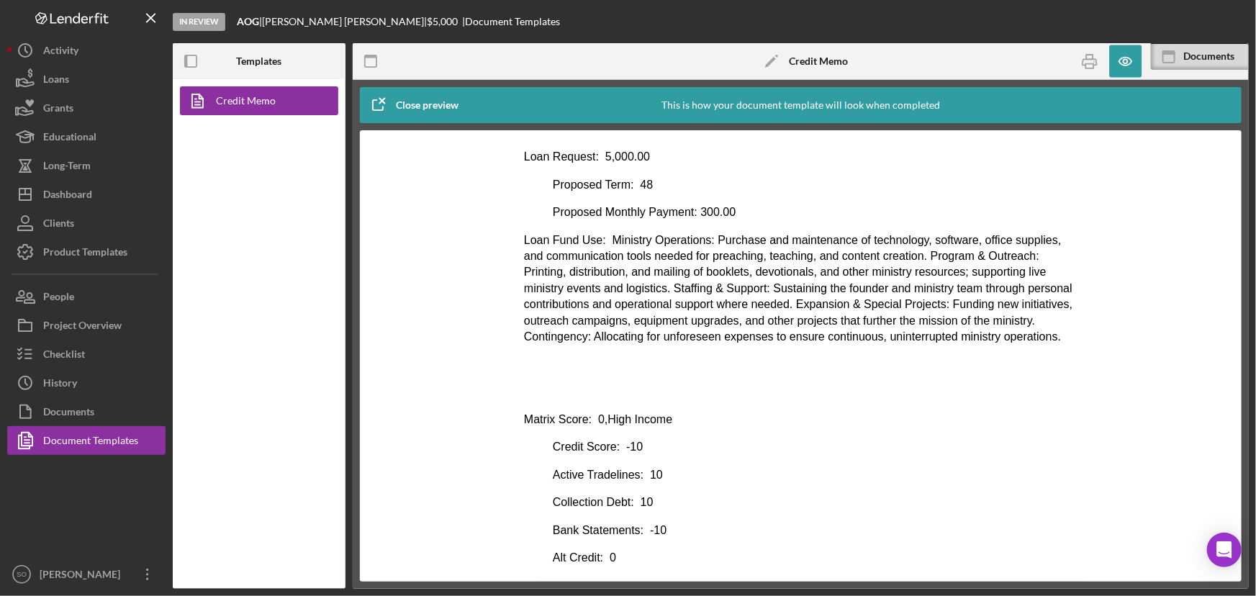
scroll to position [55, 0]
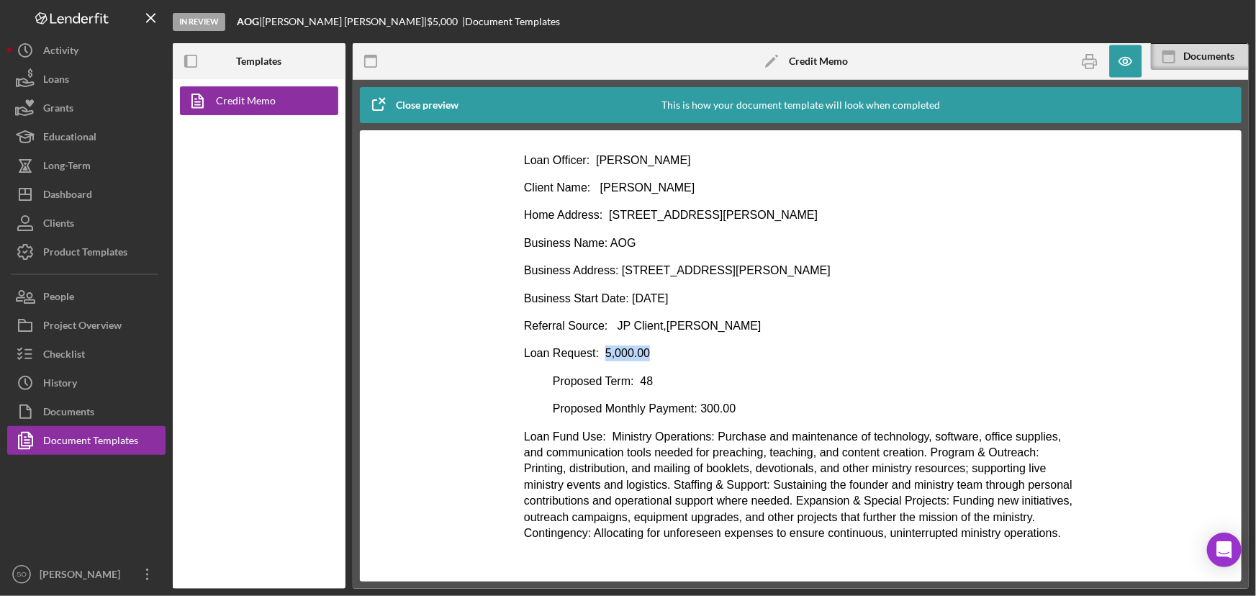
drag, startPoint x: 599, startPoint y: 353, endPoint x: 660, endPoint y: 353, distance: 61.2
click at [660, 353] on p "Loan Request: 5,000.00" at bounding box center [800, 353] width 554 height 16
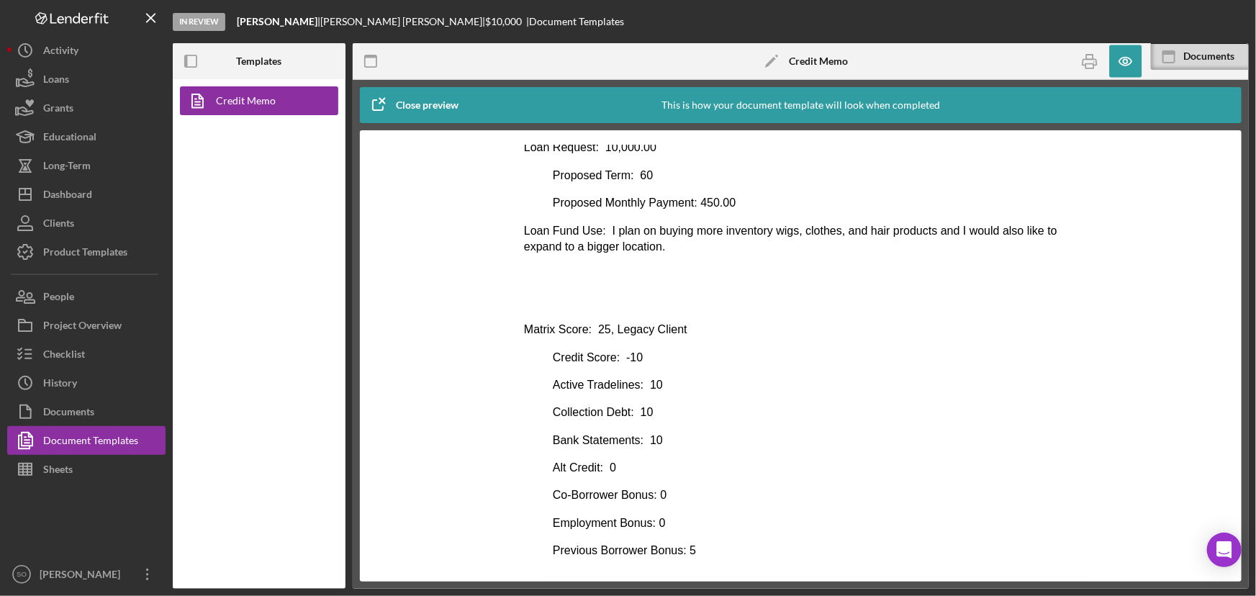
scroll to position [392, 0]
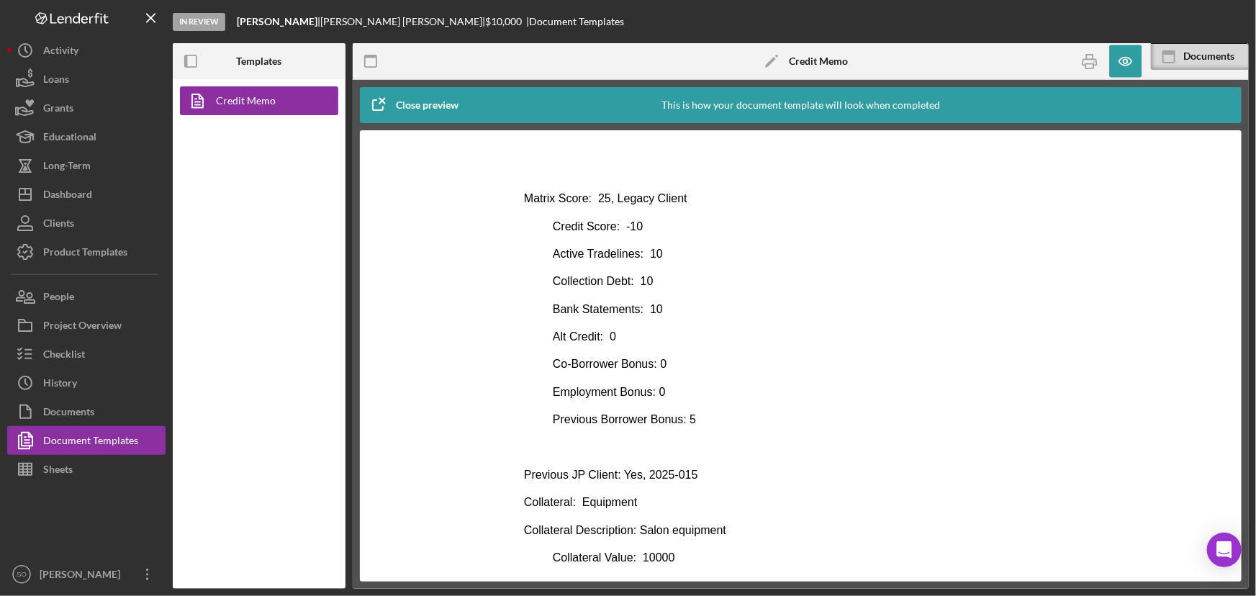
click at [694, 472] on p "Previous JP Client: Yes, 2025-015" at bounding box center [800, 474] width 554 height 16
drag, startPoint x: 690, startPoint y: 470, endPoint x: 639, endPoint y: 471, distance: 51.1
click at [639, 471] on p "Previous JP Client: Yes, 2025-015" at bounding box center [800, 474] width 554 height 16
copy p "2025-015"
click at [43, 360] on div "Checklist" at bounding box center [64, 356] width 42 height 32
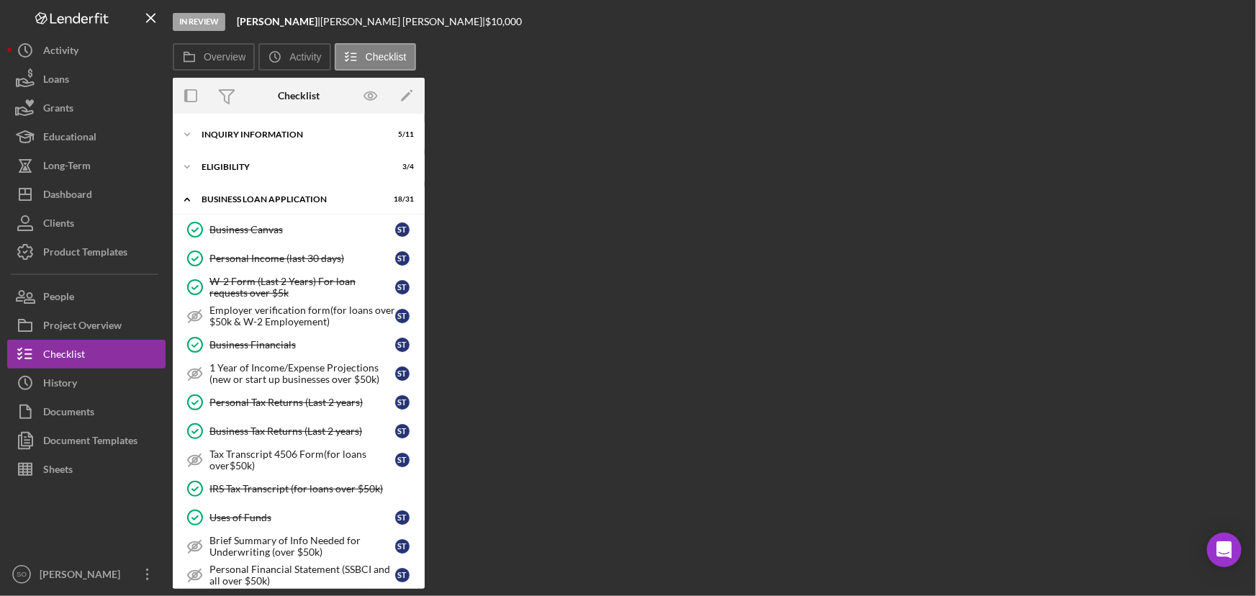
scroll to position [623, 0]
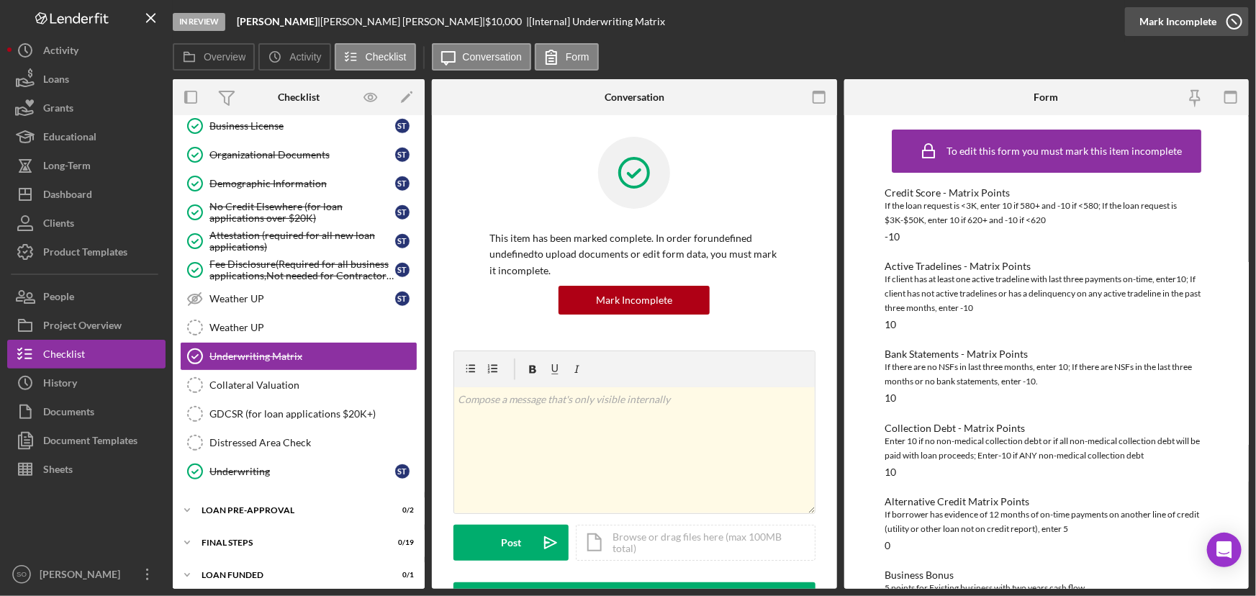
click at [1205, 22] on div "Mark Incomplete" at bounding box center [1177, 21] width 77 height 29
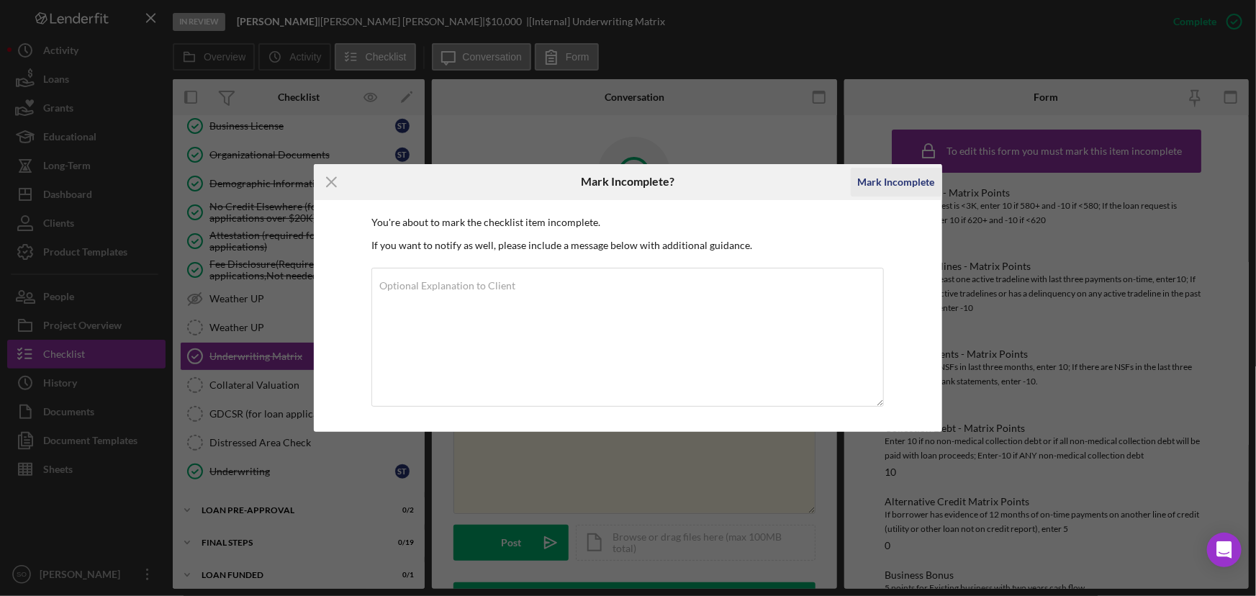
click at [876, 176] on div "Mark Incomplete" at bounding box center [896, 182] width 77 height 29
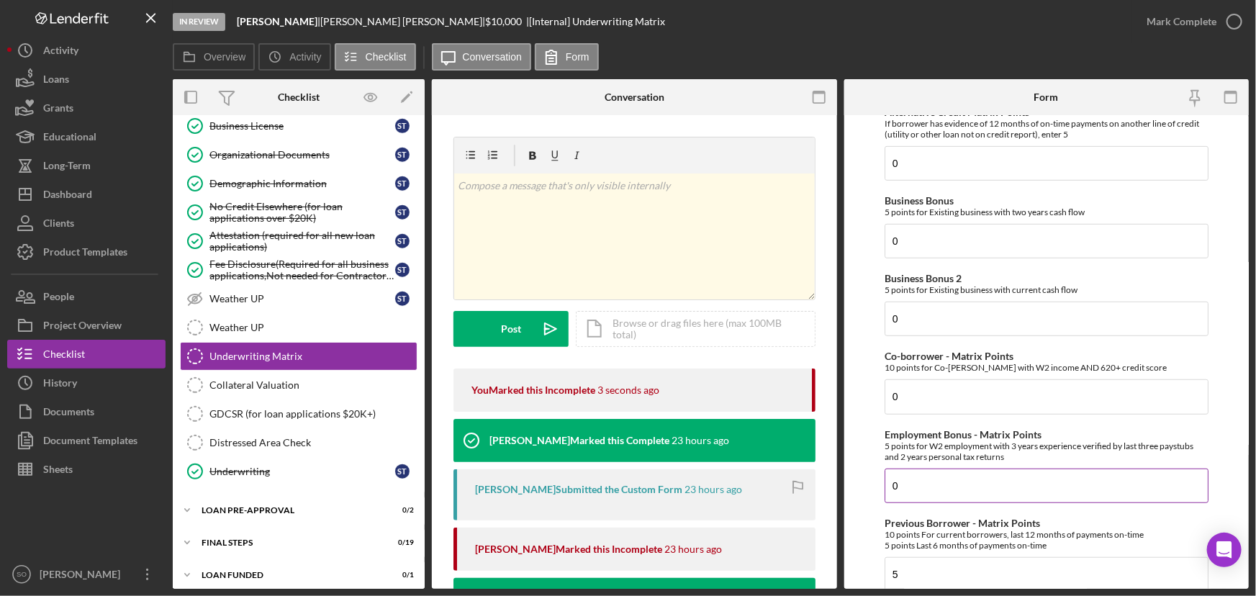
scroll to position [589, 0]
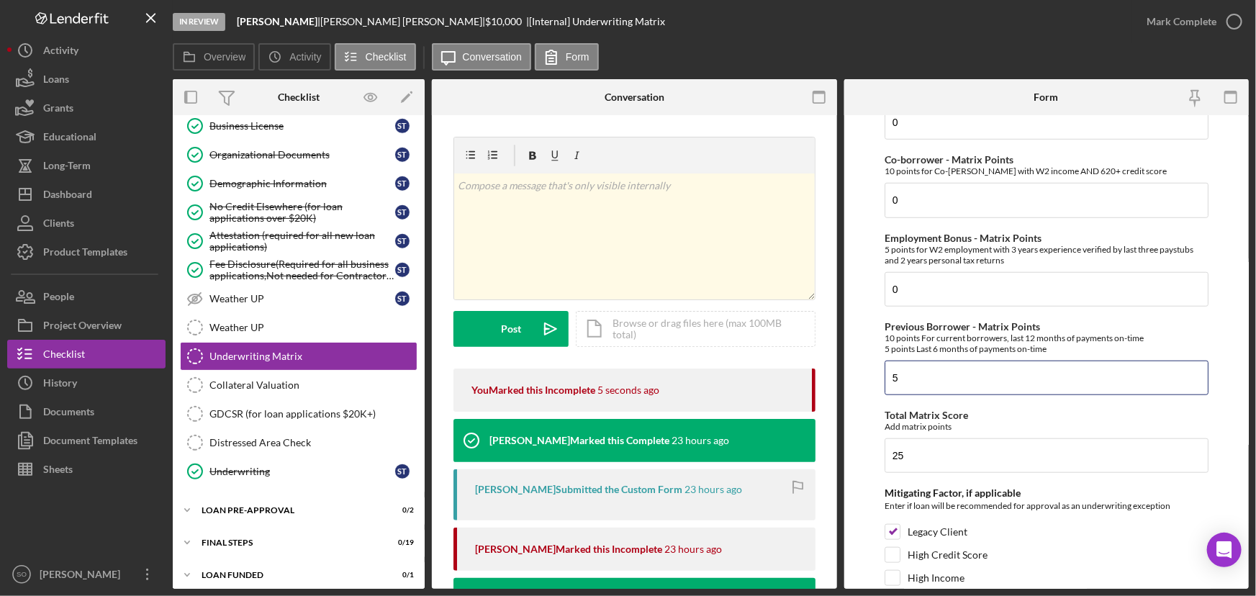
drag, startPoint x: 909, startPoint y: 372, endPoint x: 862, endPoint y: 377, distance: 47.0
click at [862, 377] on form "Credit Score - Matrix Points If the loan request is <3K, enter 10 if 580+ and -…" at bounding box center [1046, 351] width 405 height 473
type input "0"
click at [935, 449] on input "25" at bounding box center [1046, 455] width 324 height 35
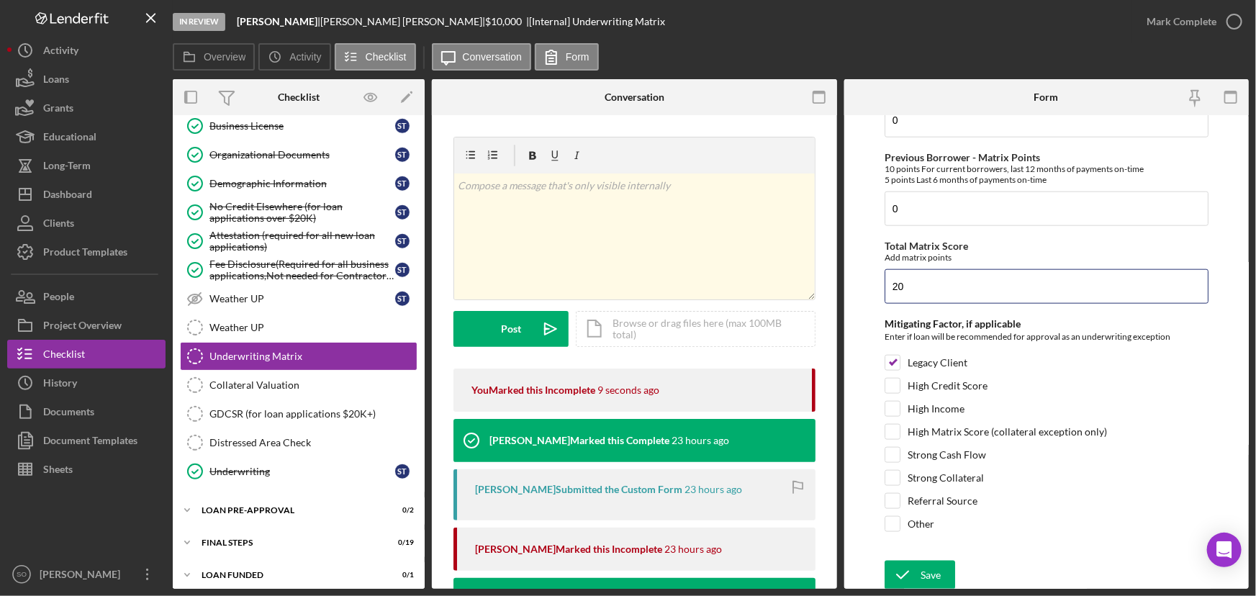
type input "20"
click at [926, 568] on div "Save" at bounding box center [930, 574] width 20 height 29
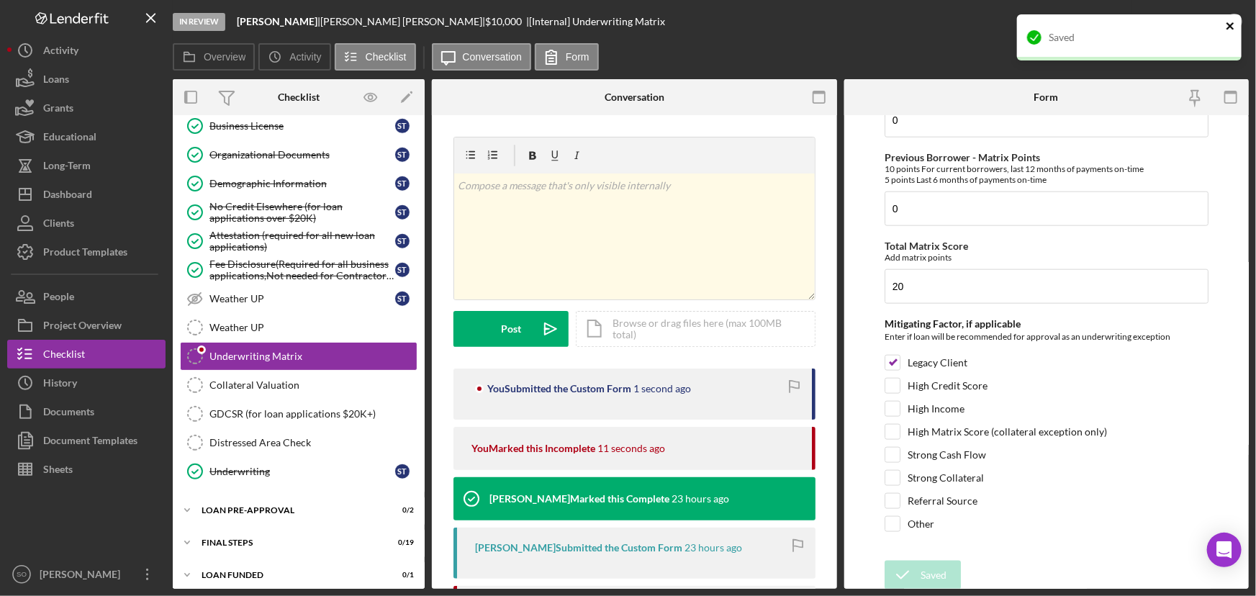
click at [1230, 22] on icon "close" at bounding box center [1230, 26] width 10 height 12
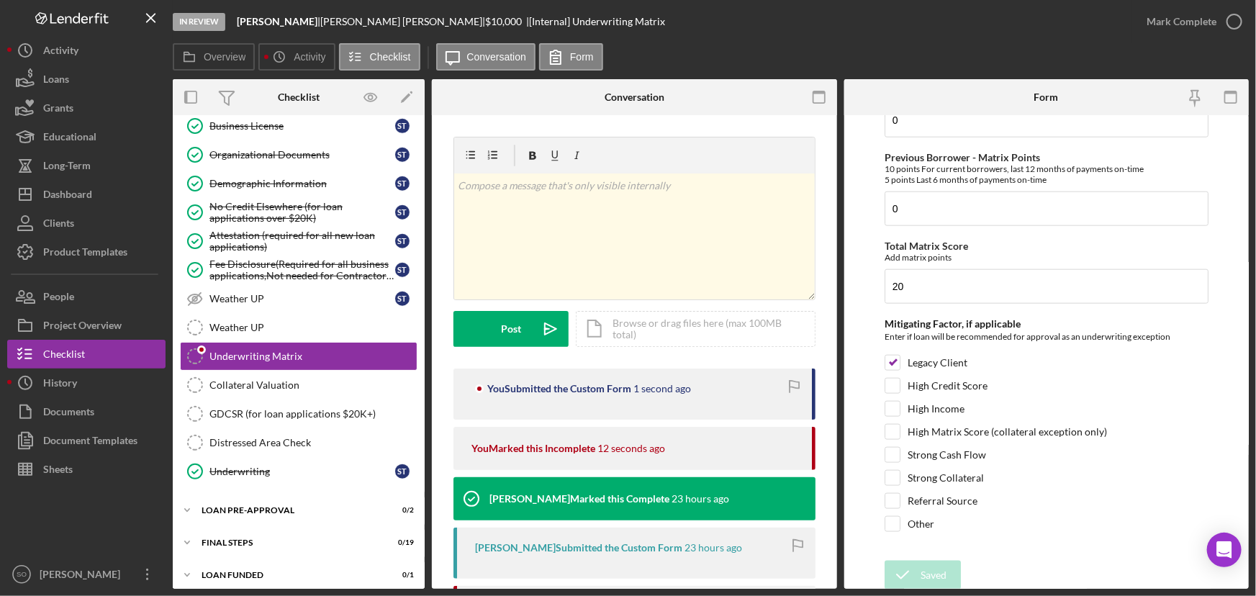
click at [1204, 21] on div "In Review Kaior Kouture | [PERSON_NAME] | $10,000 $10,000 | [Internal] Underwri…" at bounding box center [628, 298] width 1256 height 596
click at [1165, 24] on div "Mark Complete" at bounding box center [1181, 21] width 70 height 29
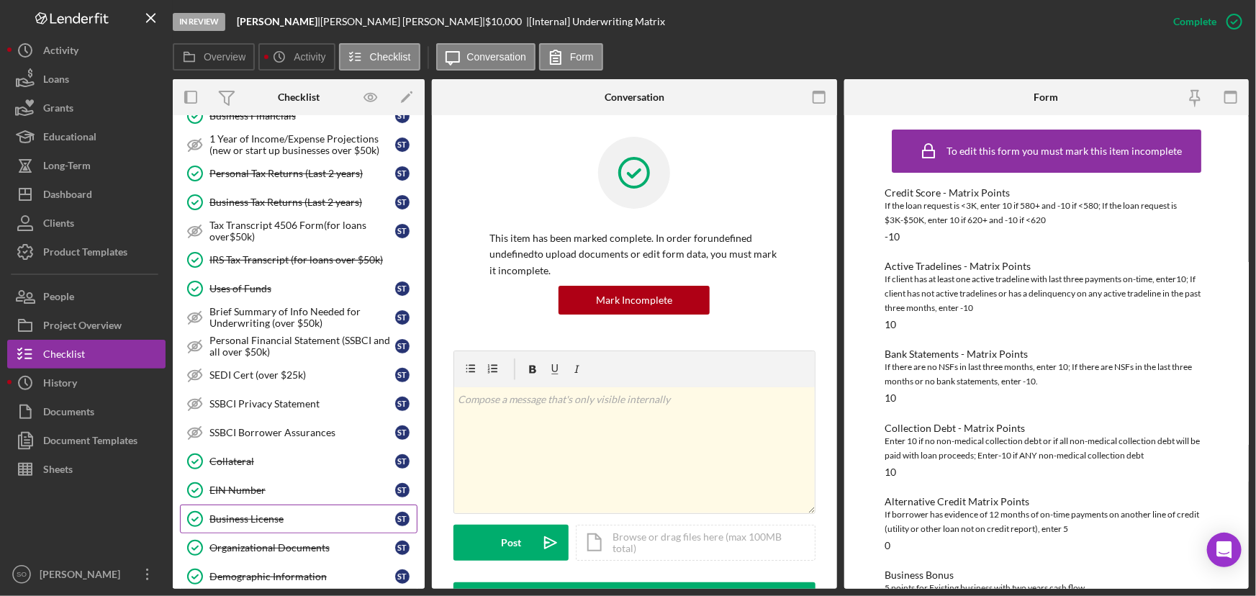
scroll to position [35, 0]
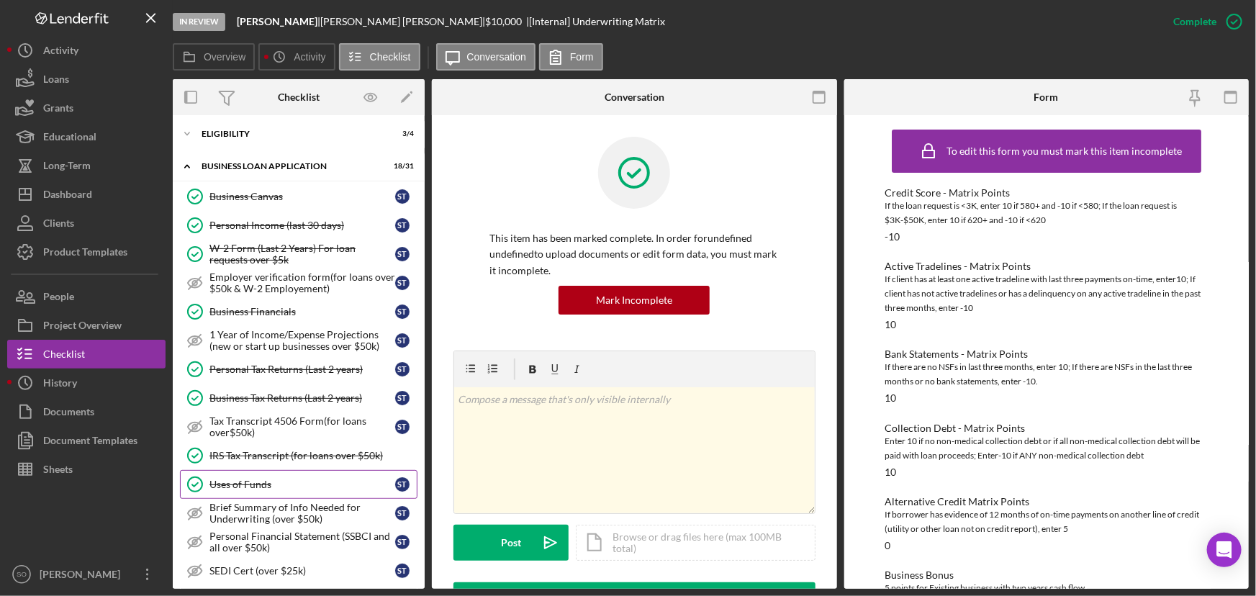
click at [237, 480] on div "Uses of Funds" at bounding box center [302, 484] width 186 height 12
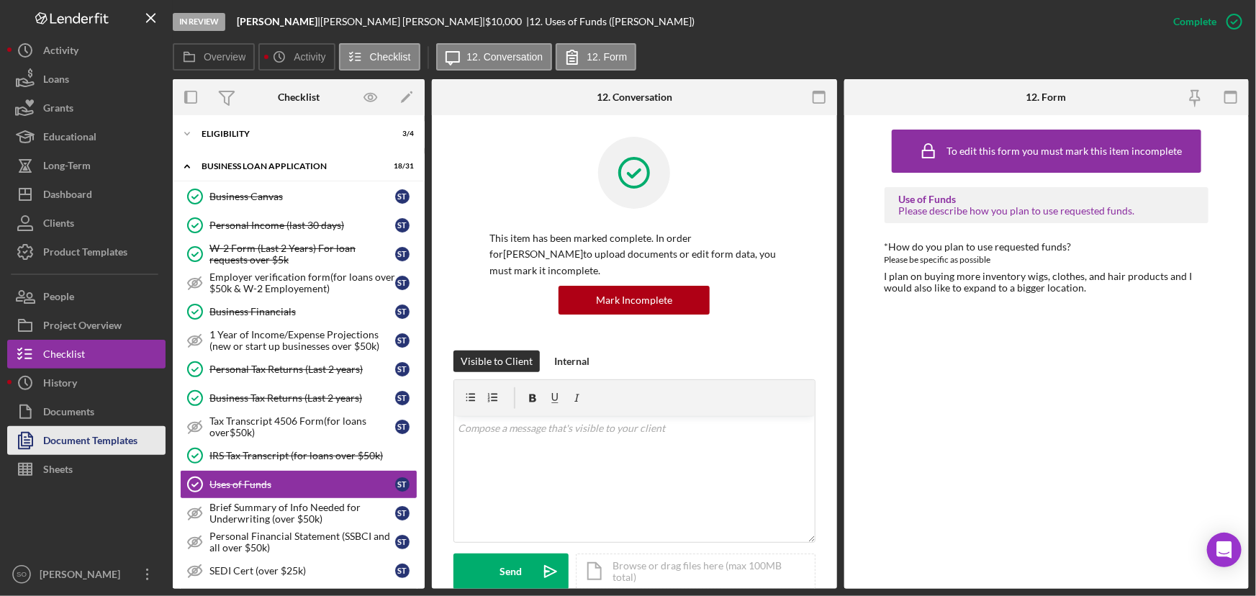
click at [72, 447] on div "Document Templates" at bounding box center [90, 442] width 94 height 32
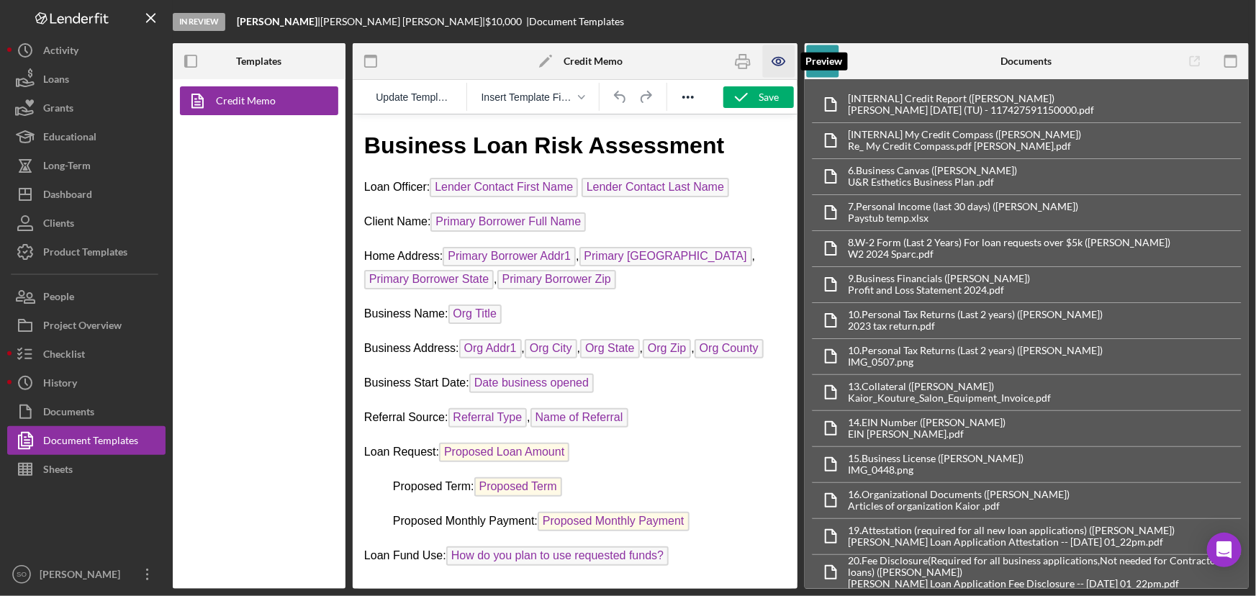
click at [778, 63] on icon "button" at bounding box center [778, 61] width 4 height 4
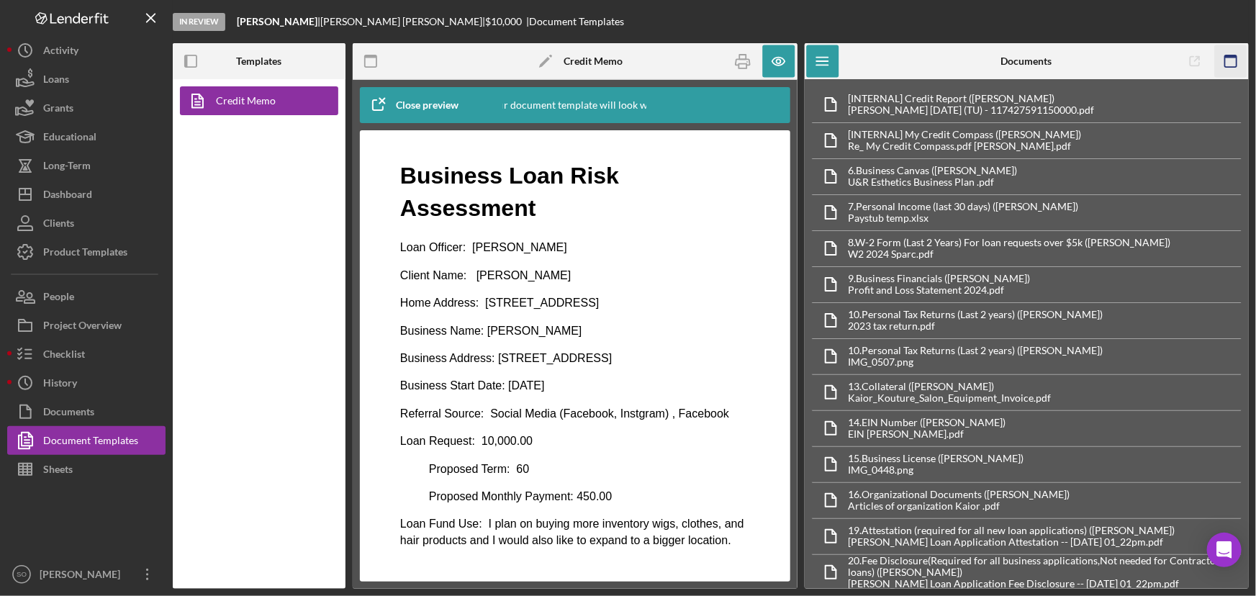
click at [1225, 58] on rect "button" at bounding box center [1231, 61] width 12 height 12
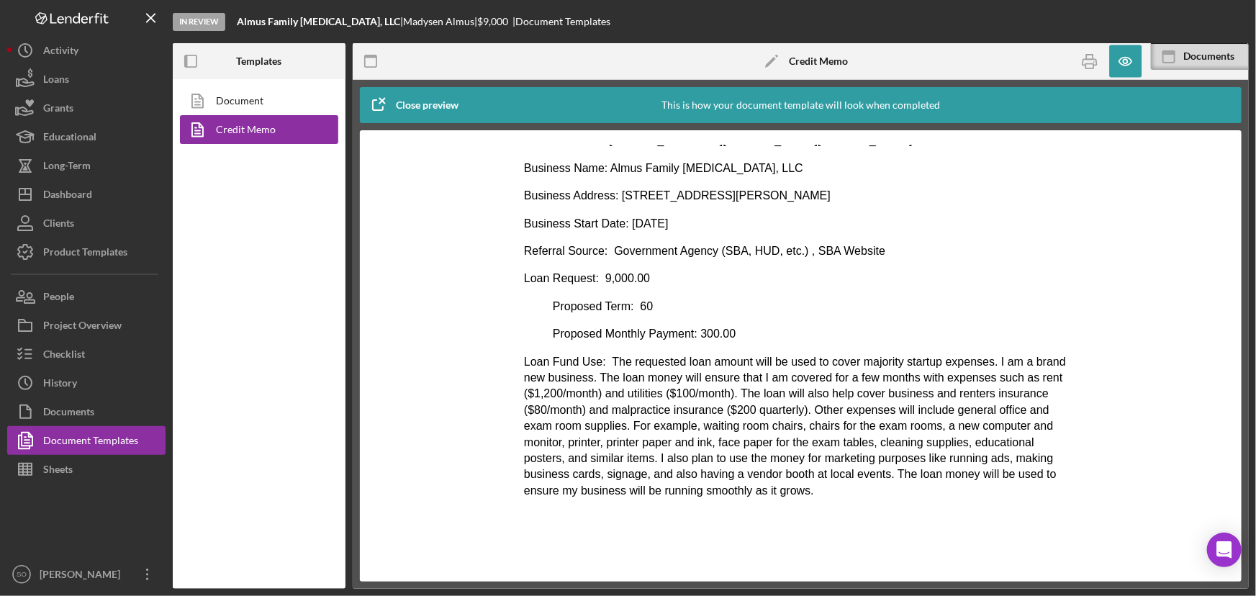
scroll to position [196, 0]
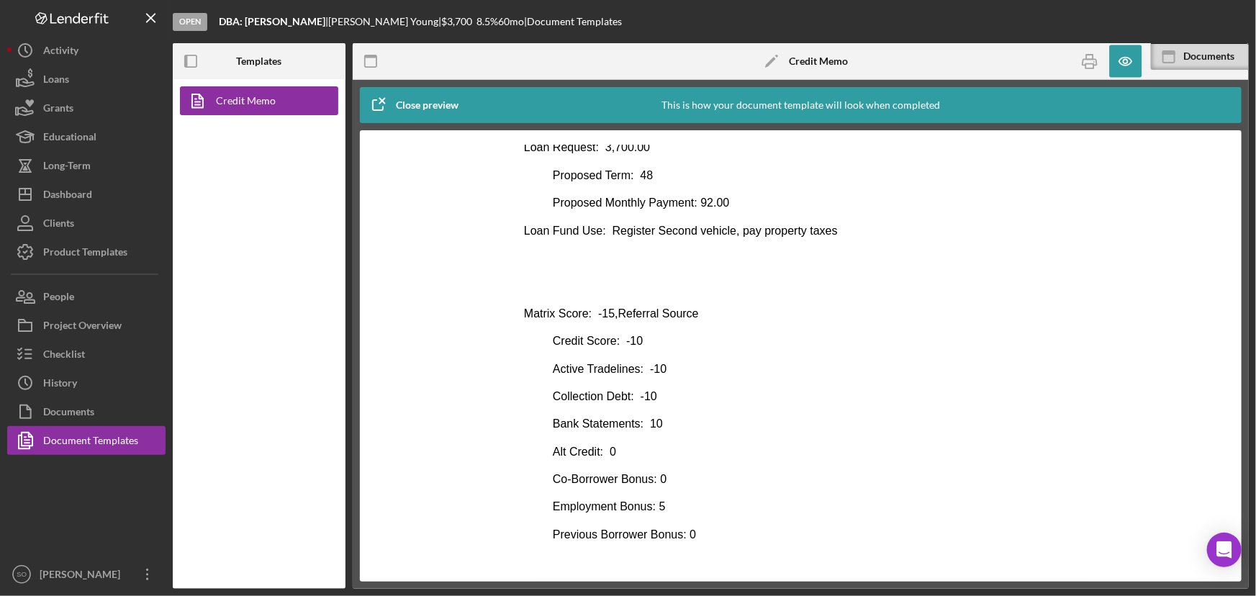
scroll to position [327, 0]
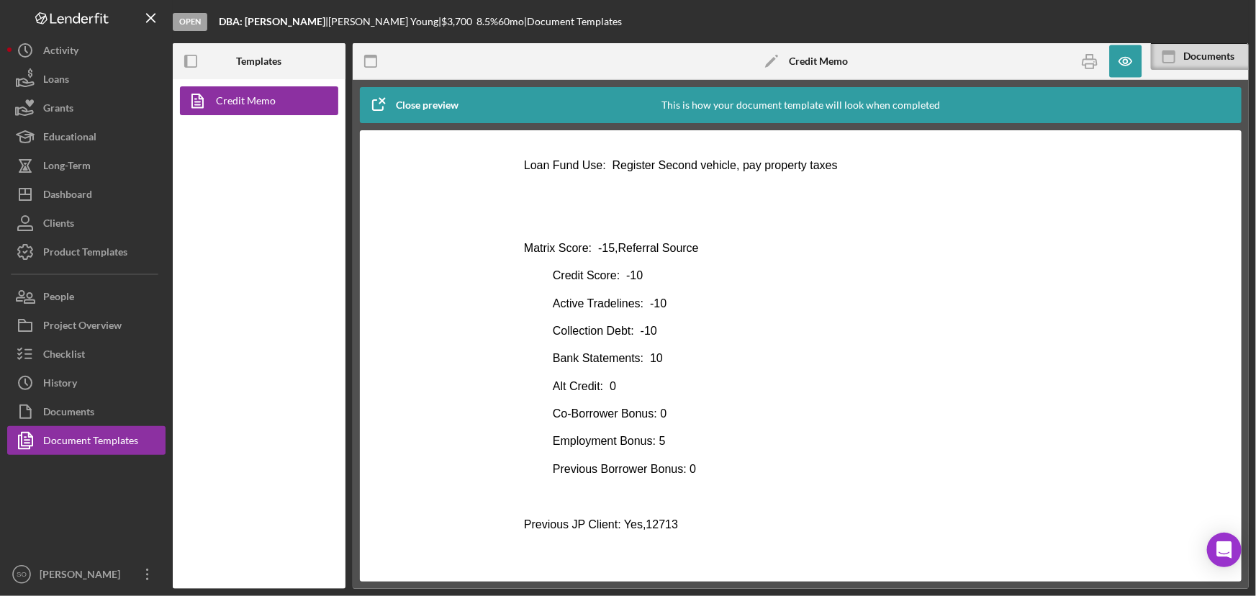
drag, startPoint x: 756, startPoint y: 529, endPoint x: 703, endPoint y: 523, distance: 53.6
click at [756, 529] on p "Previous JP Client: Yes,12713" at bounding box center [800, 524] width 554 height 16
drag, startPoint x: 663, startPoint y: 524, endPoint x: 638, endPoint y: 521, distance: 24.6
click at [638, 521] on p "Previous JP Client: Yes,12713" at bounding box center [800, 524] width 554 height 16
copy p "12713"
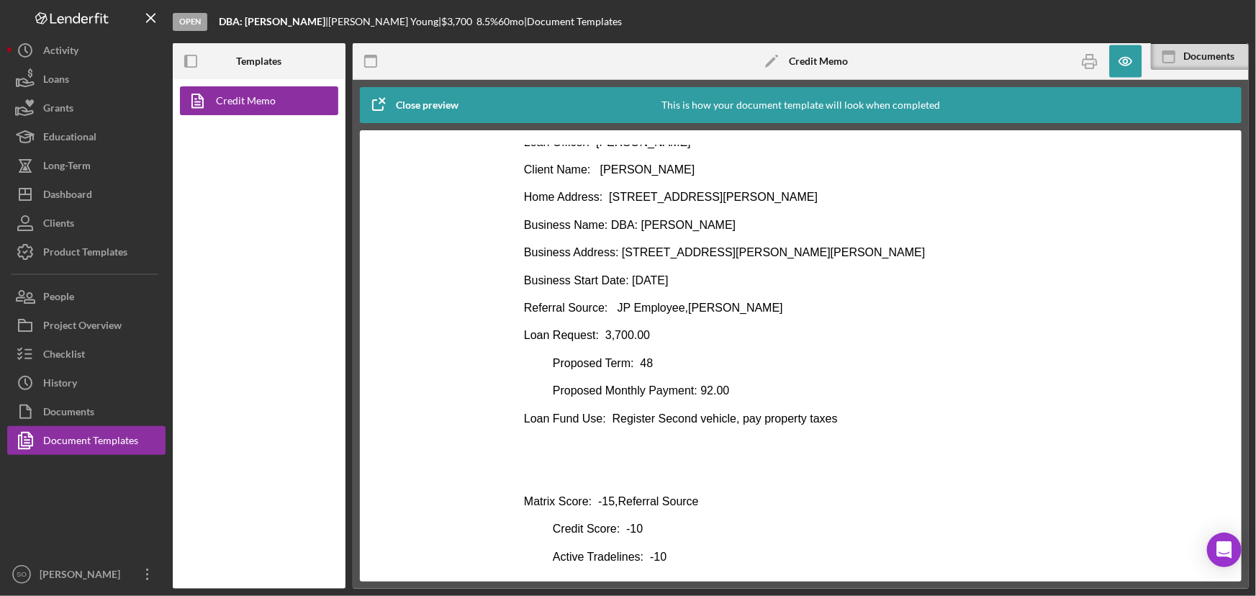
scroll to position [8, 0]
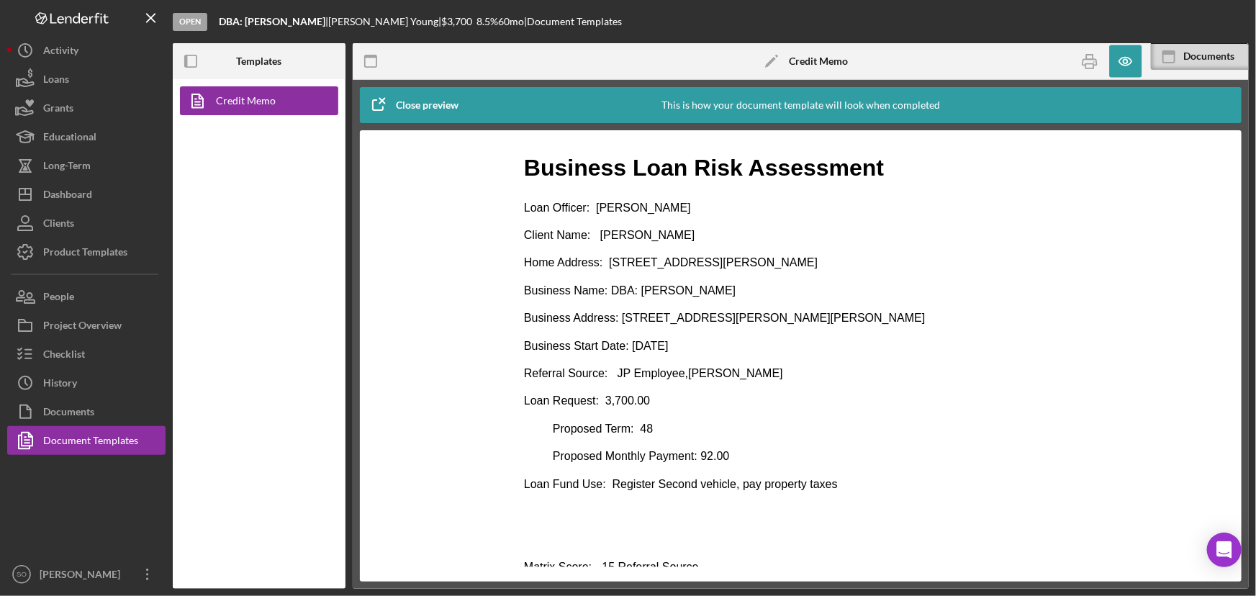
drag, startPoint x: 808, startPoint y: 258, endPoint x: 609, endPoint y: 263, distance: 199.4
click at [609, 263] on p "Home Address: 3960 Delmar Blvd, St Louis, MO, 63108" at bounding box center [800, 262] width 554 height 16
copy p "3960 Delmar Blvd, St Louis, MO, 63108"
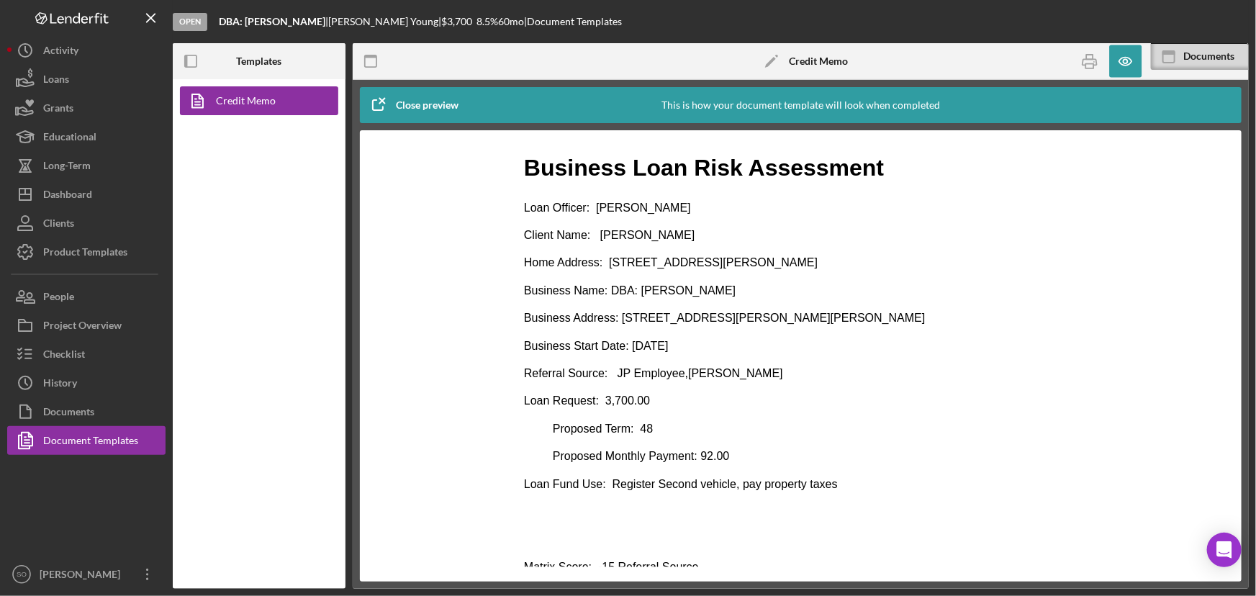
drag, startPoint x: 697, startPoint y: 235, endPoint x: 600, endPoint y: 235, distance: 97.1
click at [600, 235] on p "Client Name: Cassaundra Young" at bounding box center [800, 235] width 554 height 16
copy p "Cassaundra Young"
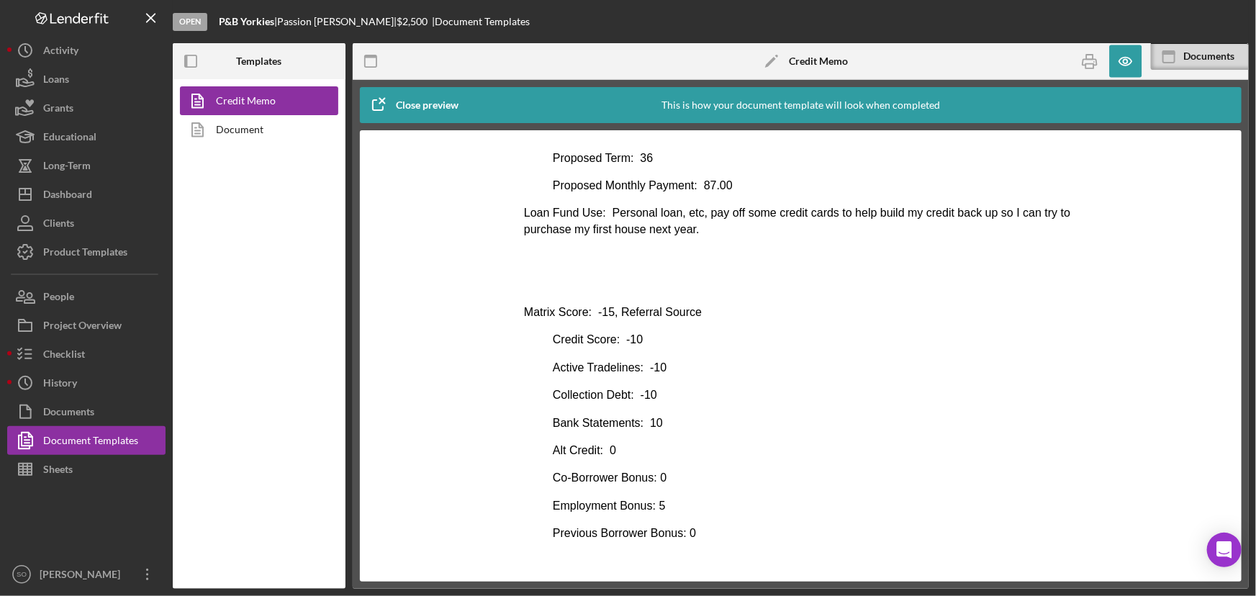
scroll to position [261, 0]
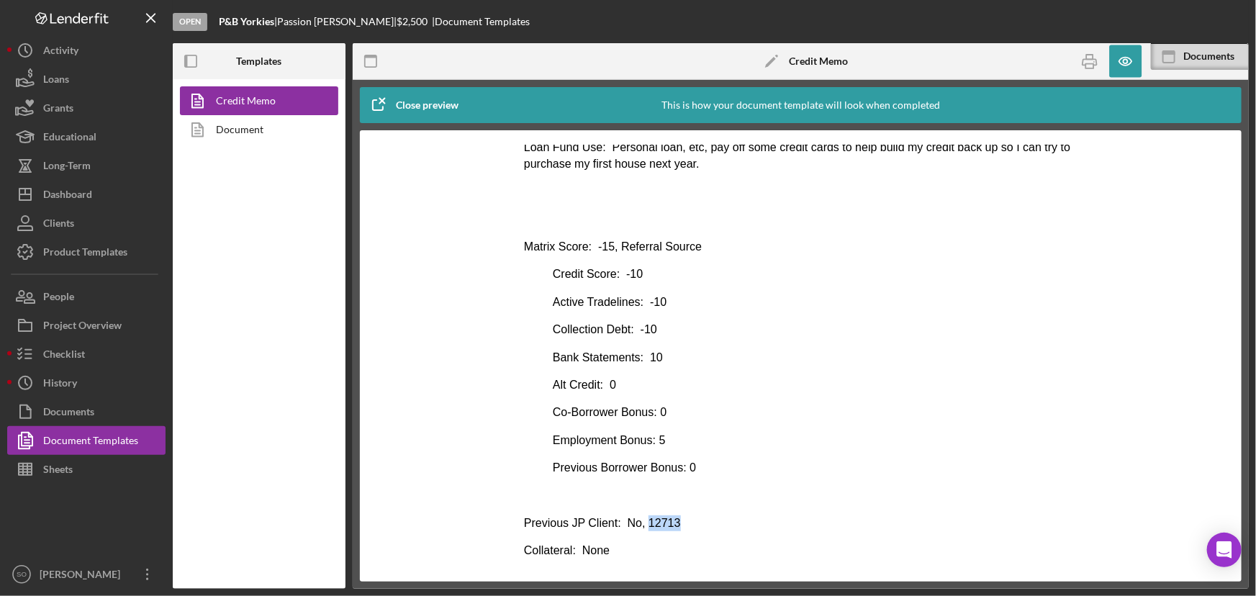
drag, startPoint x: 674, startPoint y: 520, endPoint x: 641, endPoint y: 522, distance: 33.2
click at [641, 522] on p "Previous JP Client: No, 12713" at bounding box center [800, 522] width 554 height 16
copy p "12713"
click at [753, 476] on body "Consumer Loan Risk Assessment Loan Officer: [PERSON_NAME] Client Name: Passion …" at bounding box center [800, 459] width 554 height 1122
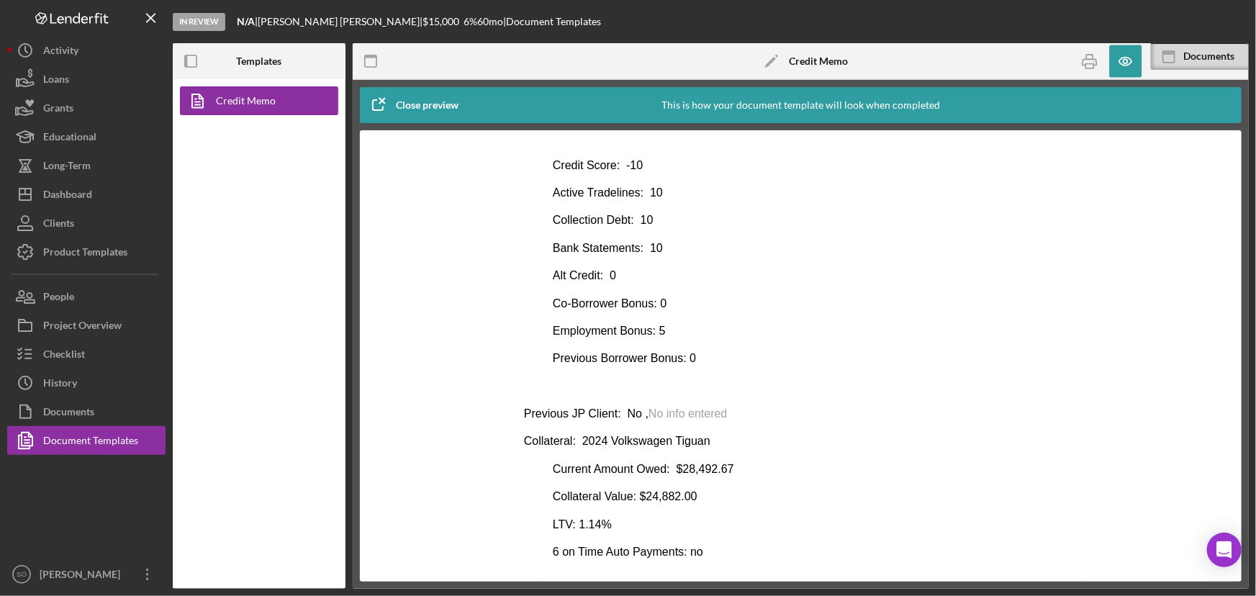
scroll to position [392, 0]
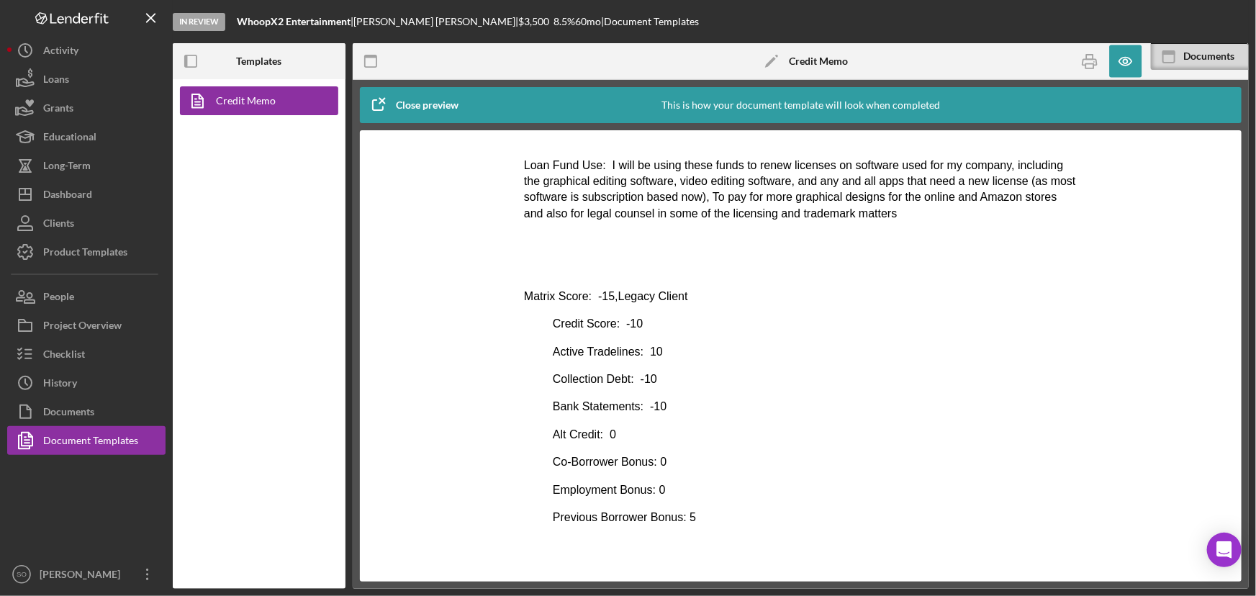
scroll to position [392, 0]
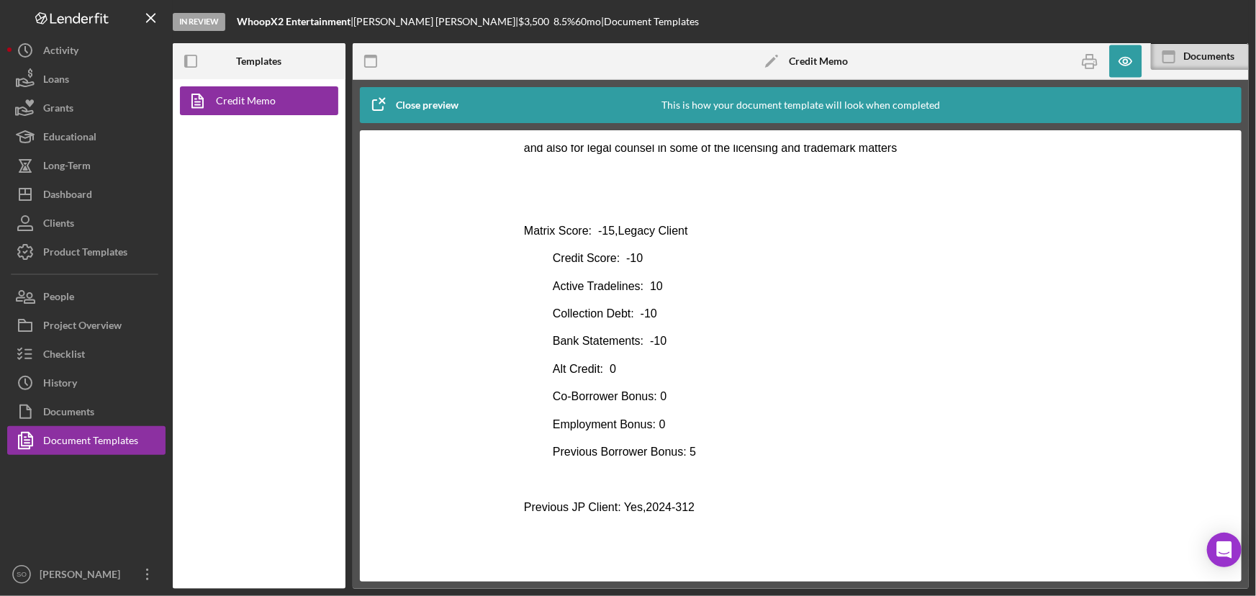
click at [683, 505] on p "Previous JP Client: Yes,2024-312" at bounding box center [800, 507] width 554 height 16
drag, startPoint x: 684, startPoint y: 504, endPoint x: 637, endPoint y: 506, distance: 46.8
click at [637, 506] on p "Previous JP Client: Yes,2024-312" at bounding box center [800, 507] width 554 height 16
copy p "2024-312"
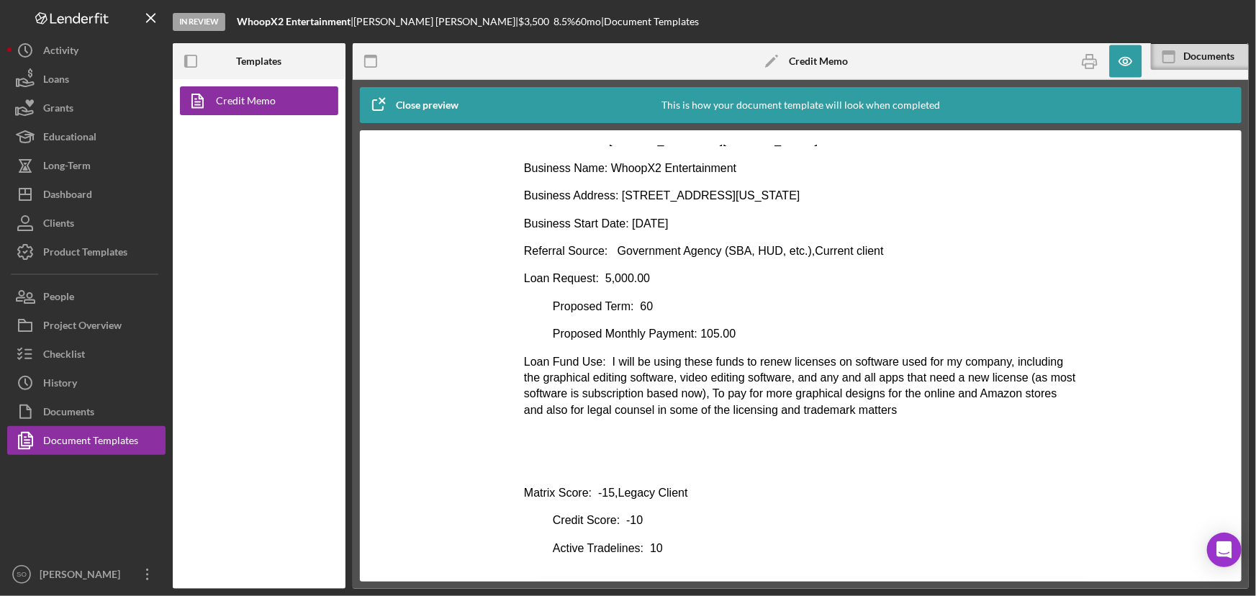
scroll to position [0, 0]
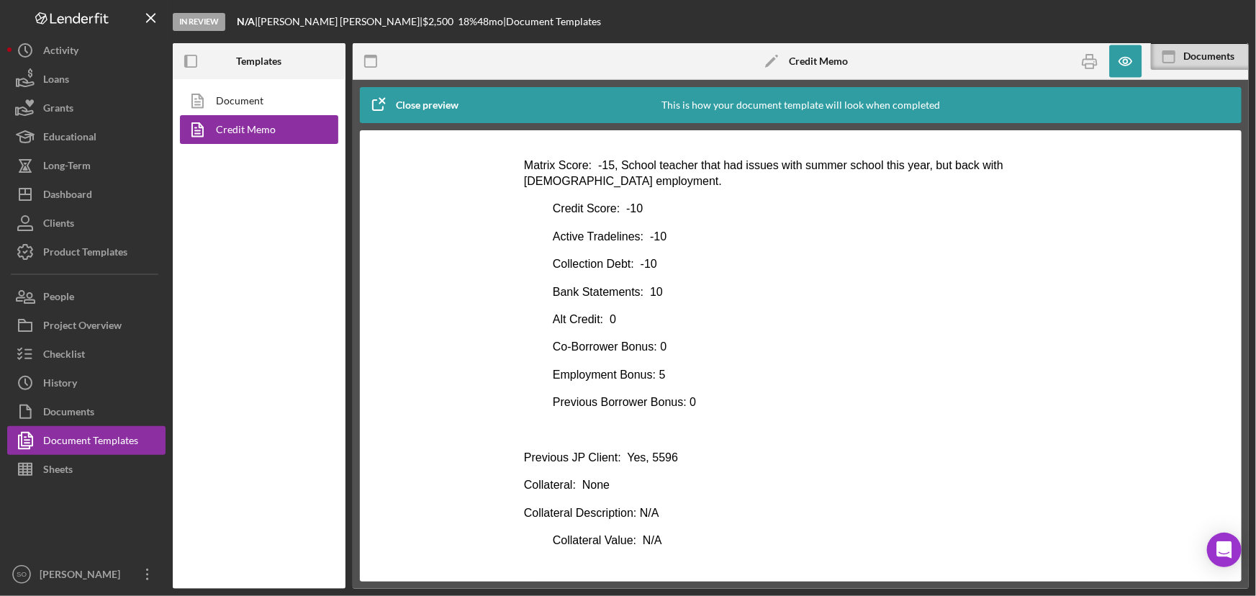
scroll to position [392, 0]
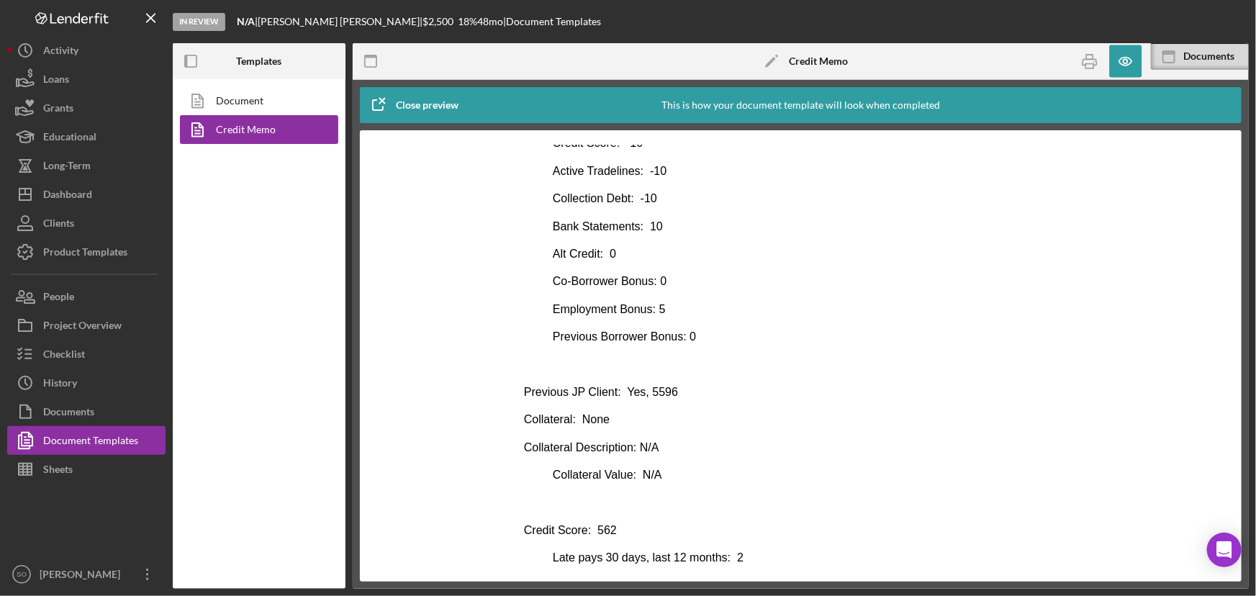
click at [644, 411] on p "Collateral: None" at bounding box center [800, 419] width 554 height 16
drag, startPoint x: 673, startPoint y: 387, endPoint x: 645, endPoint y: 391, distance: 28.3
click at [645, 391] on p "Previous JP Client: Yes, 5596" at bounding box center [800, 391] width 554 height 16
copy p "5596"
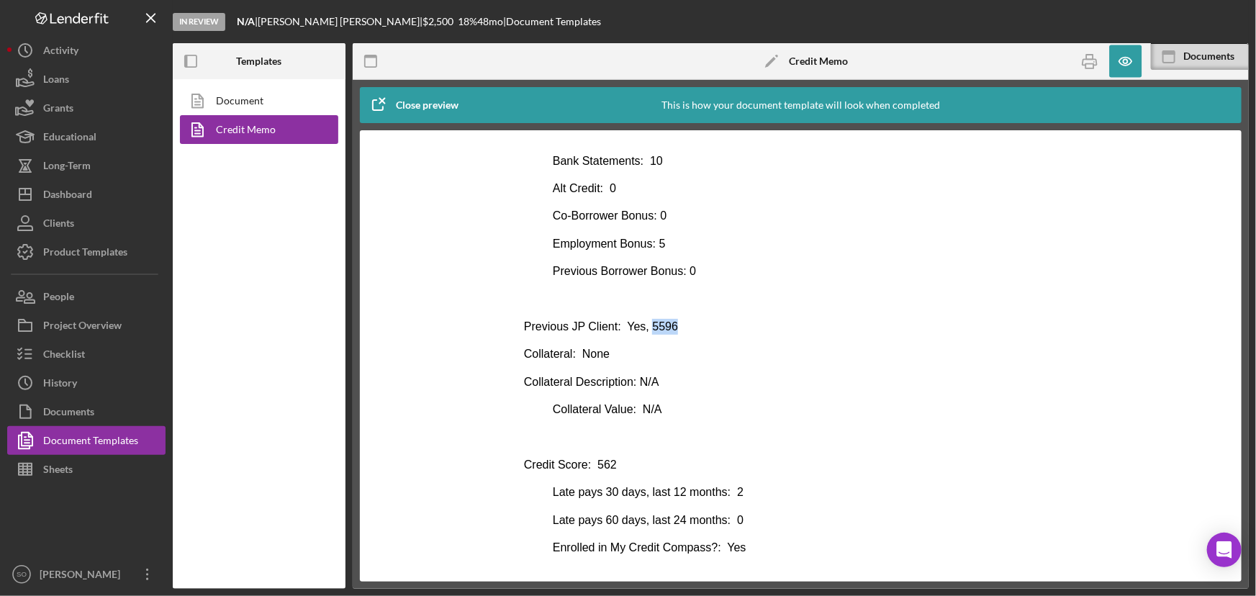
scroll to position [523, 0]
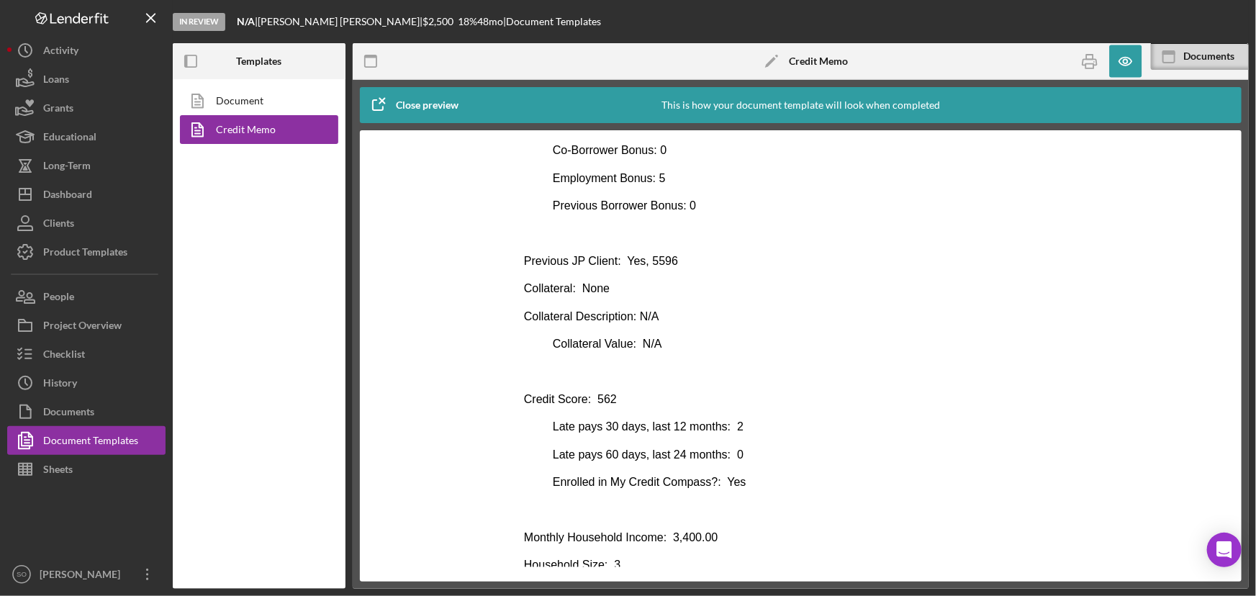
click at [764, 381] on body "Consumer Loan Risk Assessment Loan Officer: LaTrisha Gandy Client Name: Michell…" at bounding box center [800, 237] width 554 height 1203
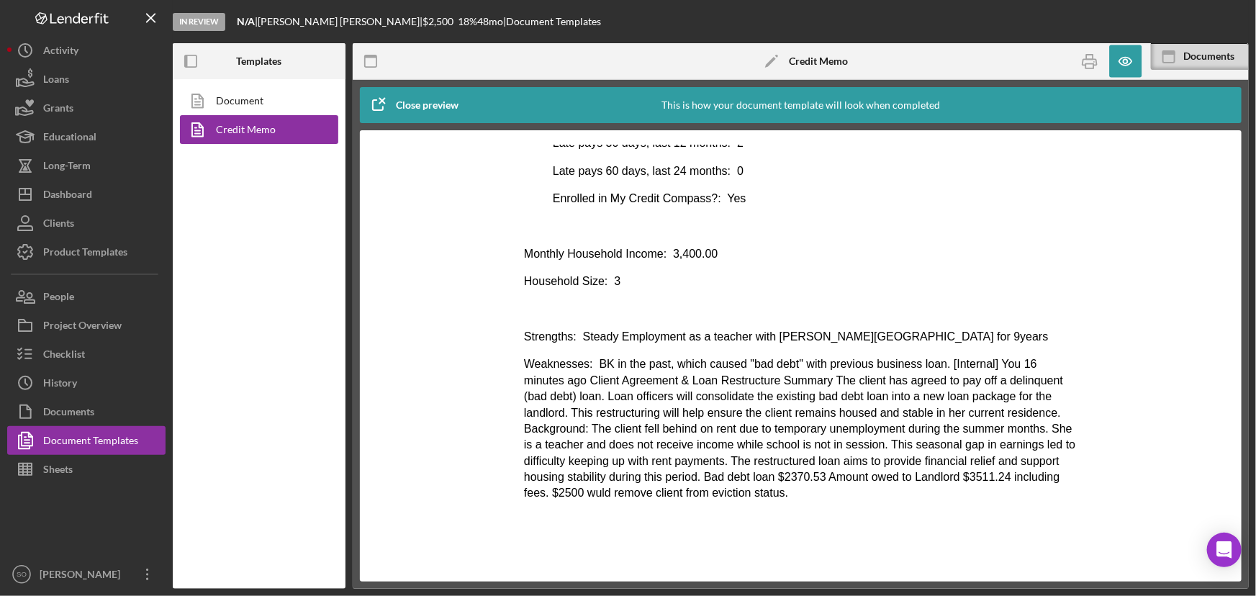
scroll to position [611, 0]
